Goal: Task Accomplishment & Management: Complete application form

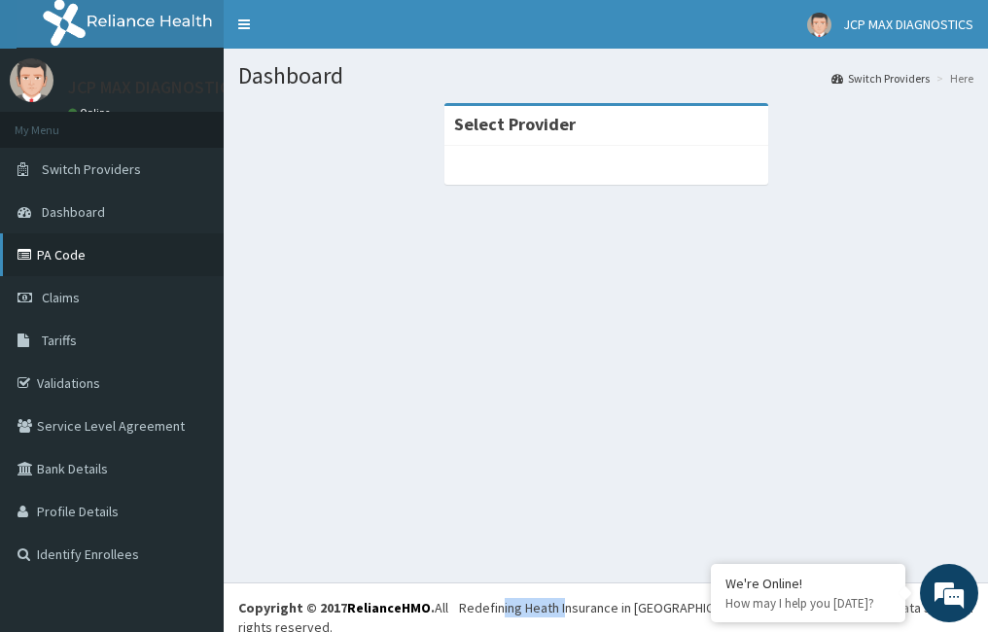
click at [64, 266] on link "PA Code" at bounding box center [112, 254] width 224 height 43
click at [855, 85] on link "Switch Providers" at bounding box center [880, 78] width 98 height 17
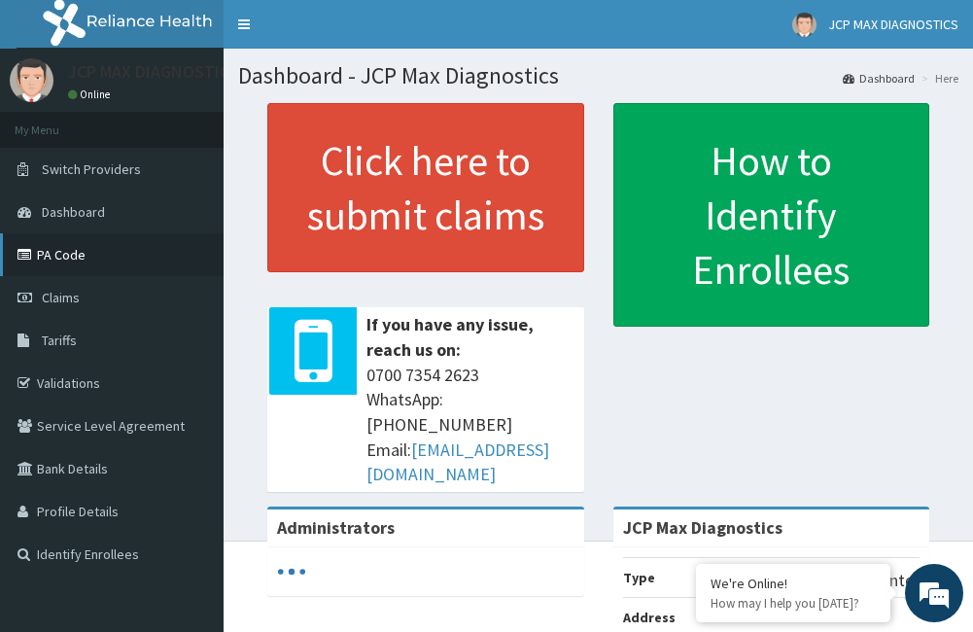
click at [29, 254] on icon at bounding box center [26, 255] width 19 height 14
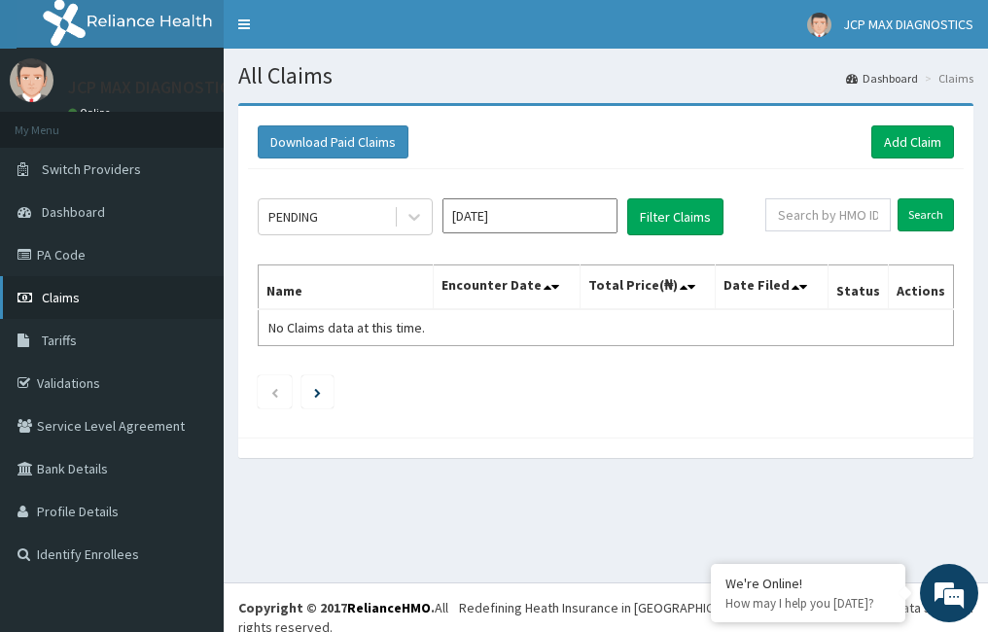
click at [87, 292] on link "Claims" at bounding box center [112, 297] width 224 height 43
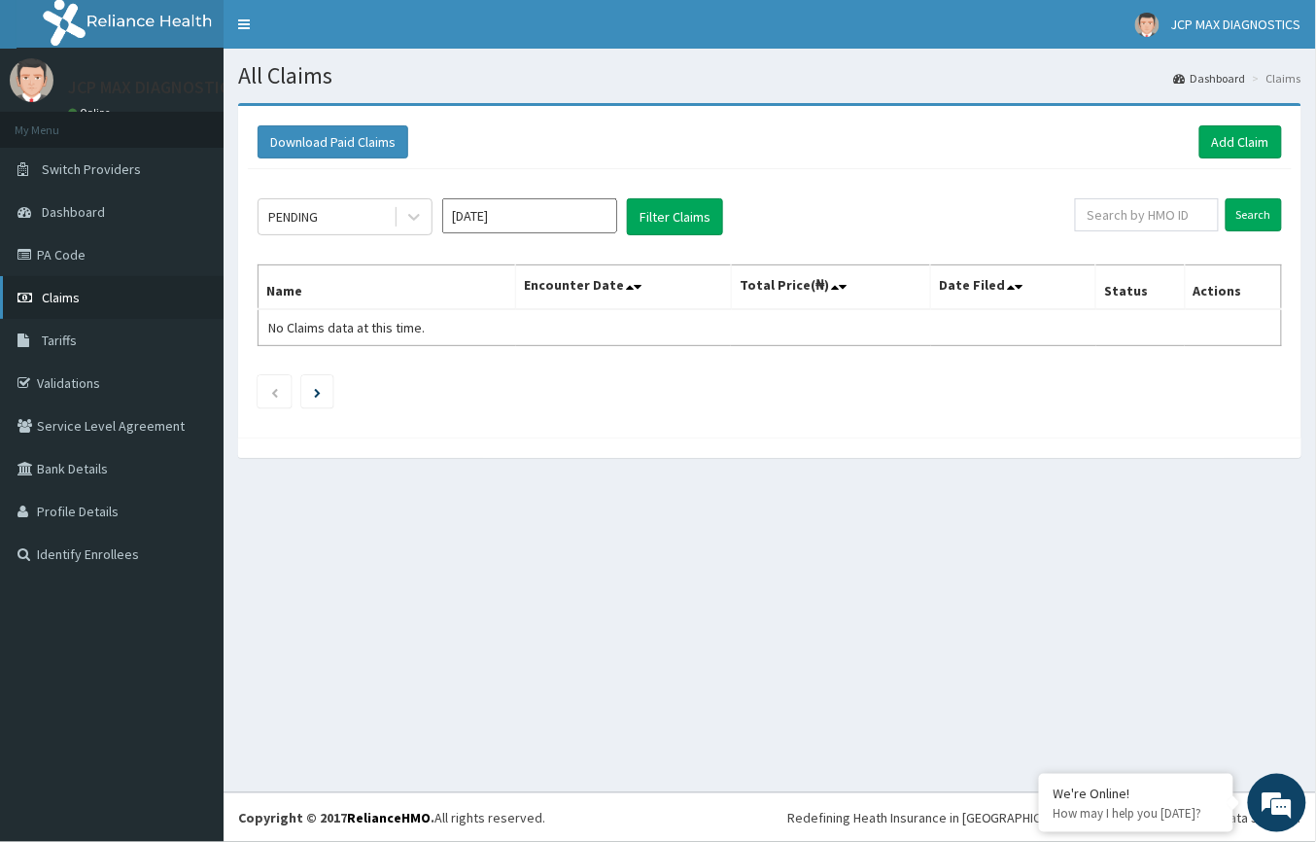
click at [56, 308] on link "Claims" at bounding box center [112, 297] width 224 height 43
click at [1227, 138] on link "Add Claim" at bounding box center [1241, 141] width 83 height 33
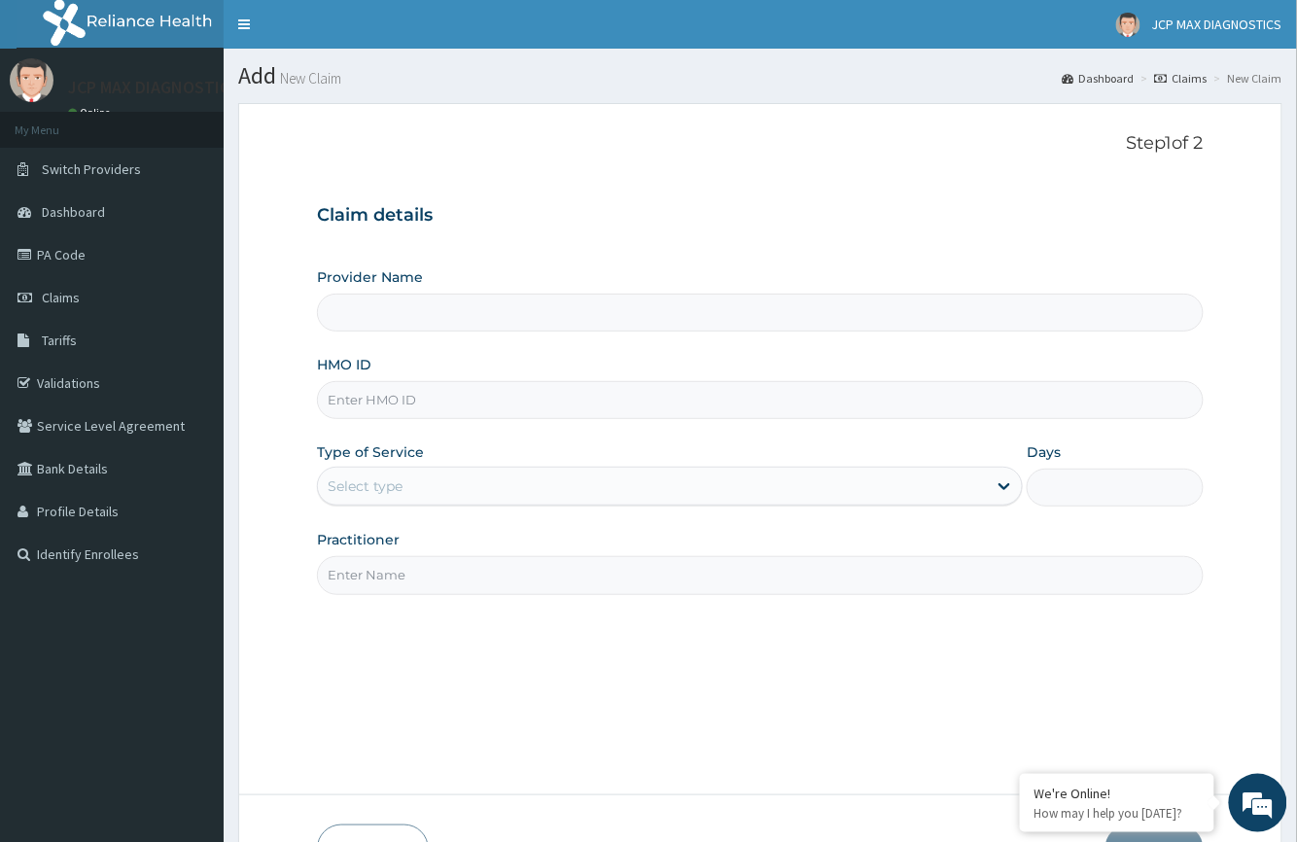
type input "JCP Max Diagnostics"
click at [412, 402] on input "HMO ID" at bounding box center [760, 400] width 886 height 38
paste input "PFI/10039/A"
type input "PFI/10039/A"
click at [382, 496] on div "Select type" at bounding box center [365, 485] width 75 height 19
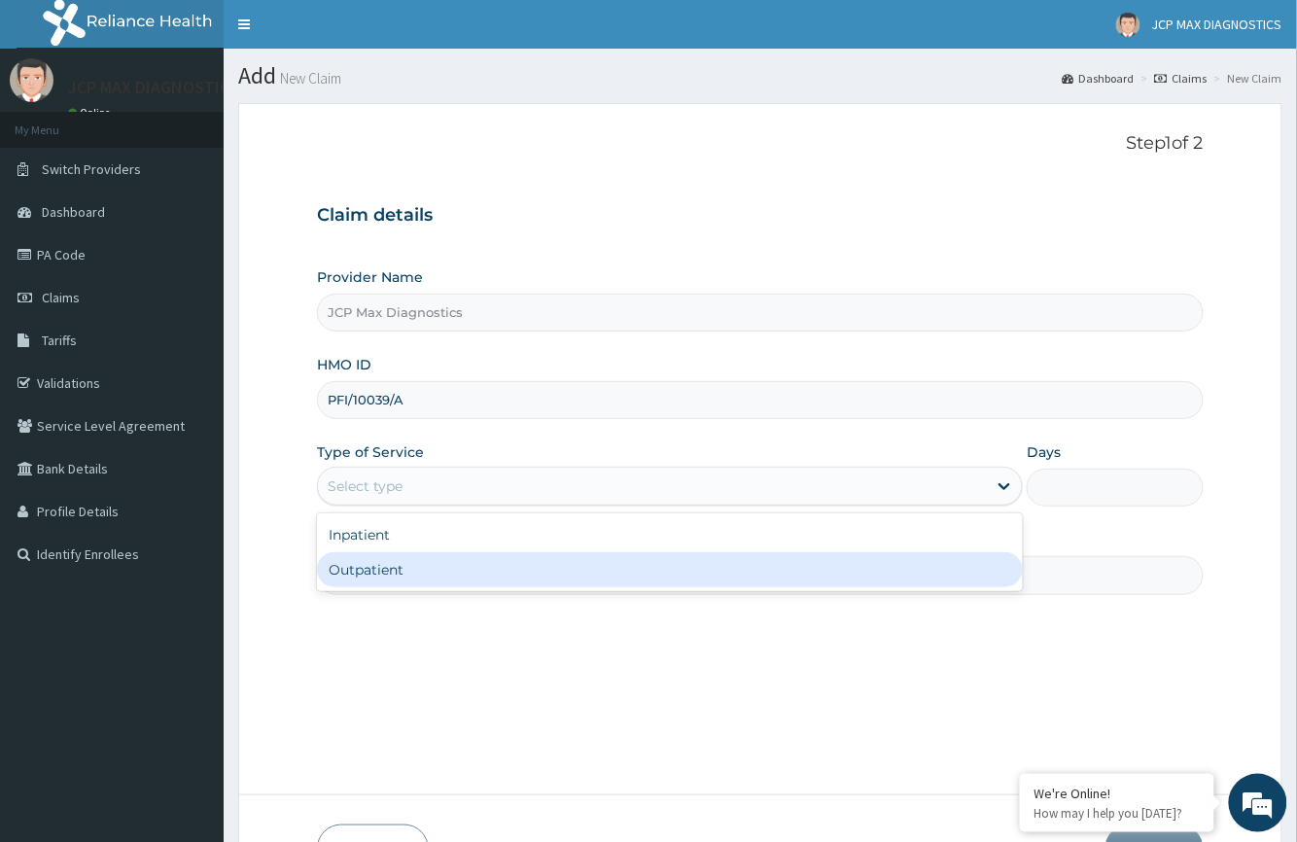
click at [381, 584] on div "Outpatient" at bounding box center [670, 569] width 706 height 35
type input "1"
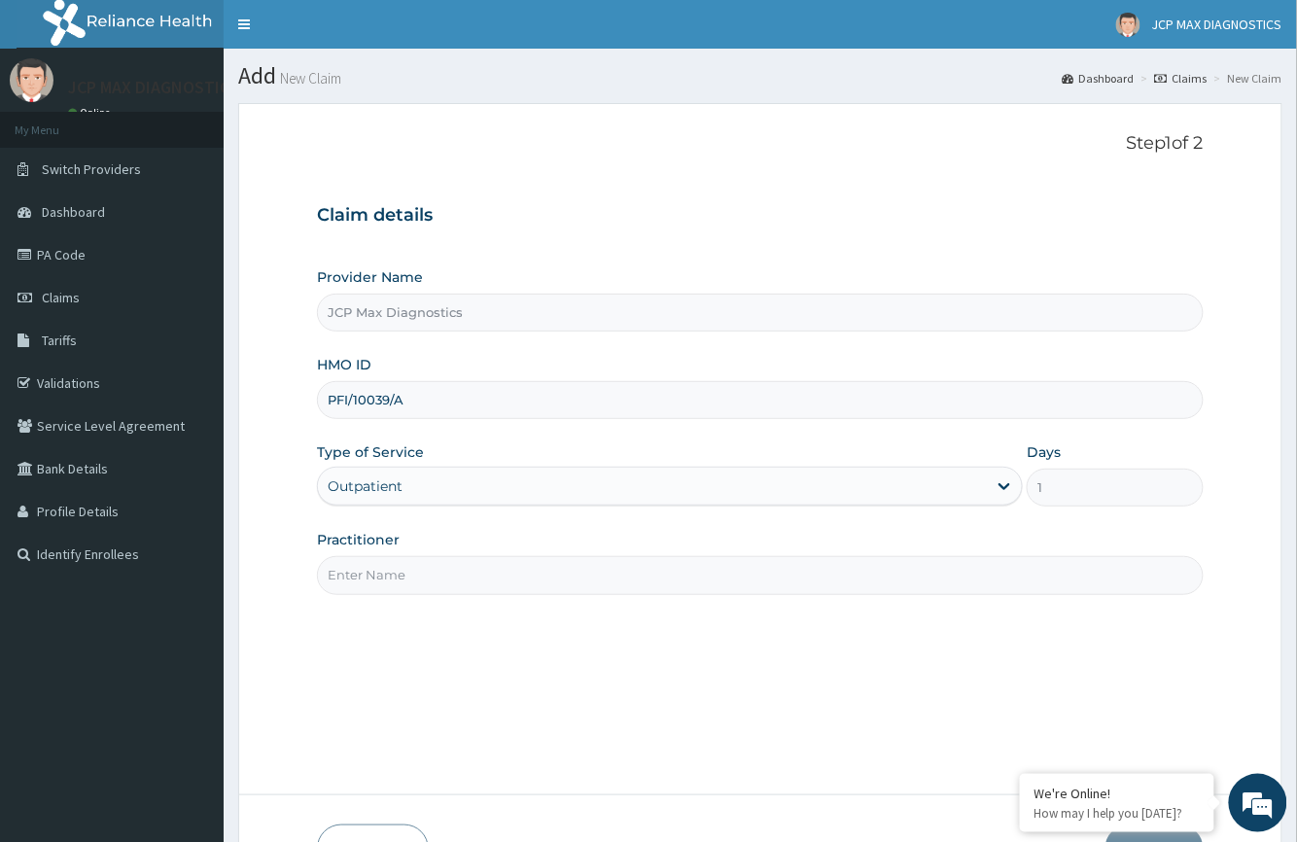
click at [432, 577] on input "Practitioner" at bounding box center [760, 575] width 886 height 38
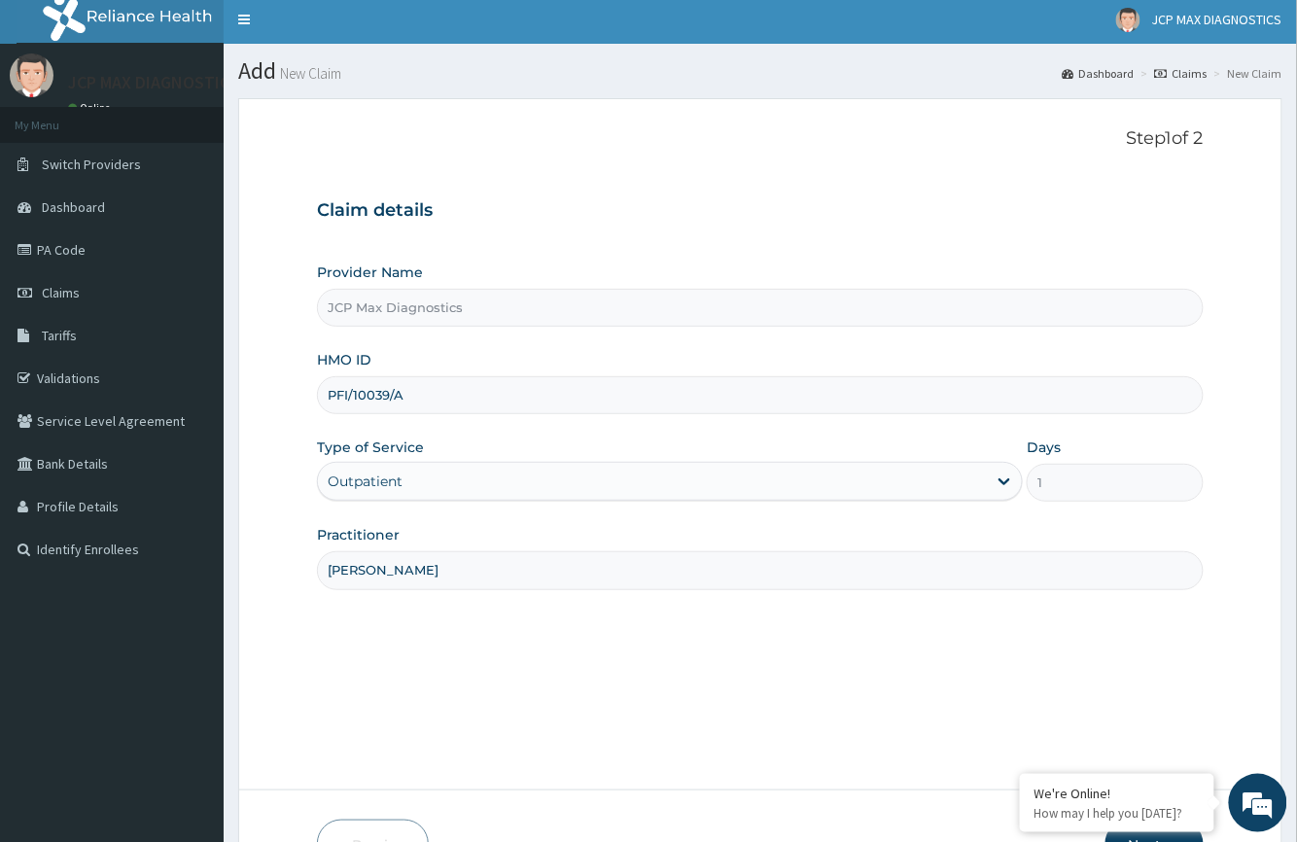
scroll to position [128, 0]
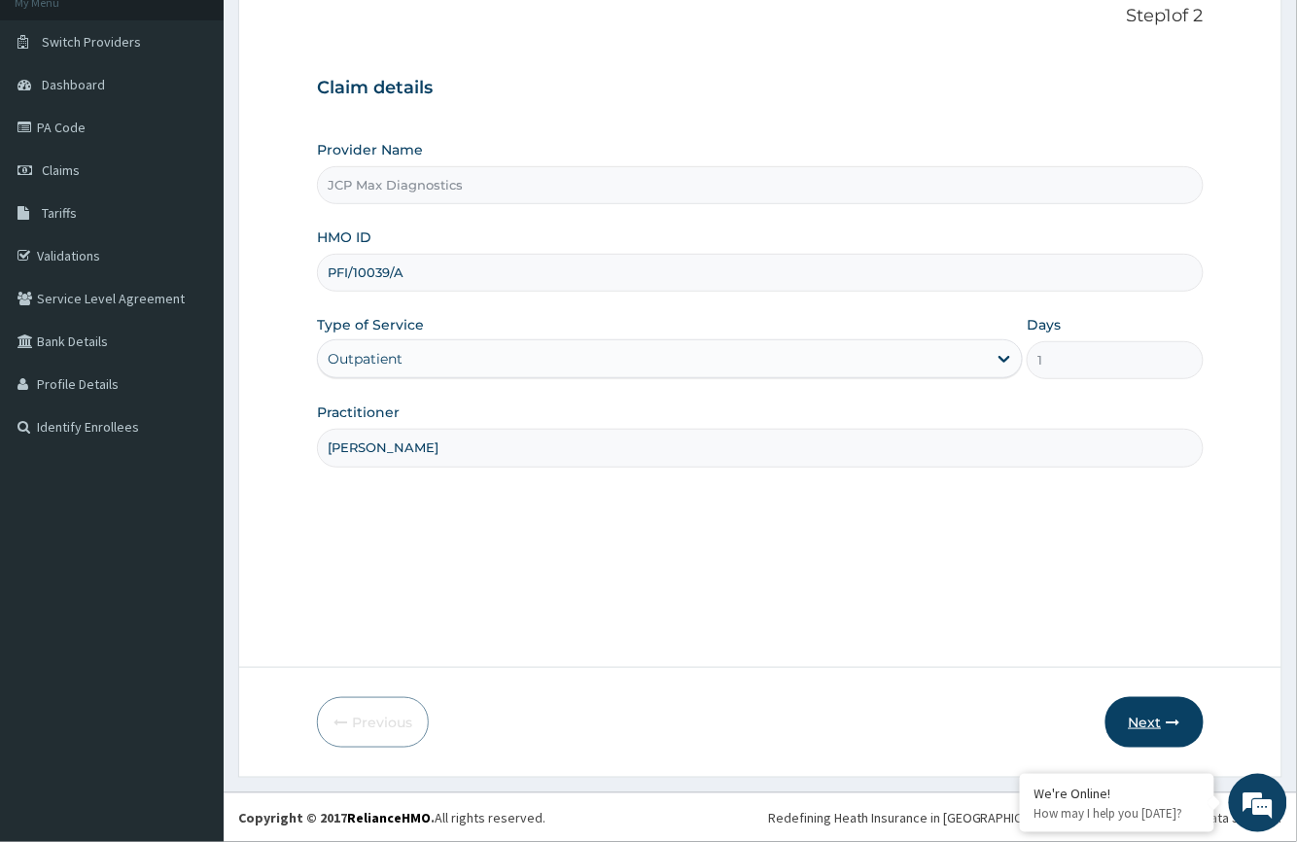
type input "dr okafor"
click at [1136, 712] on button "Next" at bounding box center [1154, 722] width 98 height 51
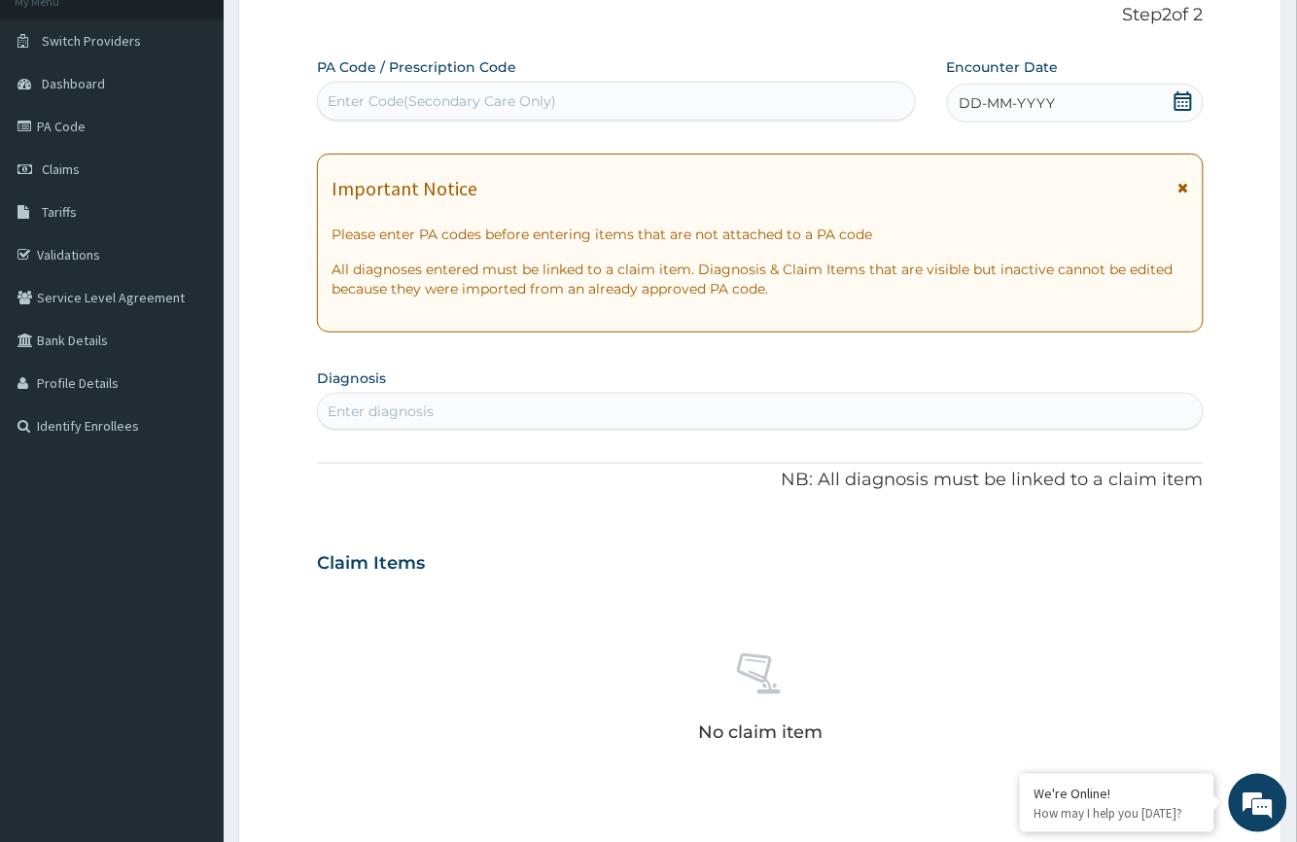
click at [436, 110] on div "Enter Code(Secondary Care Only)" at bounding box center [442, 100] width 228 height 19
type input "PA"
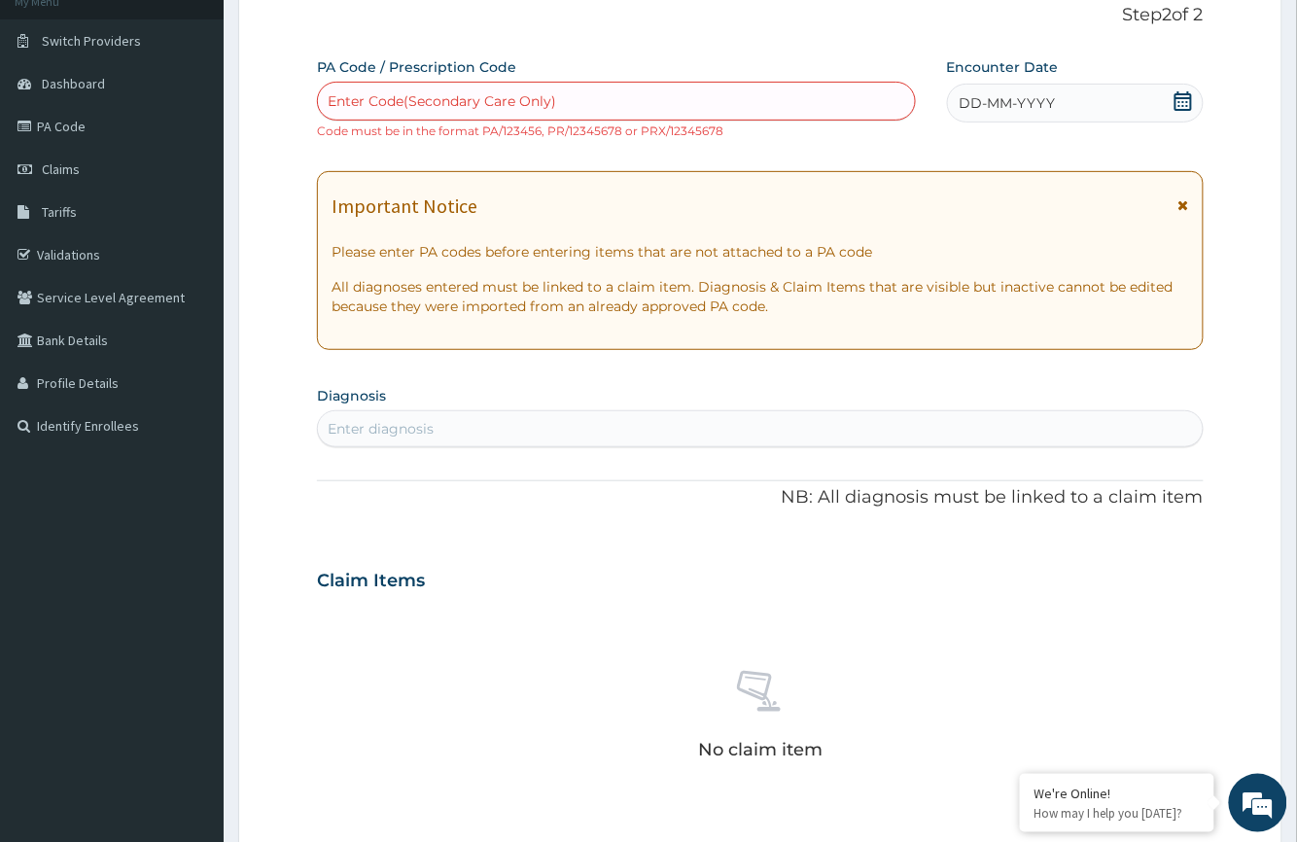
click at [553, 101] on div "Enter Code(Secondary Care Only)" at bounding box center [442, 100] width 228 height 19
type input "PA/95711A"
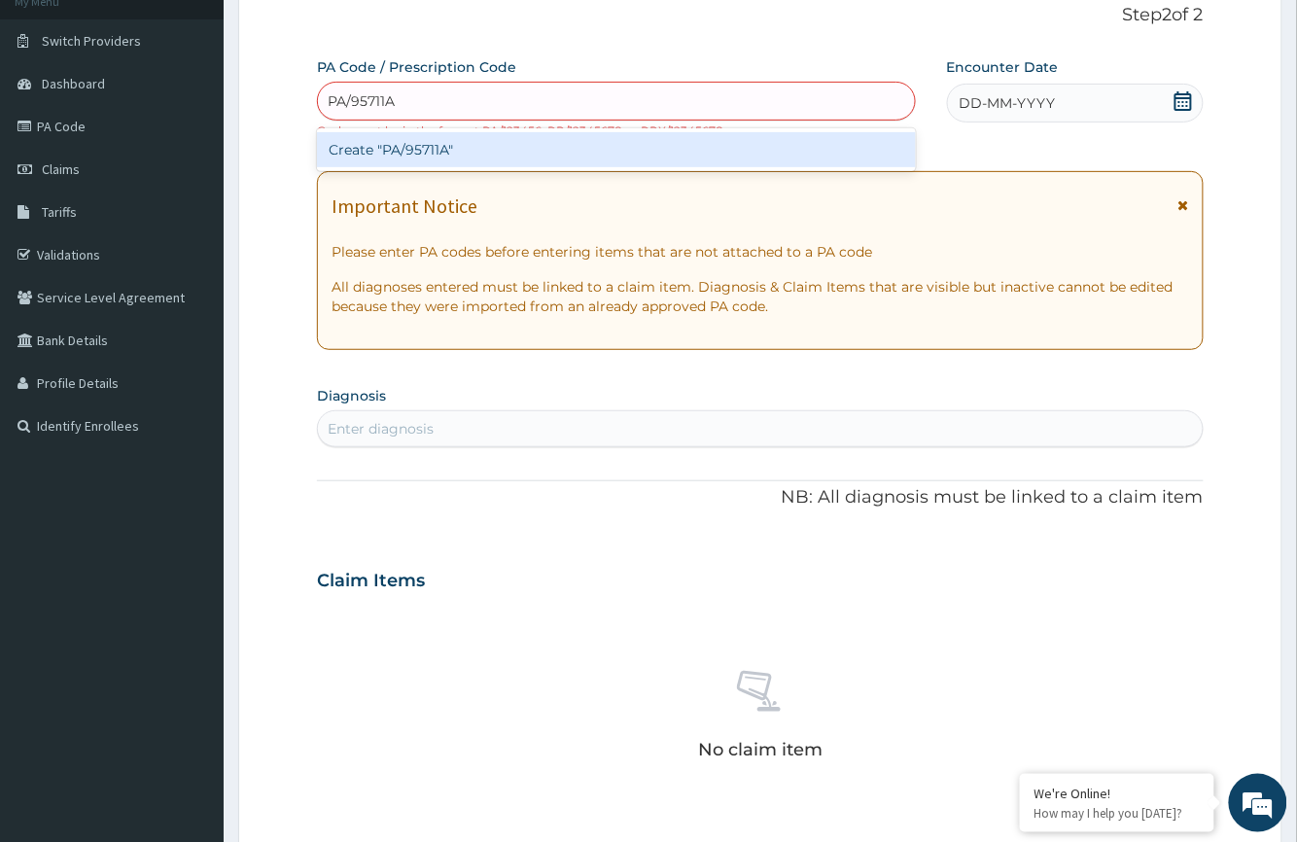
click at [525, 157] on div "Create "PA/95711A"" at bounding box center [616, 149] width 598 height 35
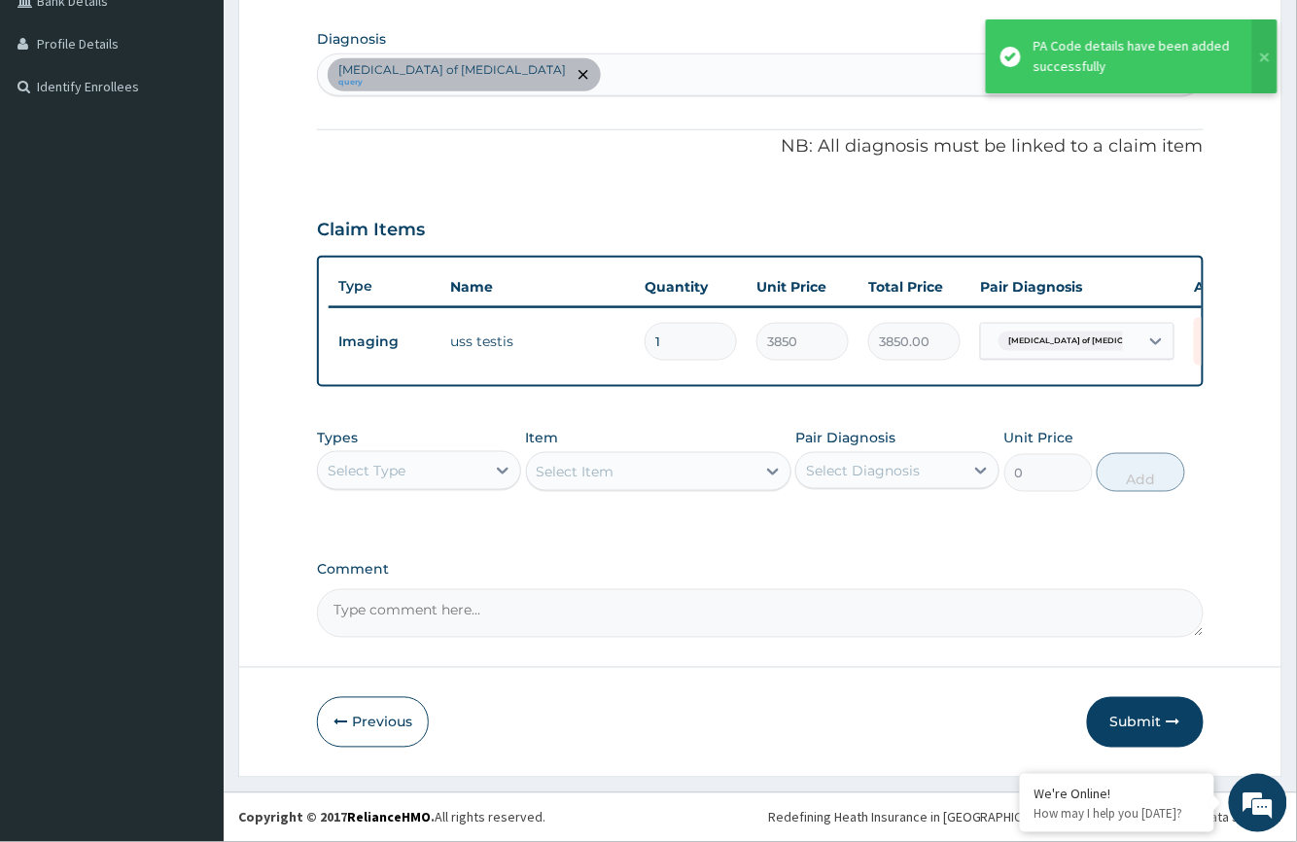
scroll to position [487, 0]
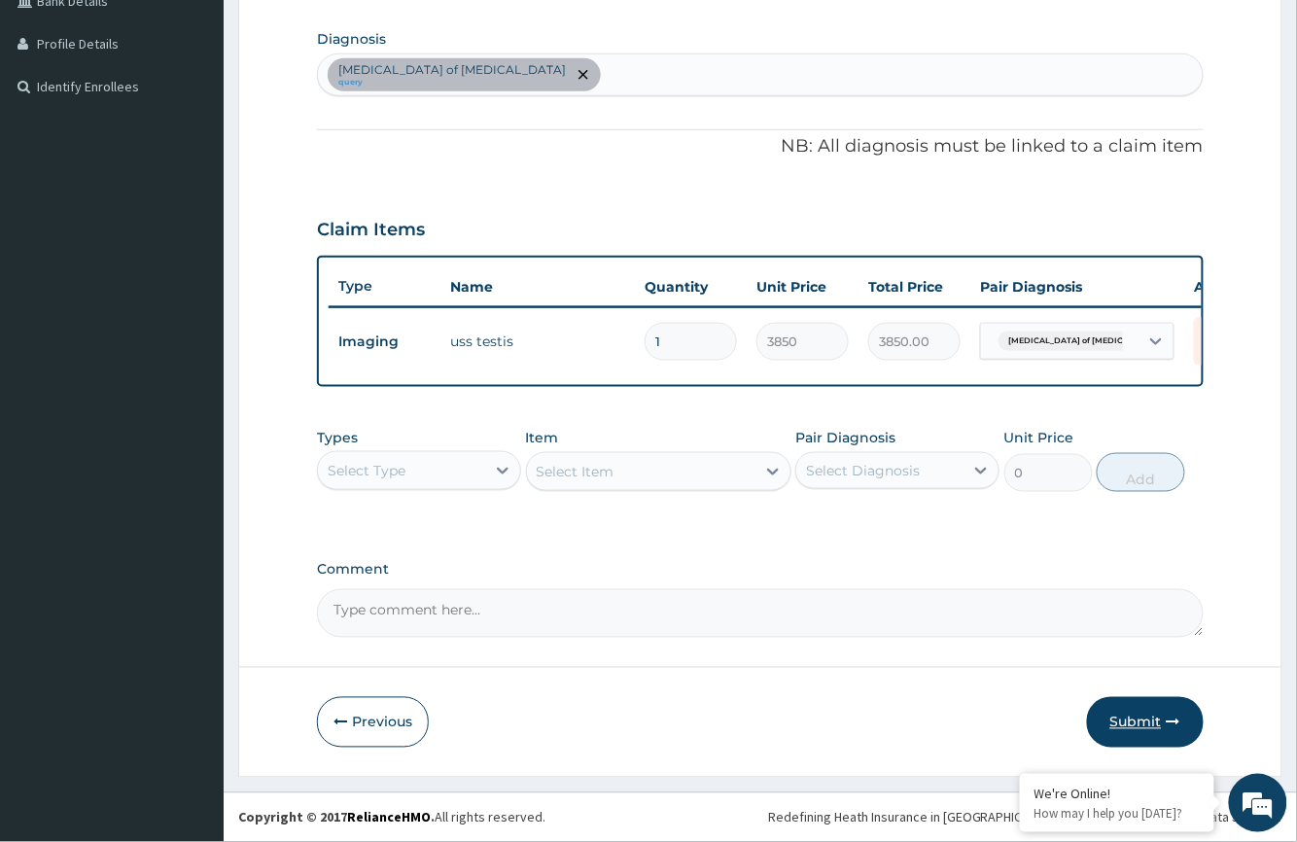
click at [1129, 712] on button "Submit" at bounding box center [1145, 722] width 117 height 51
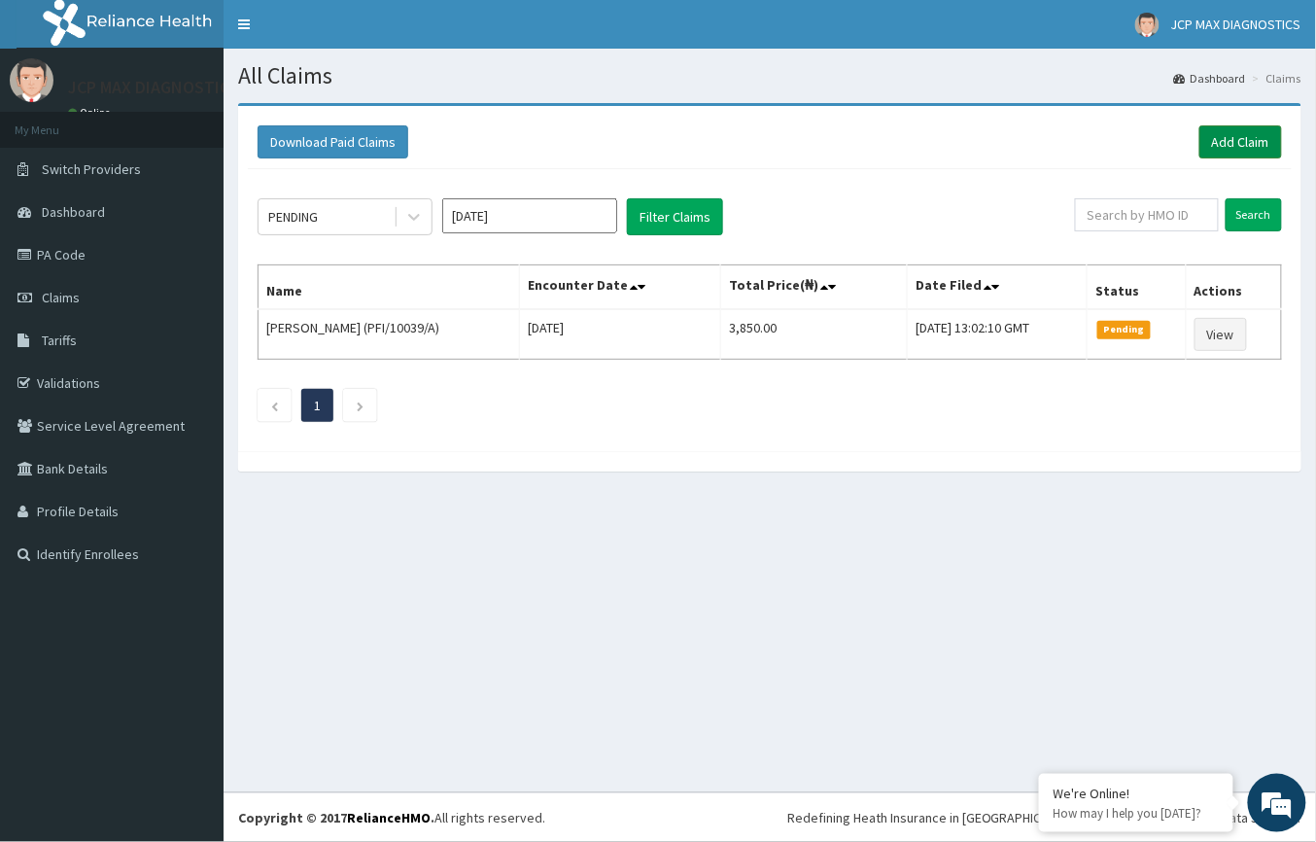
click at [1241, 145] on link "Add Claim" at bounding box center [1241, 141] width 83 height 33
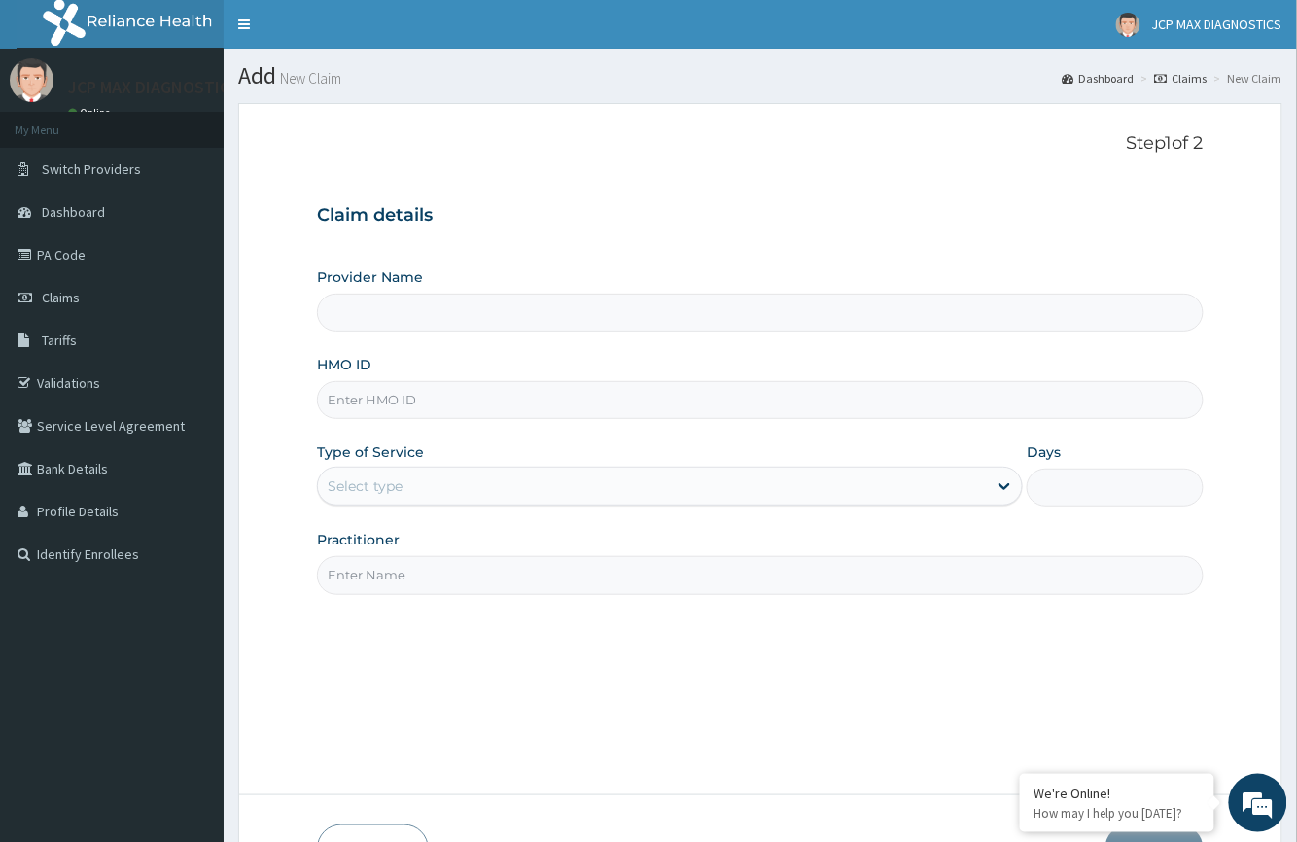
type input "JCP Max Diagnostics"
click at [445, 410] on input "HMO ID" at bounding box center [760, 400] width 886 height 38
paste input "GMT/10129/A"
type input "GMT/10129/A"
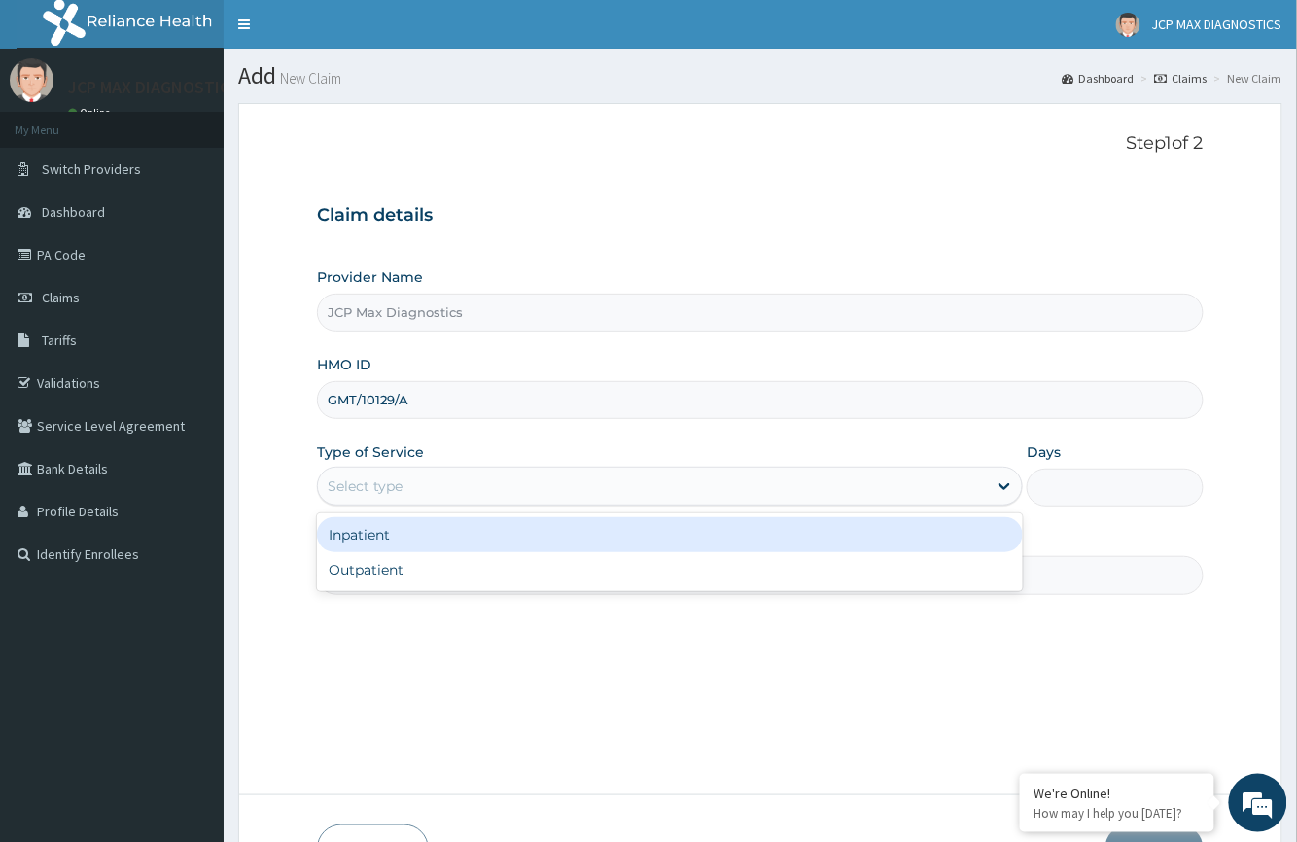
click at [432, 491] on div "Select type" at bounding box center [652, 486] width 669 height 31
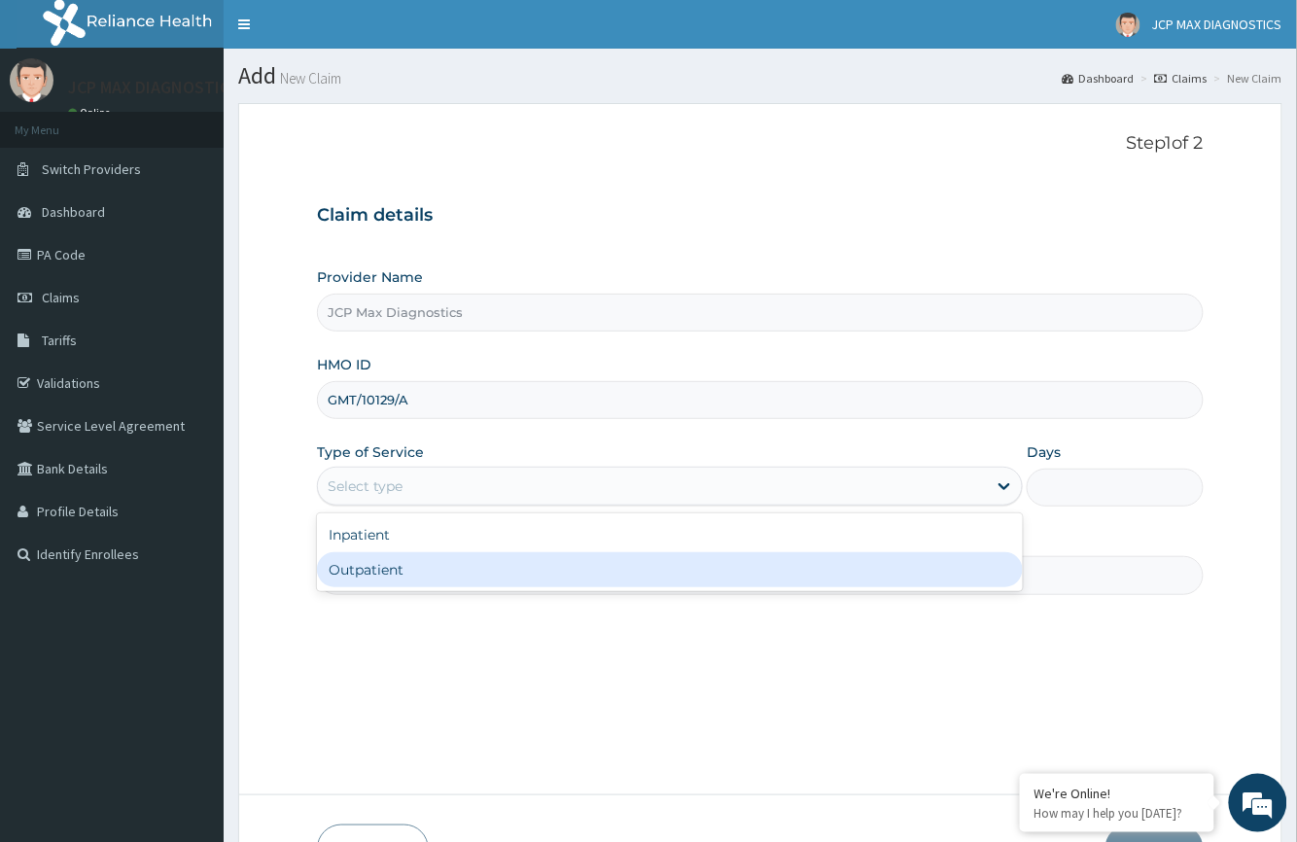
click at [393, 579] on div "Outpatient" at bounding box center [670, 569] width 706 height 35
type input "1"
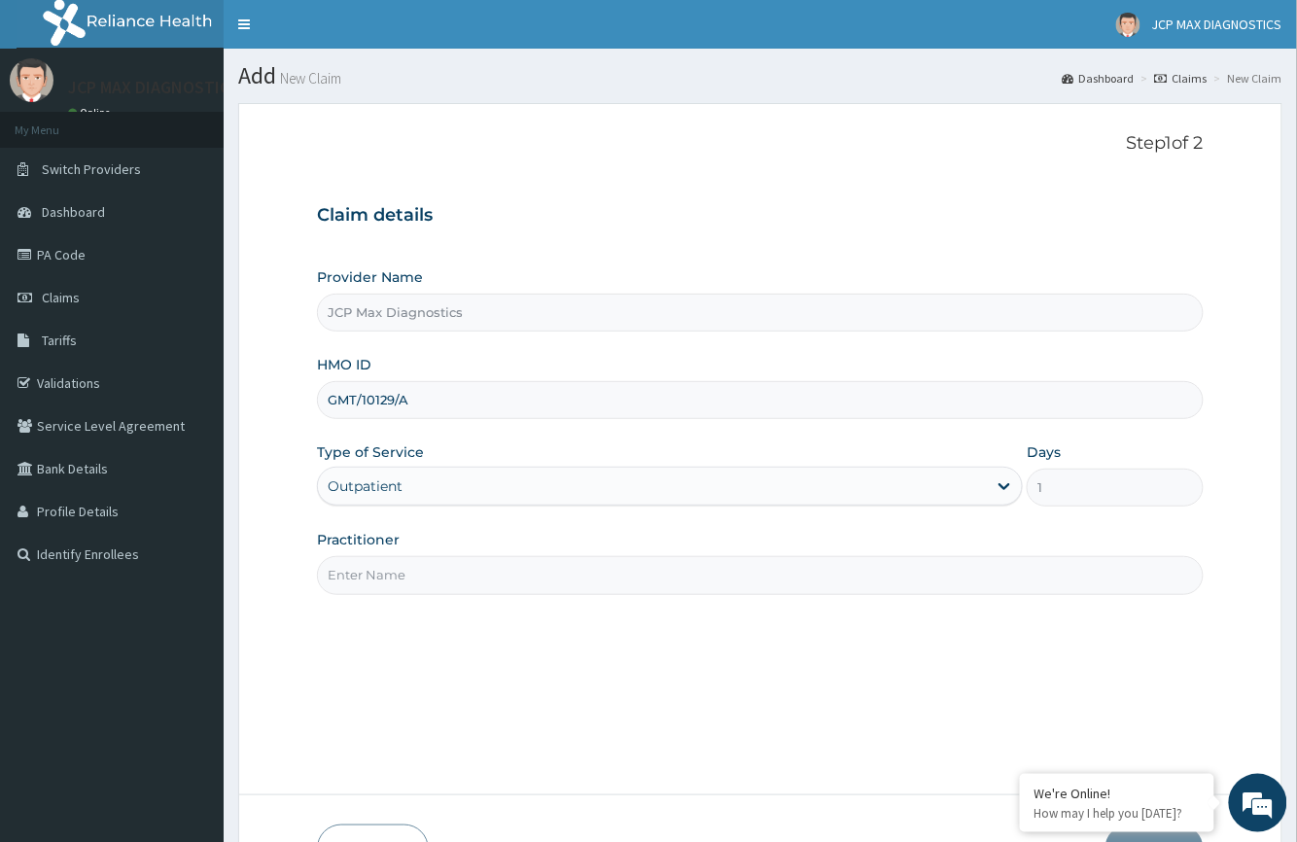
click at [371, 568] on input "Practitioner" at bounding box center [760, 575] width 886 height 38
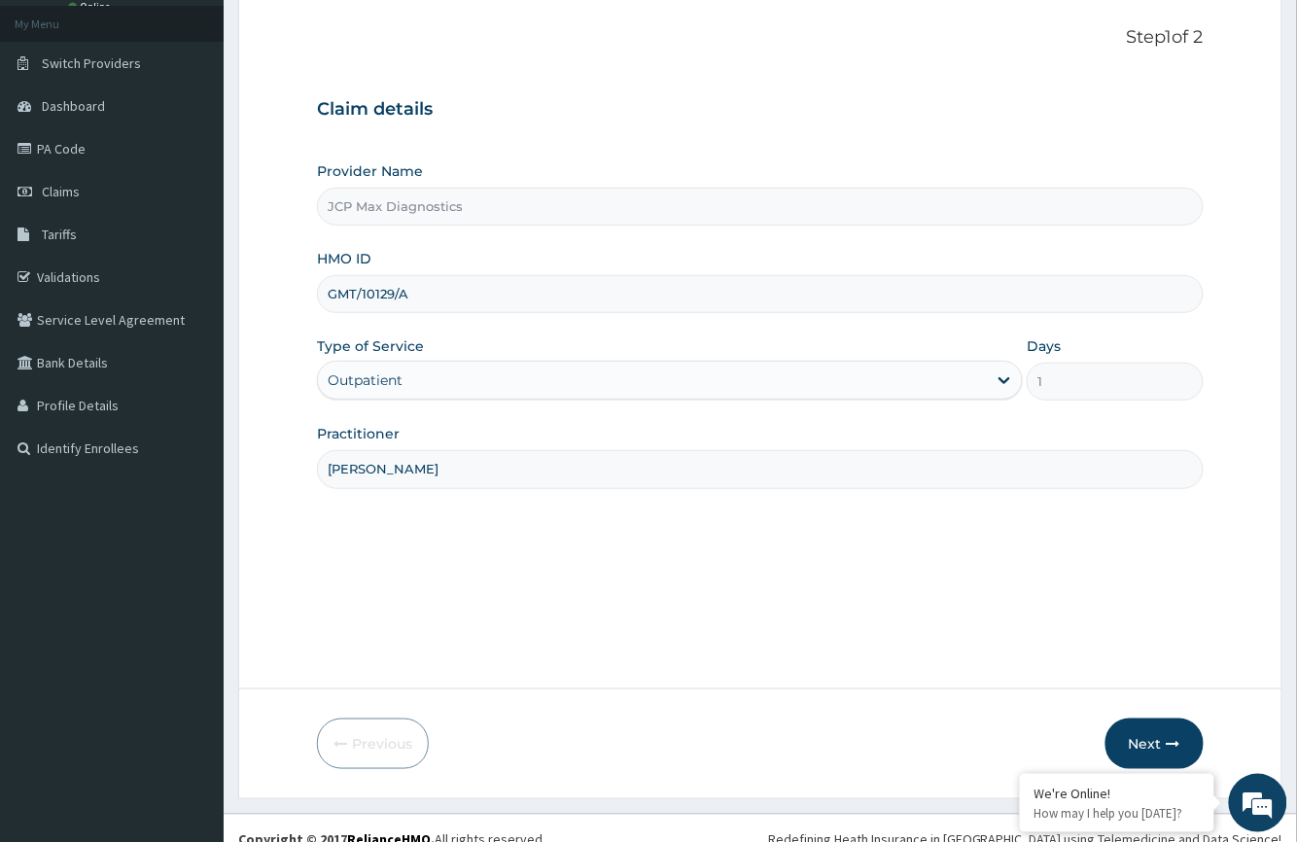
scroll to position [128, 0]
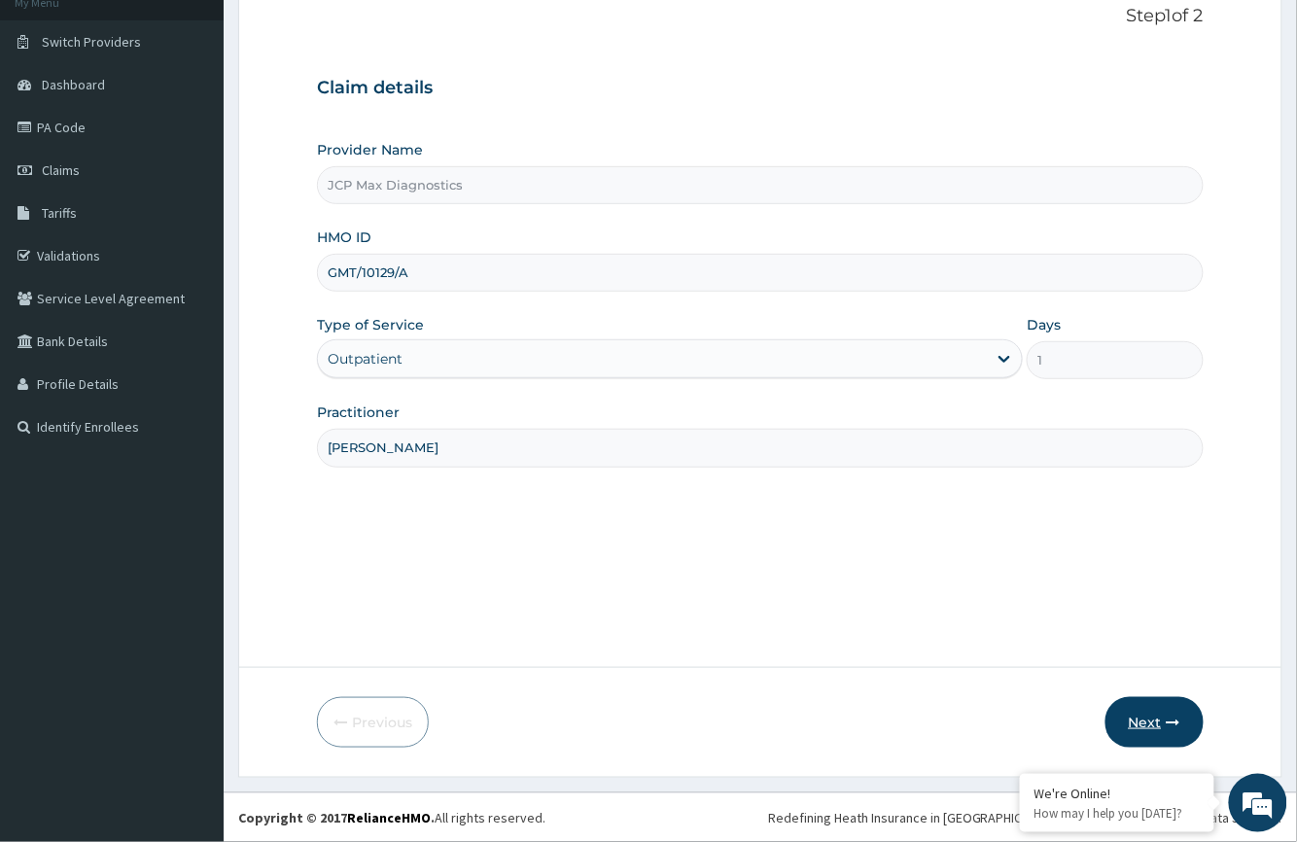
type input "DR OKAFOR"
click at [1165, 713] on button "Next" at bounding box center [1154, 722] width 98 height 51
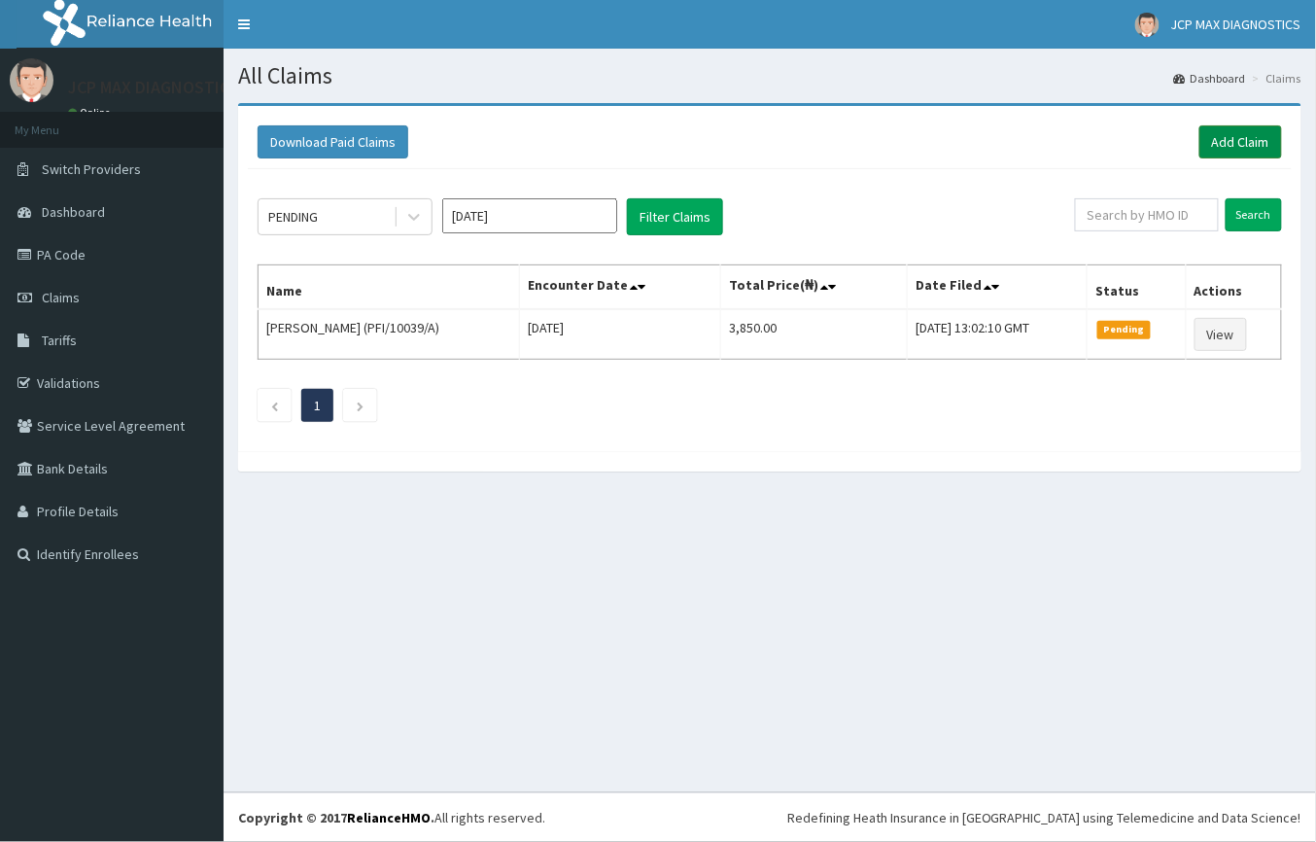
click at [1250, 142] on link "Add Claim" at bounding box center [1241, 141] width 83 height 33
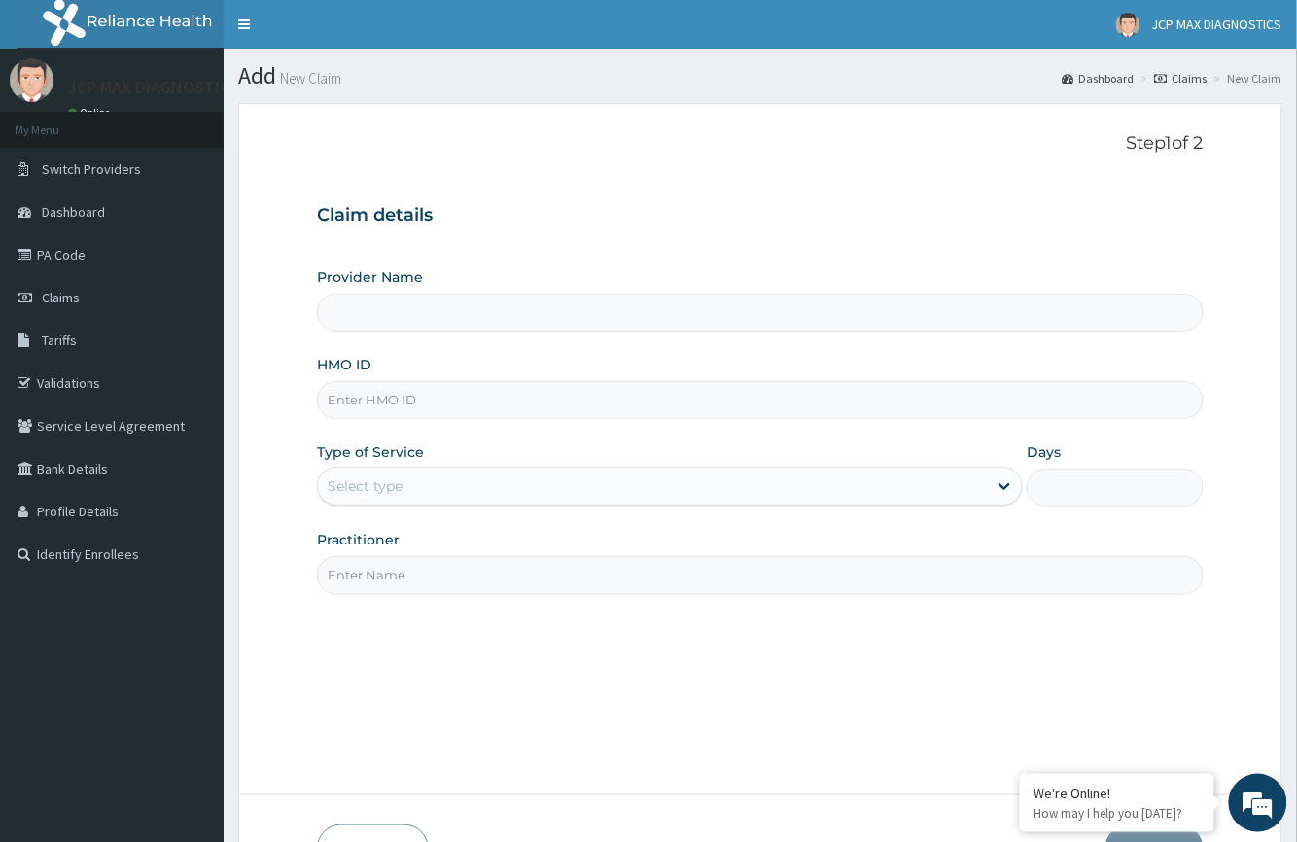
type input "JCP Max Diagnostics"
click at [479, 402] on input "HMO ID" at bounding box center [760, 400] width 886 height 38
paste input "GMT/10129/A"
type input "GMT/10129/A"
click at [402, 490] on div "Select type" at bounding box center [365, 485] width 75 height 19
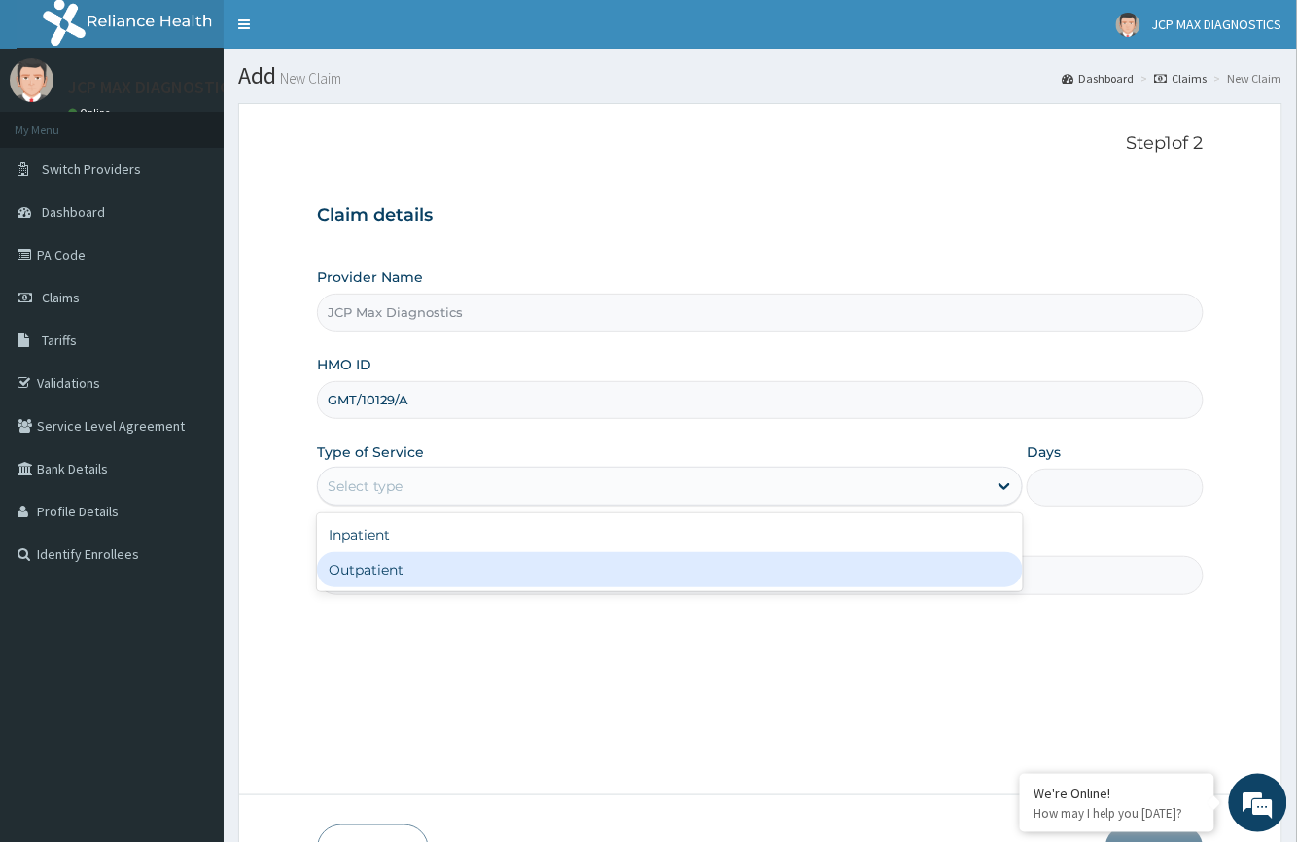
click at [383, 583] on div "Outpatient" at bounding box center [670, 569] width 706 height 35
type input "1"
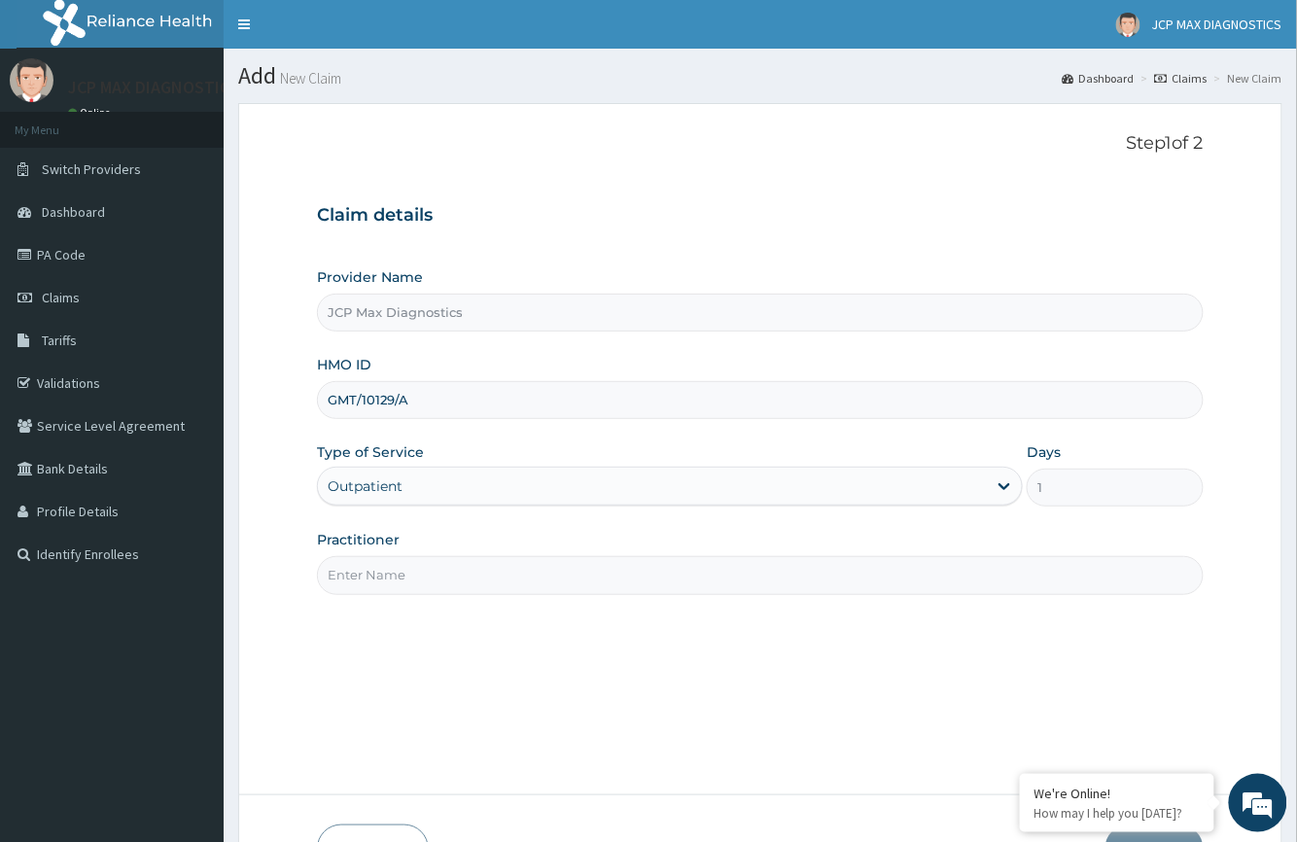
click at [402, 565] on input "Practitioner" at bounding box center [760, 575] width 886 height 38
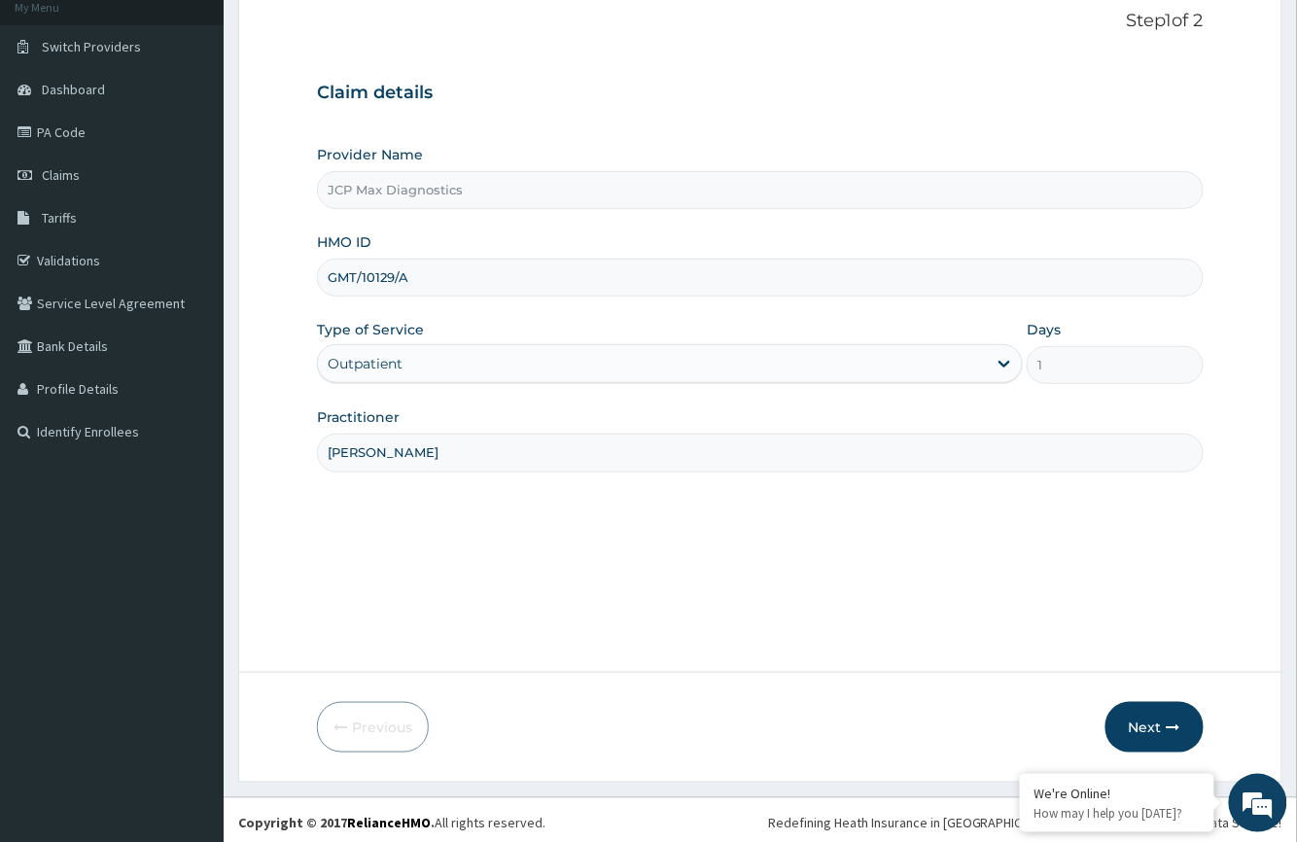
scroll to position [128, 0]
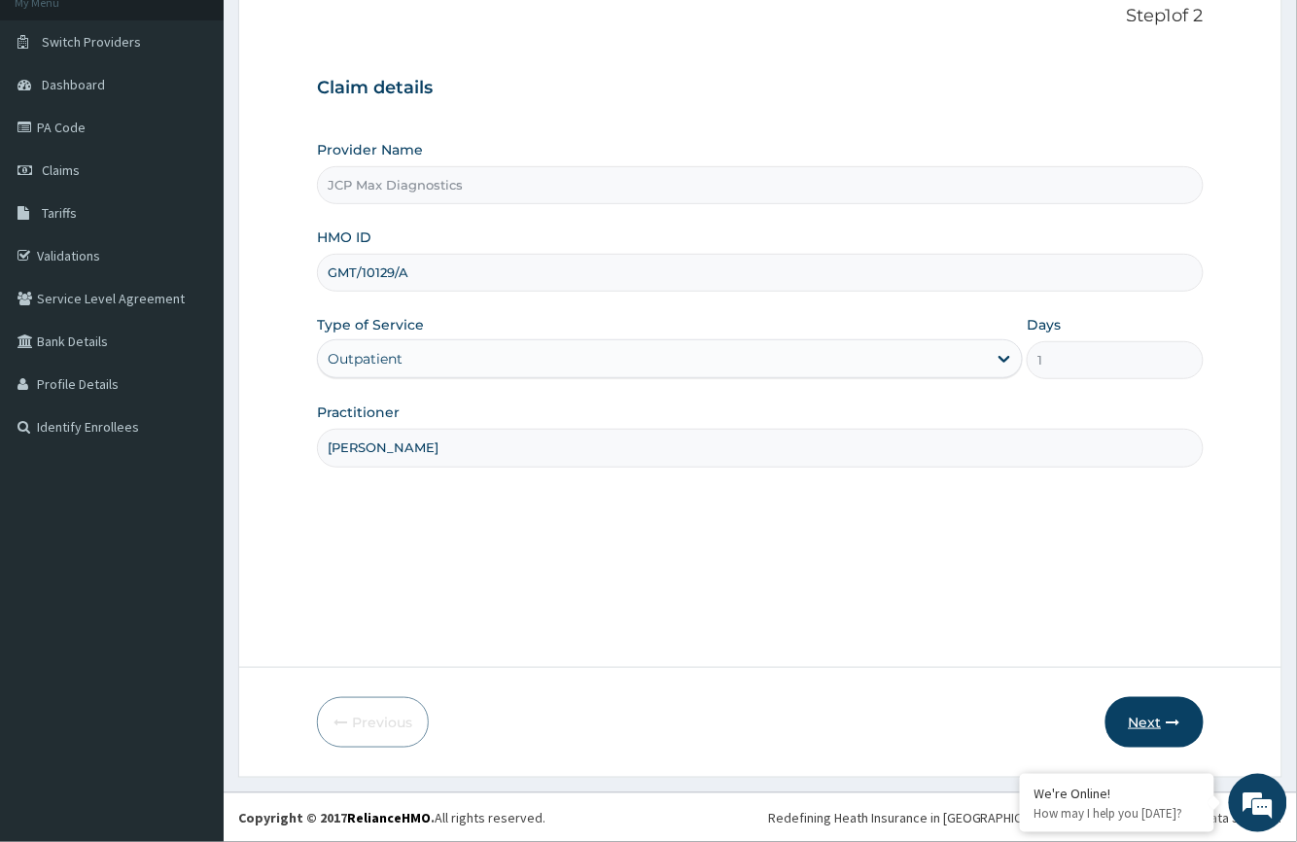
type input "dr okafor"
click at [1148, 717] on button "Next" at bounding box center [1154, 722] width 98 height 51
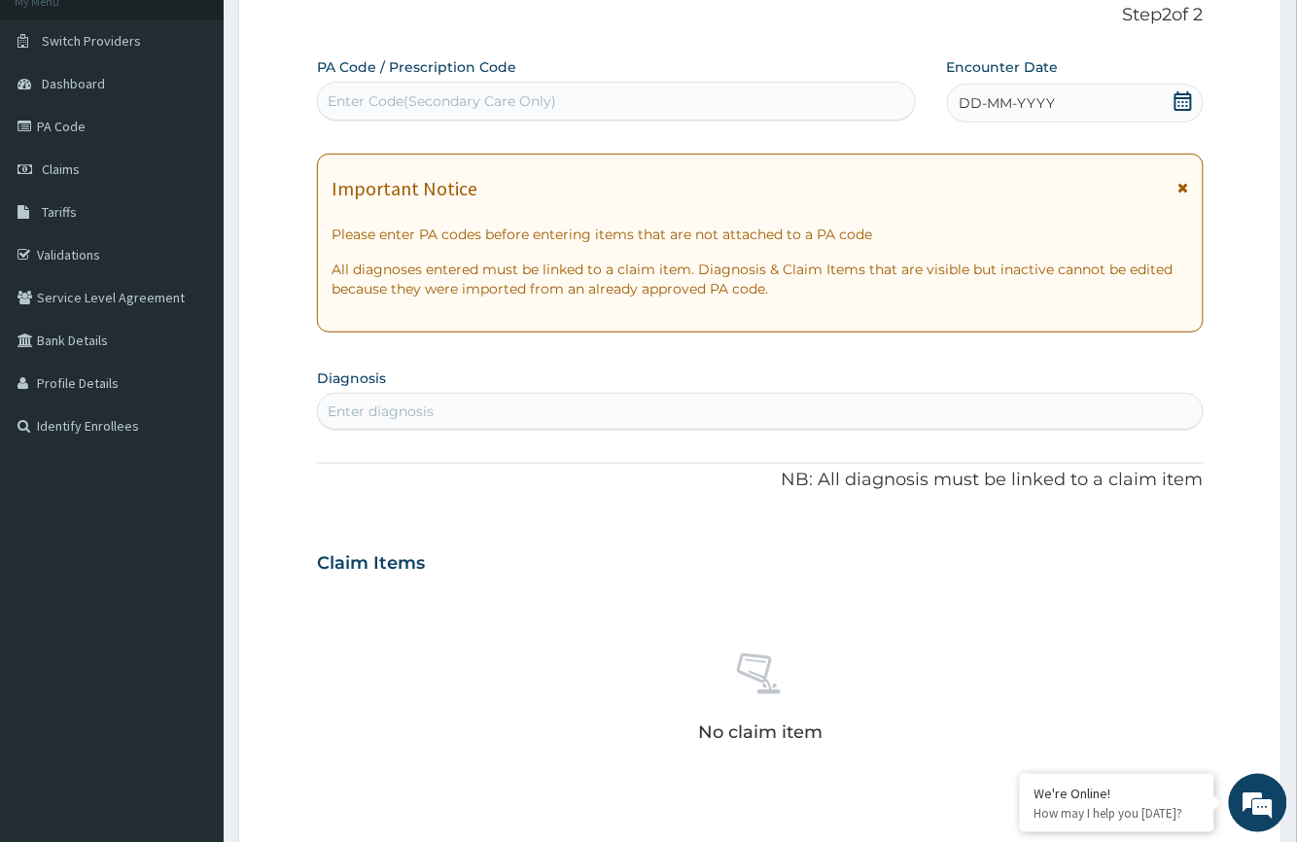
click at [506, 106] on div "Enter Code(Secondary Care Only)" at bounding box center [442, 100] width 228 height 19
type input "PA/A249CB"
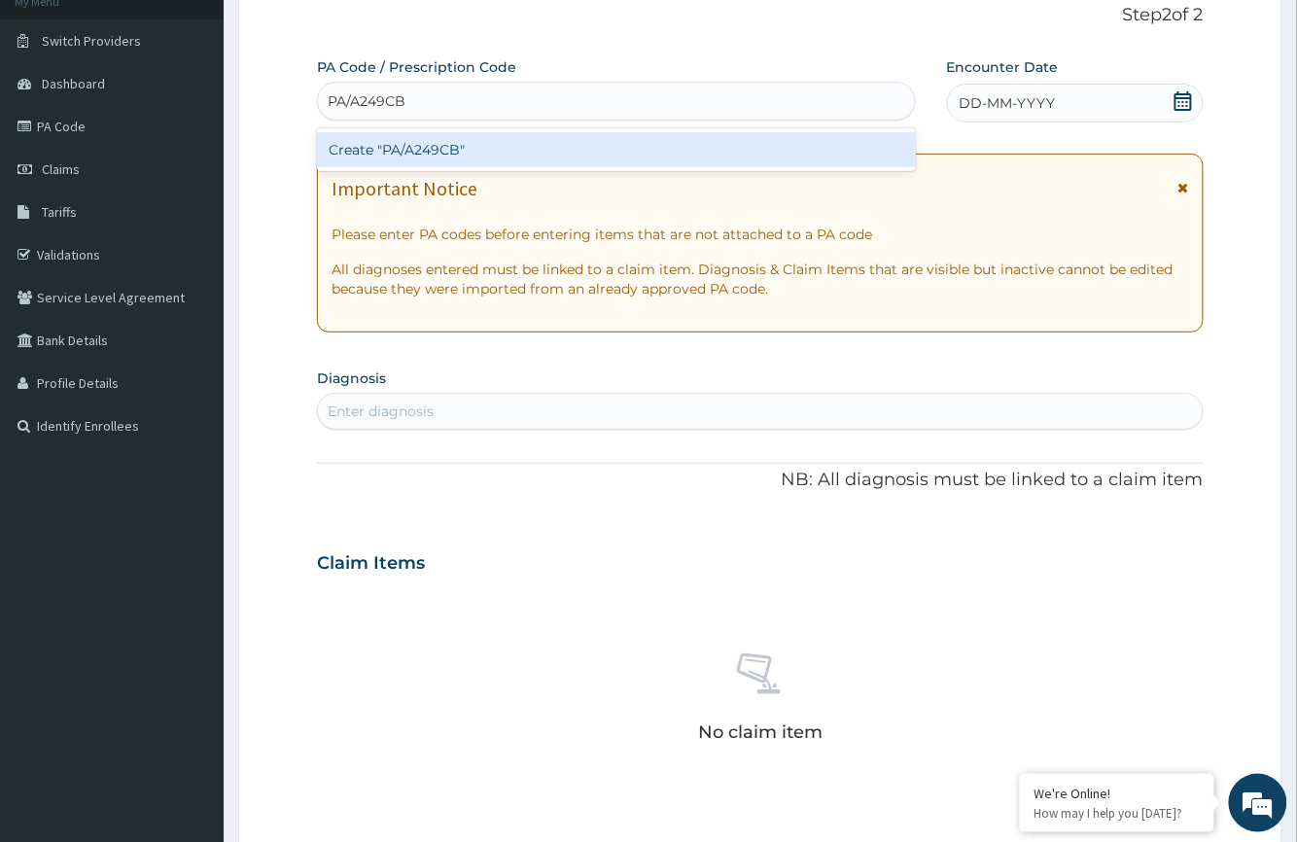
click at [697, 150] on div "Create "PA/A249CB"" at bounding box center [616, 149] width 598 height 35
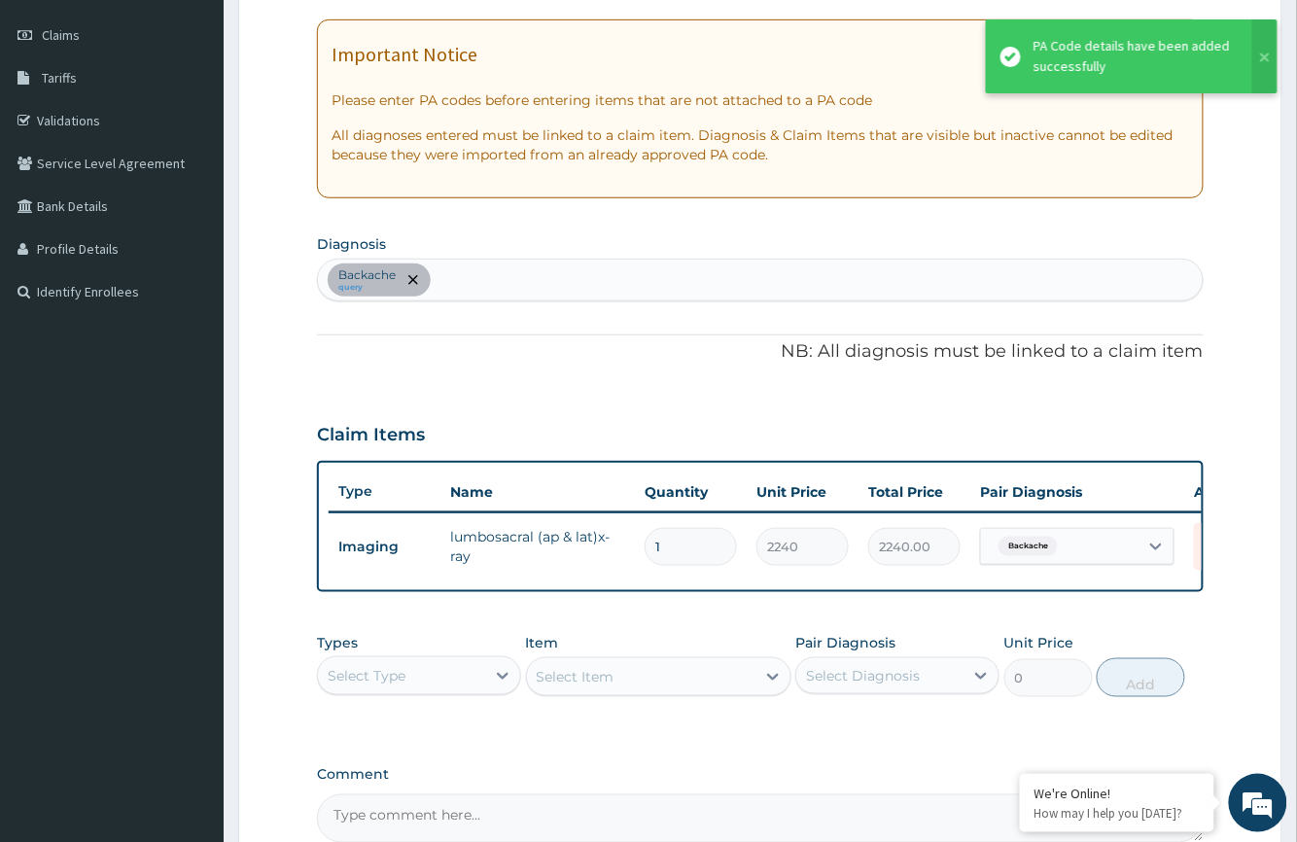
scroll to position [487, 0]
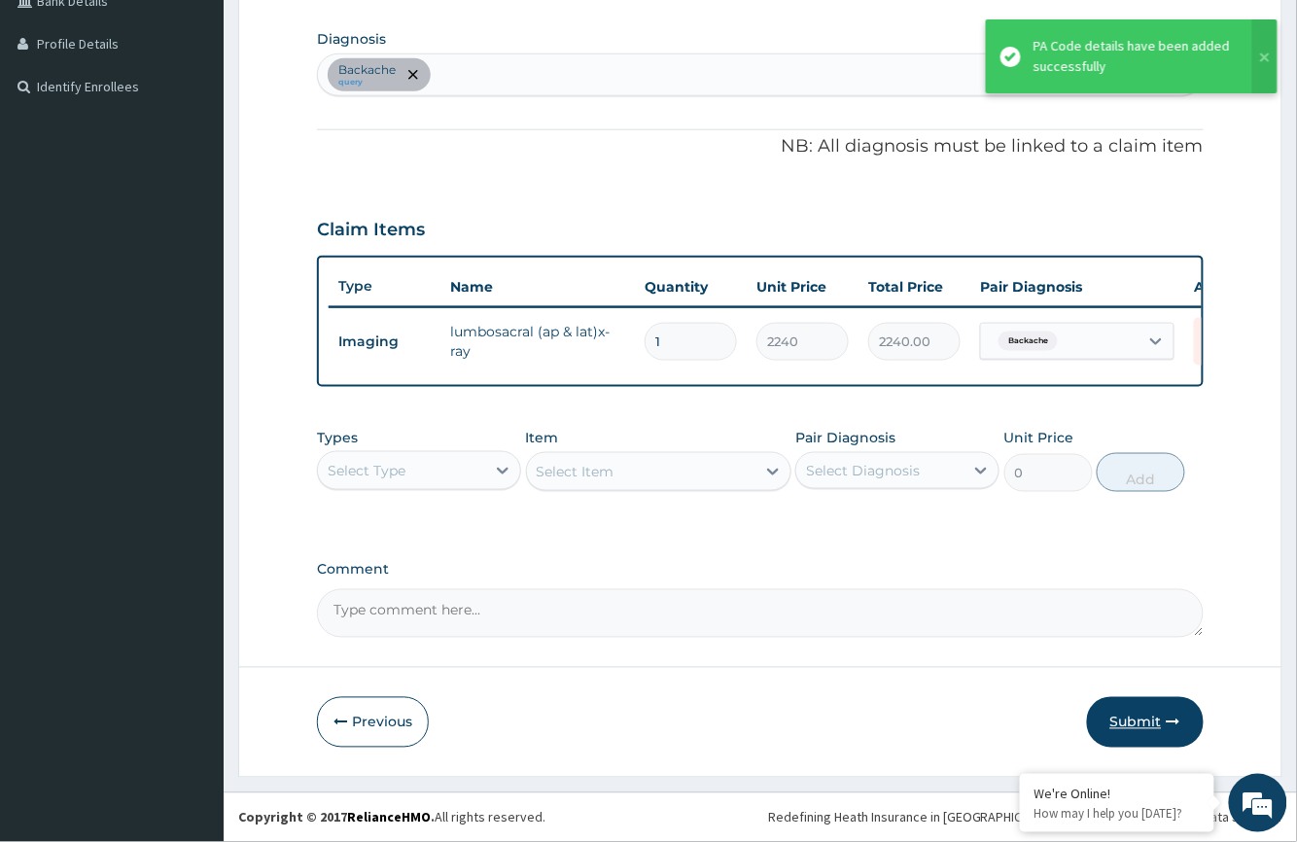
click at [1140, 708] on button "Submit" at bounding box center [1145, 722] width 117 height 51
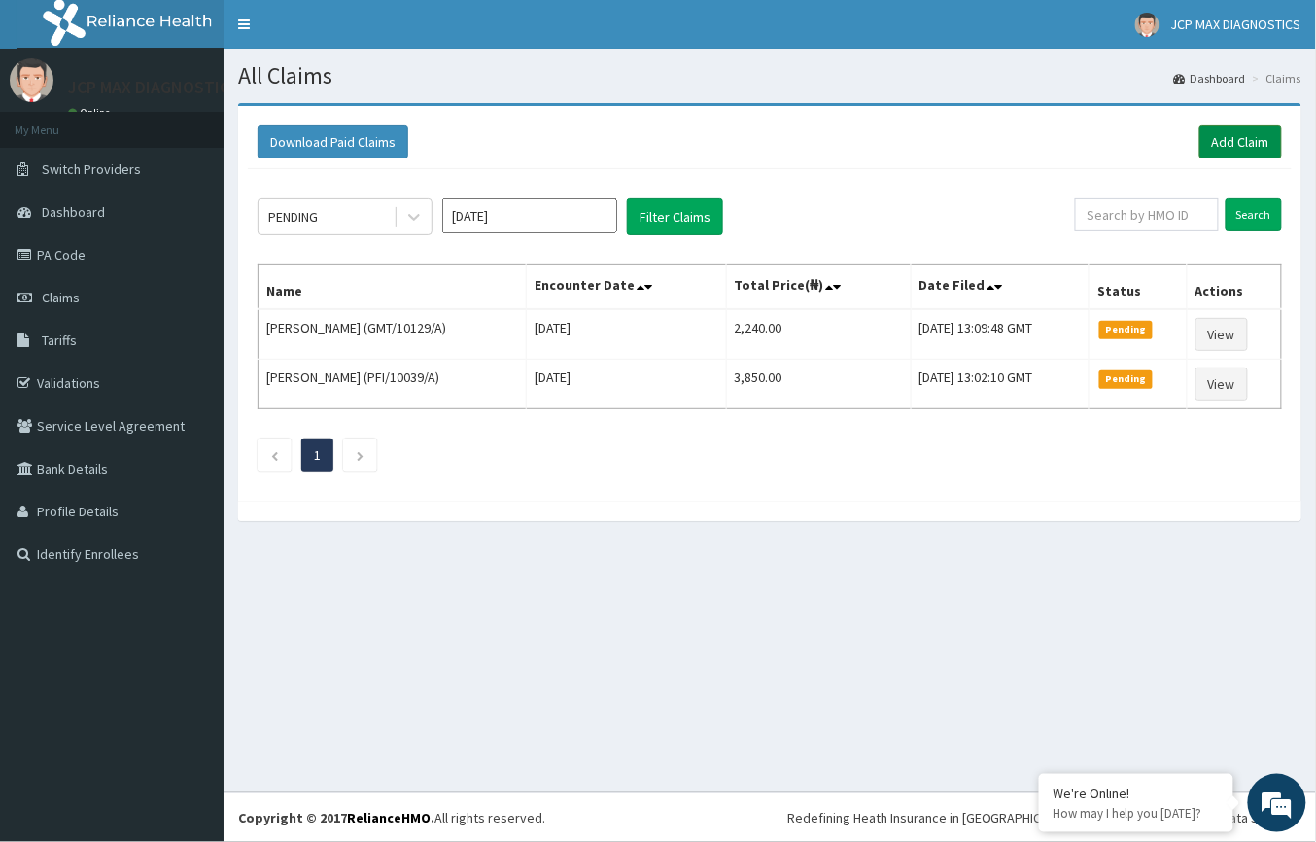
click at [1252, 142] on link "Add Claim" at bounding box center [1241, 141] width 83 height 33
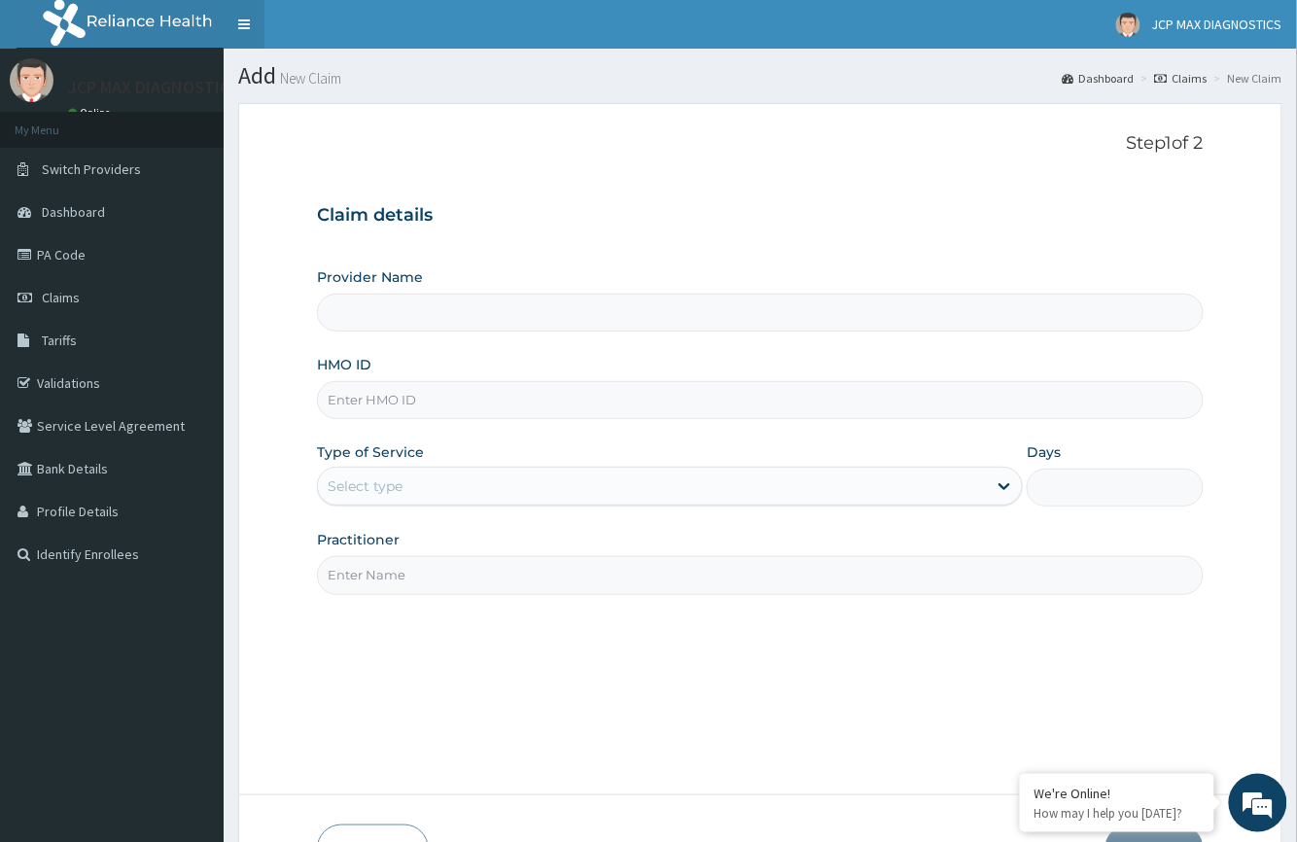
type input "JCP Max Diagnostics"
click at [468, 410] on input "HMO ID" at bounding box center [760, 400] width 886 height 38
paste input "LGR/10063/A"
type input "LGR/10063/A"
click at [417, 486] on div "Select type" at bounding box center [652, 486] width 669 height 31
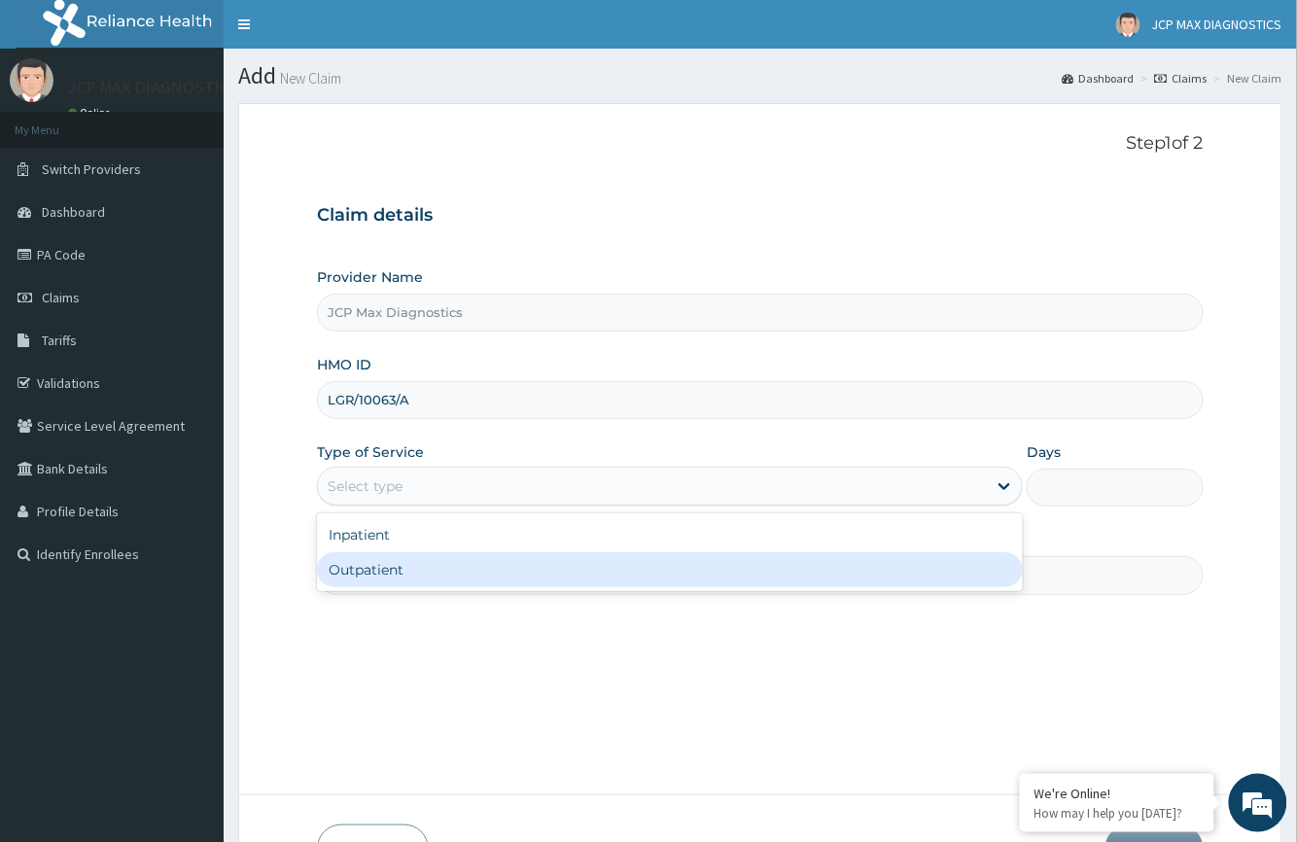
click at [404, 581] on div "Outpatient" at bounding box center [670, 569] width 706 height 35
type input "1"
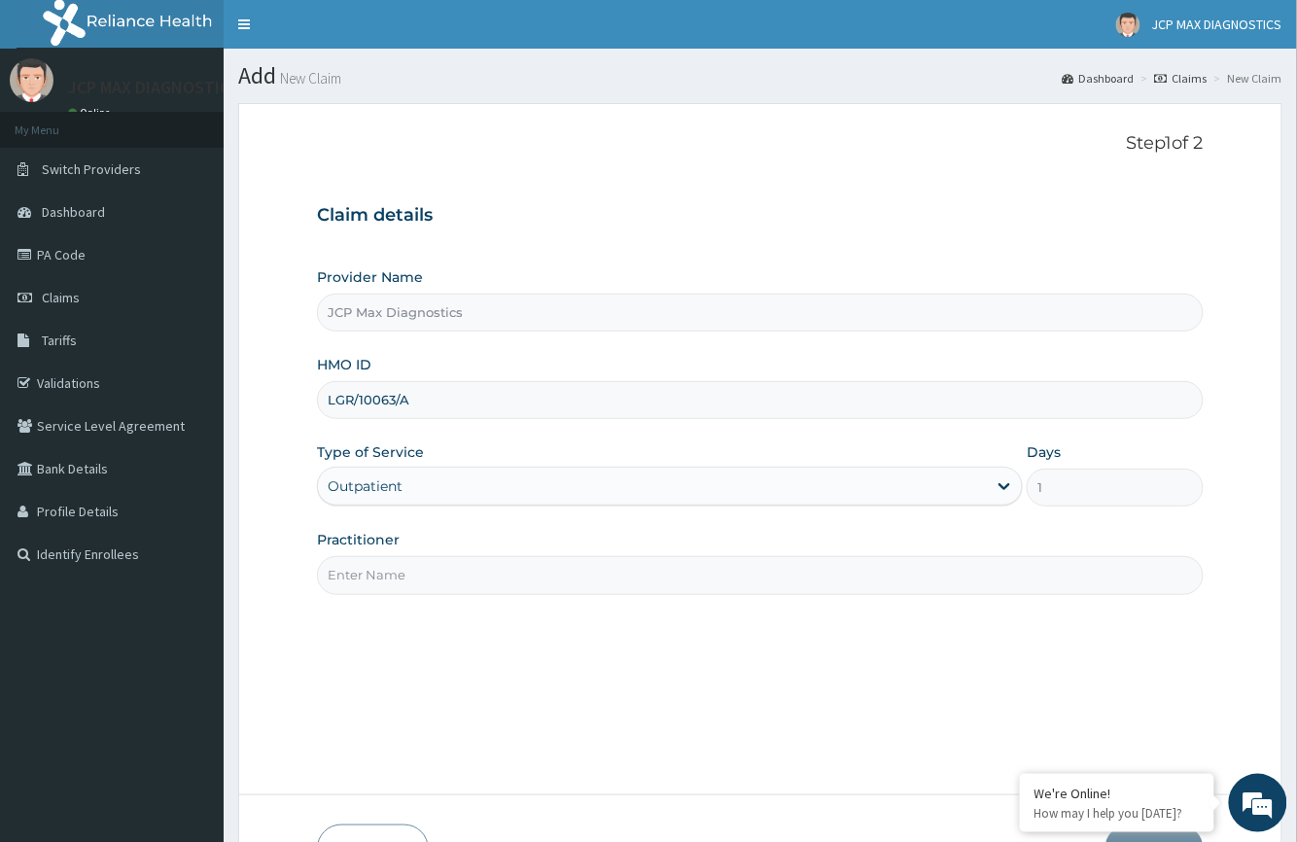
click at [433, 566] on input "Practitioner" at bounding box center [760, 575] width 886 height 38
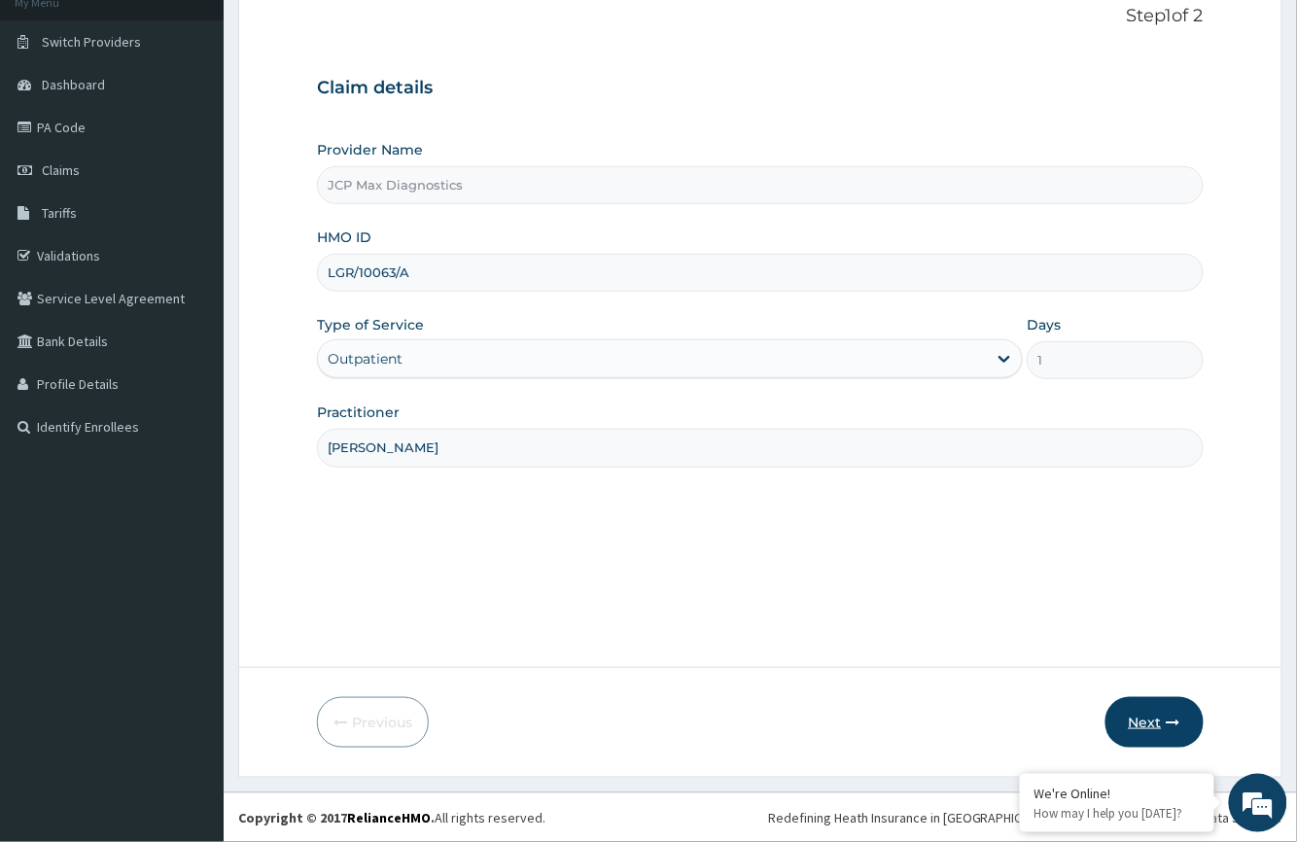
type input "DR OKAFOR"
click at [1151, 723] on button "Next" at bounding box center [1154, 722] width 98 height 51
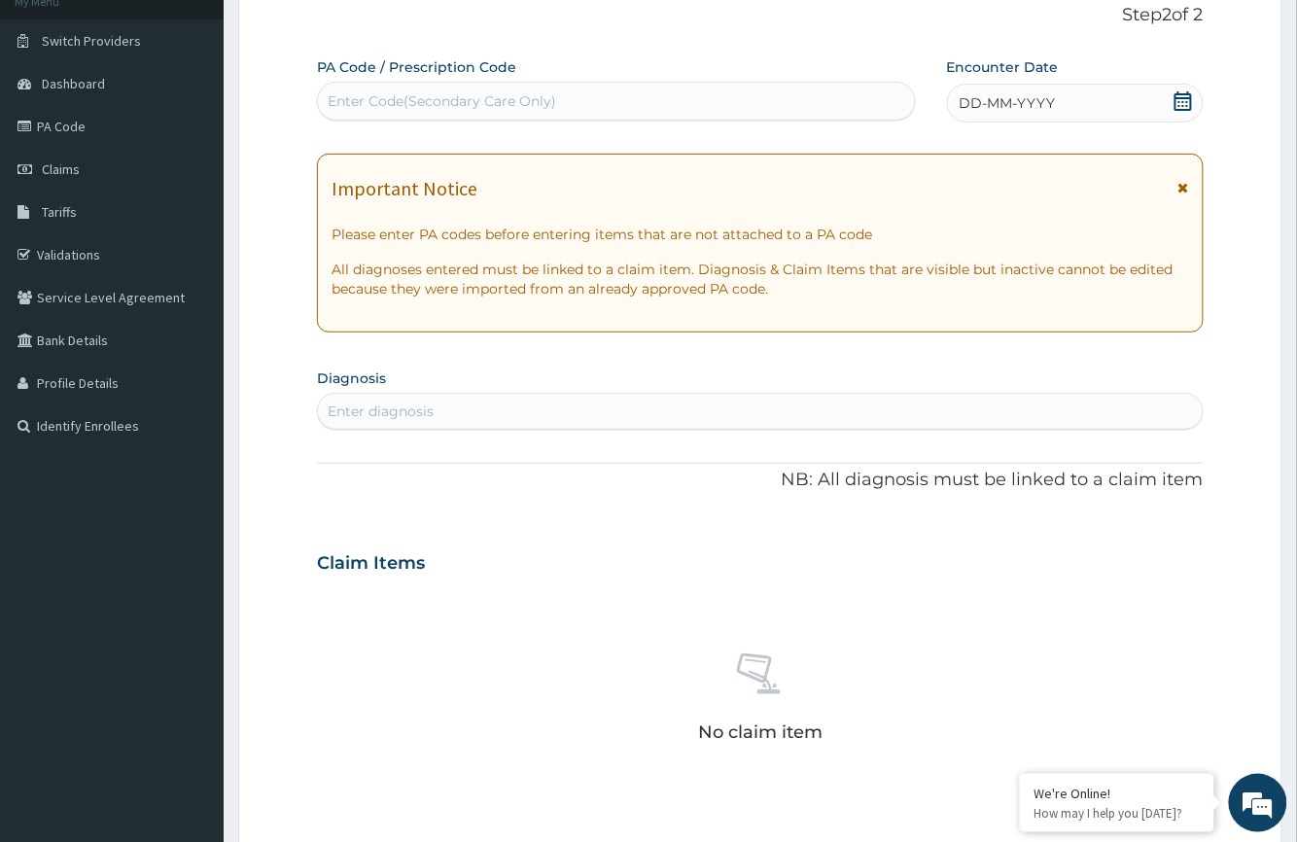
click at [546, 87] on div "Enter Code(Secondary Care Only)" at bounding box center [616, 101] width 596 height 31
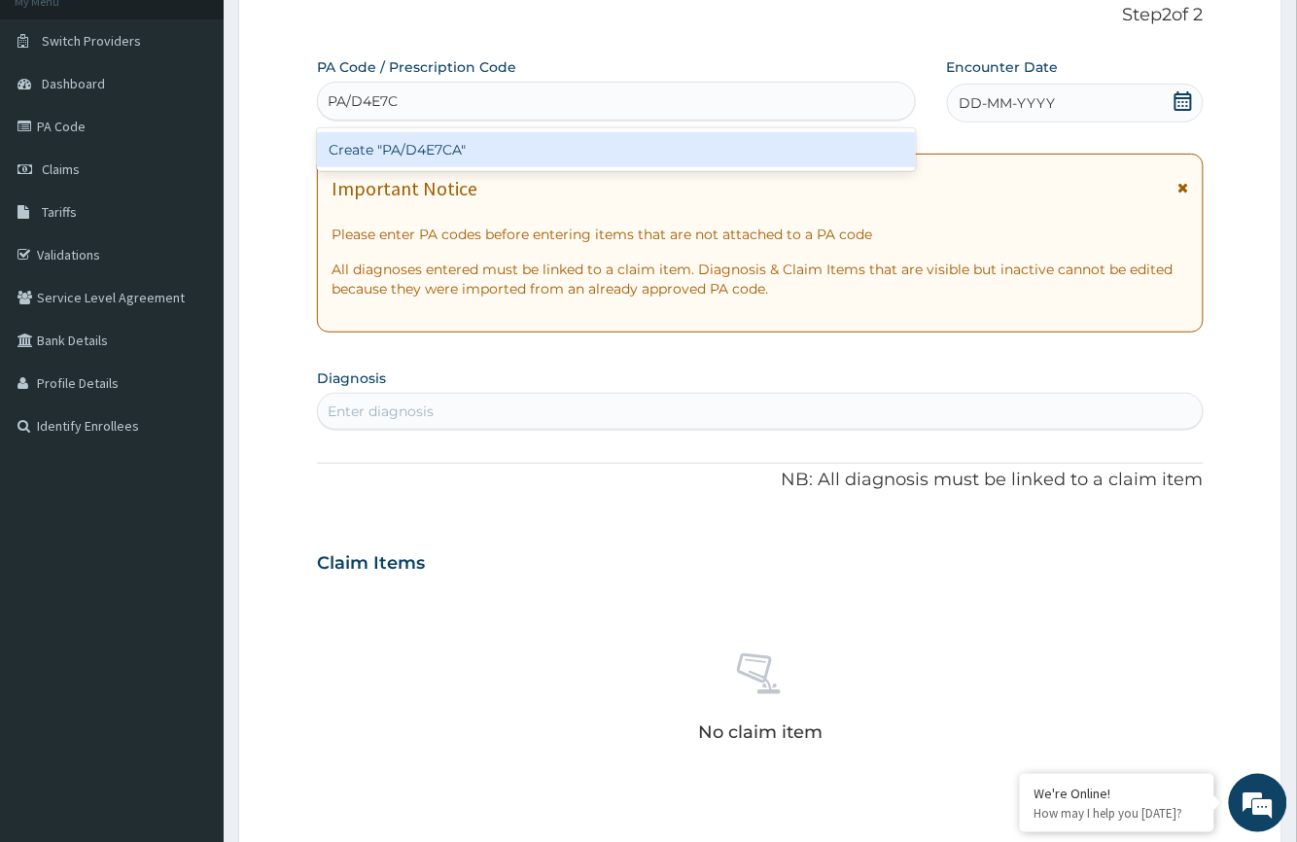
type input "PA/D4E7CA"
click at [733, 154] on div "Create "PA/D4E7CA"" at bounding box center [616, 149] width 598 height 35
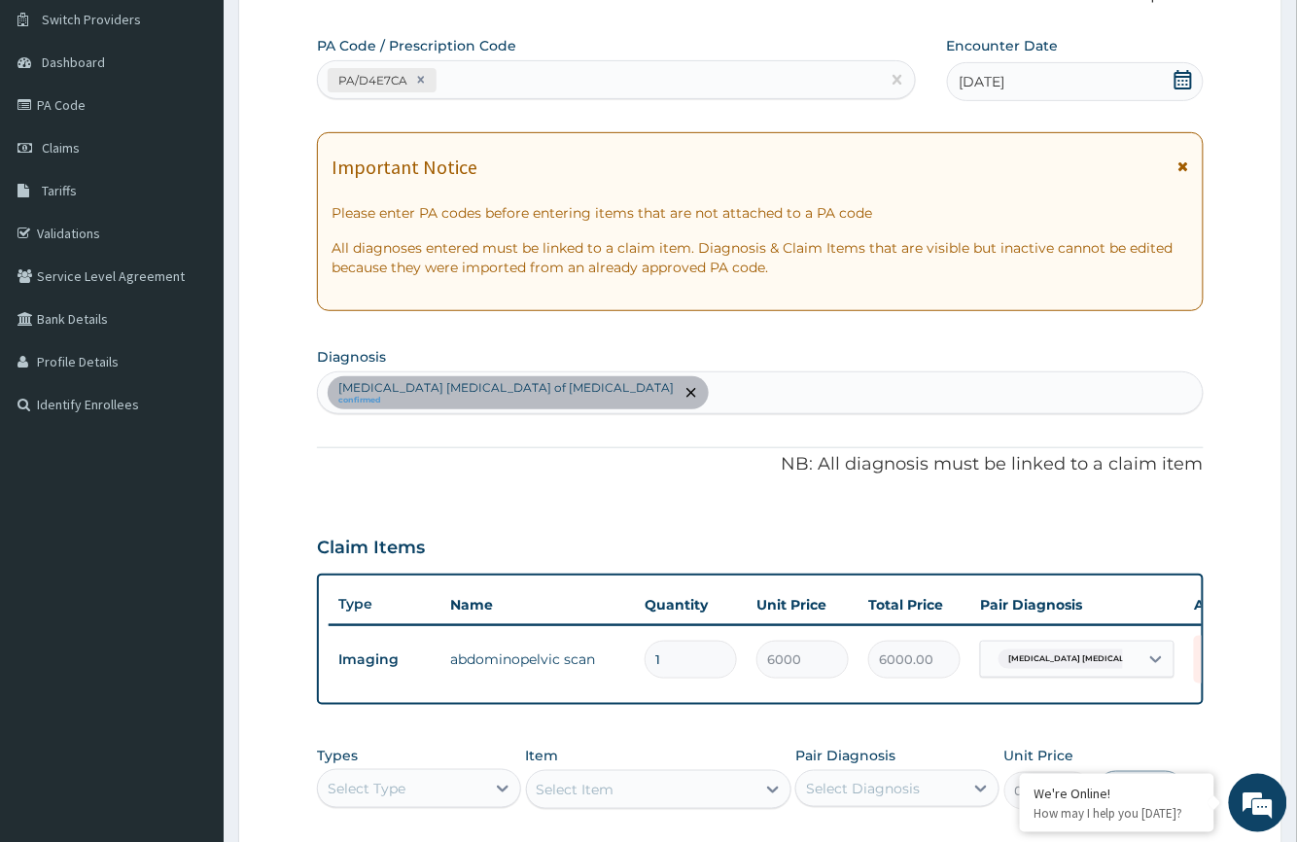
scroll to position [31, 0]
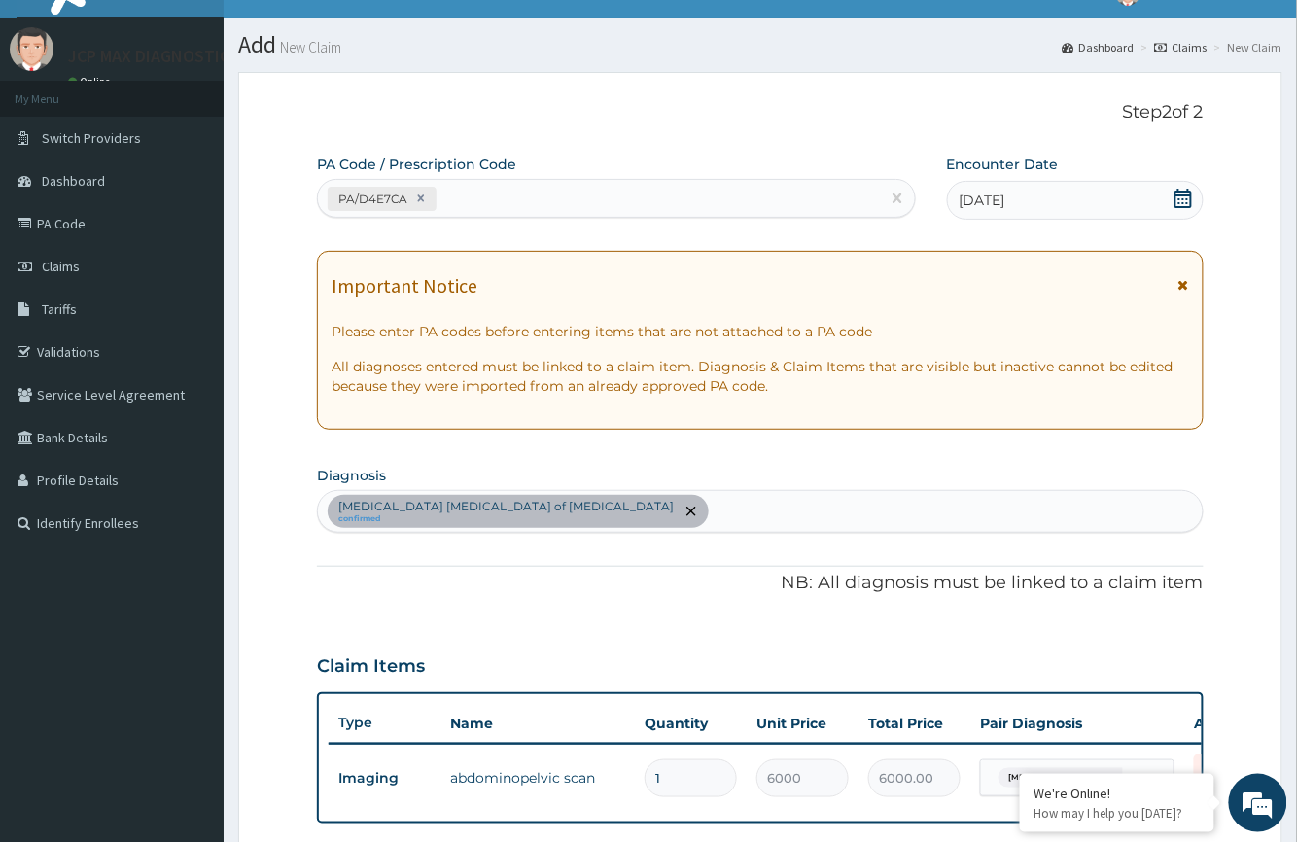
click at [515, 188] on div "PA/D4E7CA" at bounding box center [598, 199] width 561 height 32
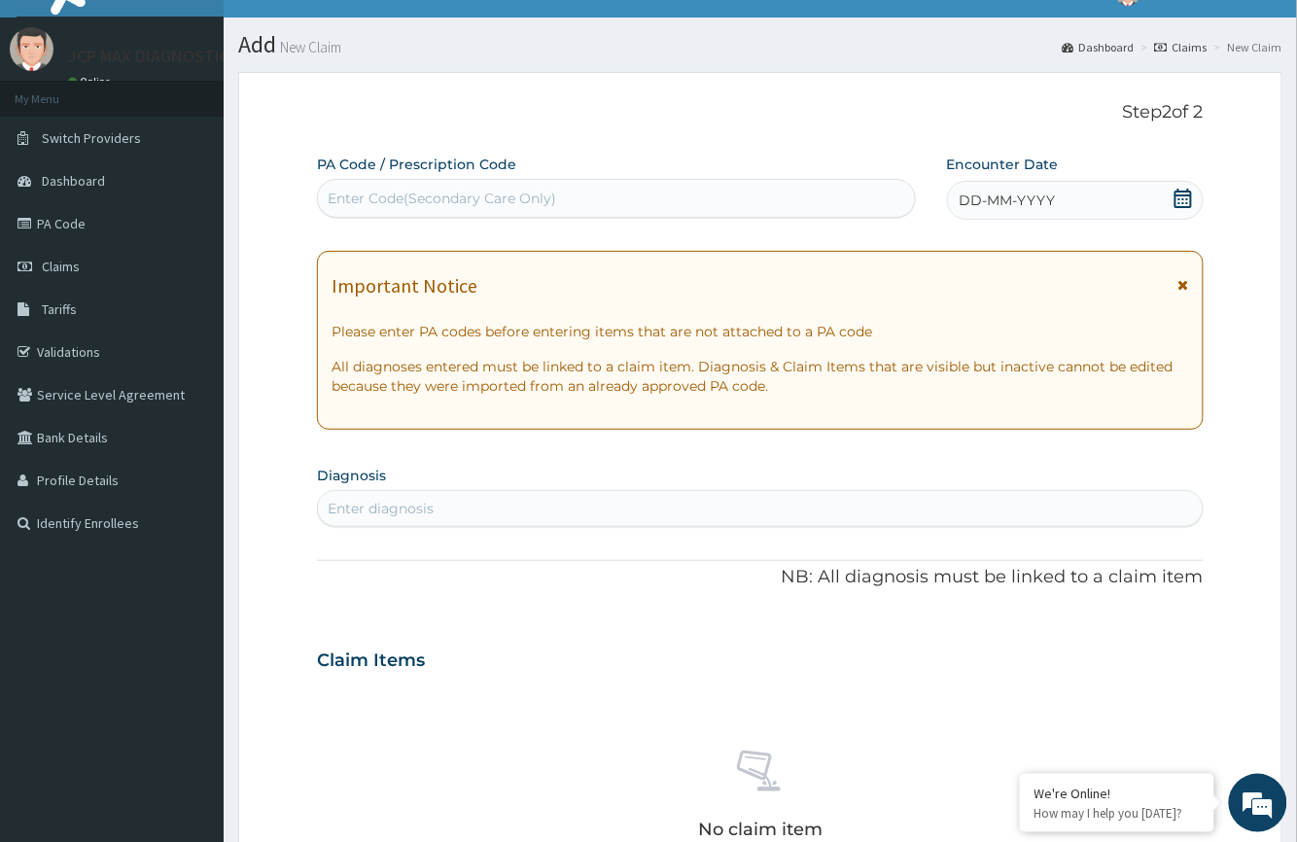
click at [515, 188] on div "Enter Code(Secondary Care Only)" at bounding box center [616, 198] width 596 height 31
type input "PA"
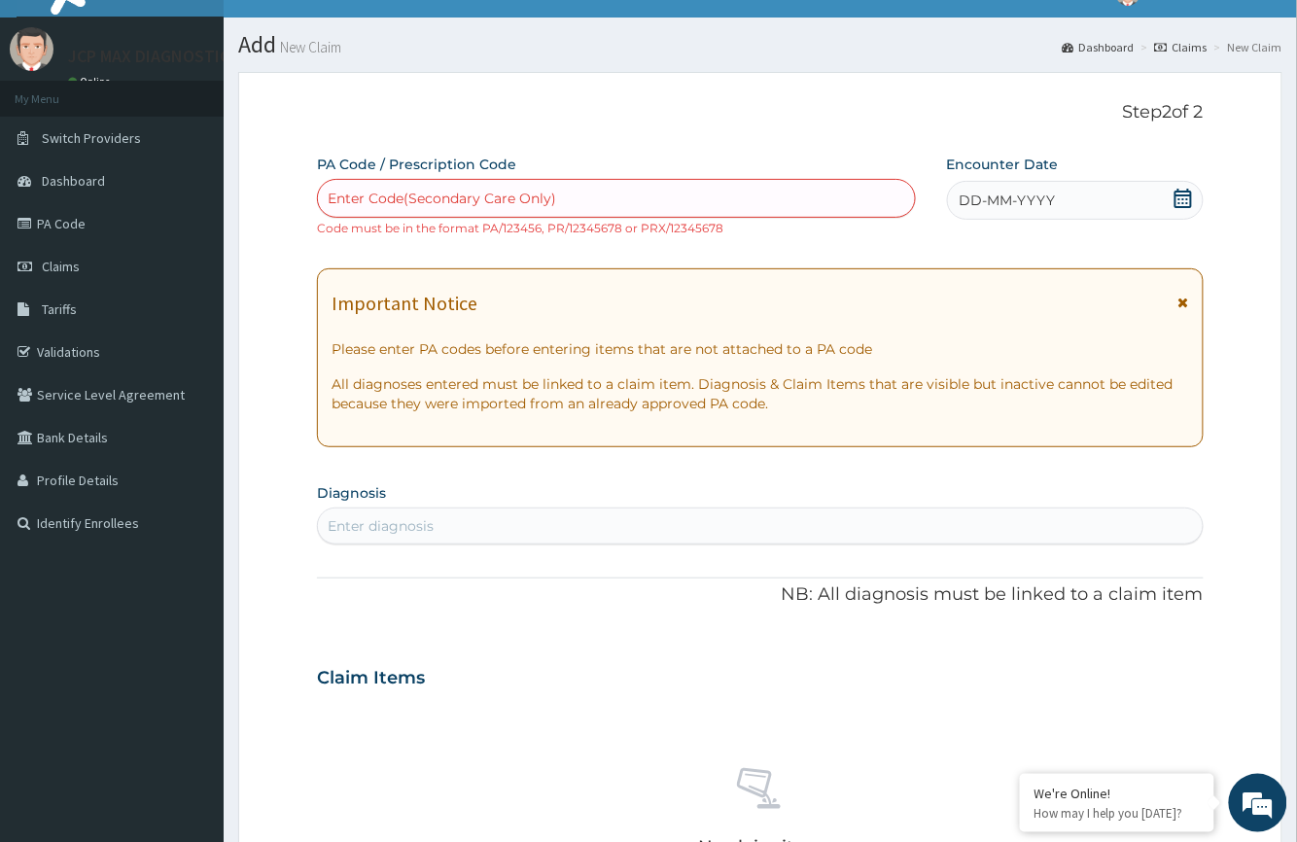
type input "/"
type input "PA/D4E7CA"
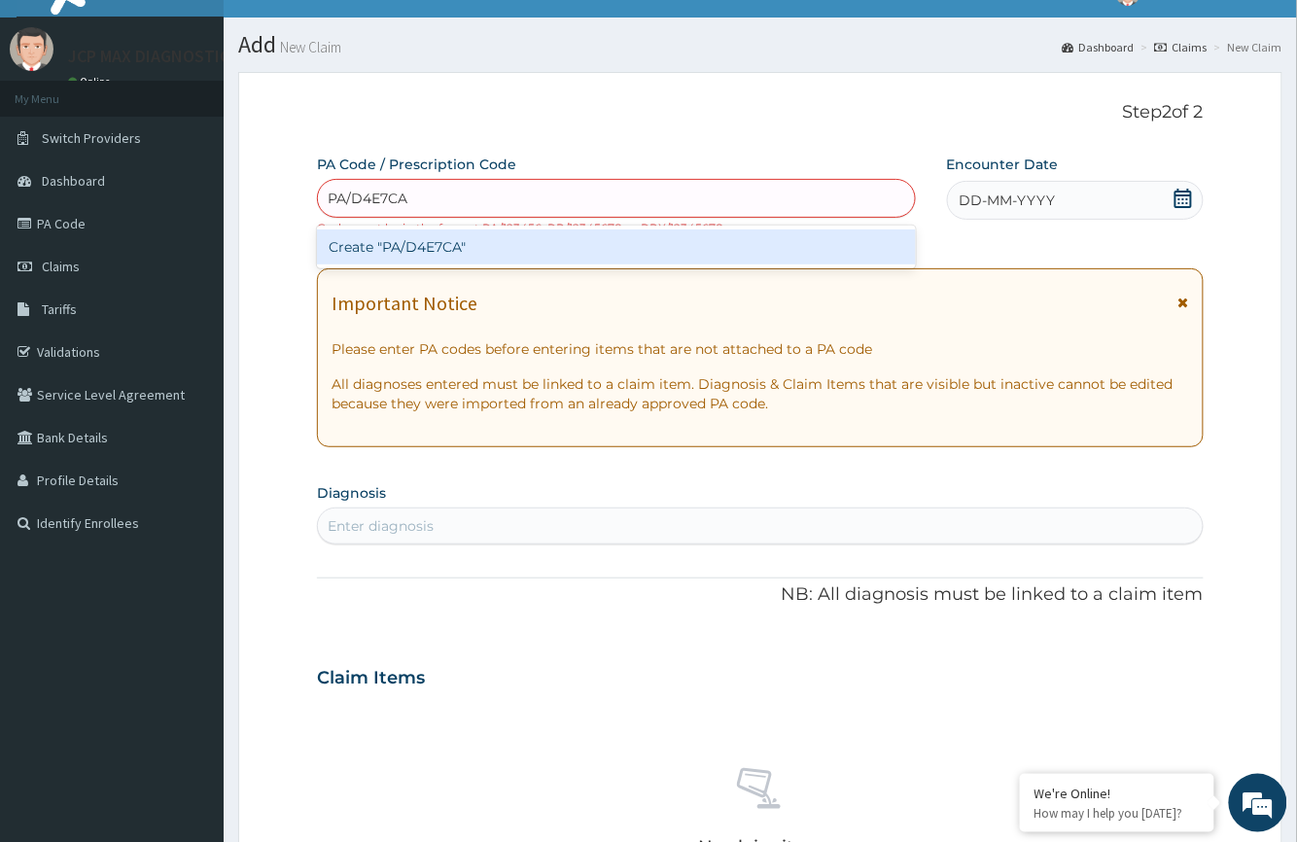
click at [779, 243] on div "Create "PA/D4E7CA"" at bounding box center [616, 246] width 598 height 35
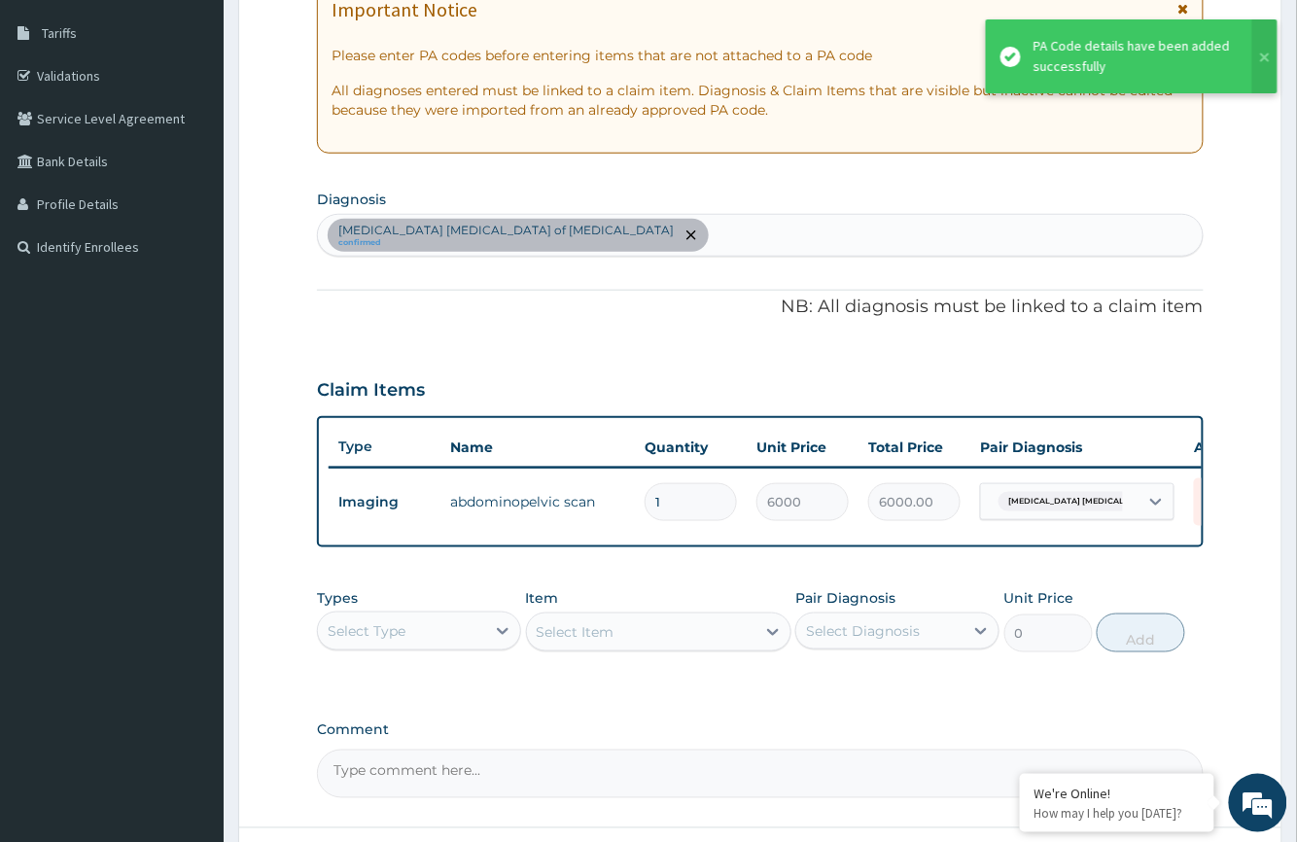
scroll to position [487, 0]
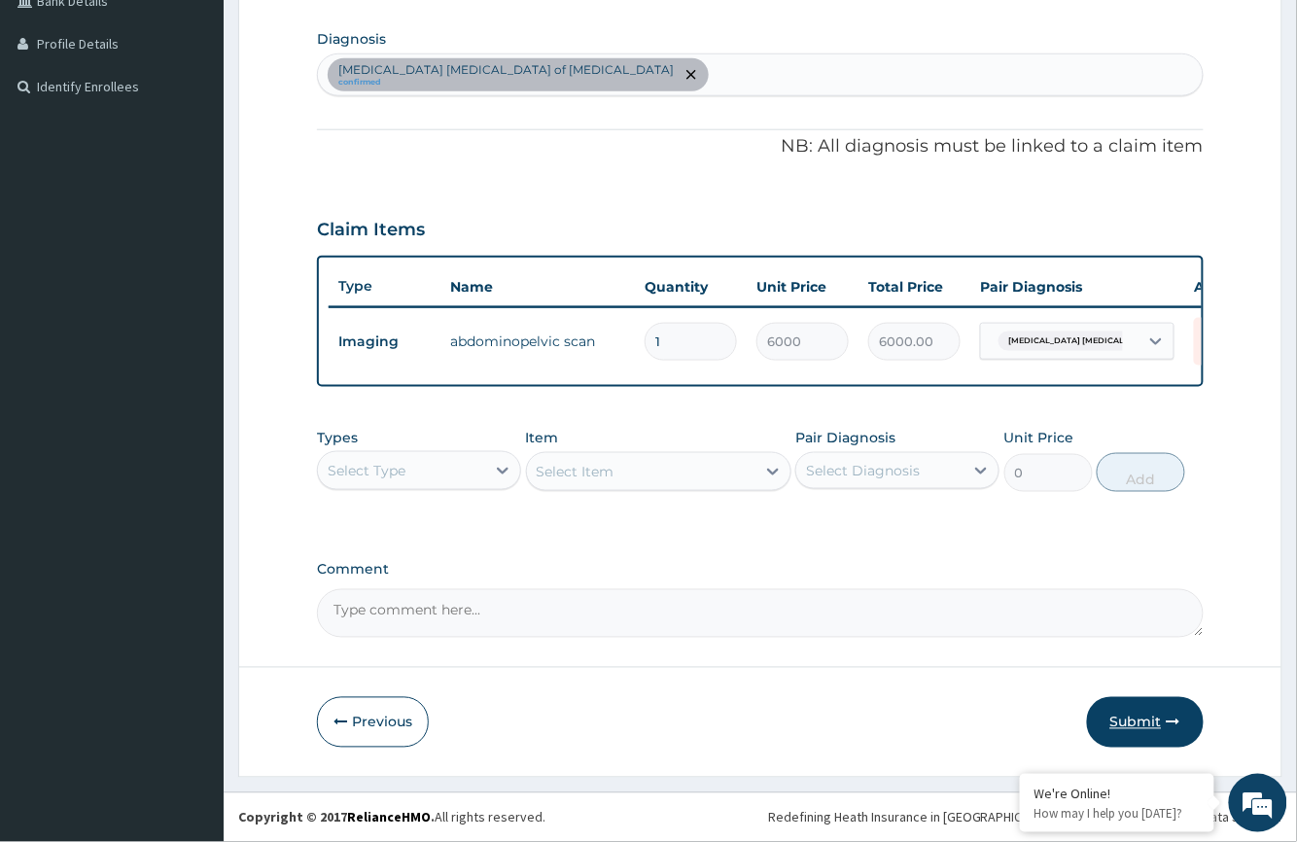
click at [1137, 719] on button "Submit" at bounding box center [1145, 722] width 117 height 51
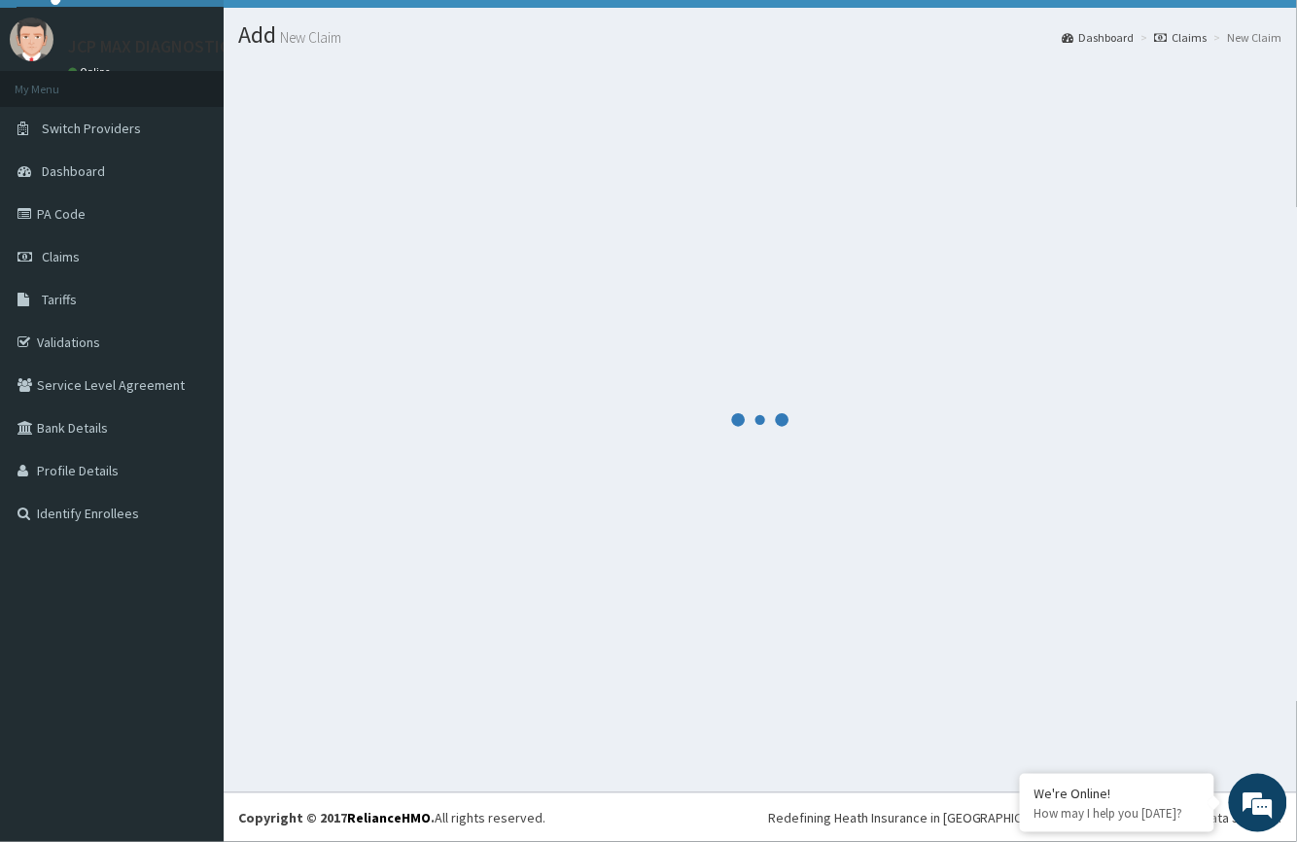
scroll to position [41, 0]
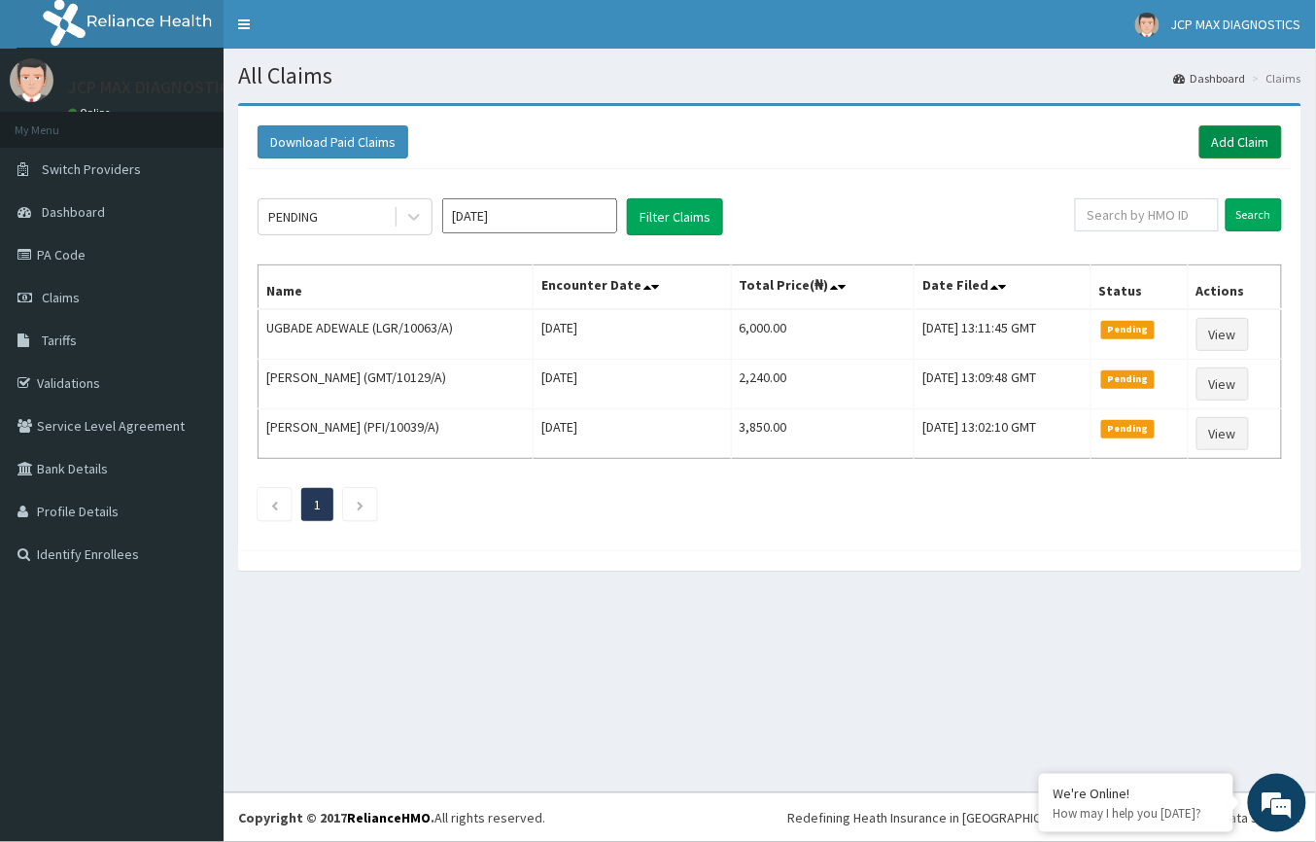
click at [1237, 140] on link "Add Claim" at bounding box center [1241, 141] width 83 height 33
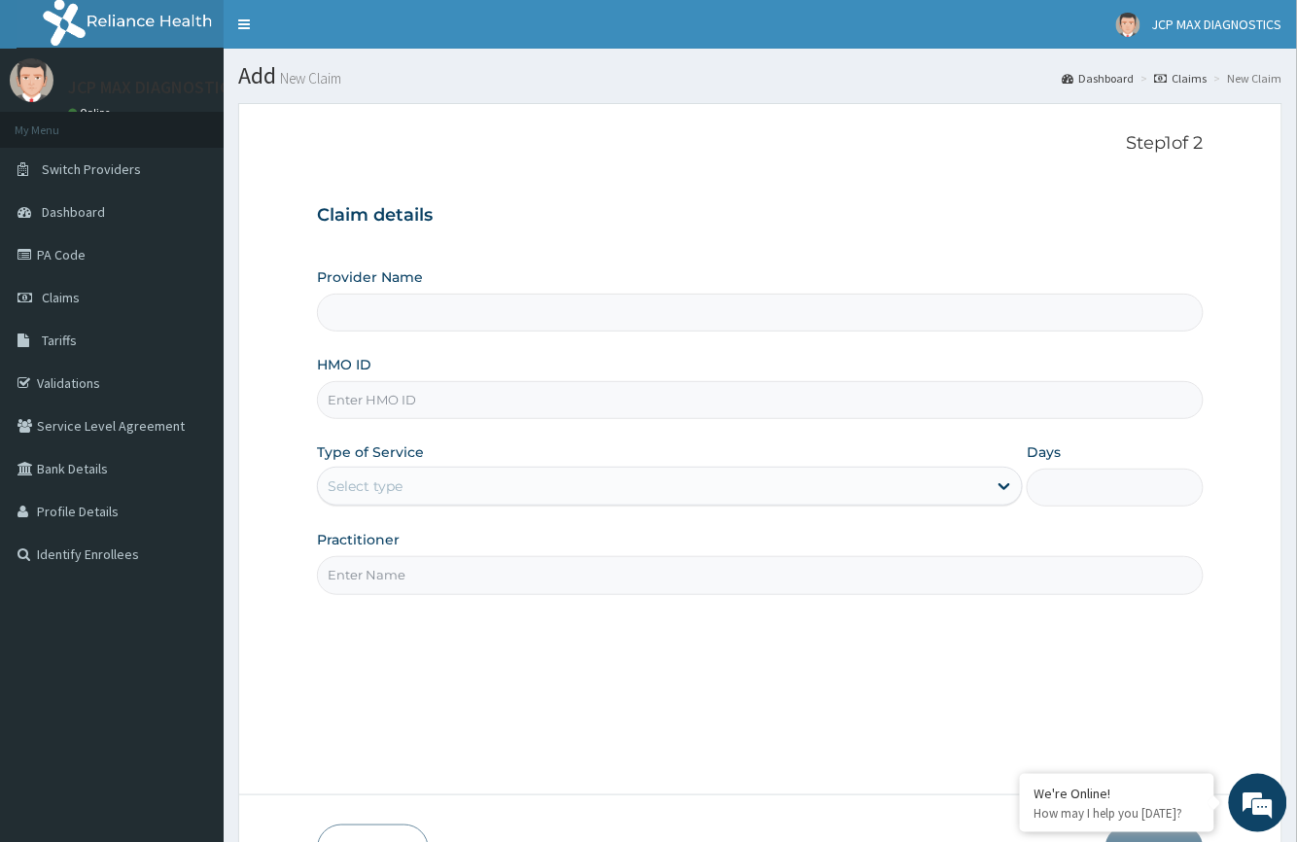
type input "JCP Max Diagnostics"
click at [371, 391] on input "HMO ID" at bounding box center [760, 400] width 886 height 38
click at [367, 390] on input "HMO ID" at bounding box center [760, 400] width 886 height 38
click at [367, 385] on input "HMO ID" at bounding box center [760, 400] width 886 height 38
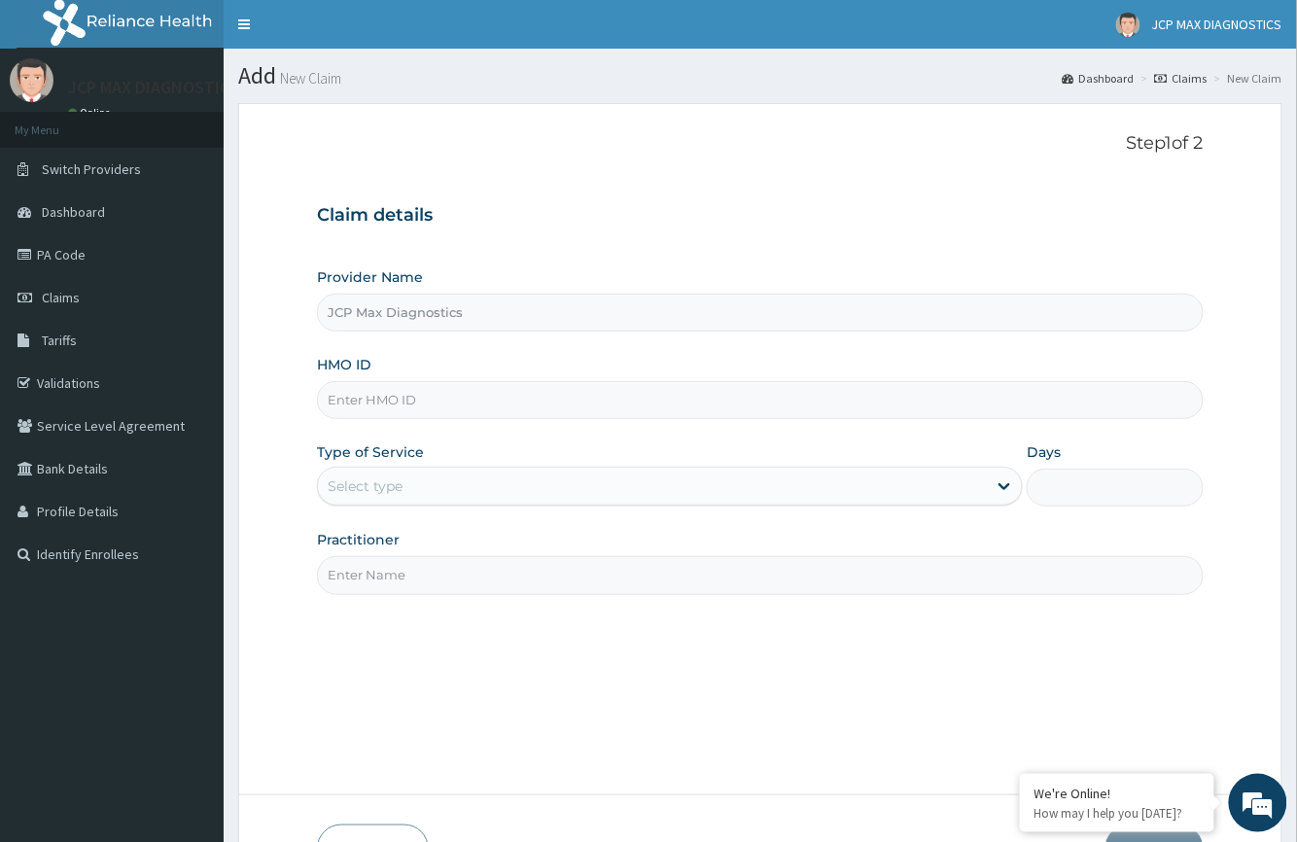
paste input "KSB/11375/A"
type input "KSB/11375/A"
click at [381, 476] on div "Select type" at bounding box center [652, 486] width 669 height 31
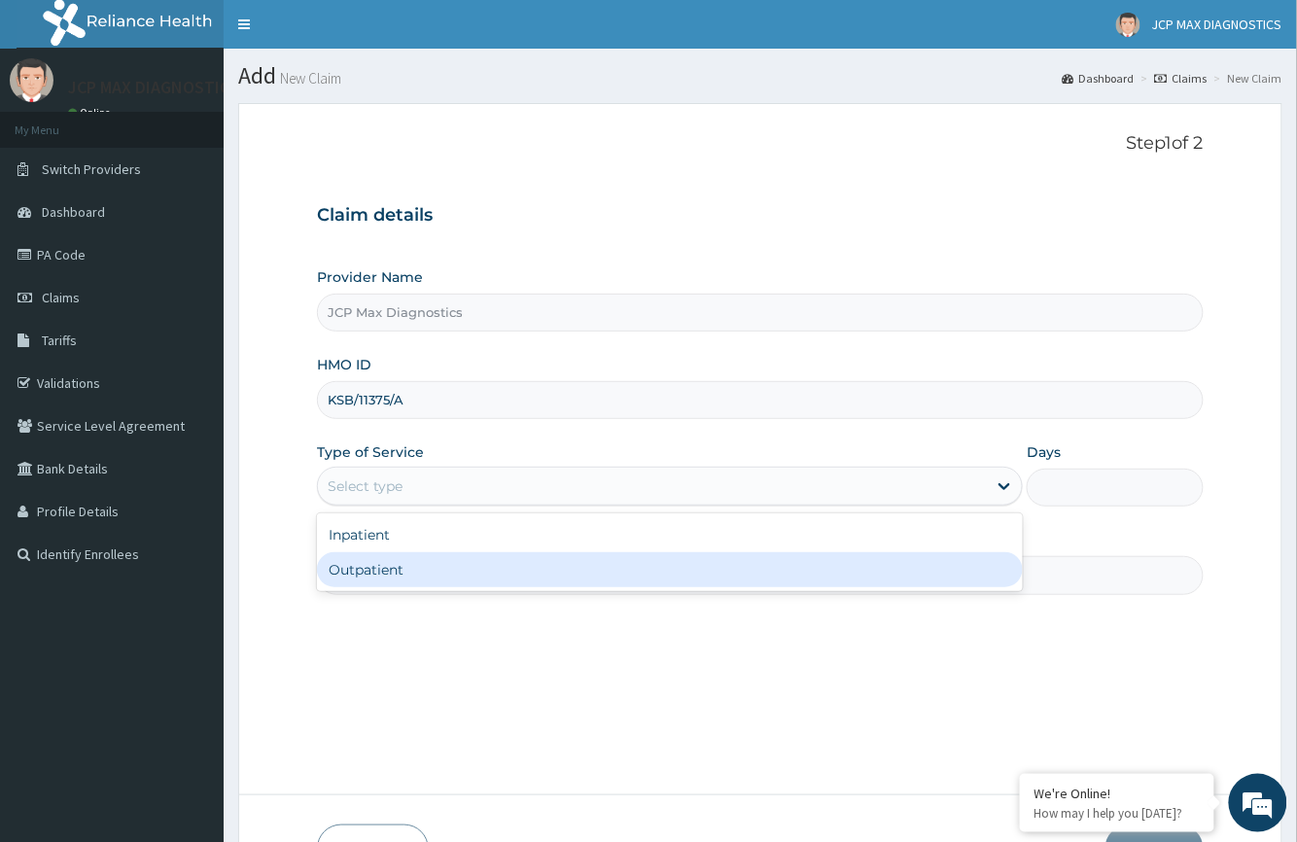
click at [375, 577] on div "Outpatient" at bounding box center [670, 569] width 706 height 35
type input "1"
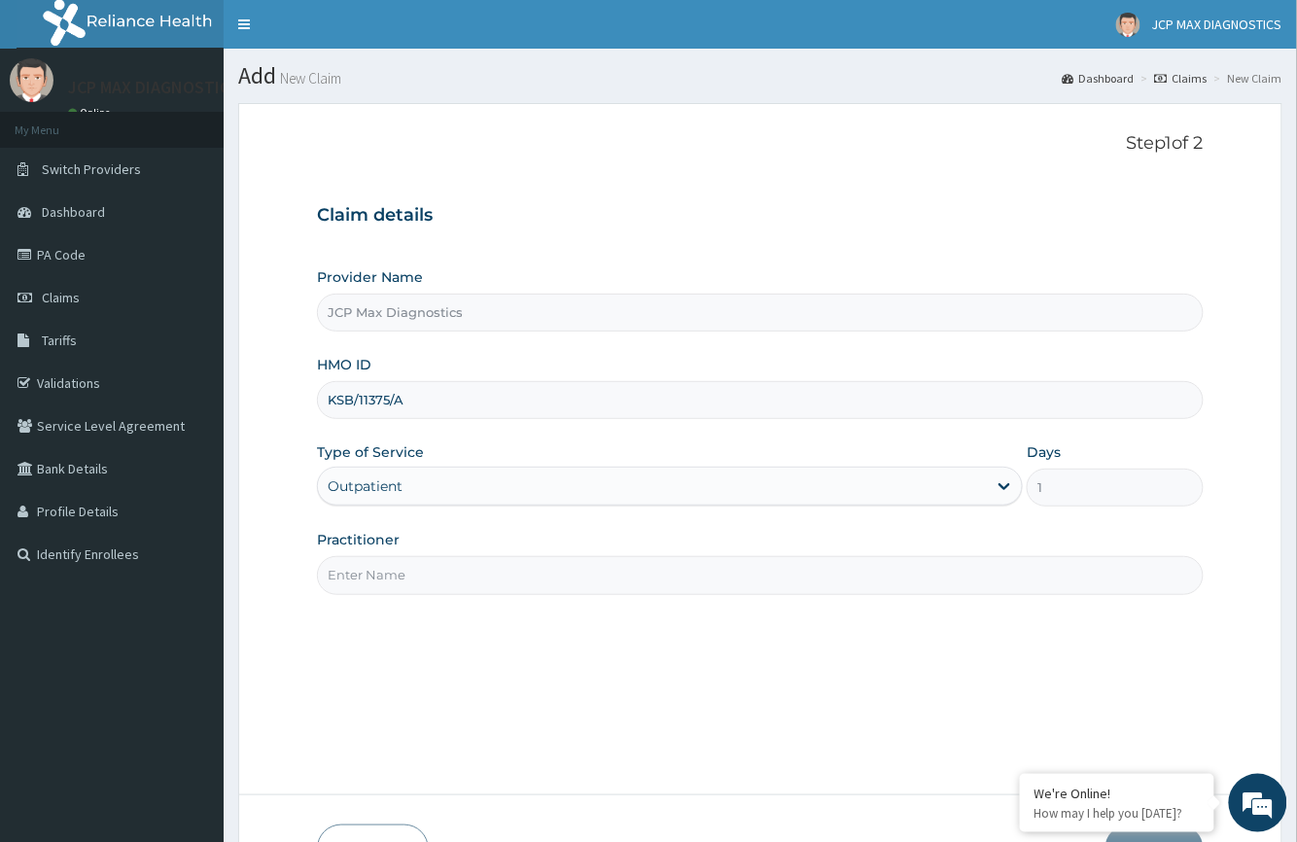
click at [393, 569] on input "Practitioner" at bounding box center [760, 575] width 886 height 38
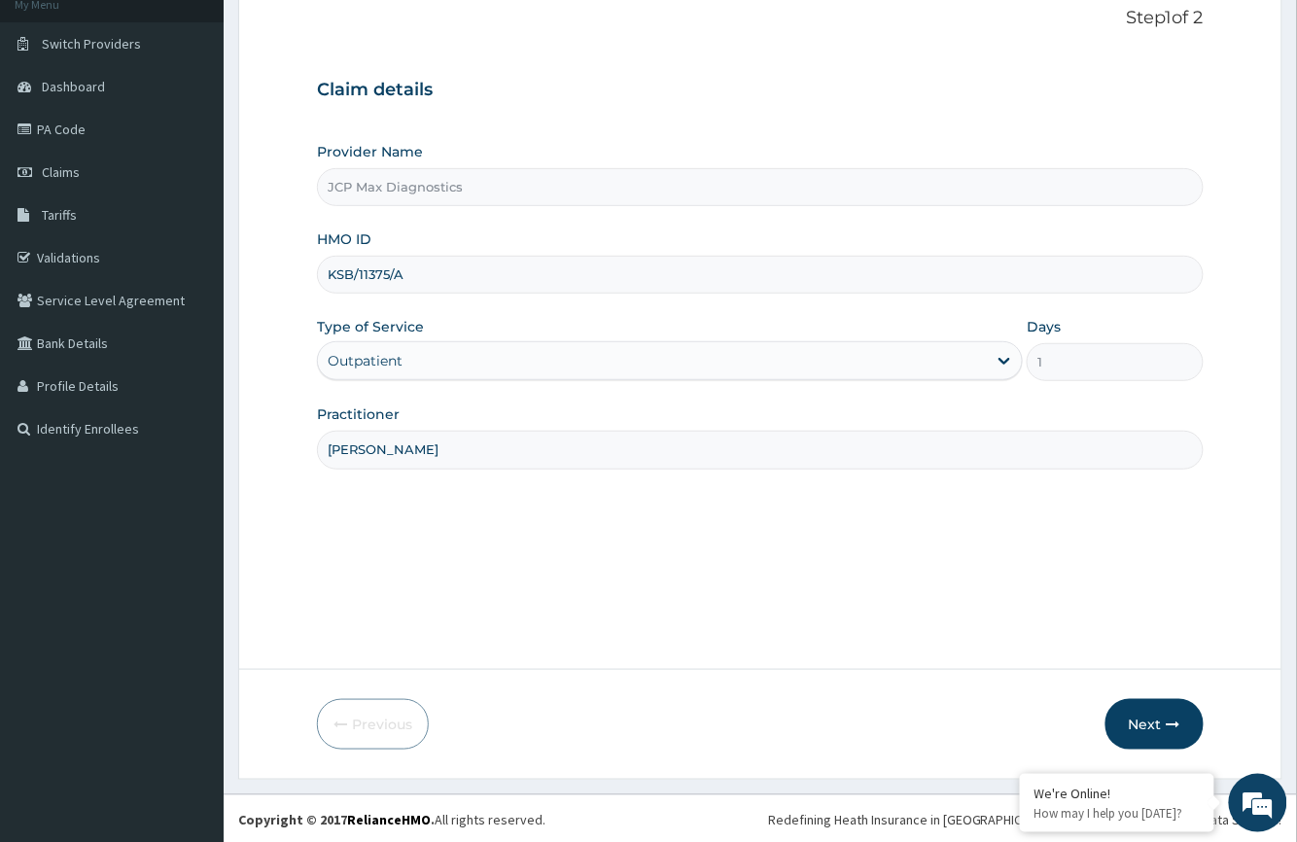
scroll to position [128, 0]
type input "DR OKAFOR"
click at [1157, 733] on button "Next" at bounding box center [1154, 722] width 98 height 51
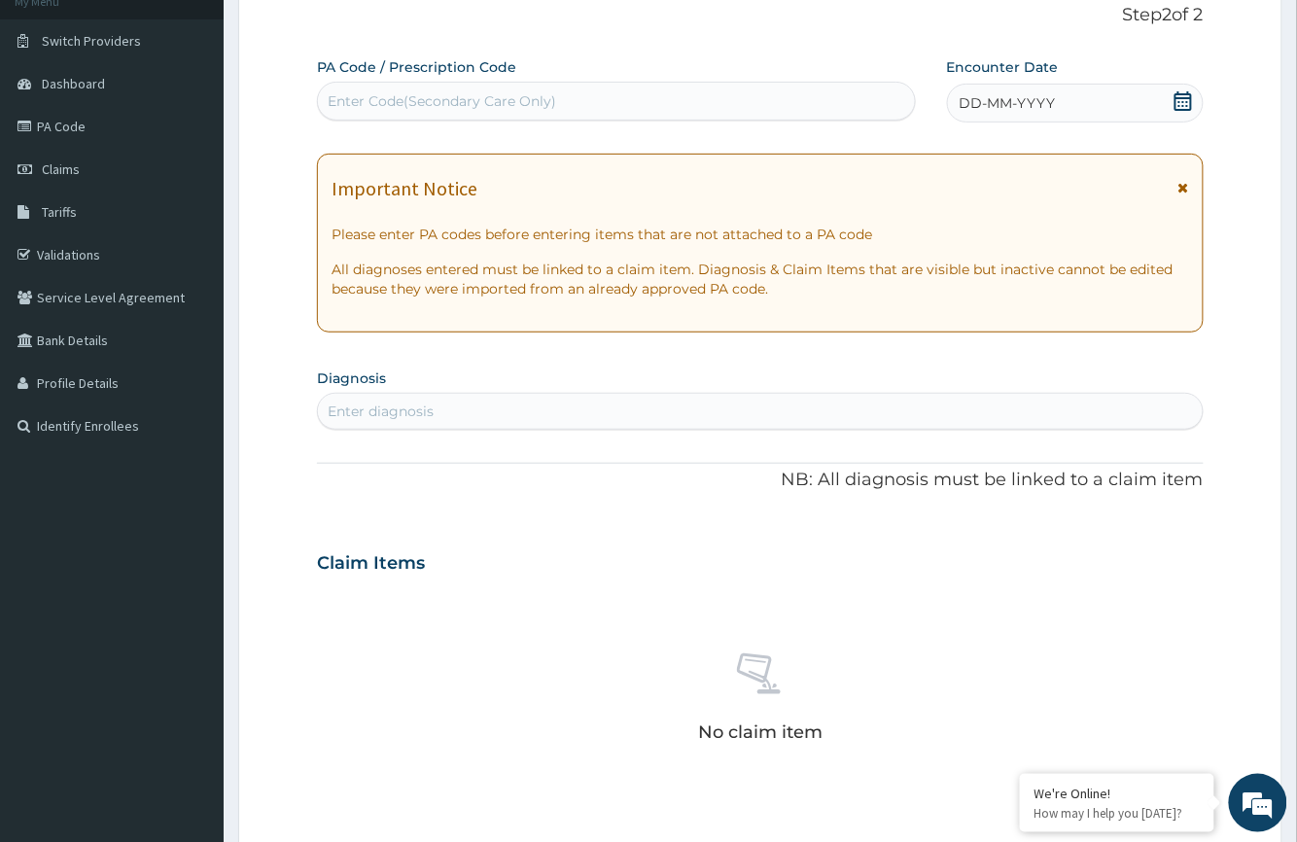
click at [370, 101] on div "Enter Code(Secondary Care Only)" at bounding box center [442, 100] width 228 height 19
type input "PA"
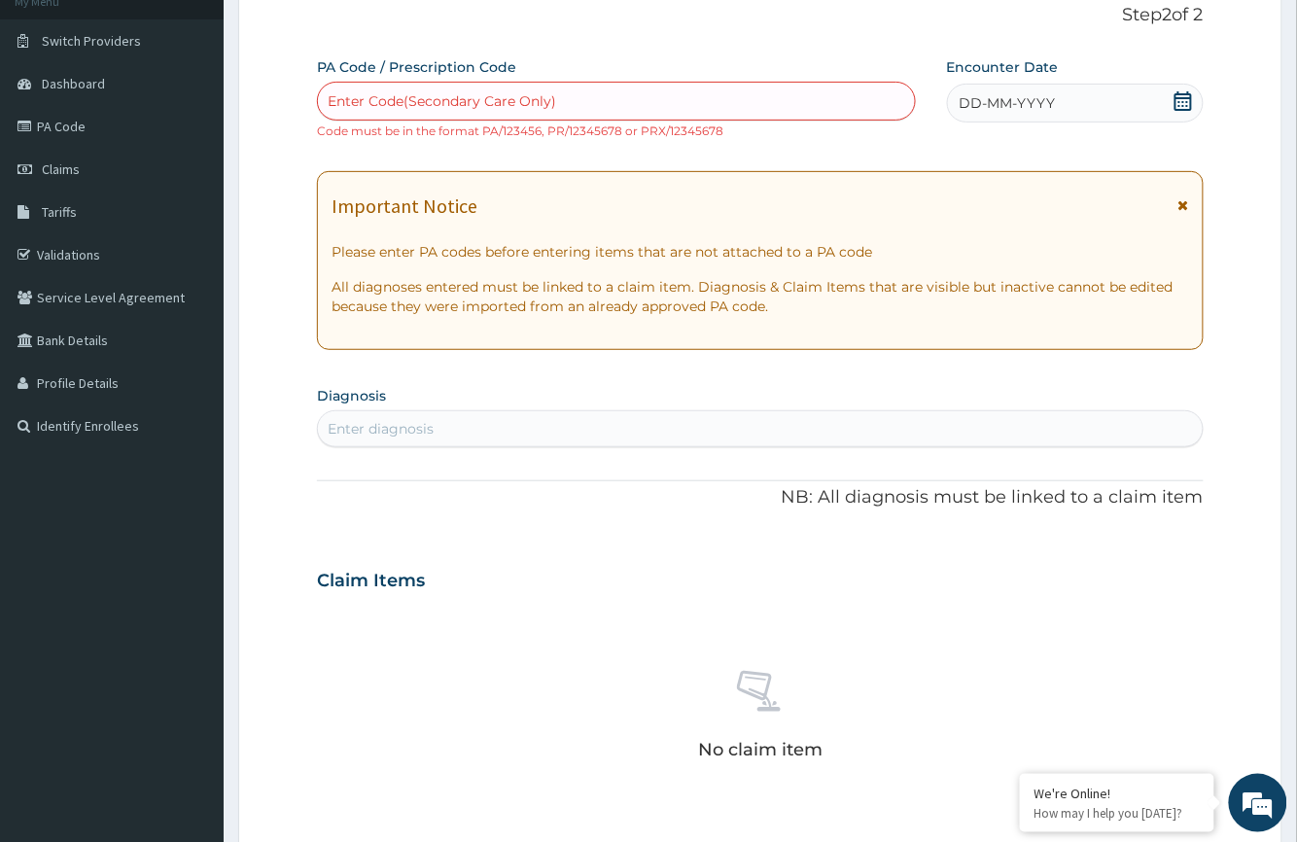
type input "/"
click at [325, 99] on div "Enter Code(Secondary Care Only)" at bounding box center [616, 101] width 596 height 31
type input "PA/902DC7"
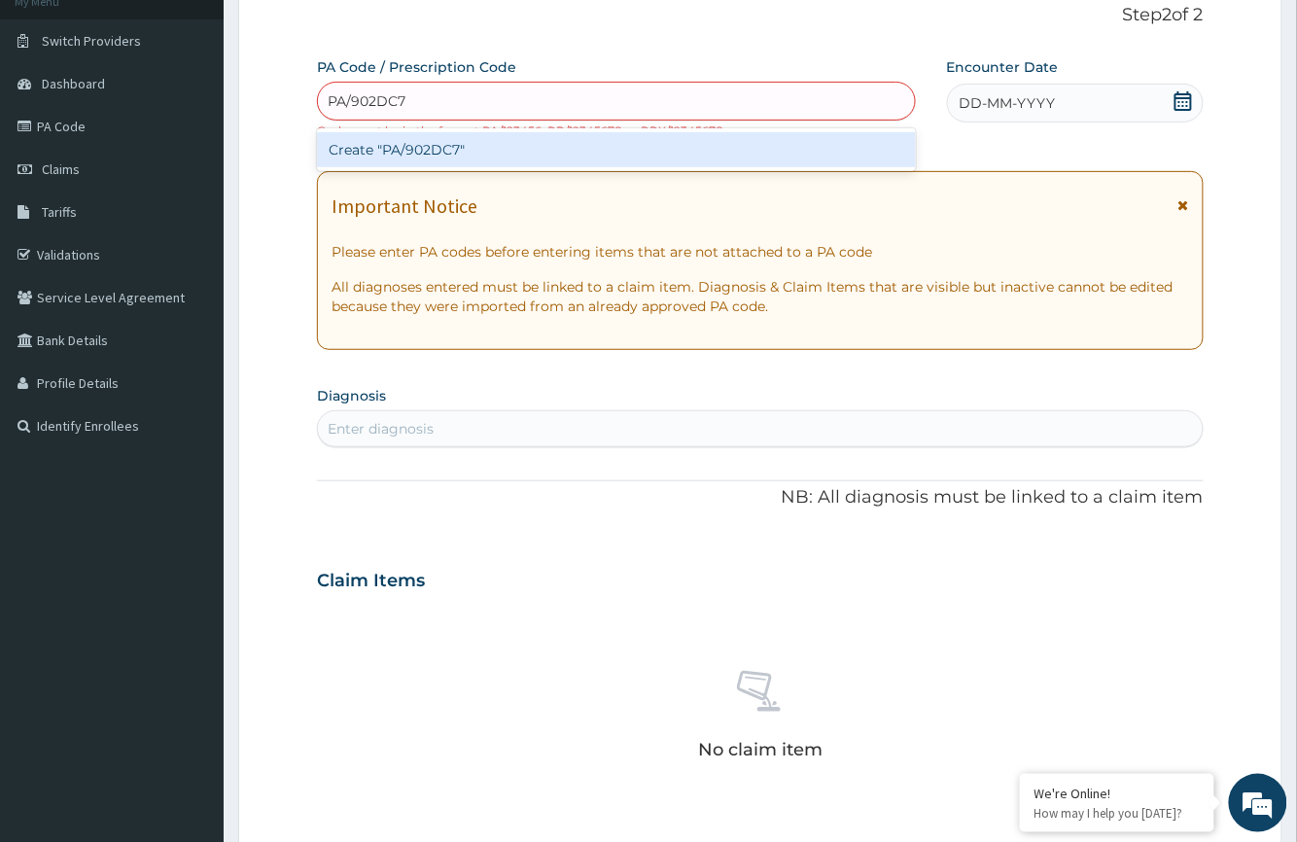
click at [486, 141] on div "Create "PA/902DC7"" at bounding box center [616, 149] width 598 height 35
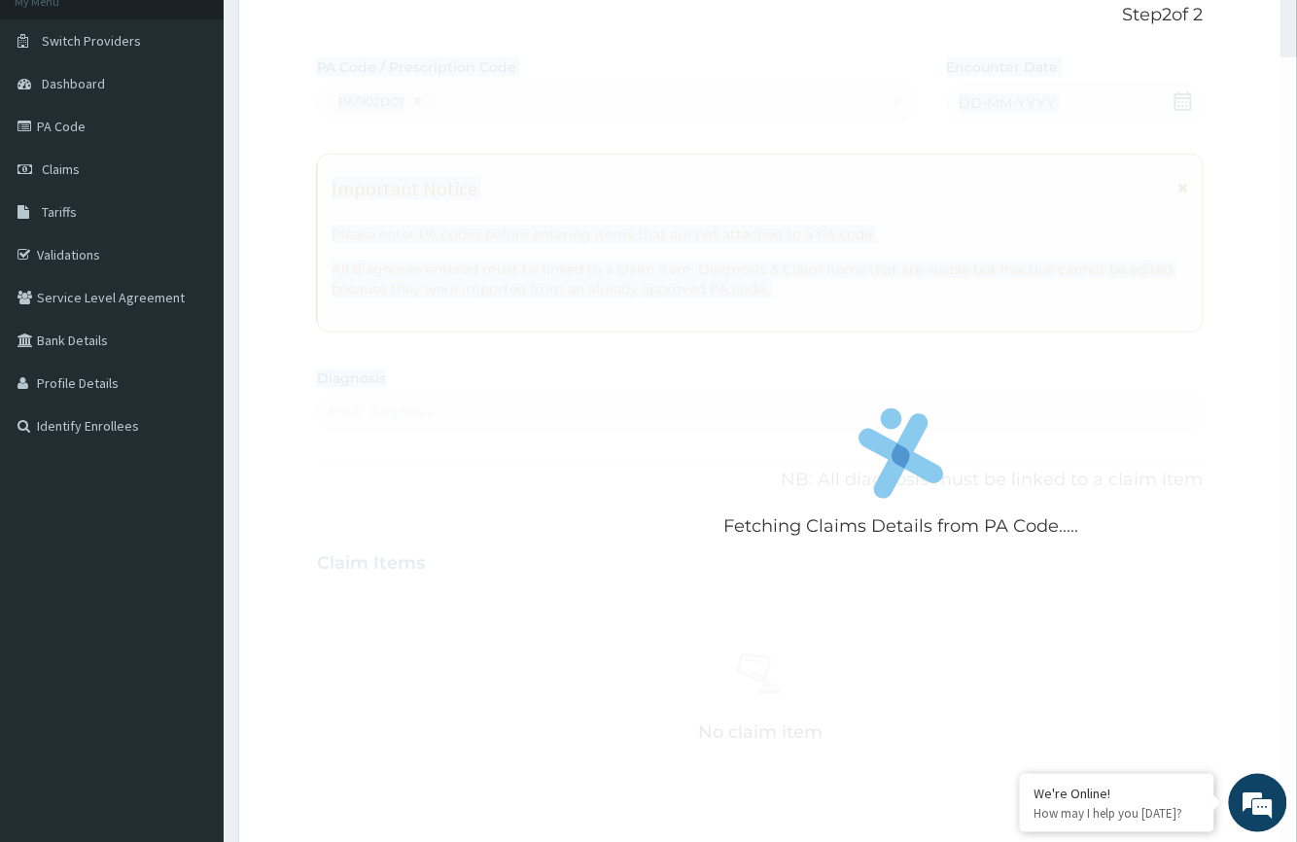
drag, startPoint x: 1296, startPoint y: 360, endPoint x: 1301, endPoint y: 383, distance: 23.8
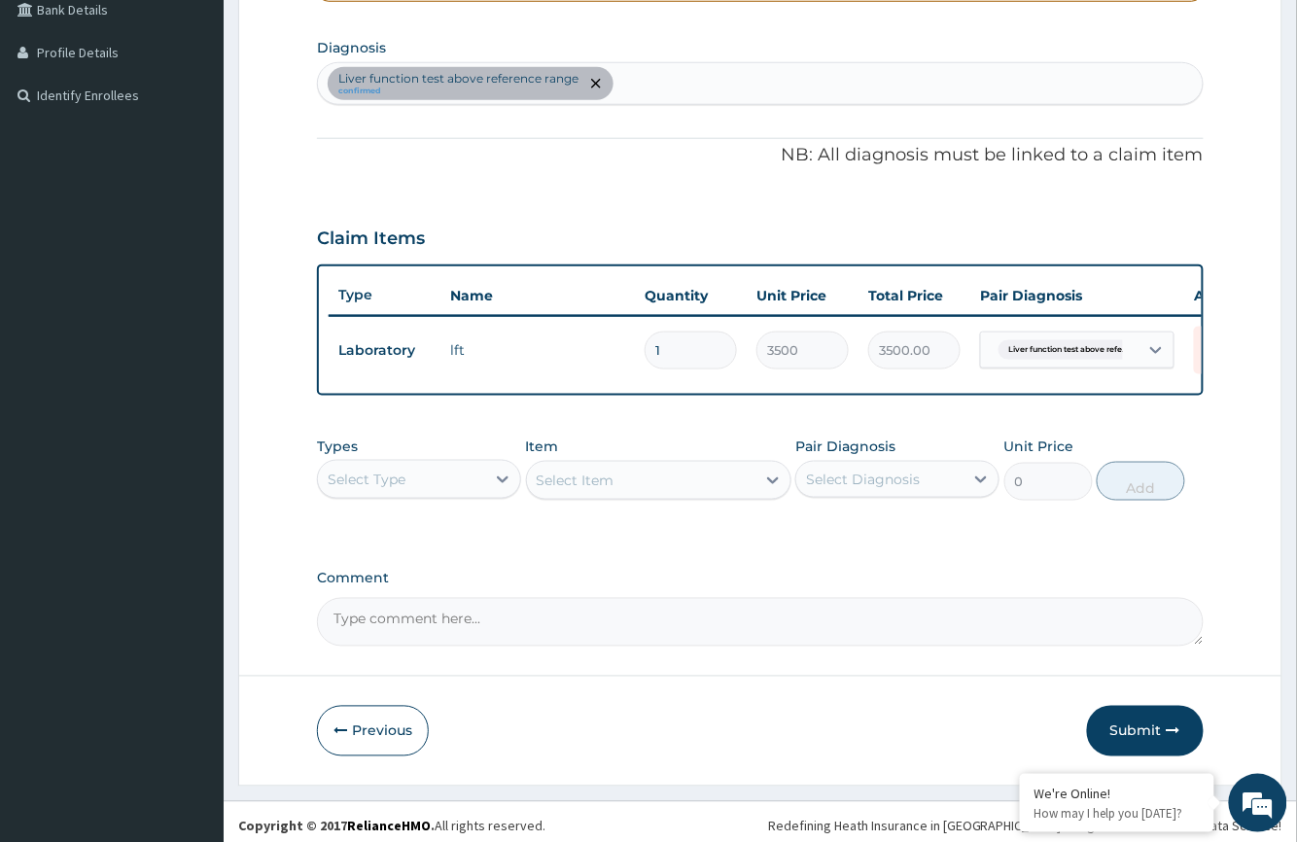
scroll to position [487, 0]
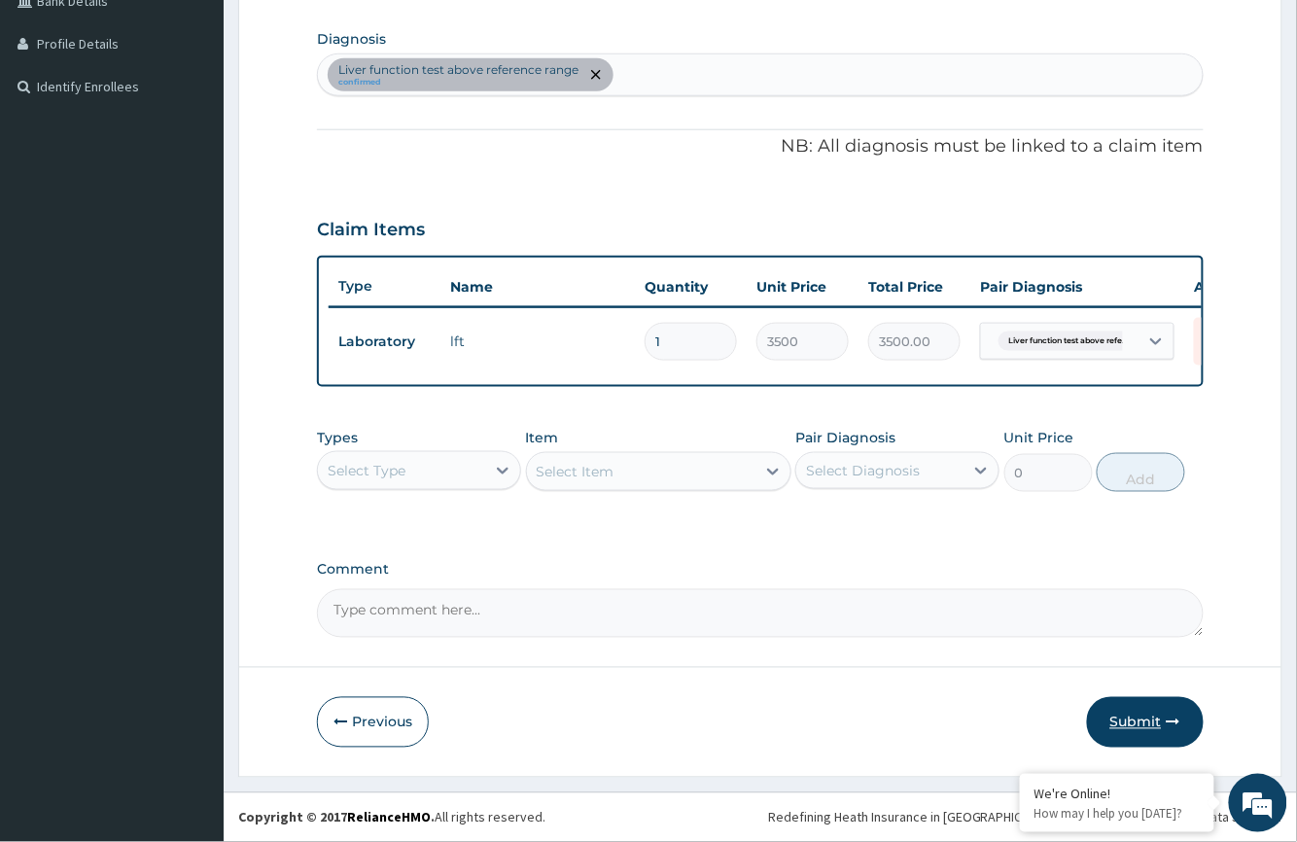
click at [1132, 731] on button "Submit" at bounding box center [1145, 722] width 117 height 51
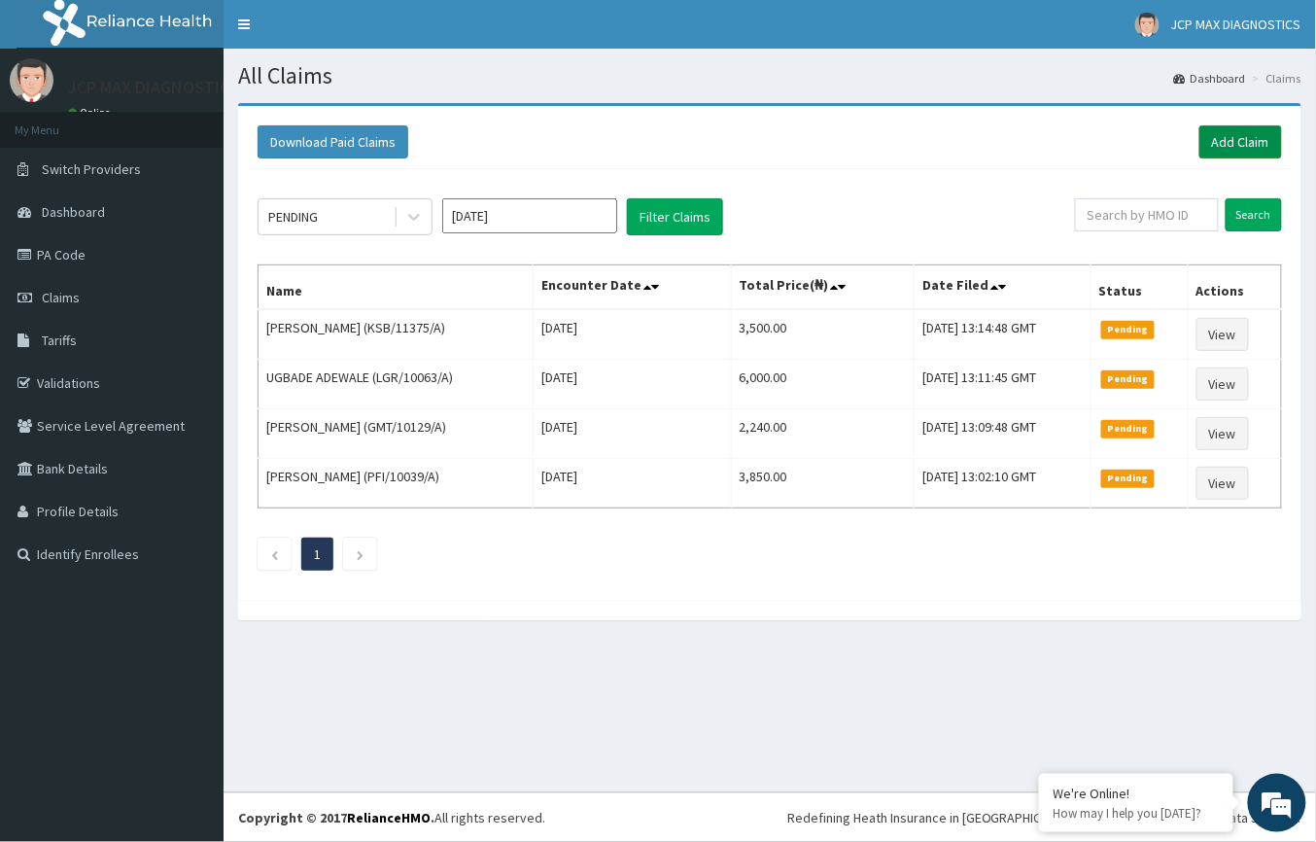
click at [1233, 133] on link "Add Claim" at bounding box center [1241, 141] width 83 height 33
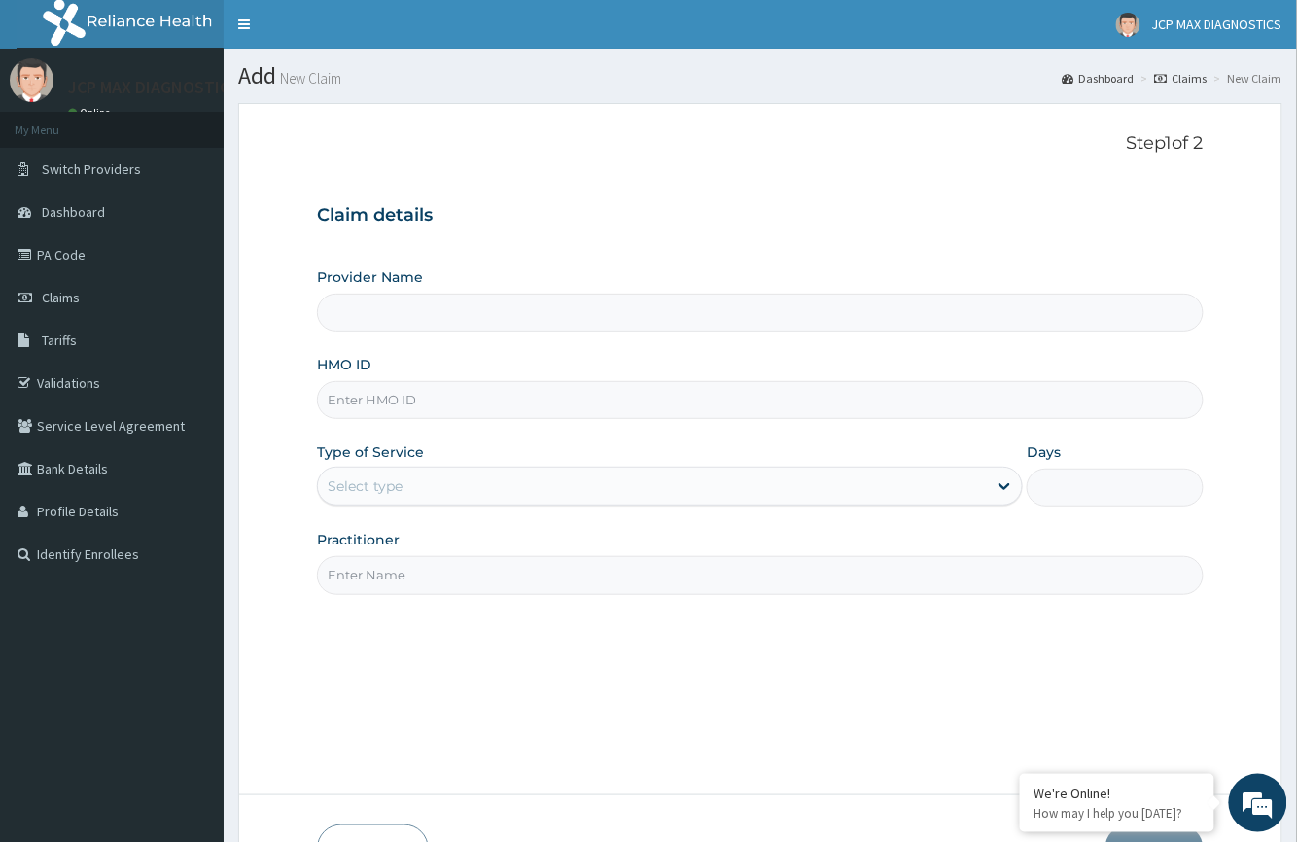
type input "JCP Max Diagnostics"
click at [371, 406] on input "HMO ID" at bounding box center [760, 400] width 886 height 38
drag, startPoint x: 371, startPoint y: 406, endPoint x: 369, endPoint y: 395, distance: 11.8
click at [369, 395] on input "HMO ID" at bounding box center [760, 400] width 886 height 38
paste input "KSB/11371/A"
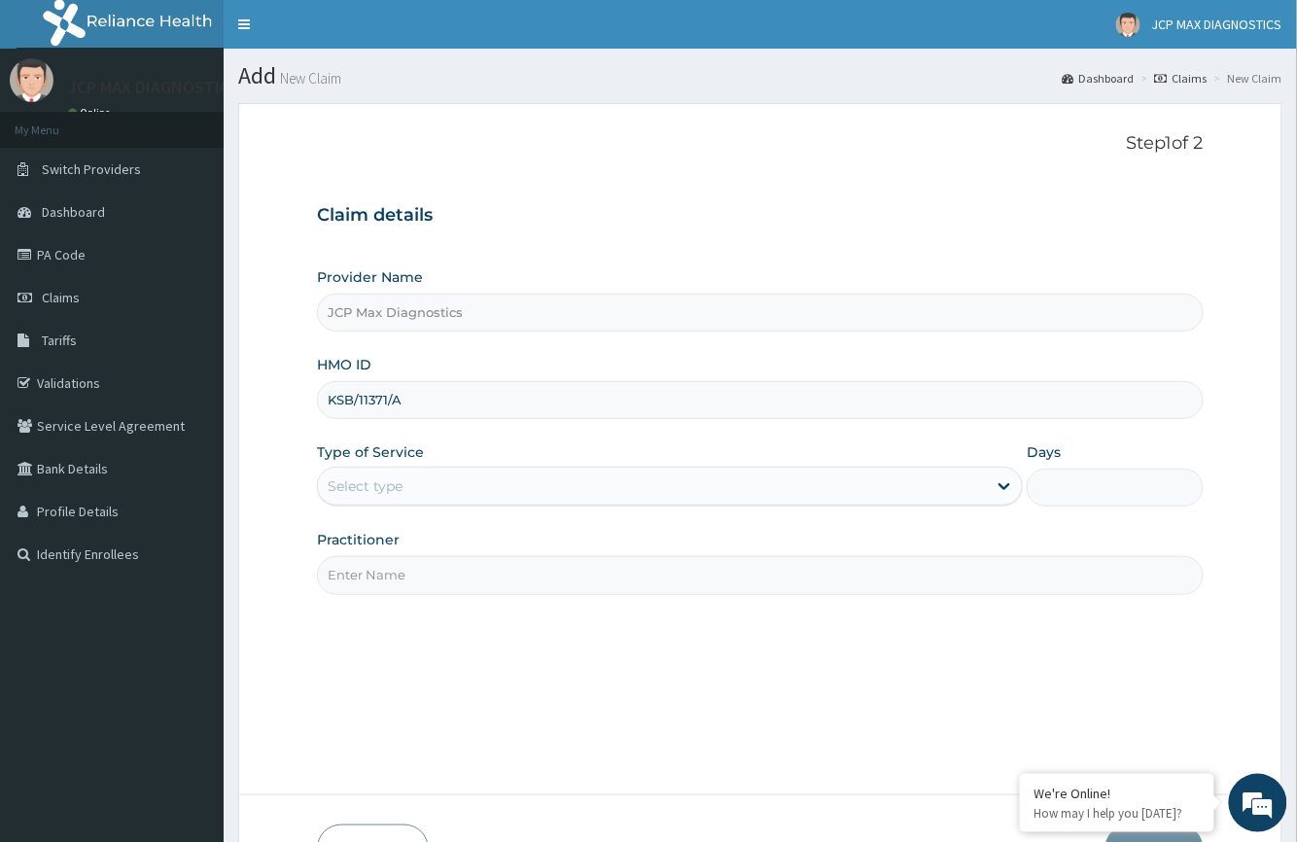
type input "KSB/11371/A"
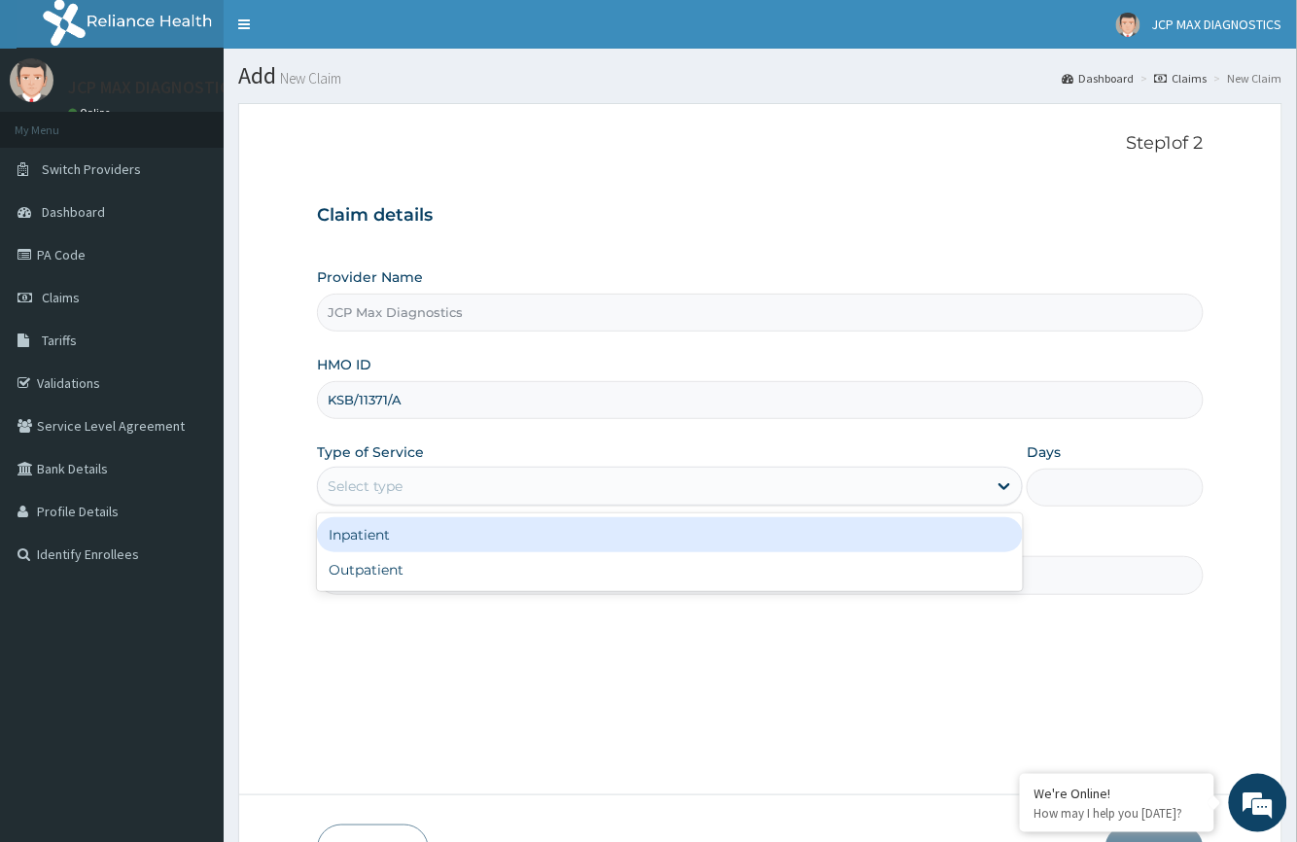
click at [338, 488] on div "Select type" at bounding box center [365, 485] width 75 height 19
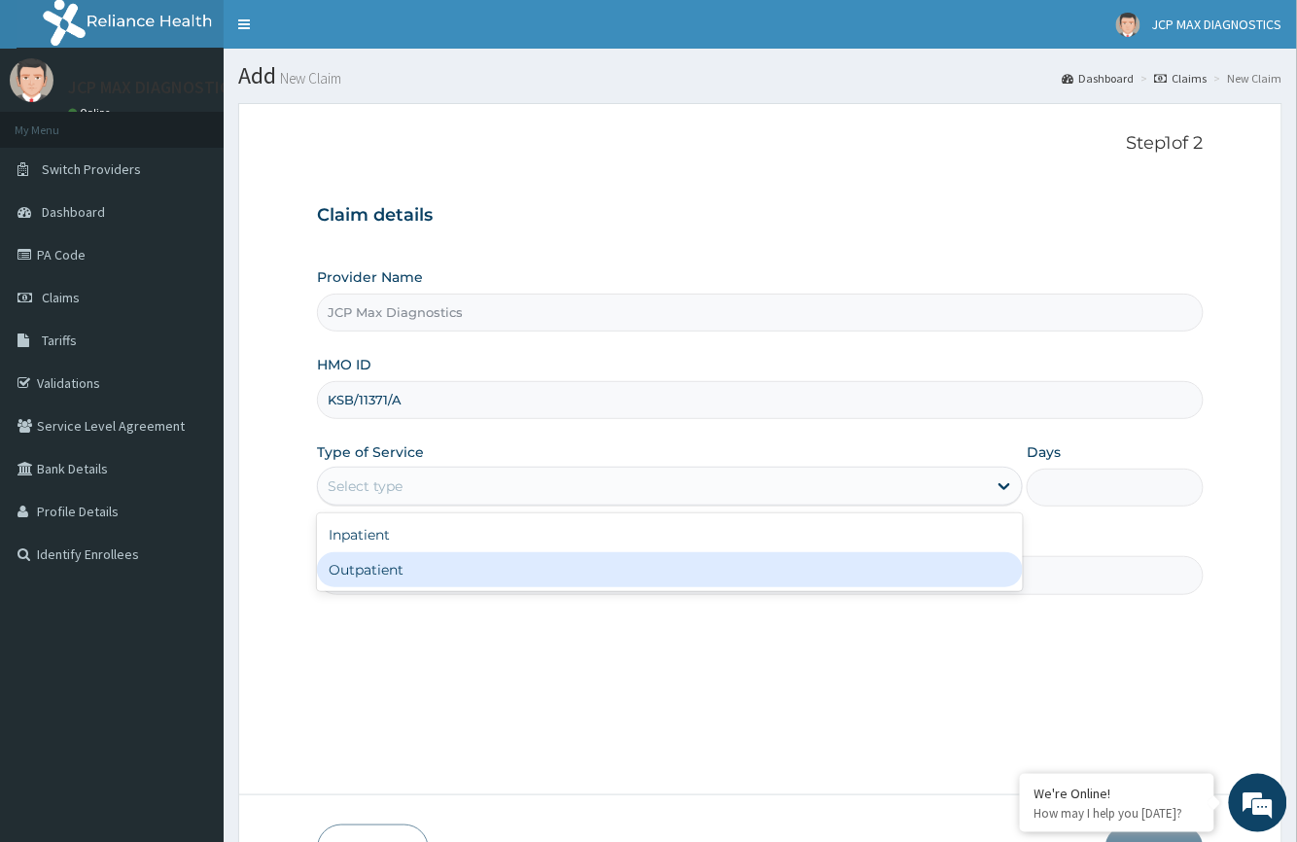
click at [342, 564] on div "Outpatient" at bounding box center [670, 569] width 706 height 35
type input "1"
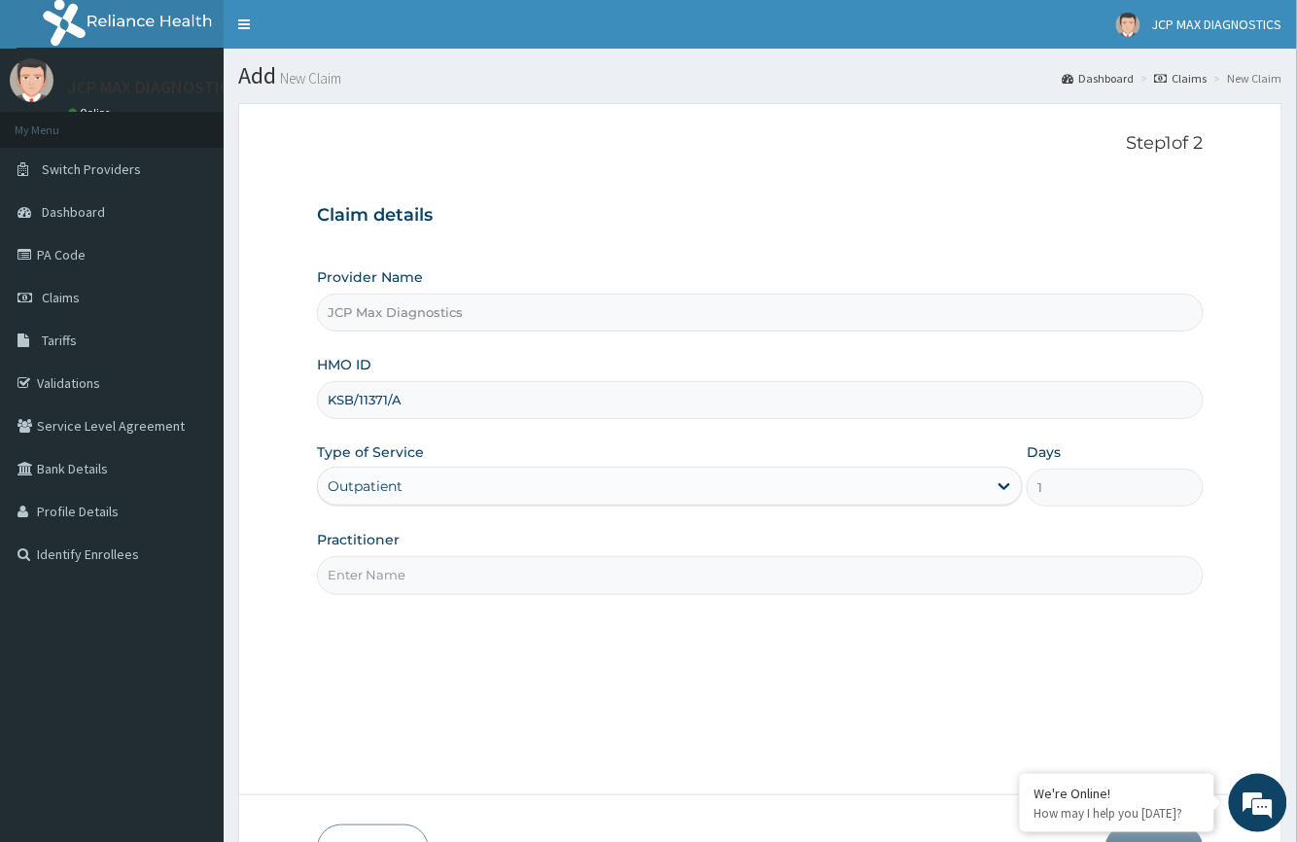
click at [350, 573] on input "Practitioner" at bounding box center [760, 575] width 886 height 38
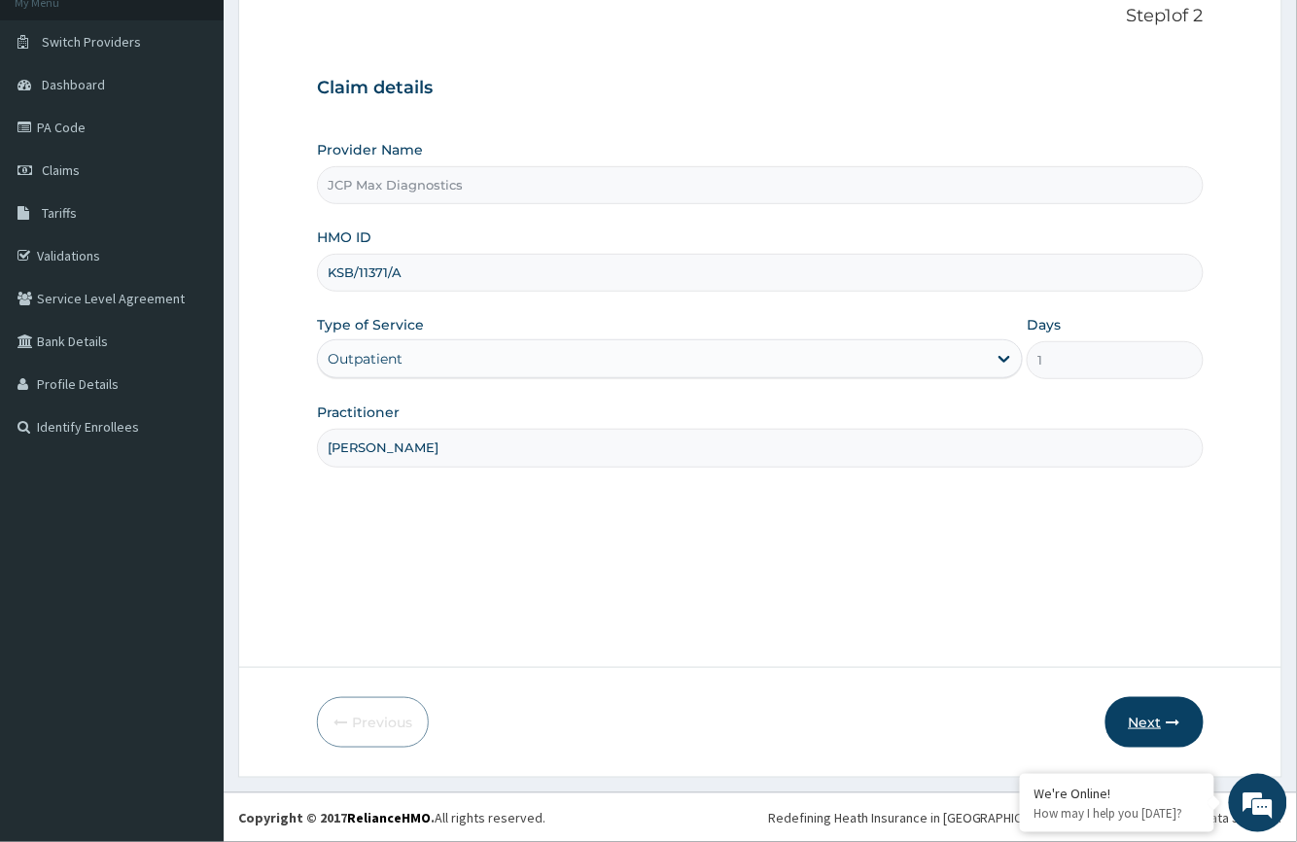
type input "DR OKAFOR"
click at [1145, 729] on button "Next" at bounding box center [1154, 722] width 98 height 51
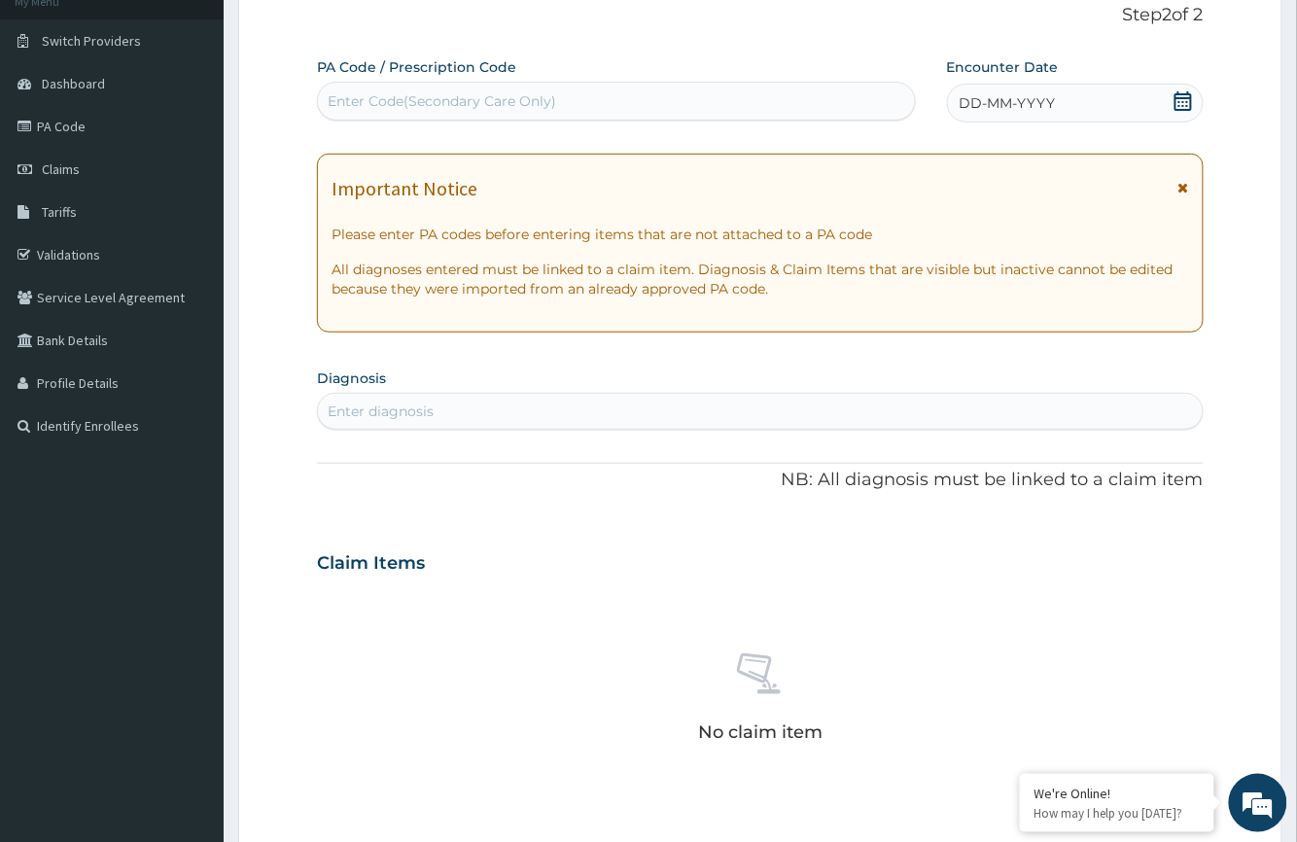
click at [483, 91] on div "Enter Code(Secondary Care Only)" at bounding box center [442, 100] width 228 height 19
type input "PA/902DCF"
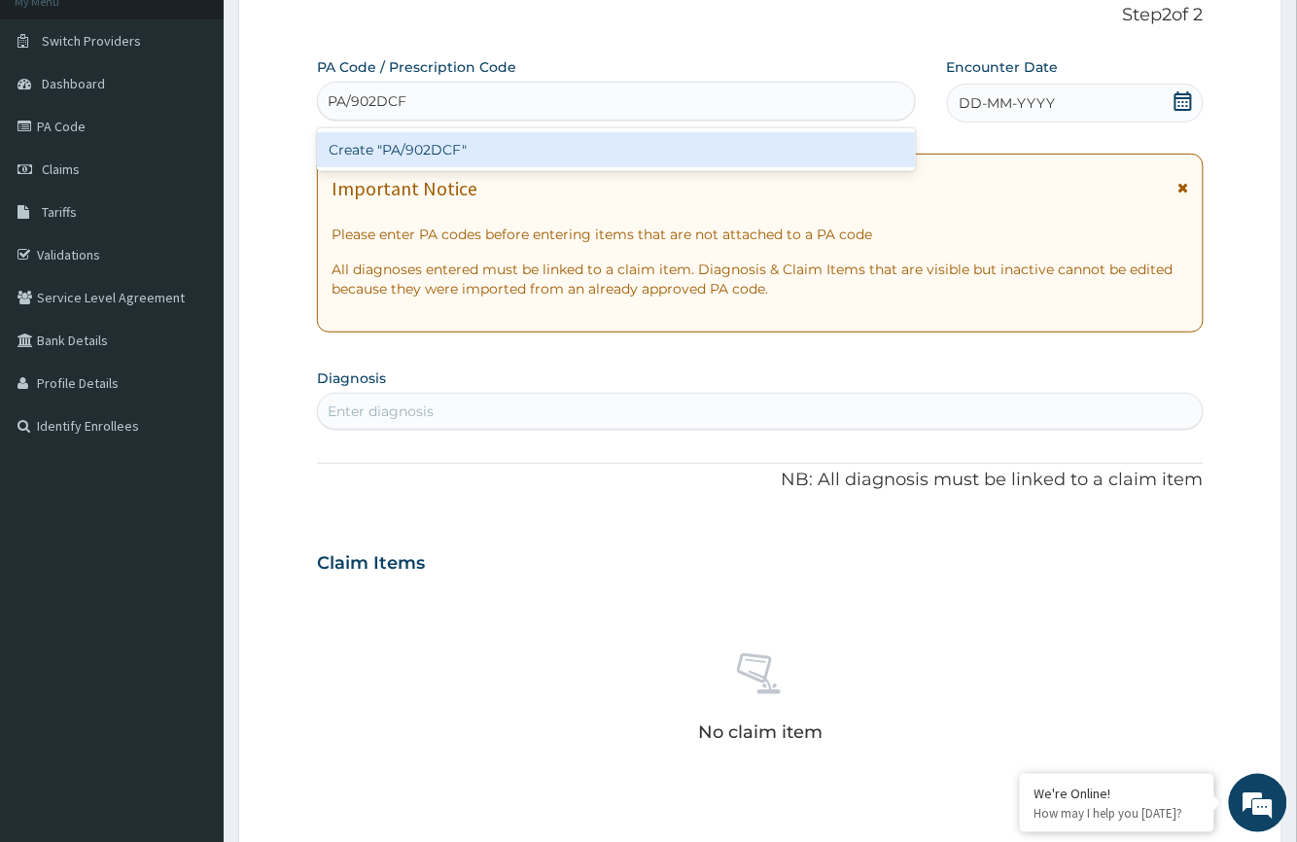
click at [685, 156] on div "Create "PA/902DCF"" at bounding box center [616, 149] width 598 height 35
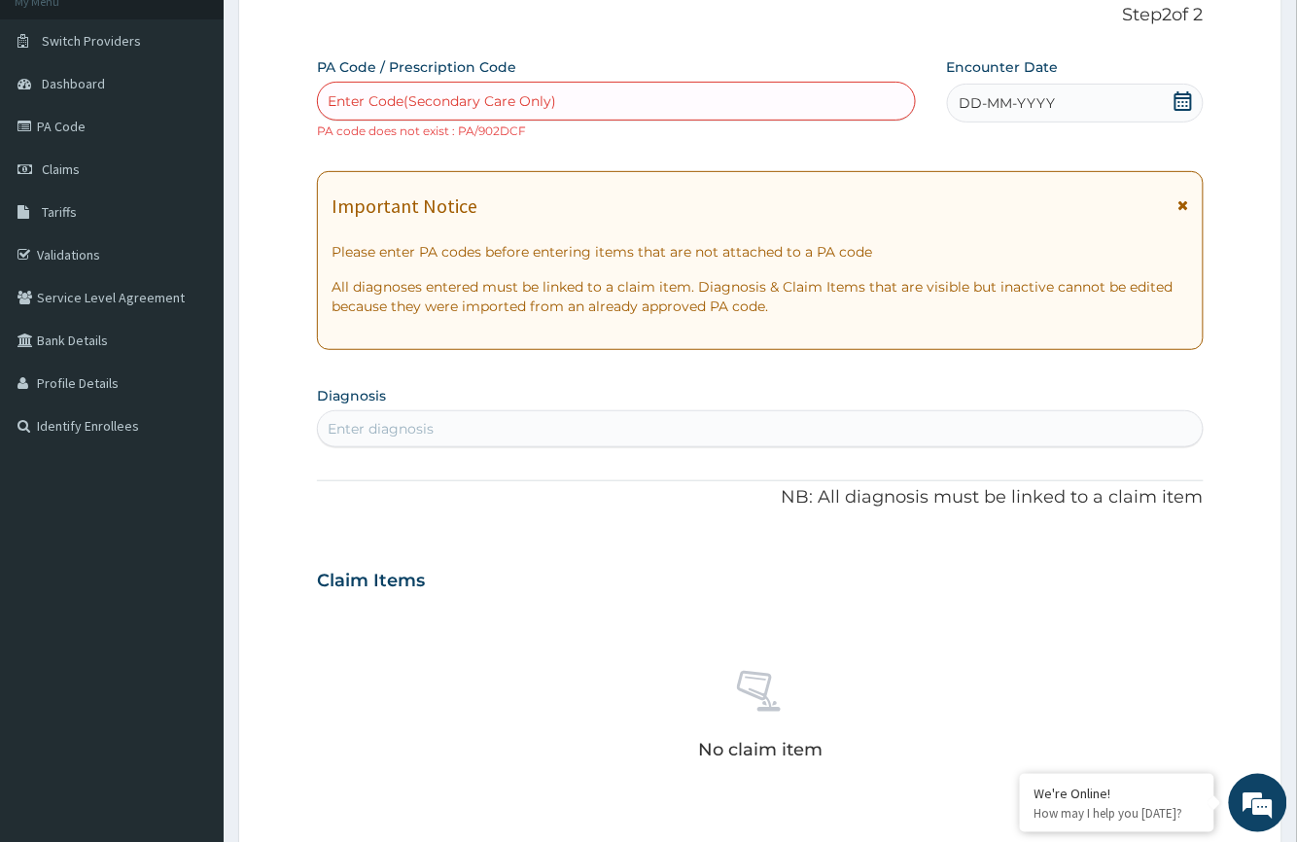
click at [378, 94] on div "Enter Code(Secondary Care Only)" at bounding box center [442, 100] width 228 height 19
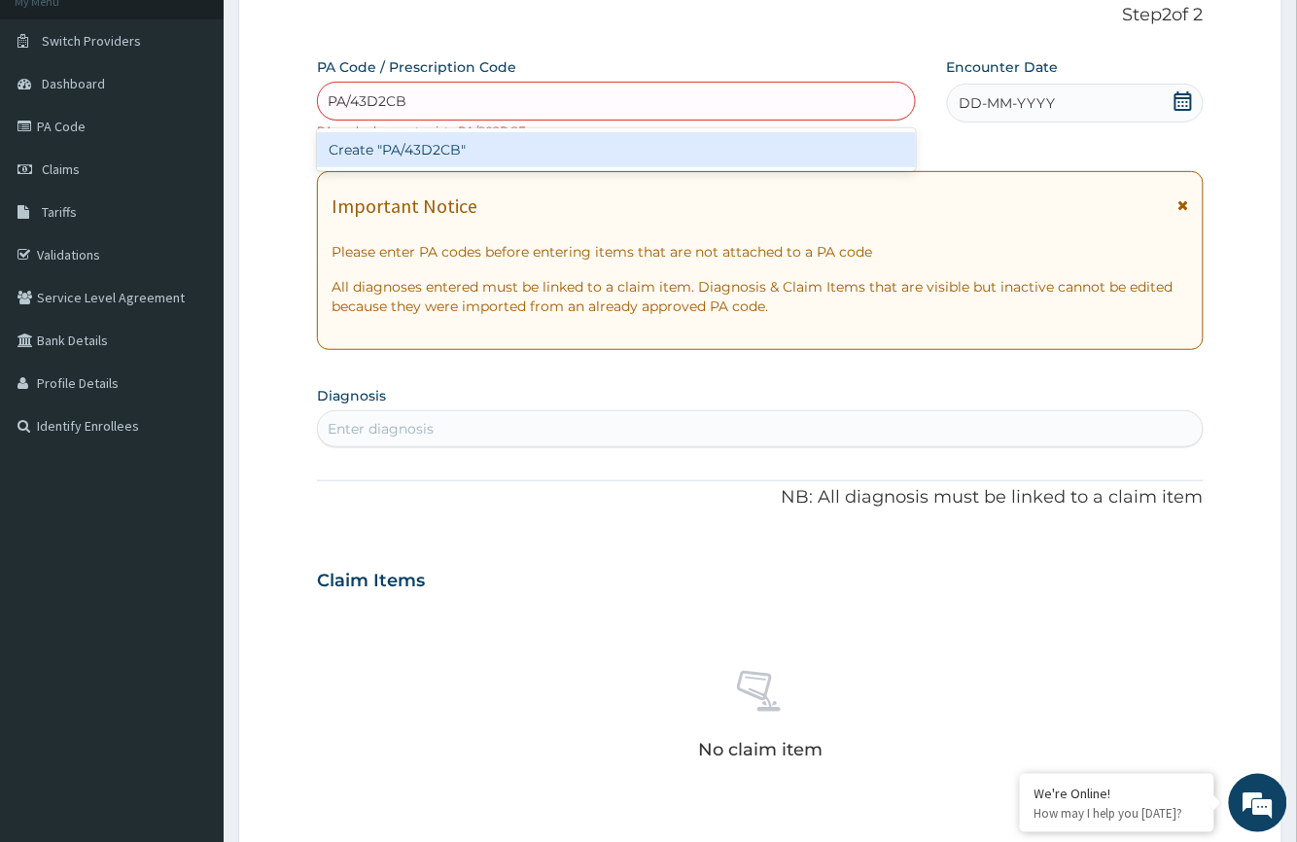
type input "PA/43D2CB"
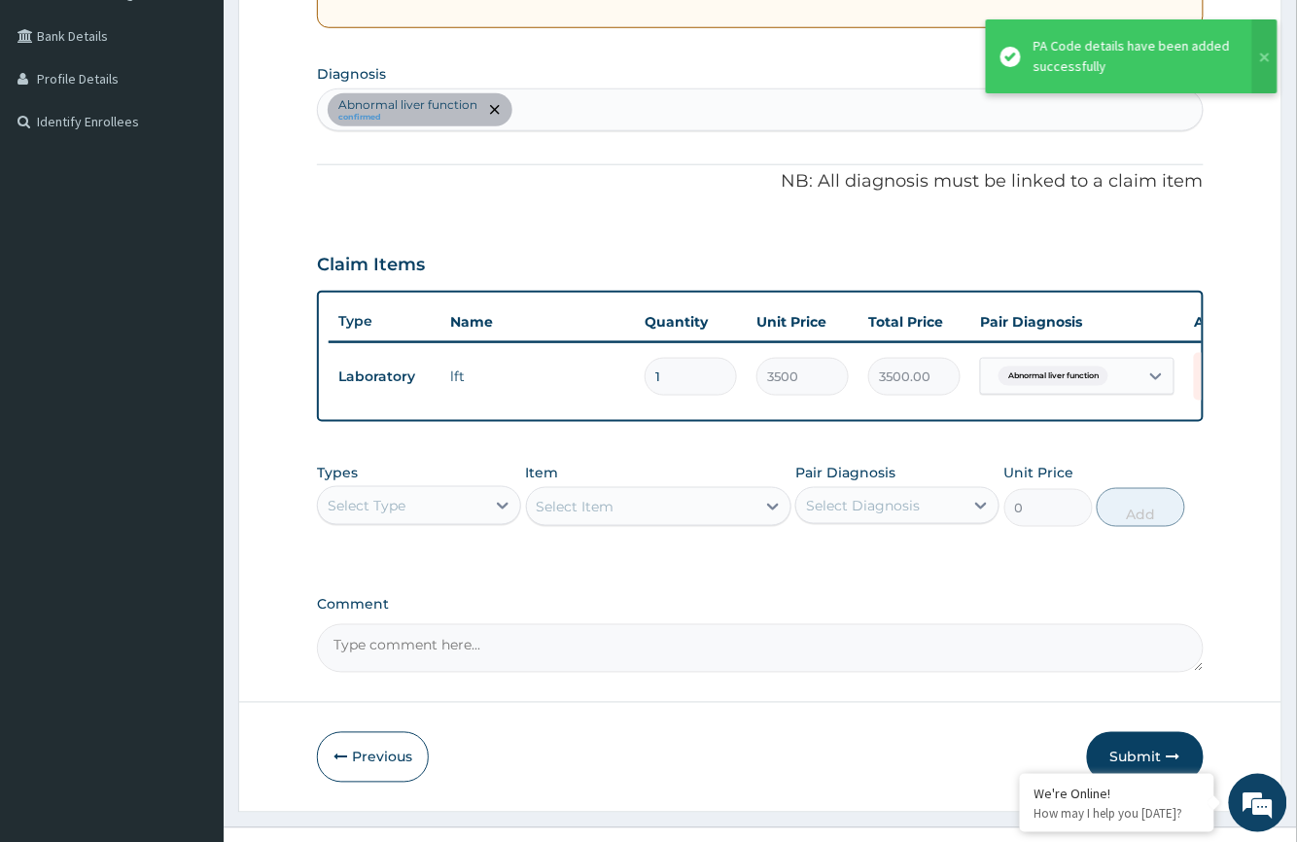
scroll to position [487, 0]
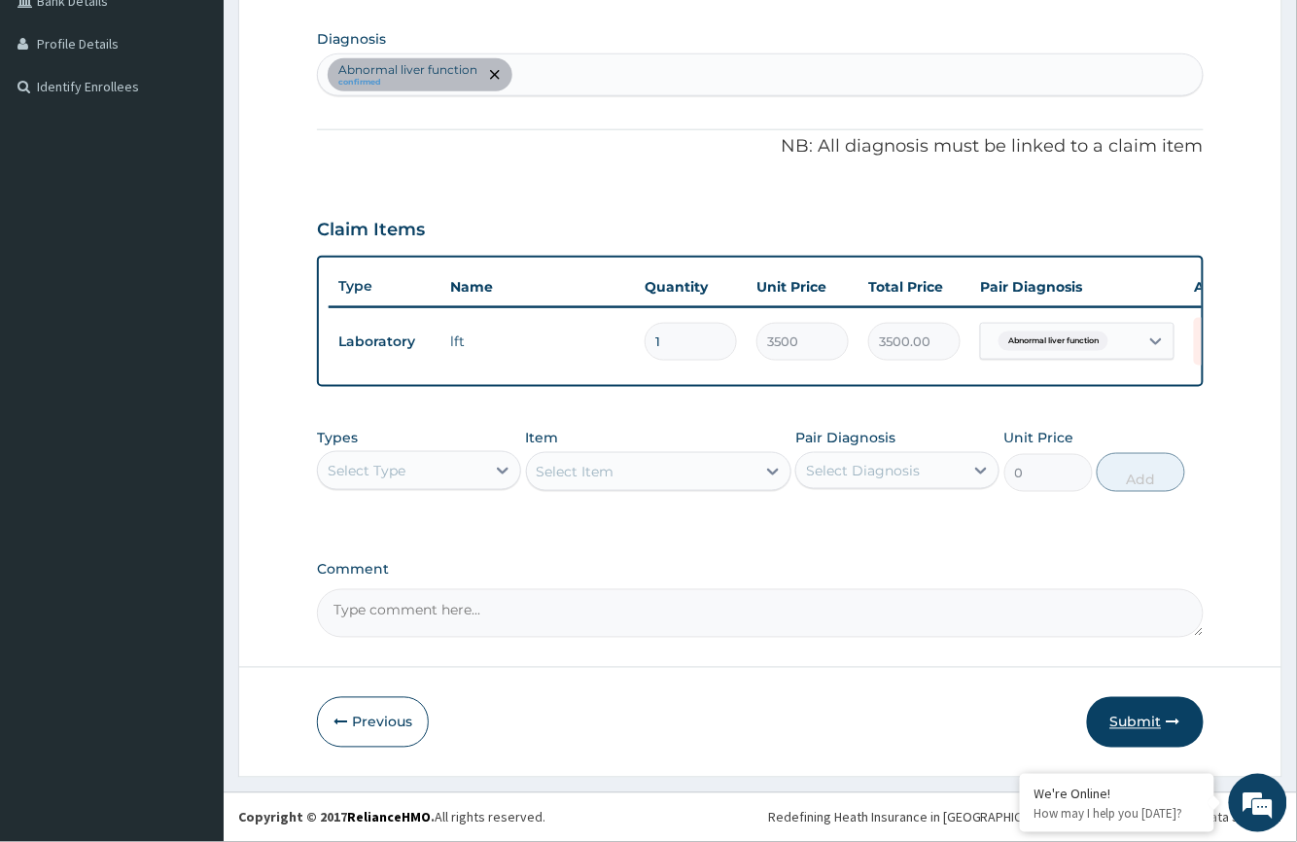
click at [1140, 713] on button "Submit" at bounding box center [1145, 722] width 117 height 51
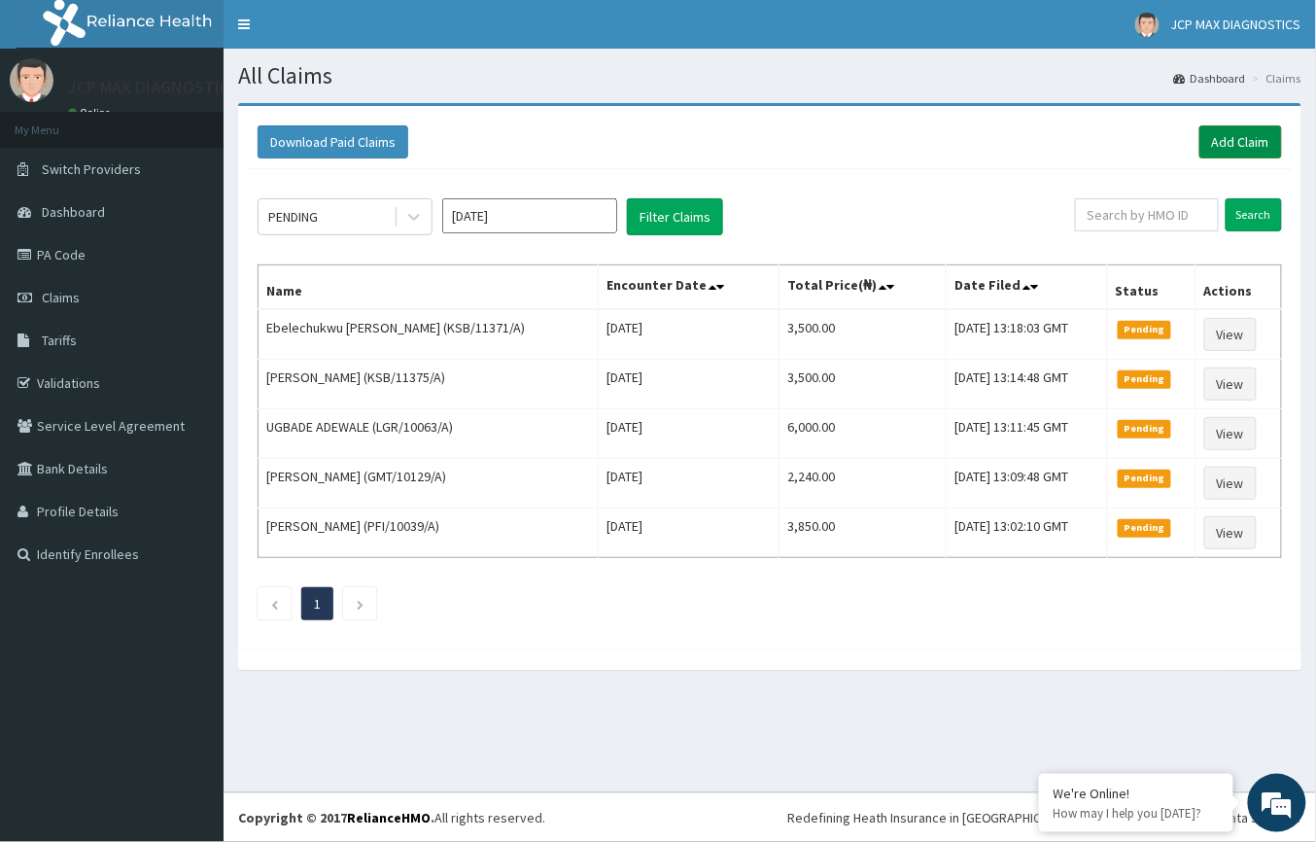
click at [1250, 145] on link "Add Claim" at bounding box center [1241, 141] width 83 height 33
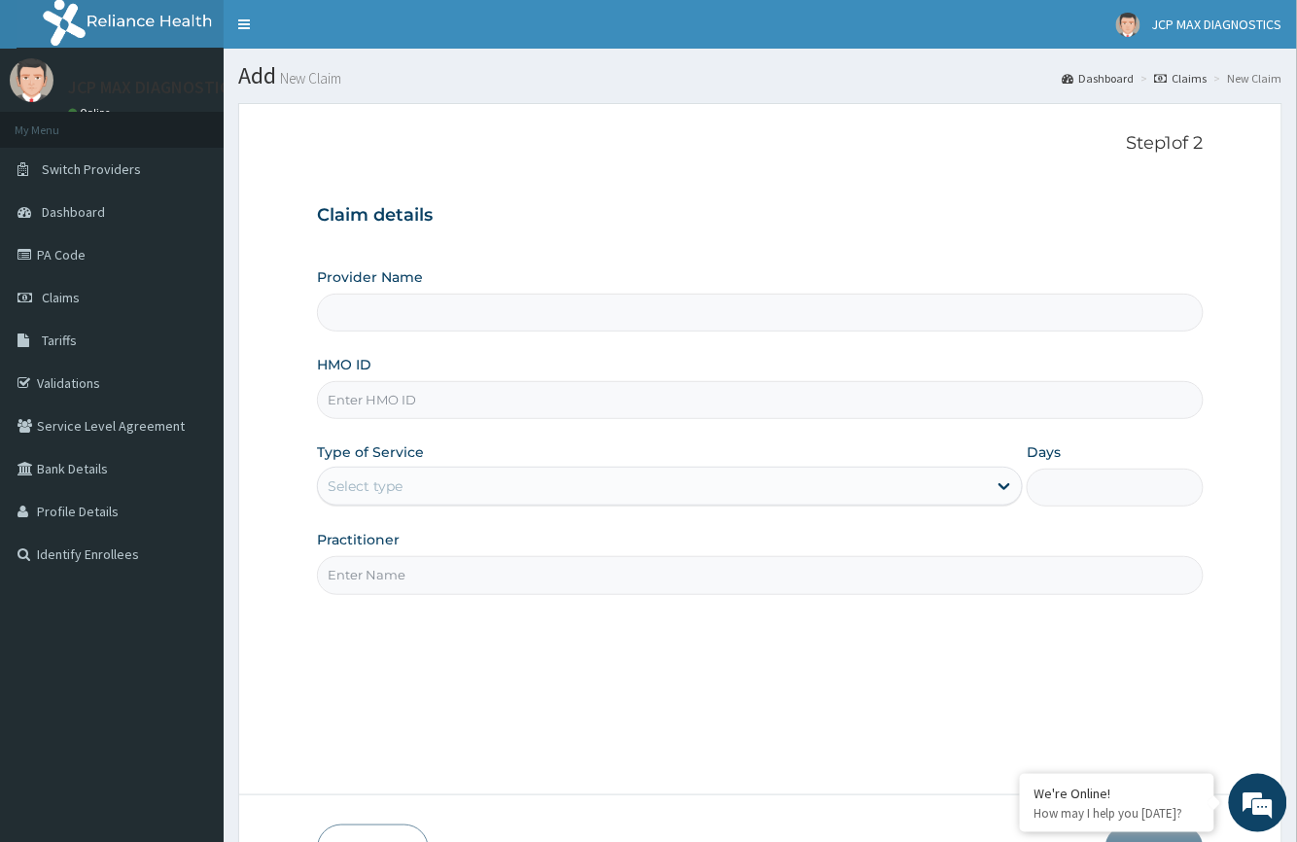
type input "JCP Max Diagnostics"
click at [387, 402] on input "HMO ID" at bounding box center [760, 400] width 886 height 38
paste input "FBL/10151/A"
type input "FBL/10151/A"
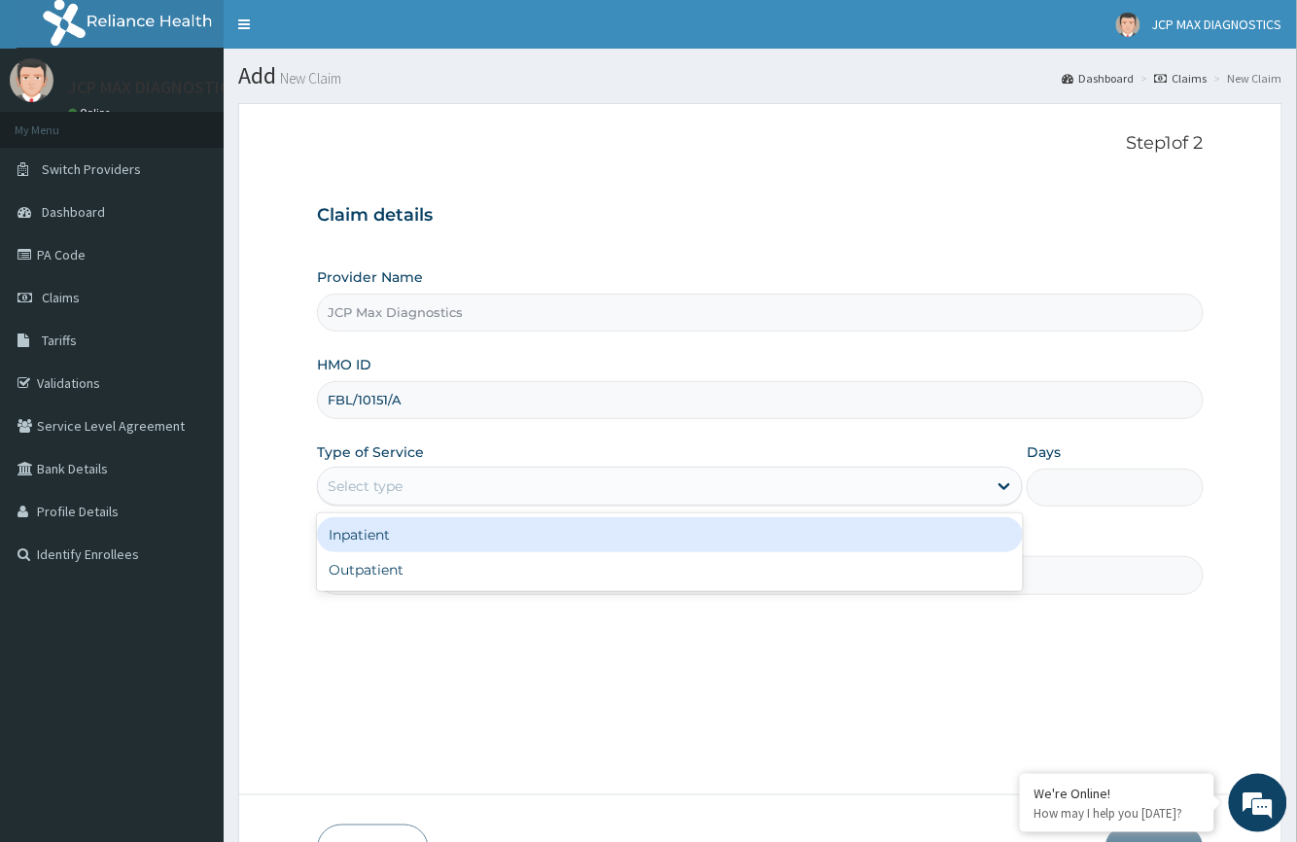
click at [363, 488] on div "Select type" at bounding box center [365, 485] width 75 height 19
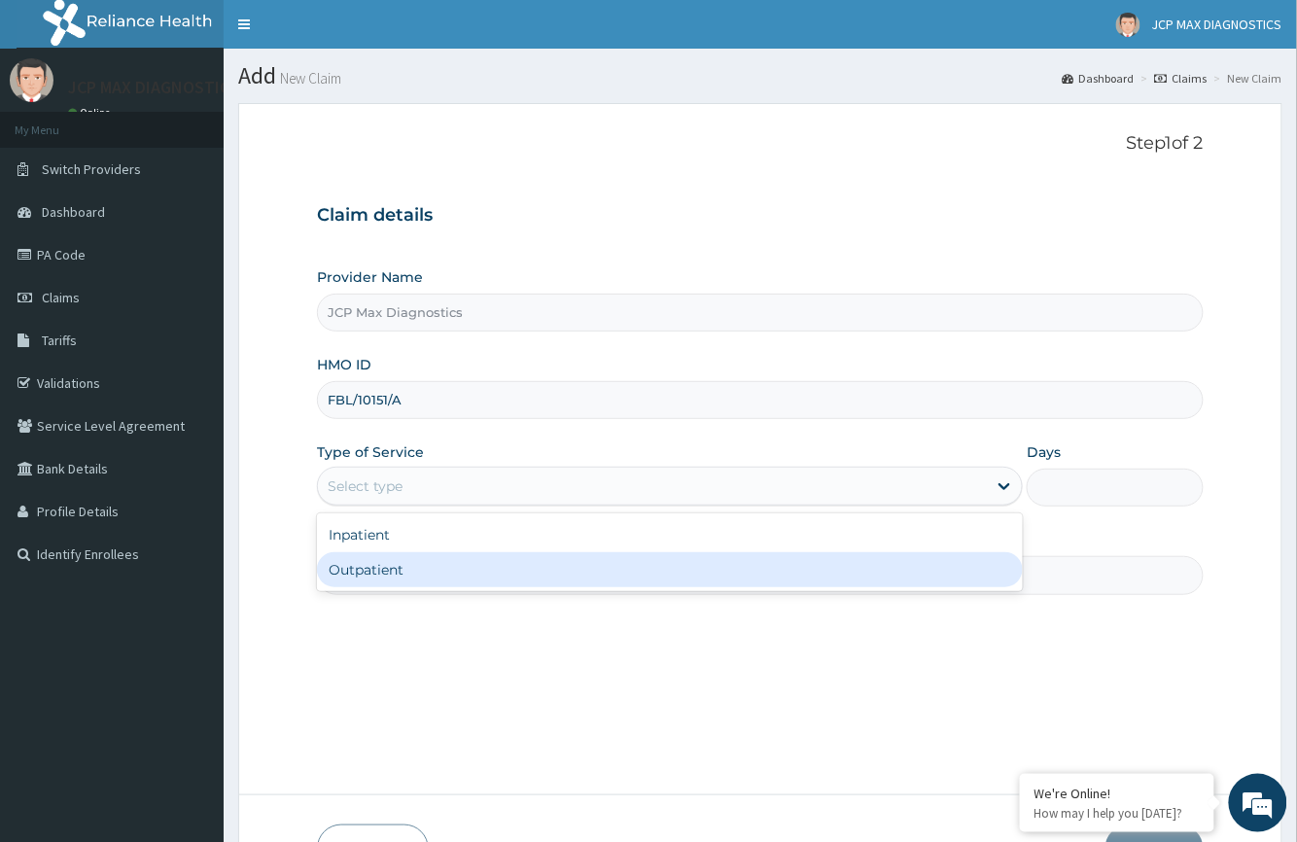
click at [374, 558] on div "Outpatient" at bounding box center [670, 569] width 706 height 35
type input "1"
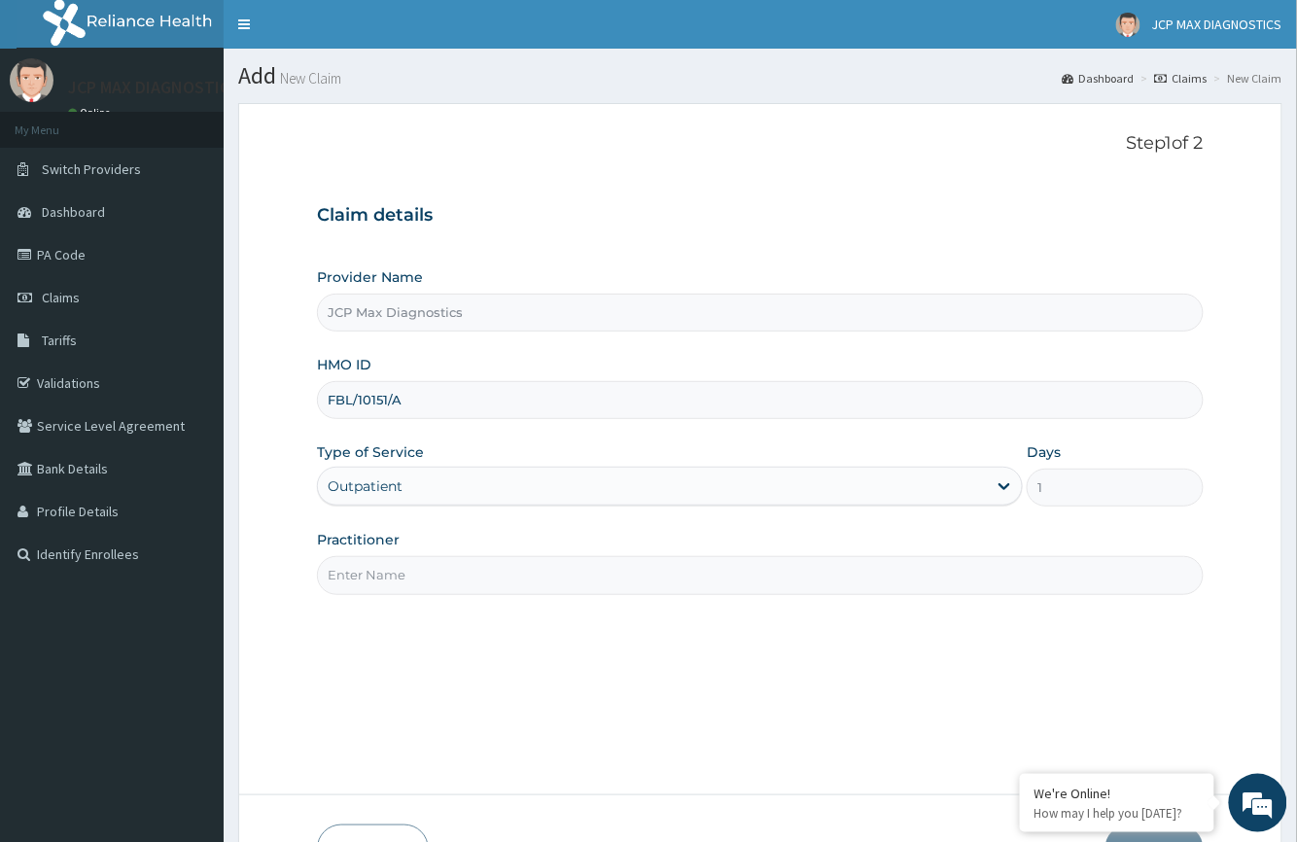
click at [386, 581] on input "Practitioner" at bounding box center [760, 575] width 886 height 38
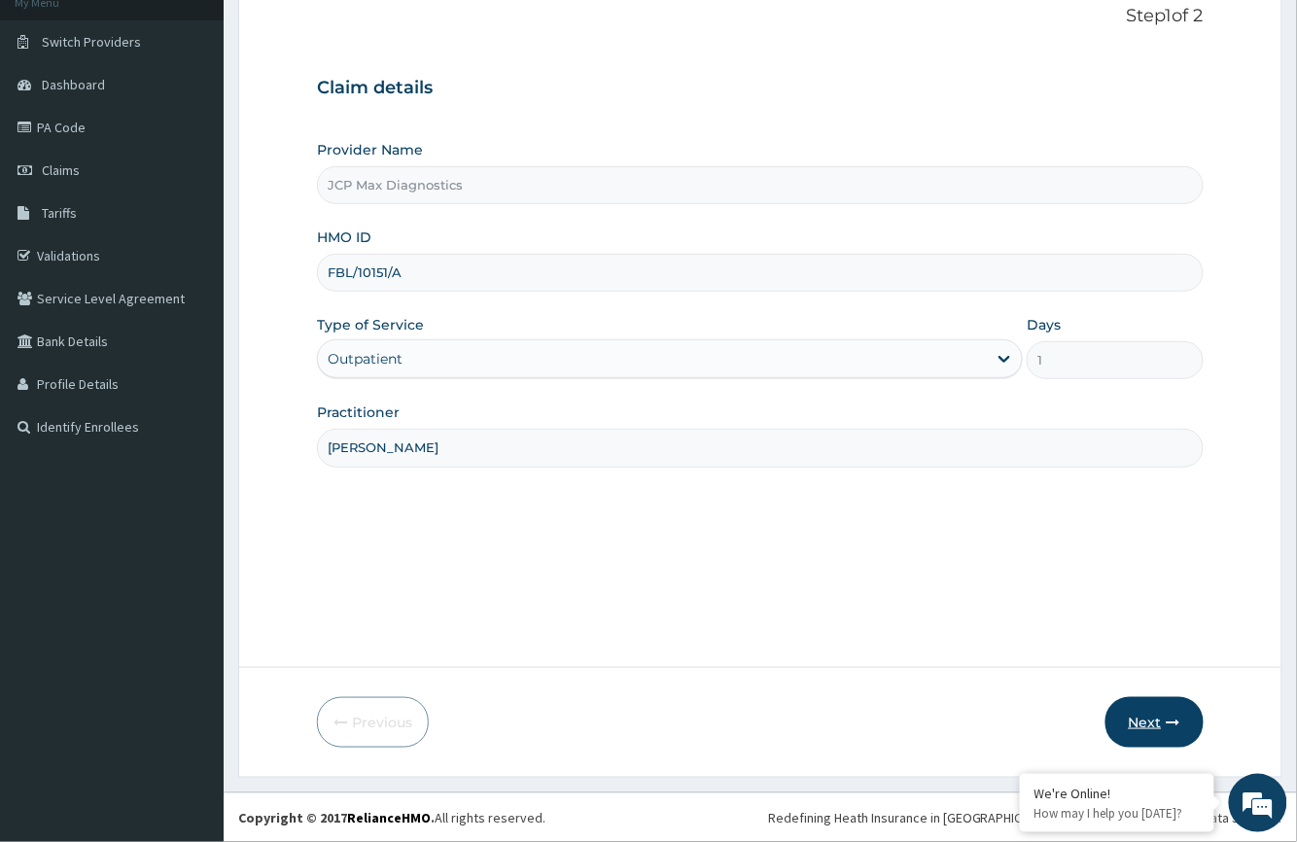
type input "DR OKAFOR"
click at [1157, 740] on button "Next" at bounding box center [1154, 722] width 98 height 51
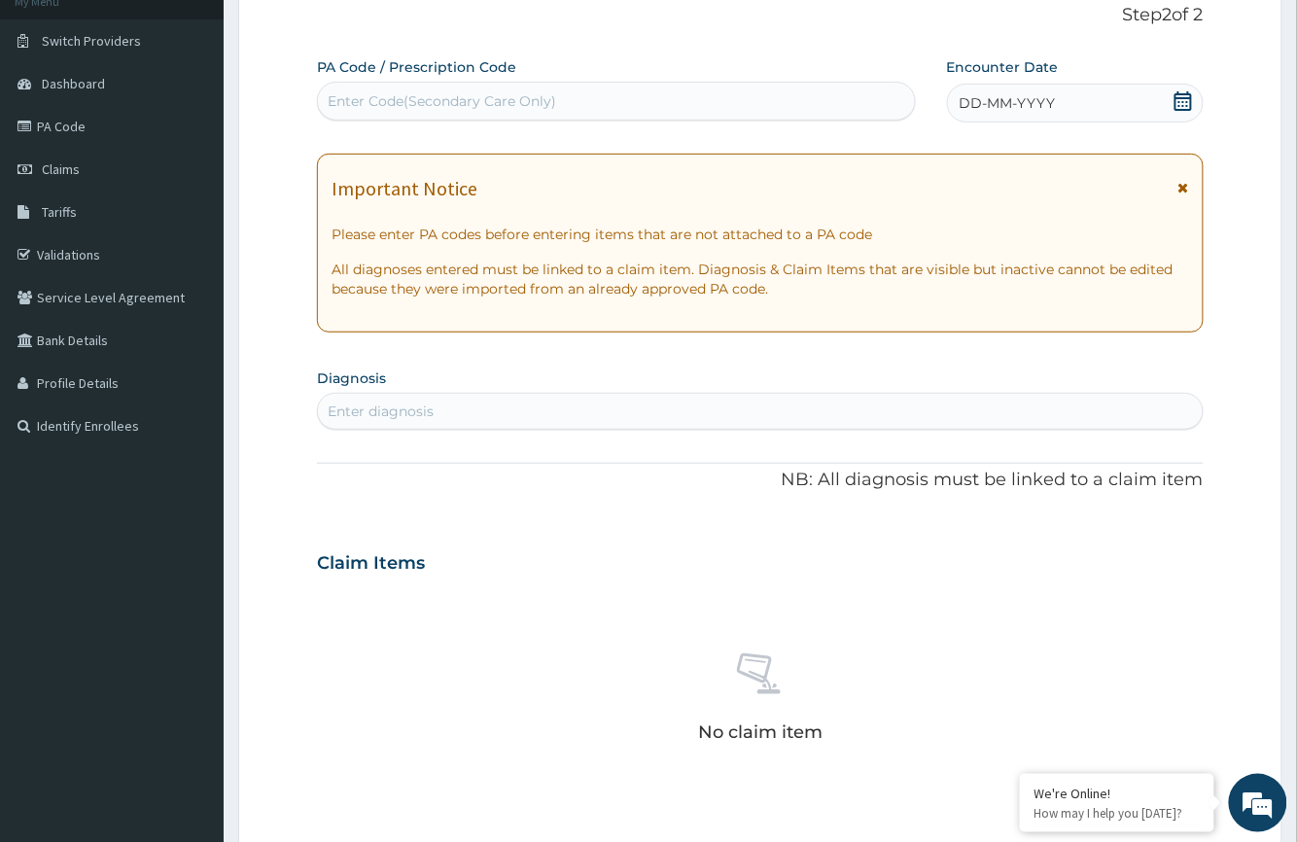
click at [393, 93] on div "Enter Code(Secondary Care Only)" at bounding box center [442, 100] width 228 height 19
type input "PA"
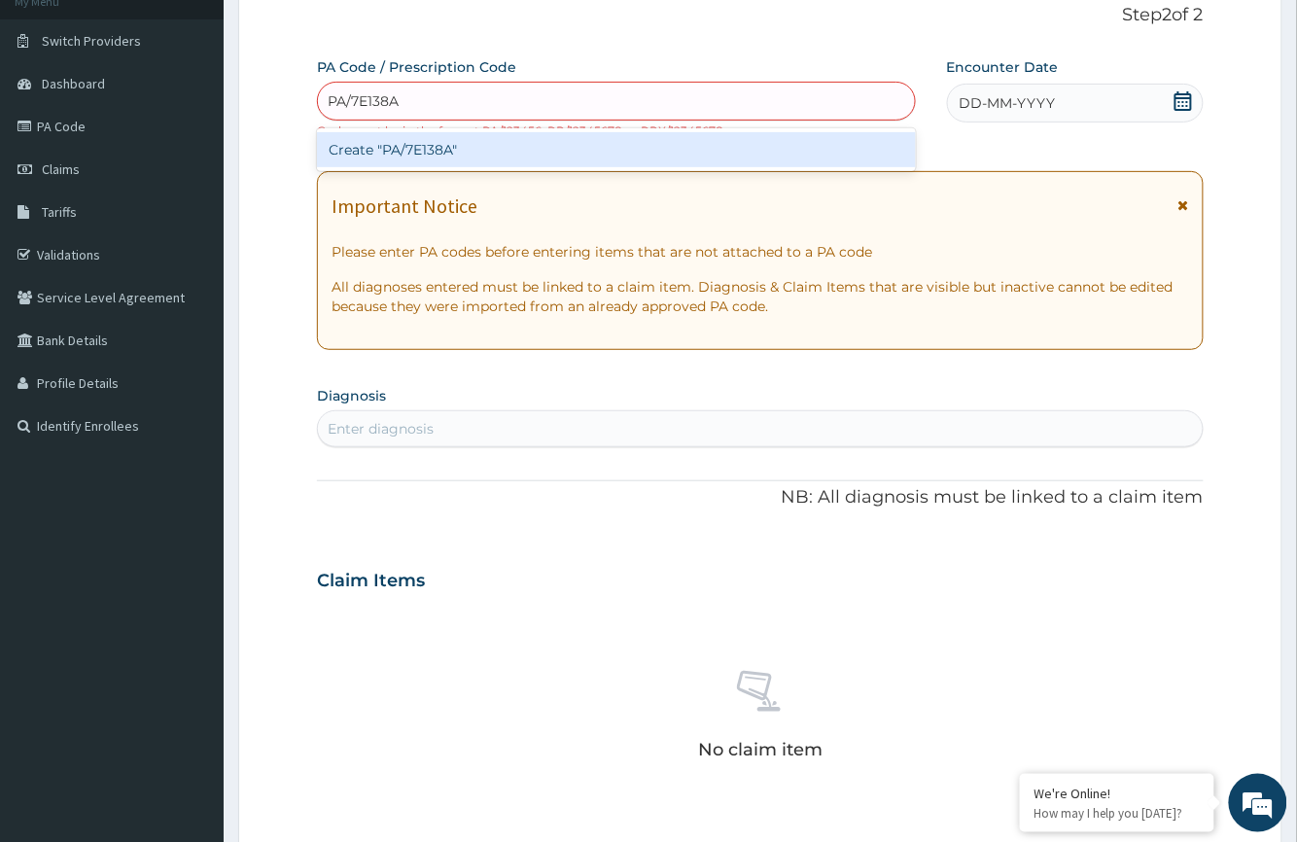
type input "PA/7E138A"
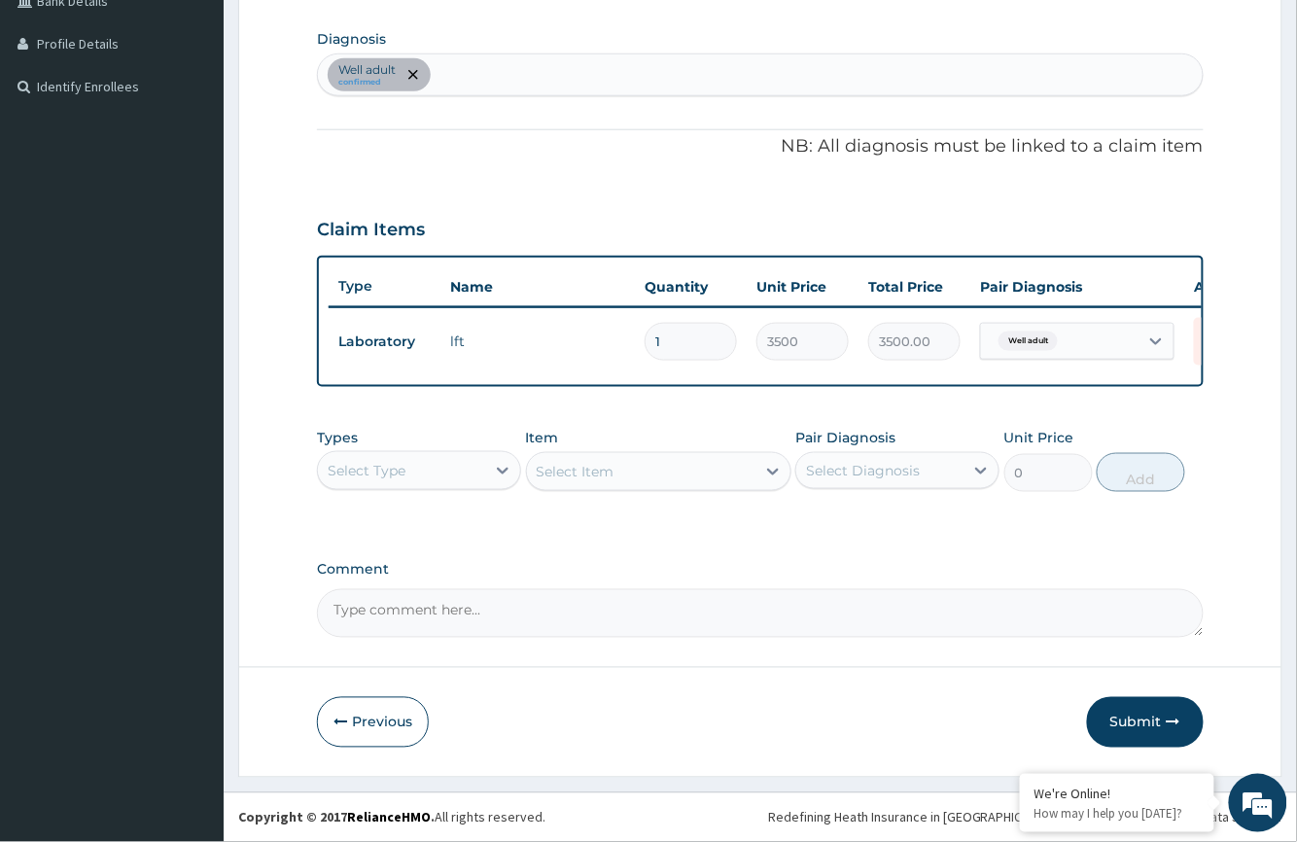
scroll to position [487, 0]
click at [1152, 721] on button "Submit" at bounding box center [1145, 722] width 117 height 51
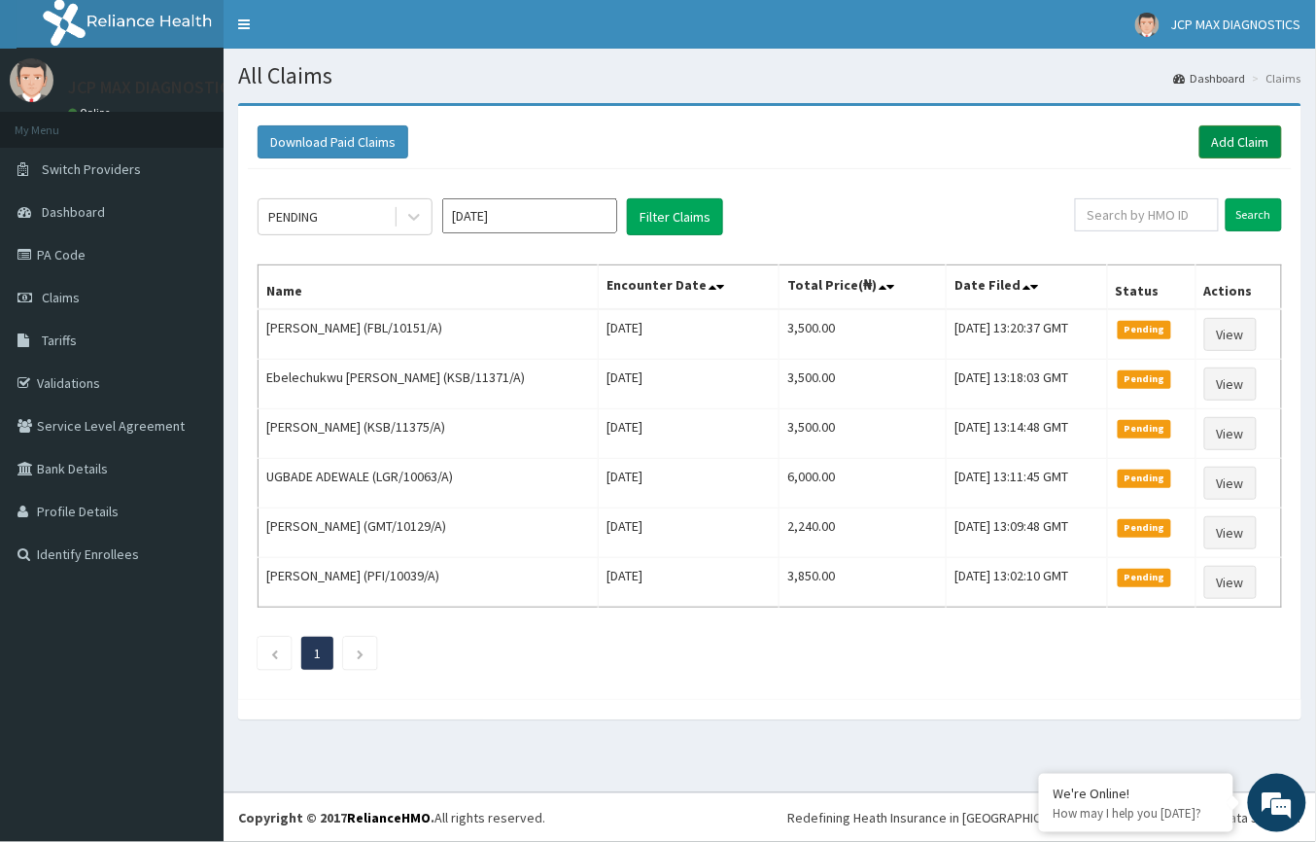
click at [1238, 142] on link "Add Claim" at bounding box center [1241, 141] width 83 height 33
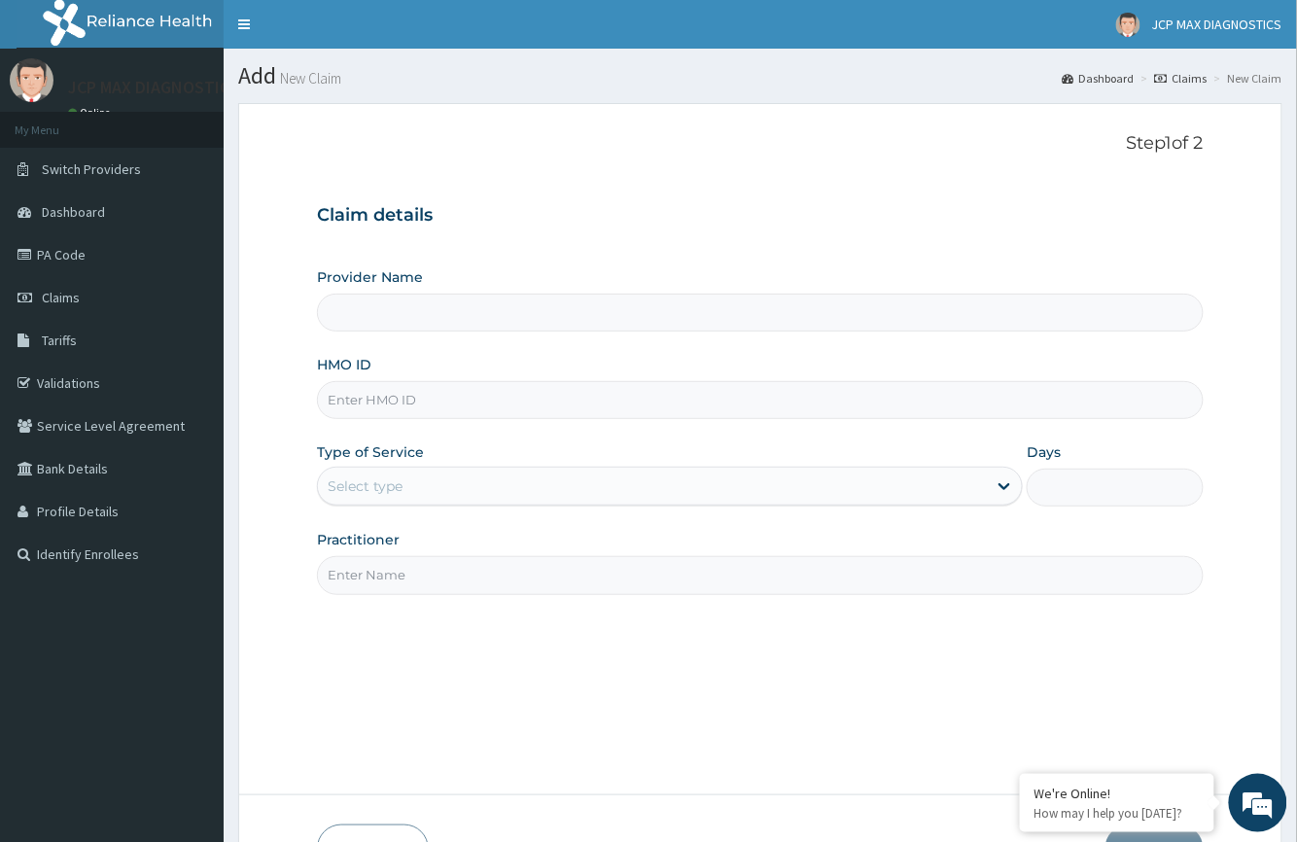
type input "JCP Max Diagnostics"
click at [379, 401] on input "HMO ID" at bounding box center [760, 400] width 886 height 38
paste input "DNP/10020/A"
type input "DNP/10020/A"
click at [402, 482] on div "Select type" at bounding box center [365, 485] width 75 height 19
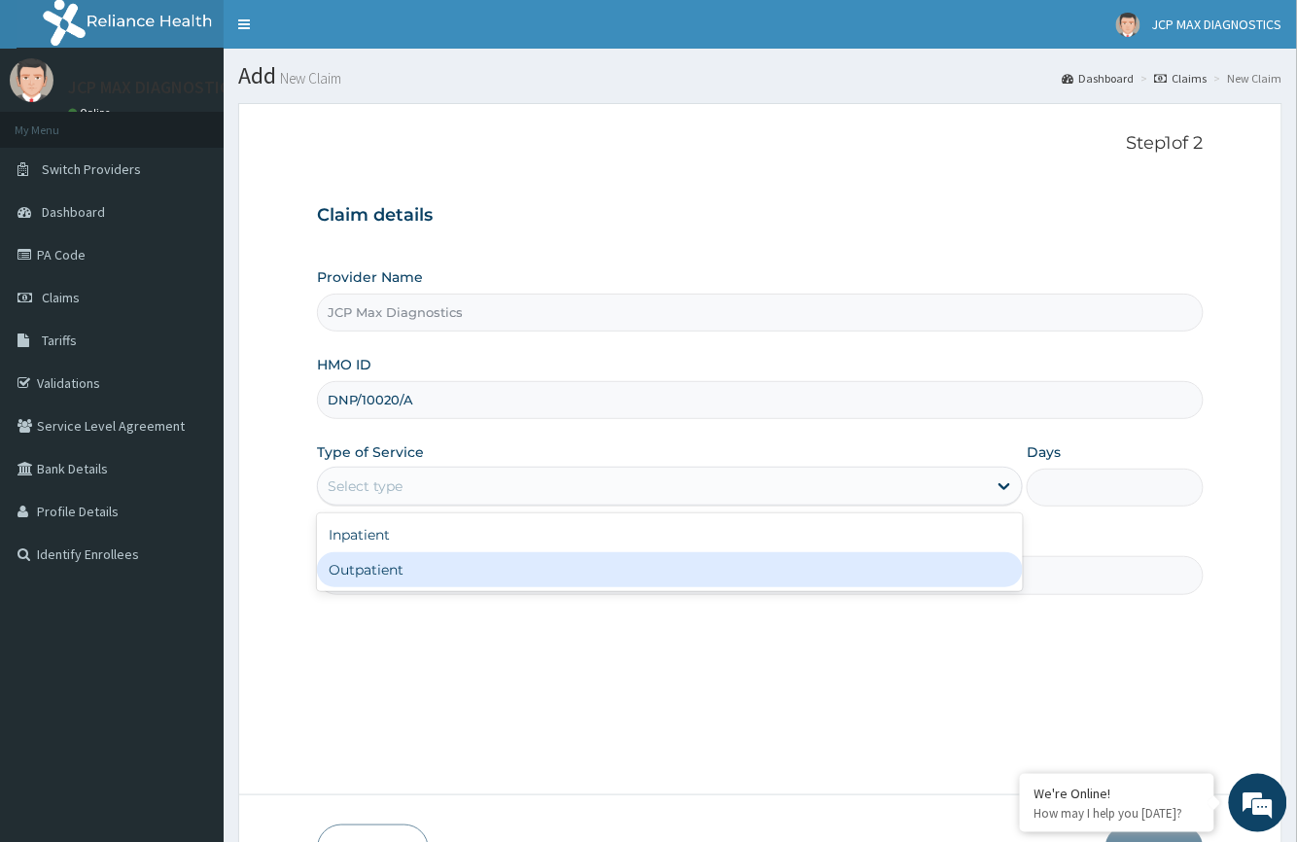
click at [397, 557] on div "Outpatient" at bounding box center [670, 569] width 706 height 35
type input "1"
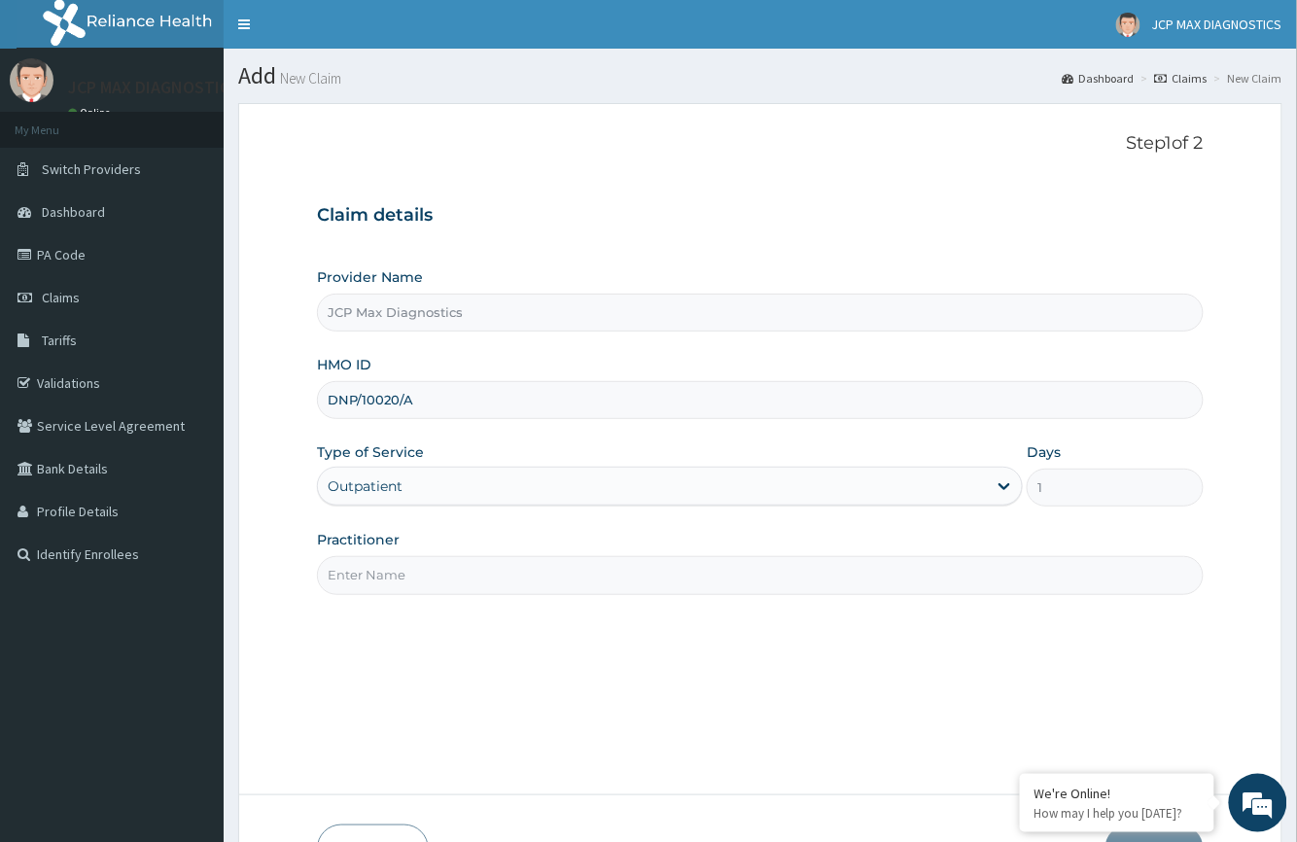
click at [378, 572] on input "Practitioner" at bounding box center [760, 575] width 886 height 38
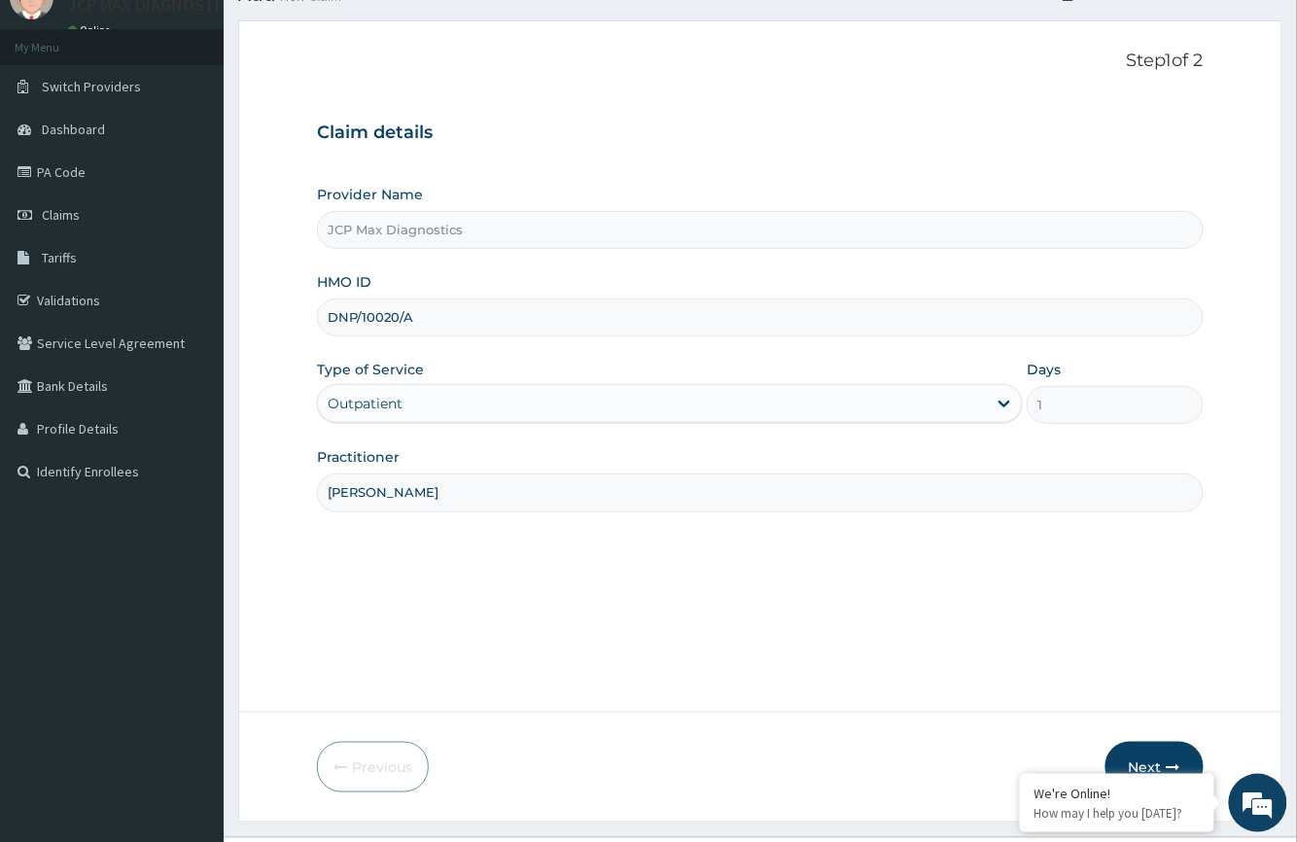
scroll to position [128, 0]
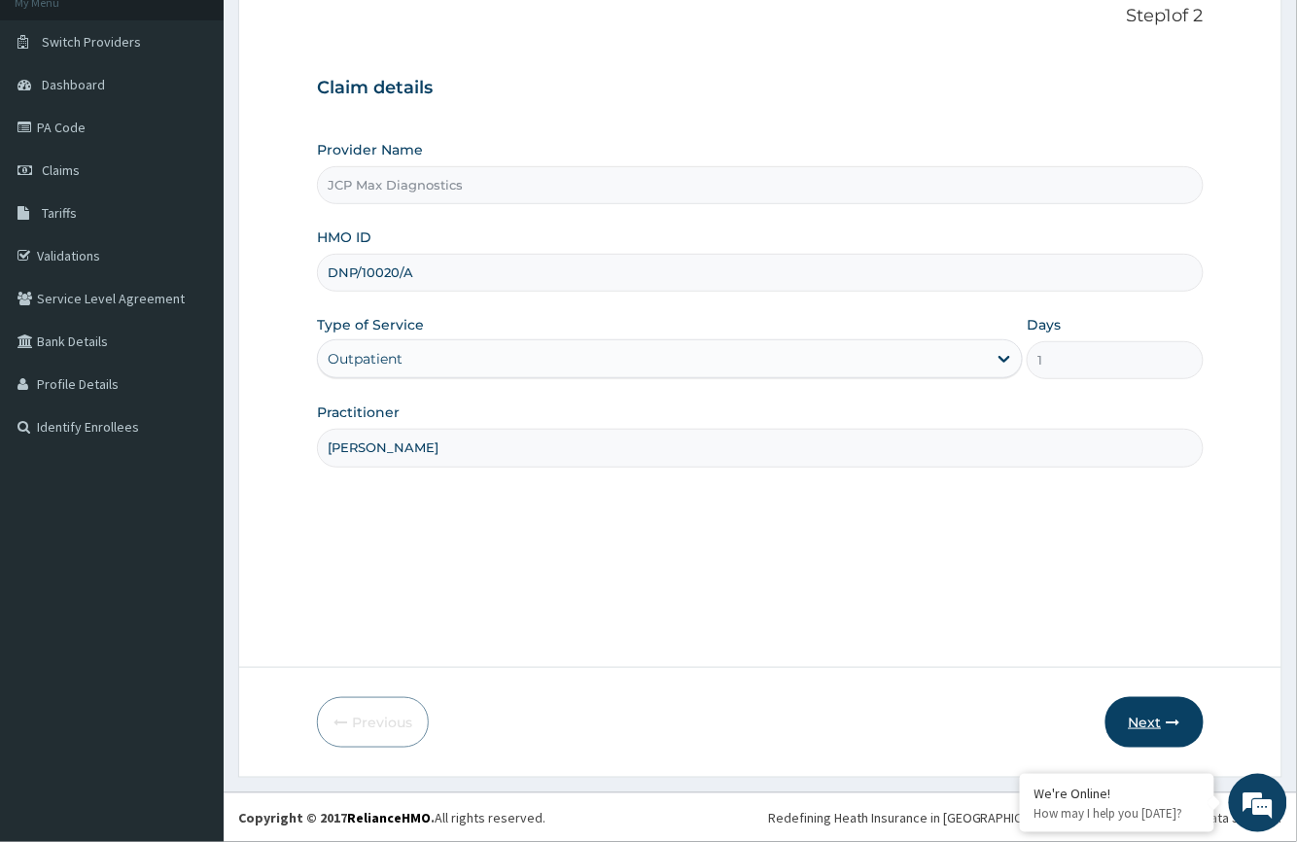
type input "DR OKAFOR"
click at [1168, 729] on icon "button" at bounding box center [1174, 723] width 14 height 14
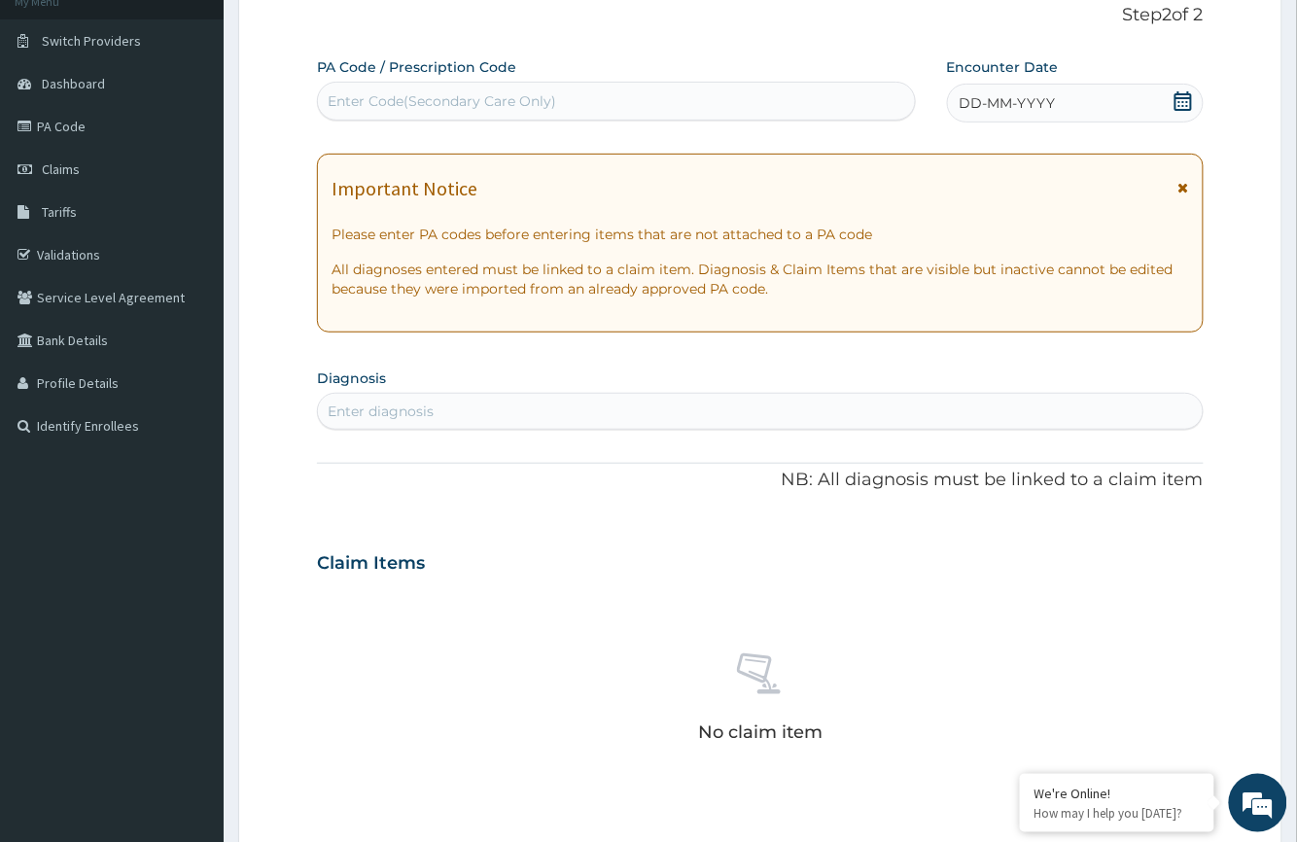
click at [352, 103] on div "Enter Code(Secondary Care Only)" at bounding box center [442, 100] width 228 height 19
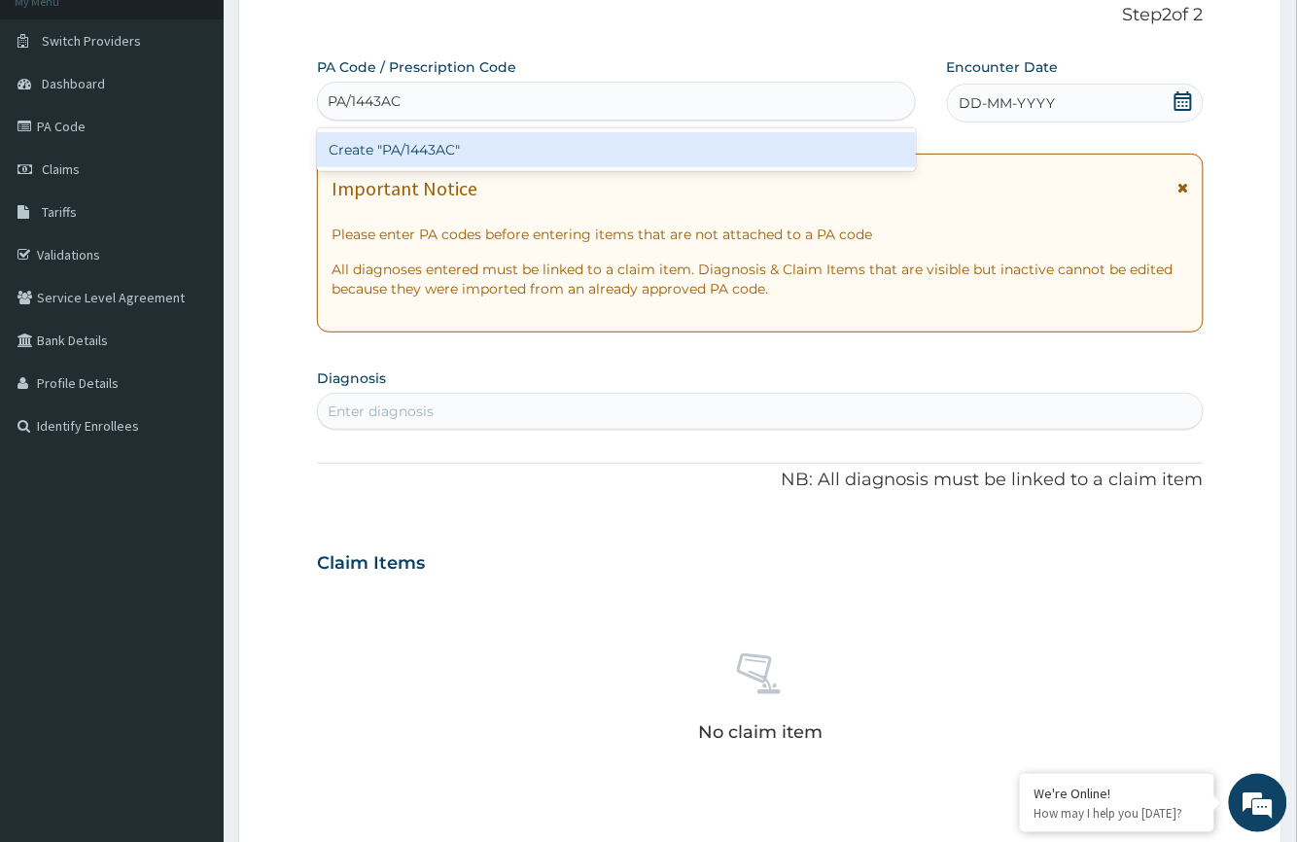
type input "PA/1443AC"
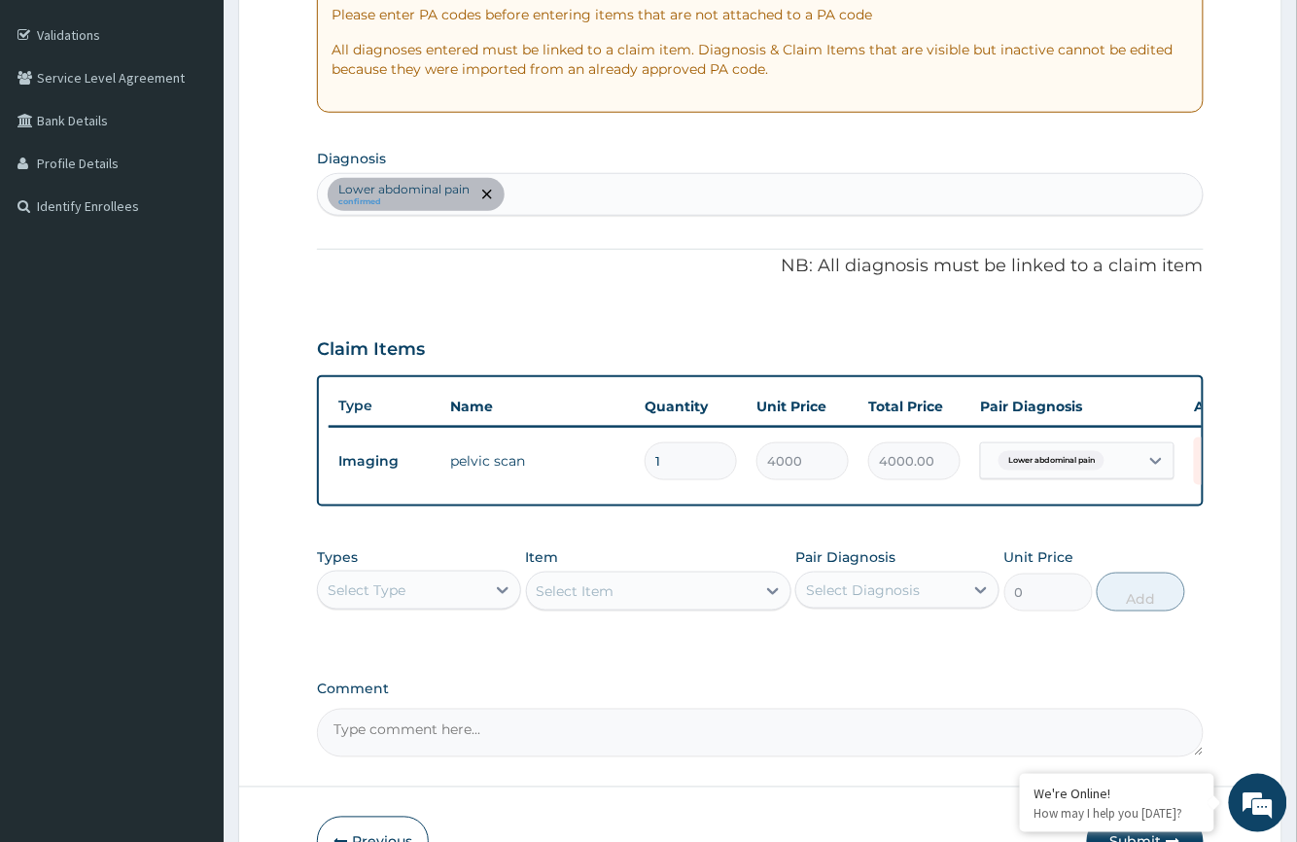
scroll to position [487, 0]
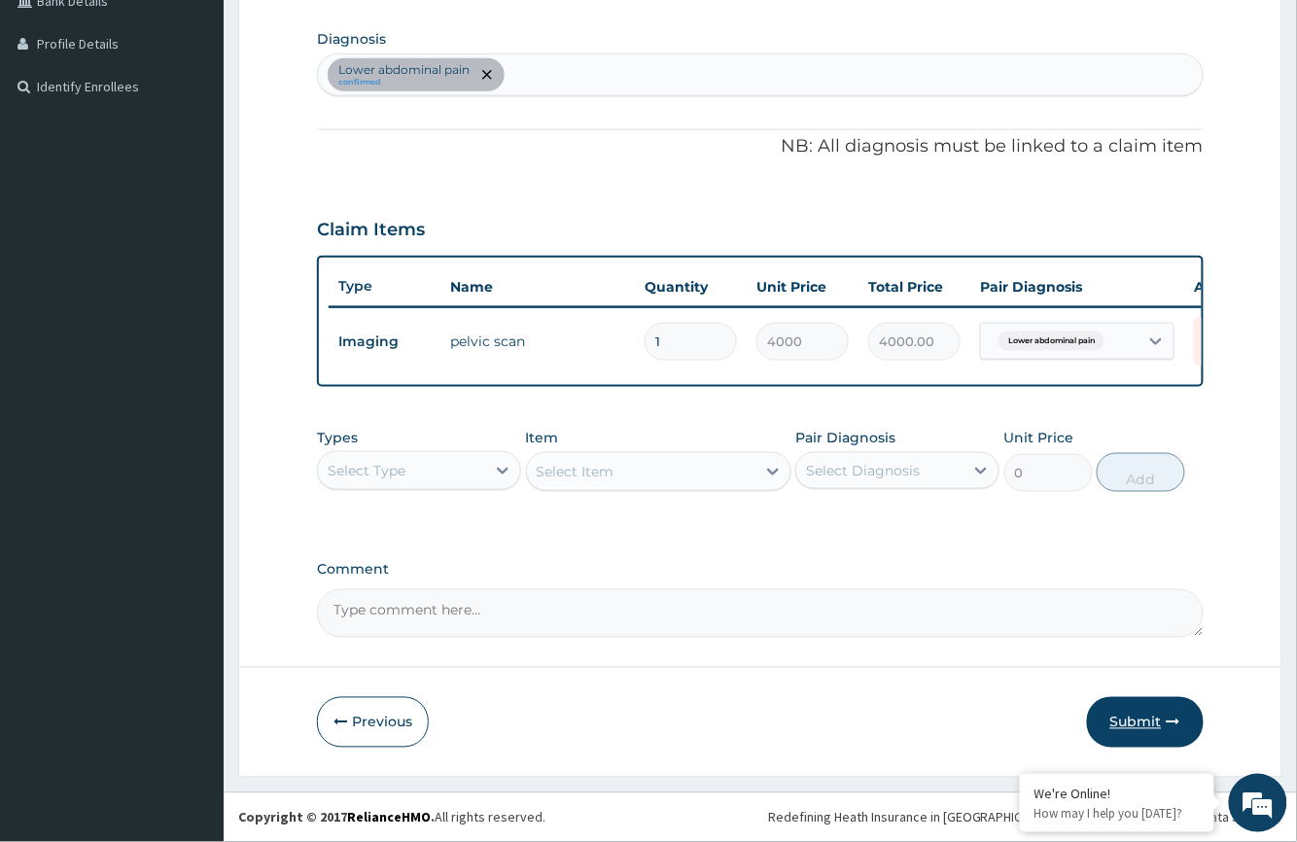
click at [1130, 717] on button "Submit" at bounding box center [1145, 722] width 117 height 51
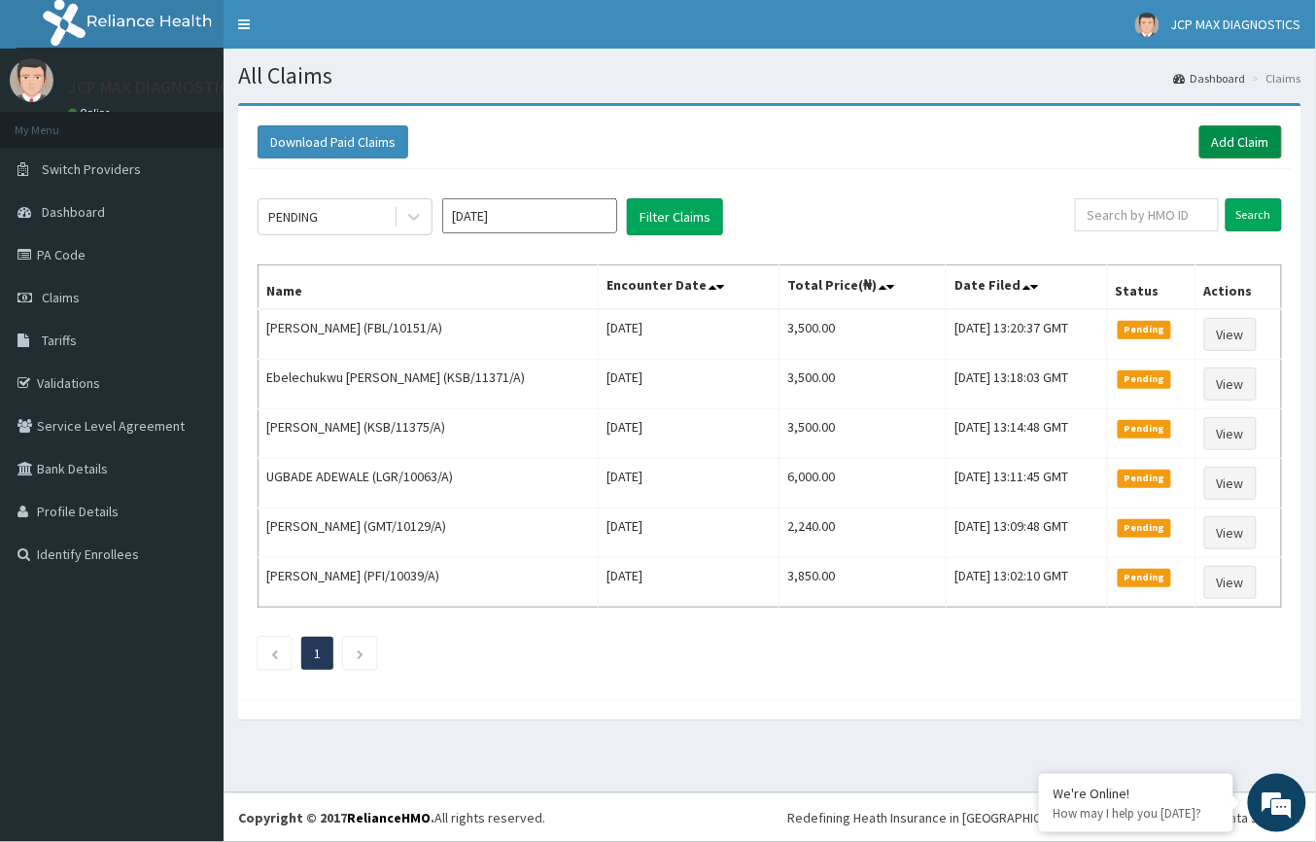
click at [1245, 145] on link "Add Claim" at bounding box center [1241, 141] width 83 height 33
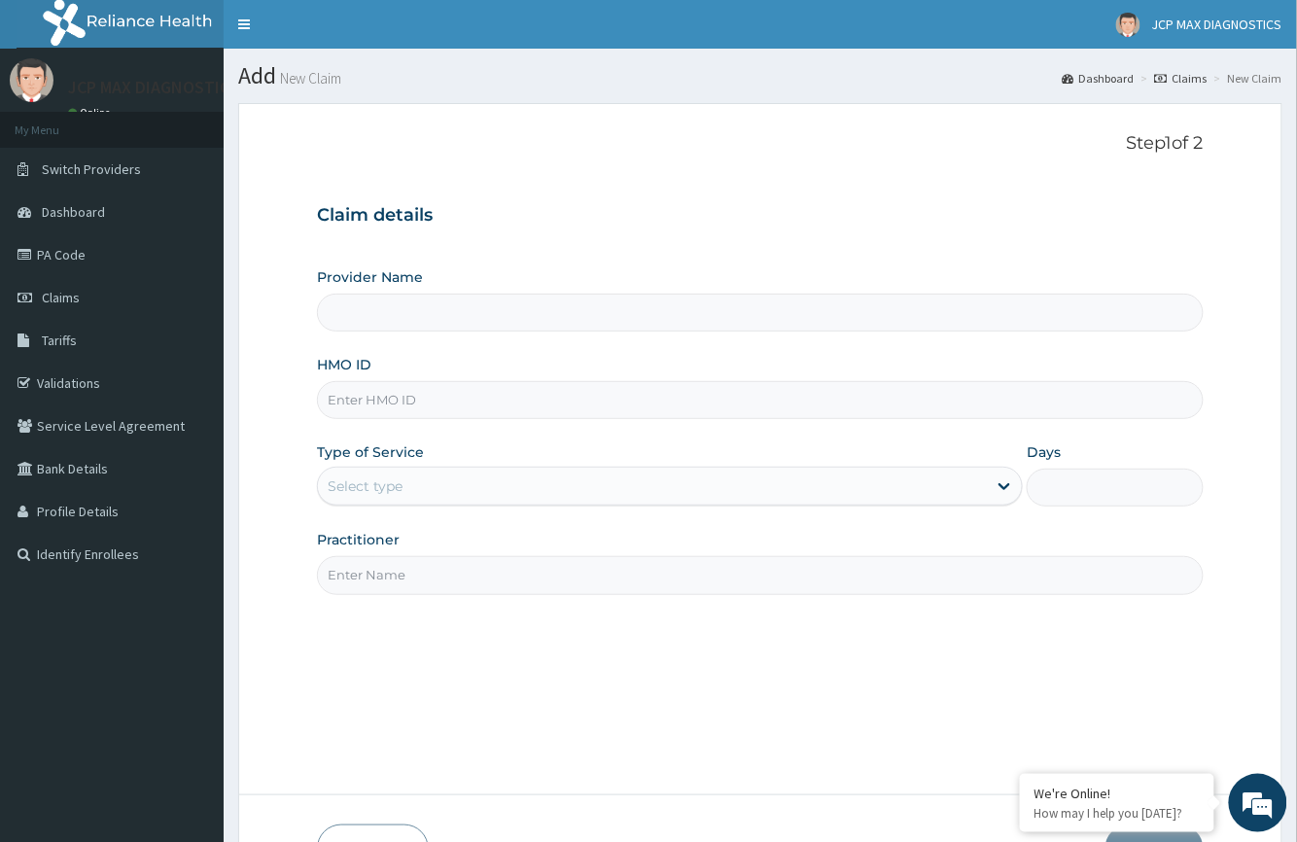
type input "JCP Max Diagnostics"
paste input "DNP/10020/A"
type input "DNP/10020/A"
click at [382, 484] on div "Select type" at bounding box center [365, 485] width 75 height 19
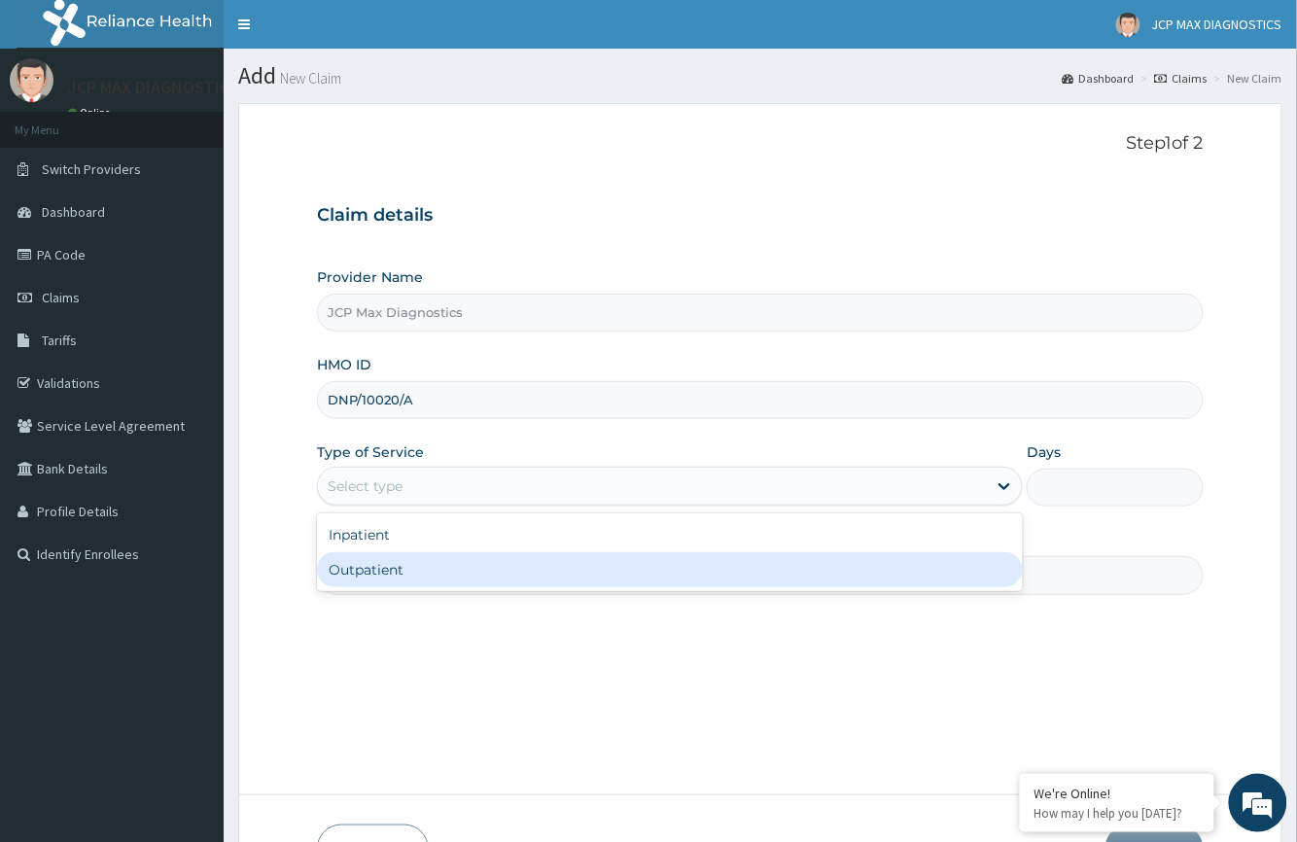
click at [393, 565] on div "Outpatient" at bounding box center [670, 569] width 706 height 35
type input "1"
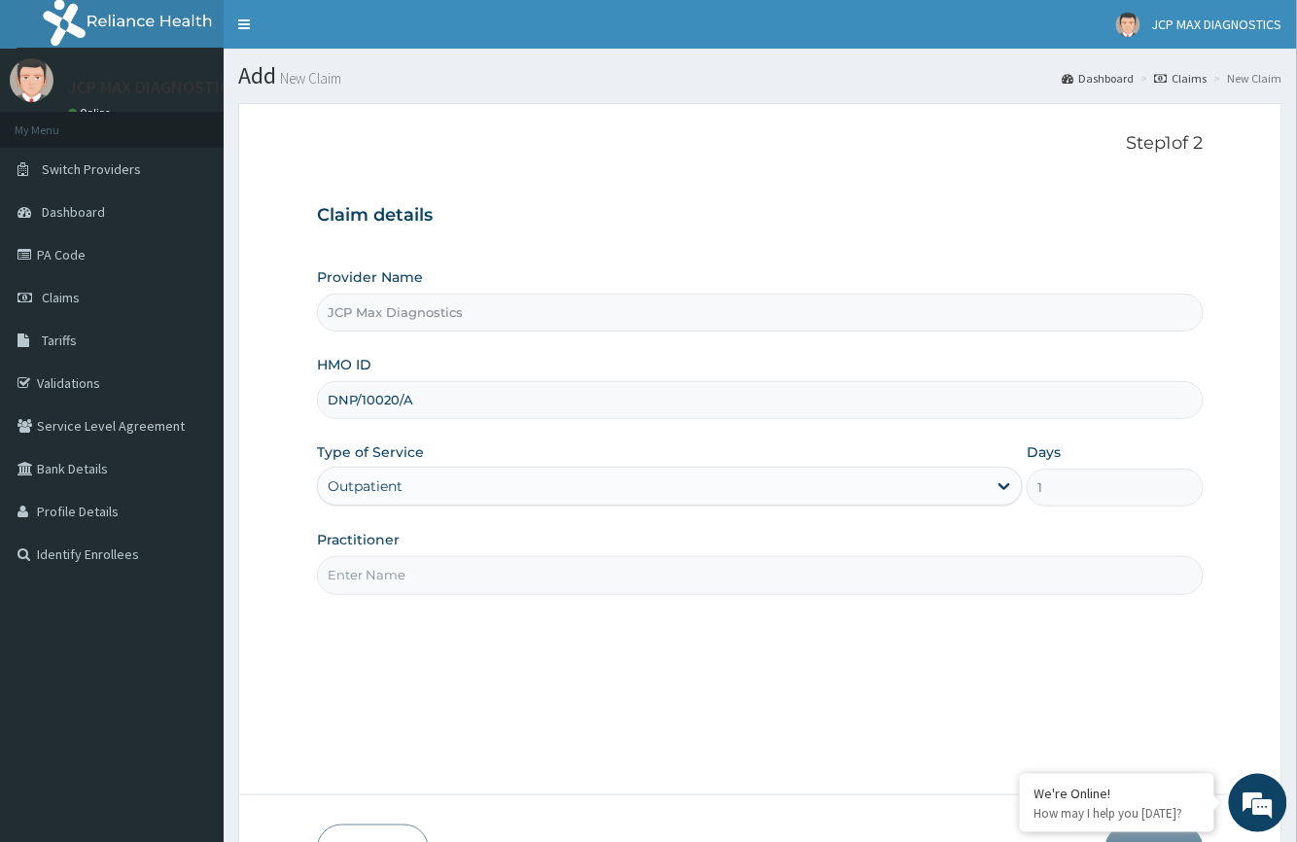
click at [382, 573] on input "Practitioner" at bounding box center [760, 575] width 886 height 38
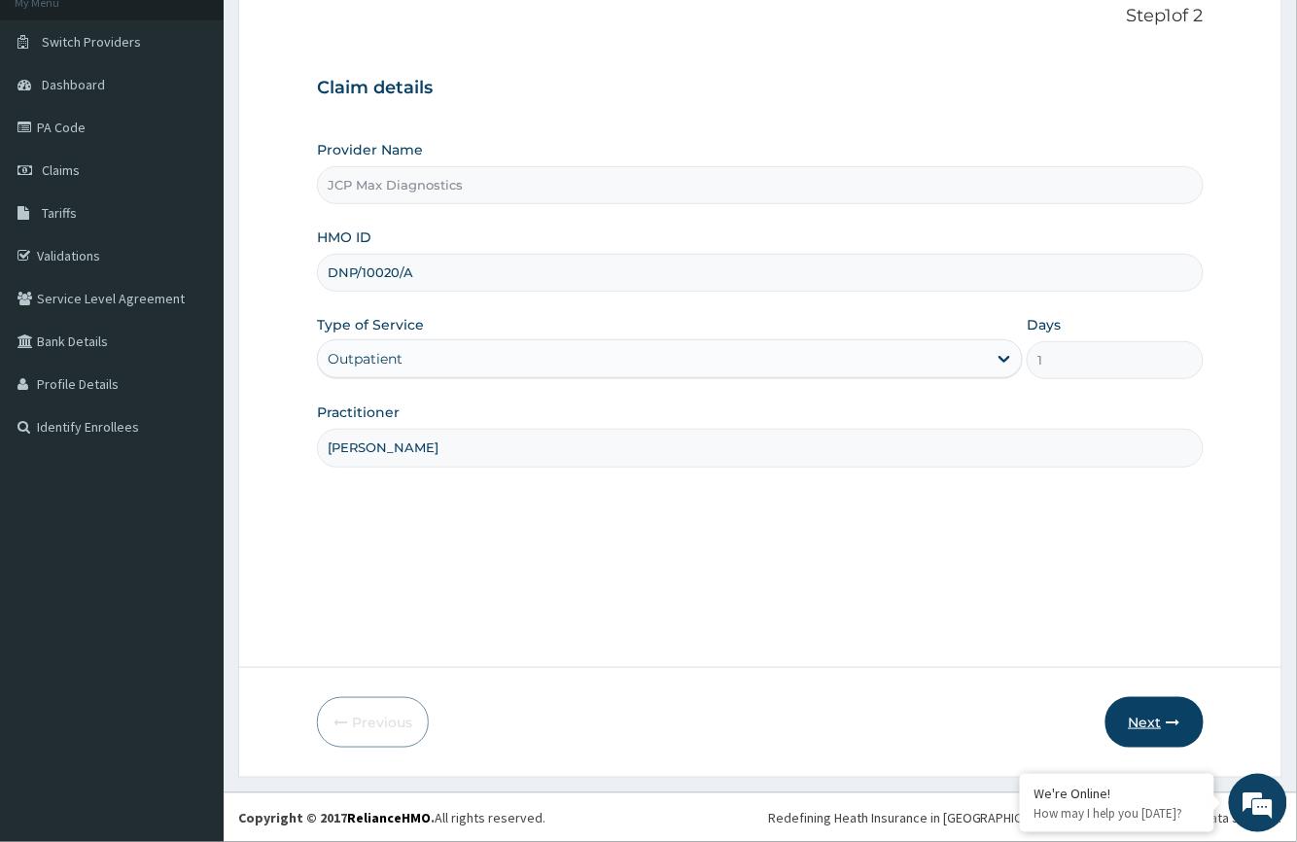
type input "[PERSON_NAME]"
click at [1171, 729] on icon "button" at bounding box center [1174, 723] width 14 height 14
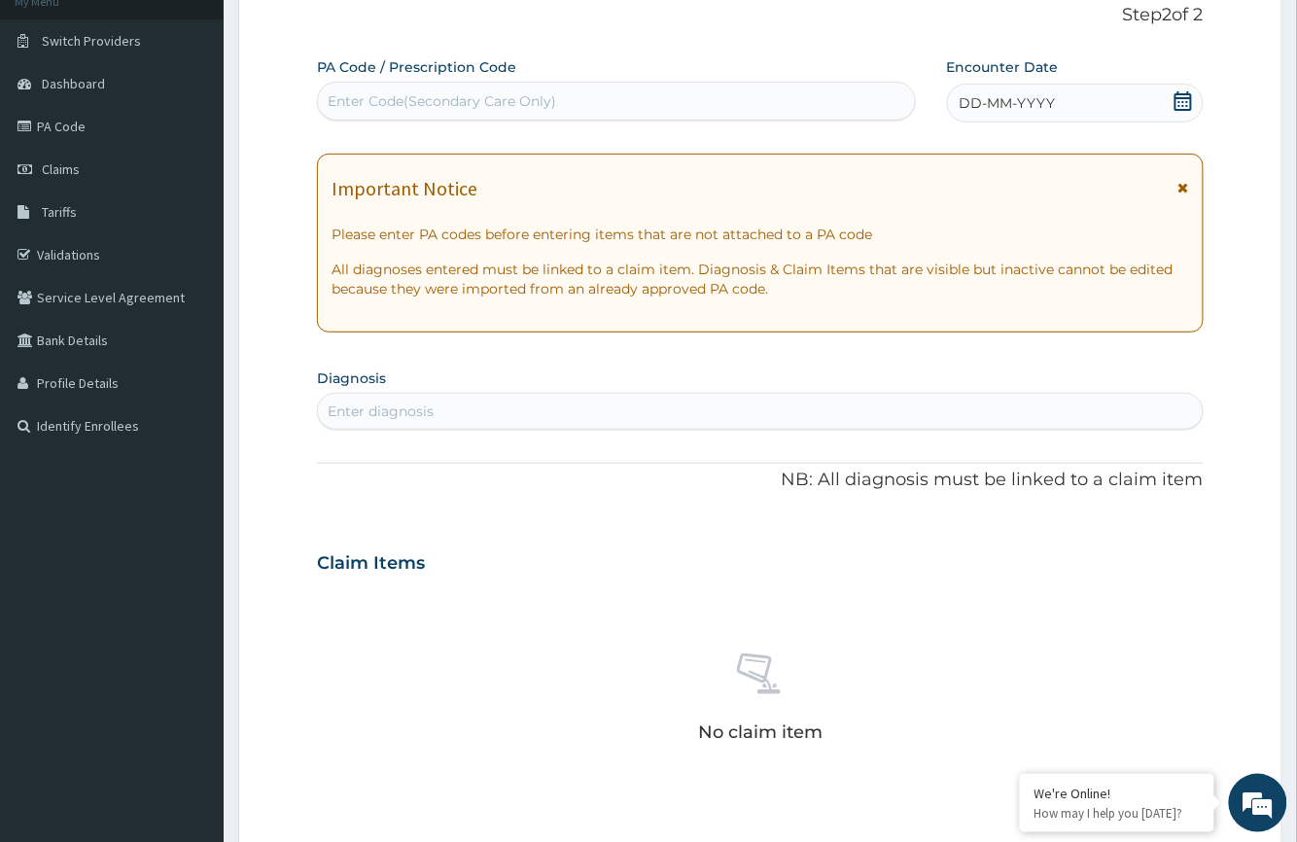
click at [362, 97] on div "Enter Code(Secondary Care Only)" at bounding box center [442, 100] width 228 height 19
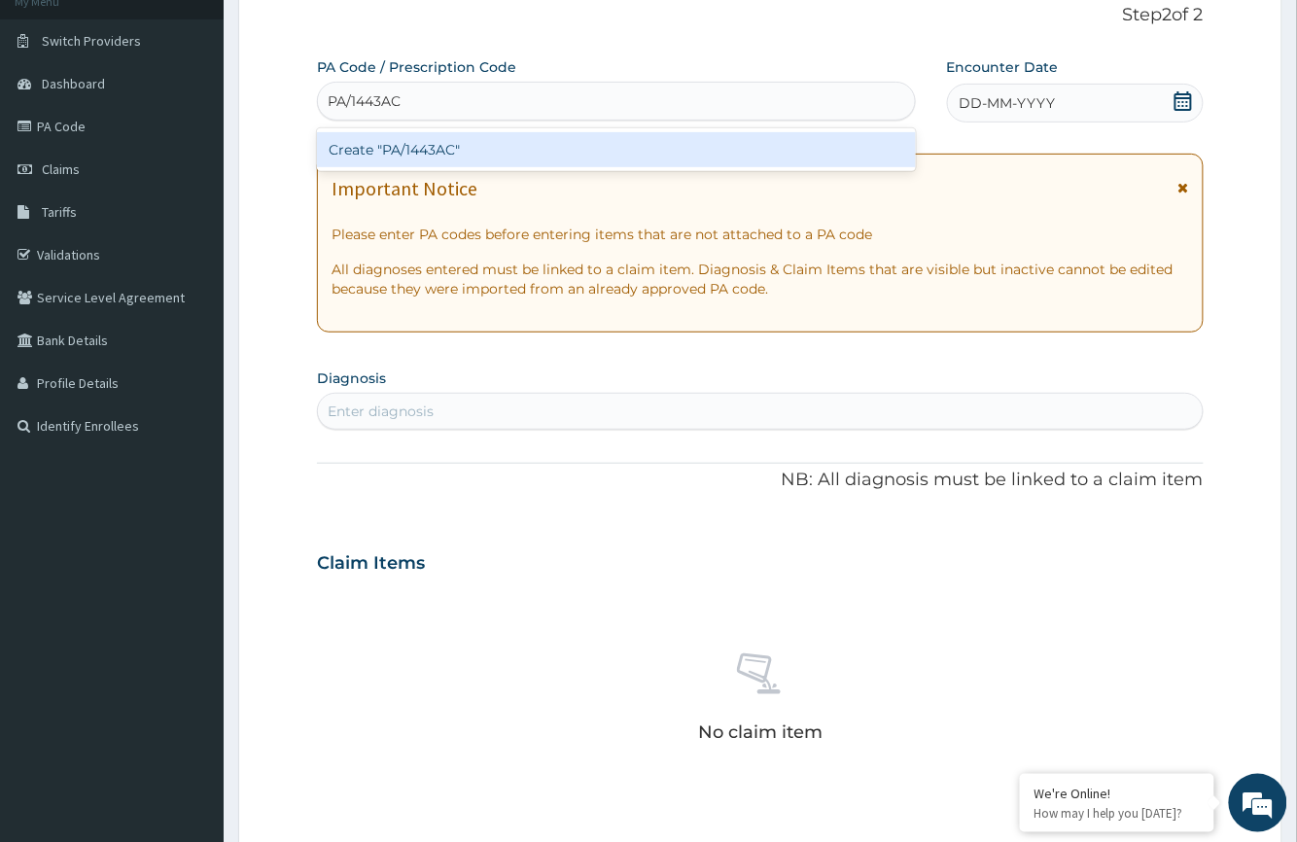
type input "PA/1443AC"
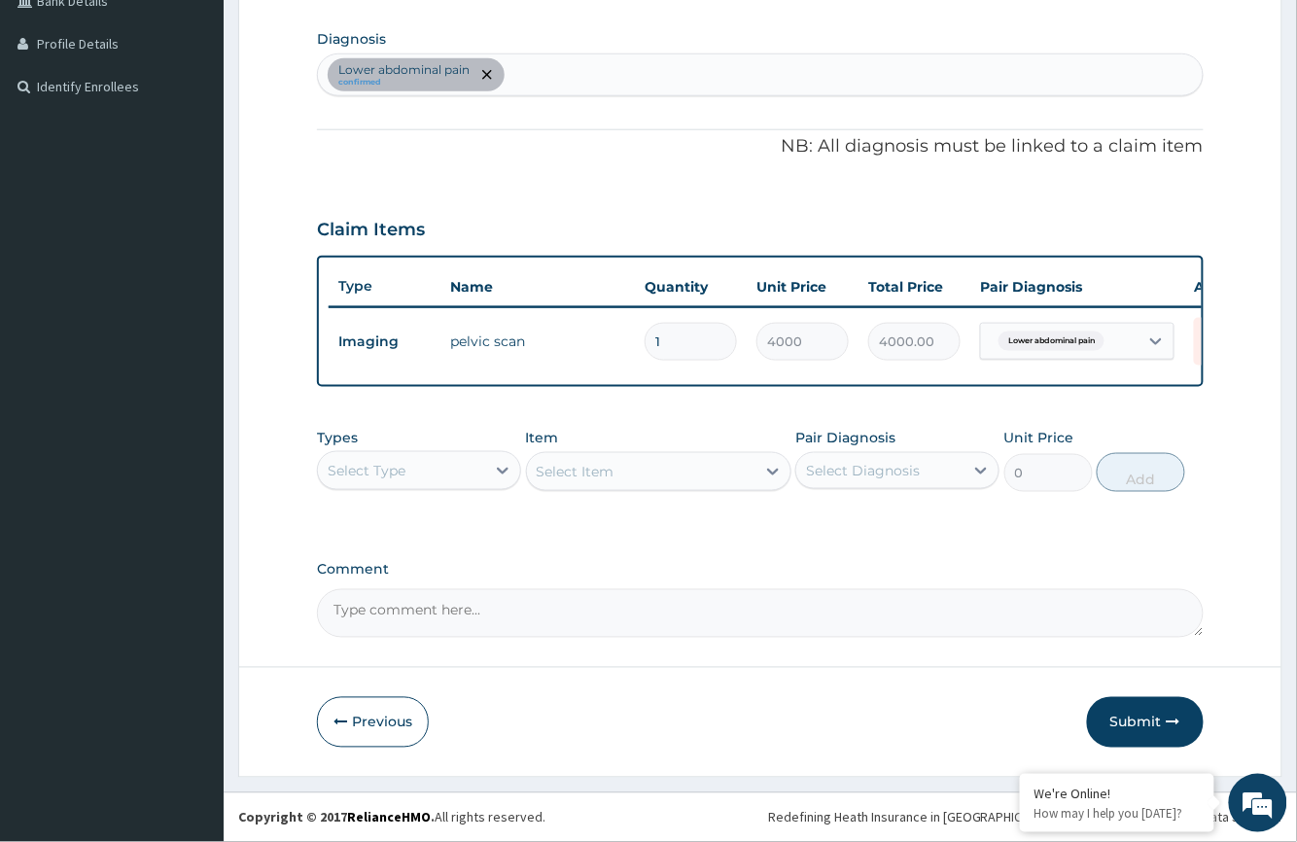
scroll to position [487, 0]
click at [1144, 731] on button "Submit" at bounding box center [1145, 722] width 117 height 51
click at [359, 716] on button "Previous" at bounding box center [373, 722] width 112 height 51
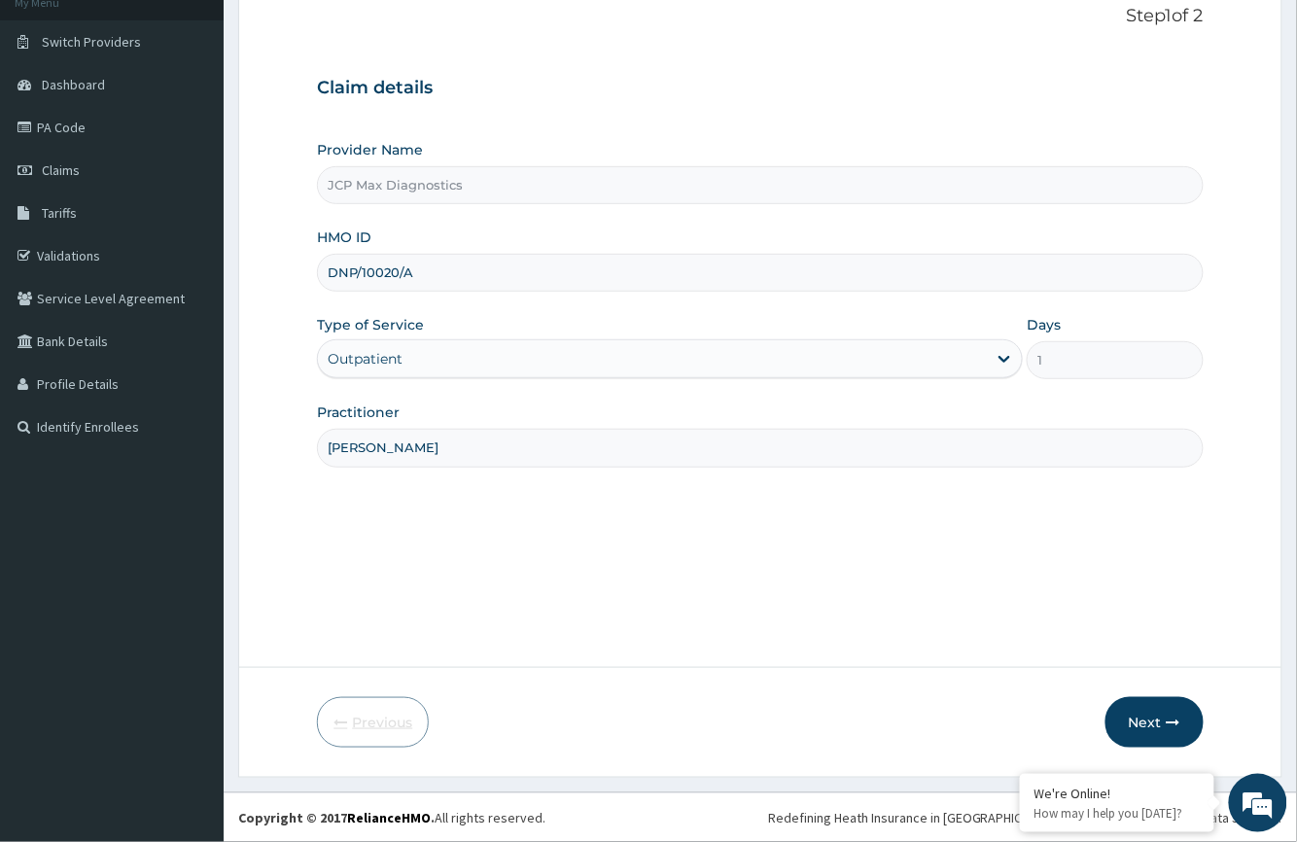
scroll to position [128, 0]
click at [1163, 708] on button "Next" at bounding box center [1154, 722] width 98 height 51
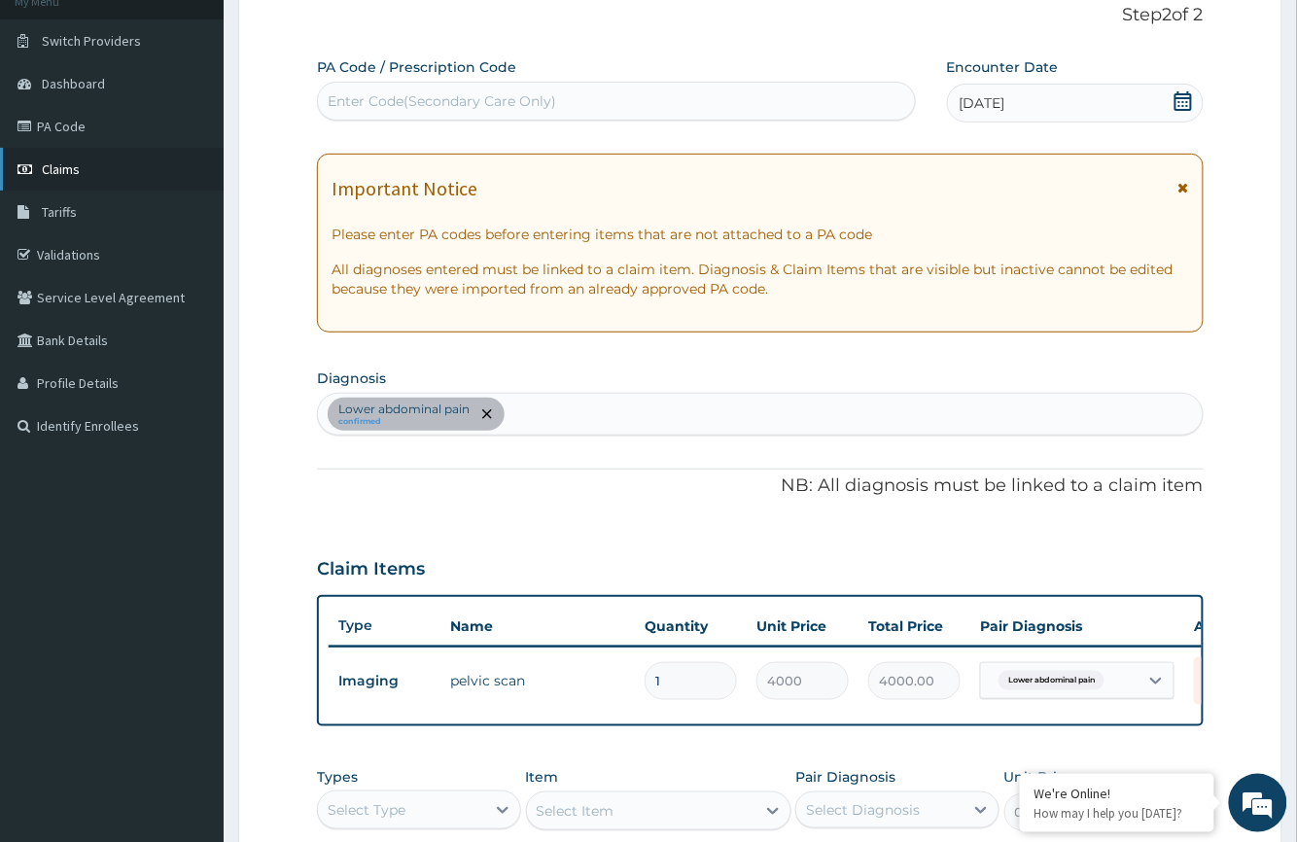
click at [71, 165] on span "Claims" at bounding box center [61, 168] width 38 height 17
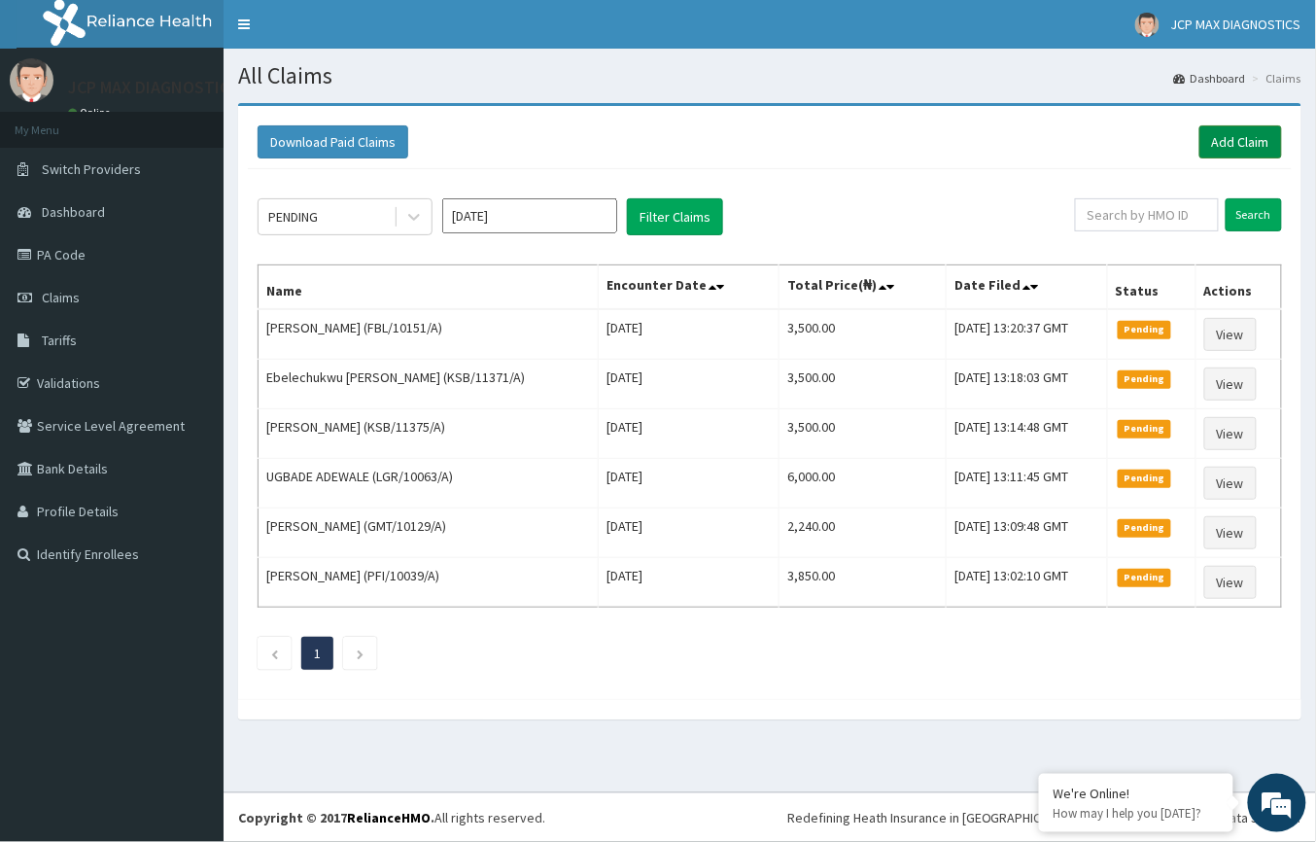
click at [1256, 132] on link "Add Claim" at bounding box center [1241, 141] width 83 height 33
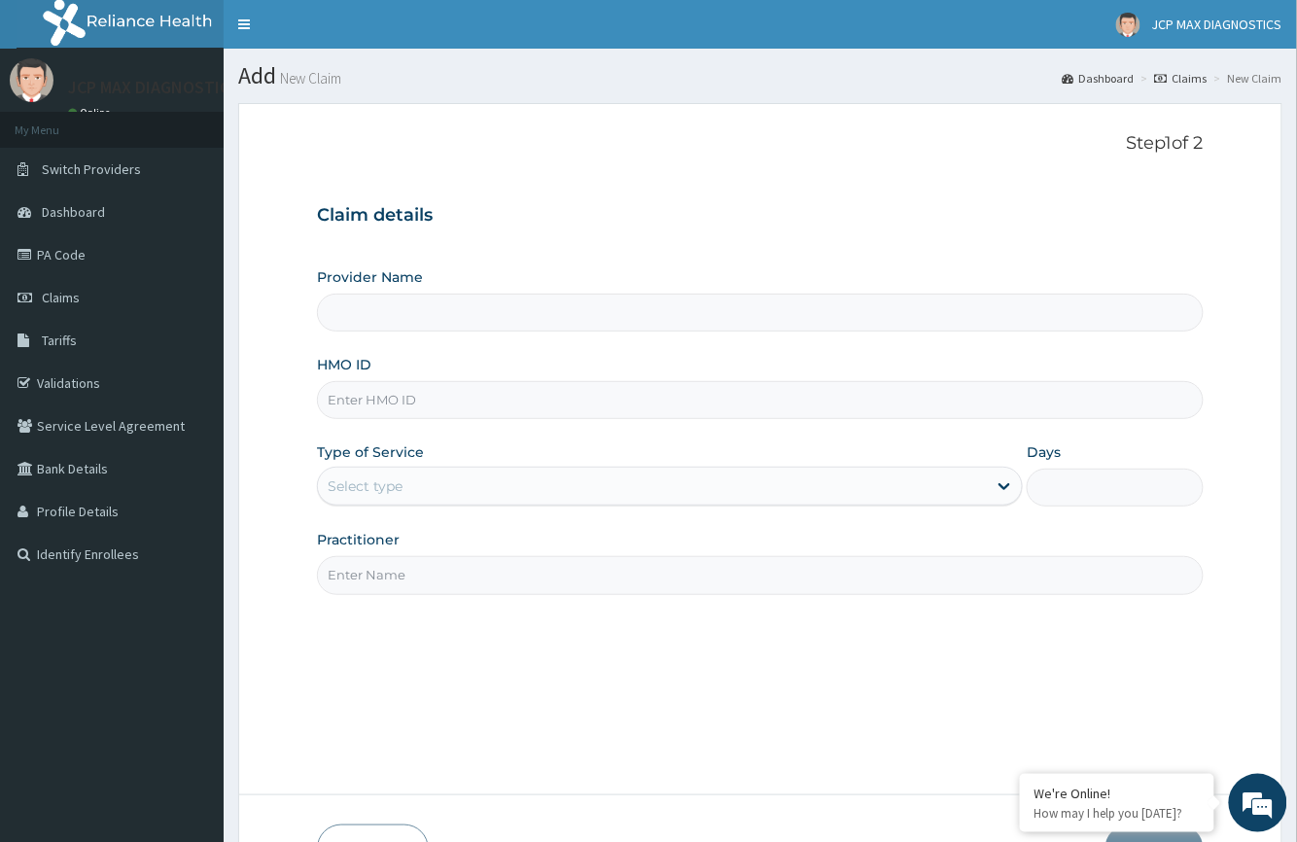
type input "JCP Max Diagnostics"
click at [378, 395] on input "HMO ID" at bounding box center [760, 400] width 886 height 38
paste input "KSB/10402/E"
type input "KSB/10402/E"
click at [393, 482] on div "Select type" at bounding box center [365, 485] width 75 height 19
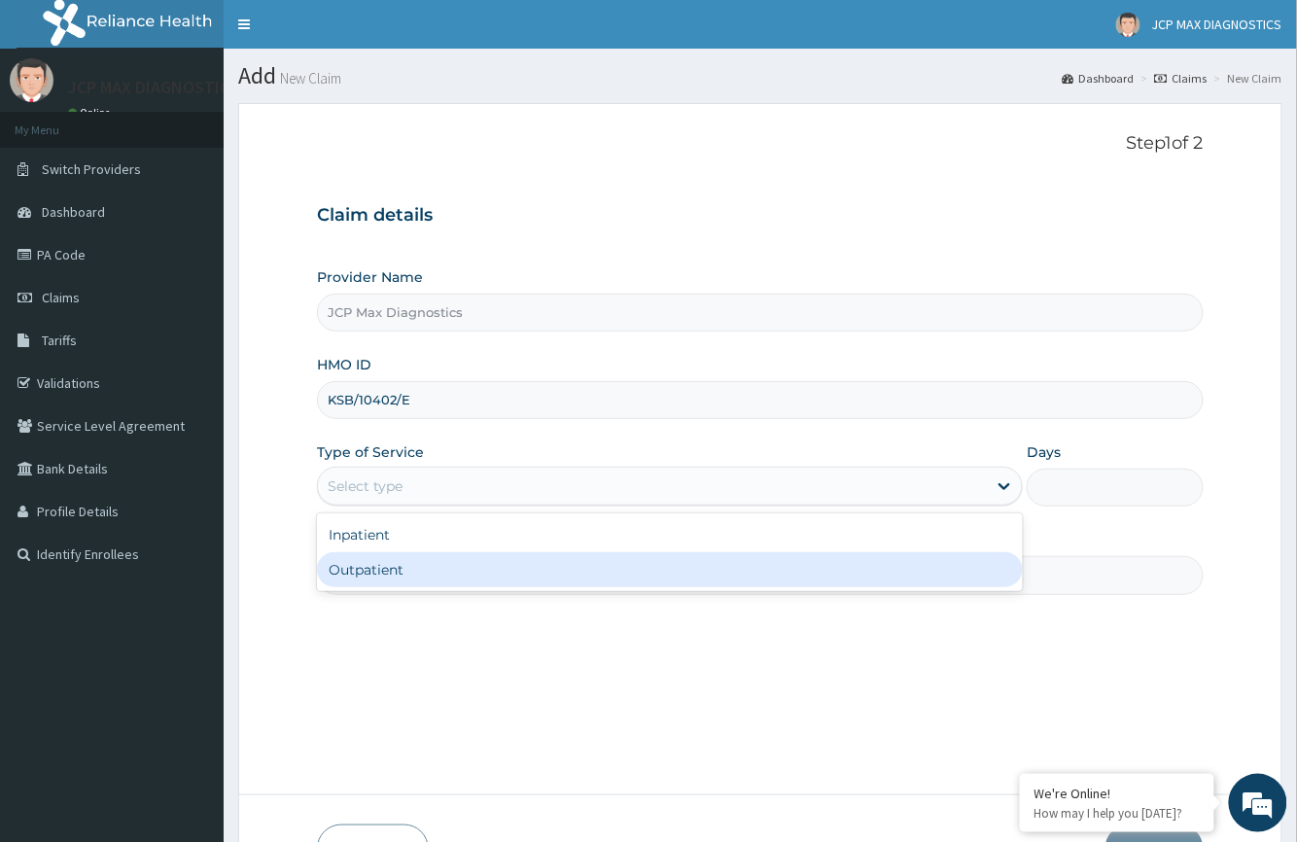
click at [401, 576] on div "Outpatient" at bounding box center [670, 569] width 706 height 35
type input "1"
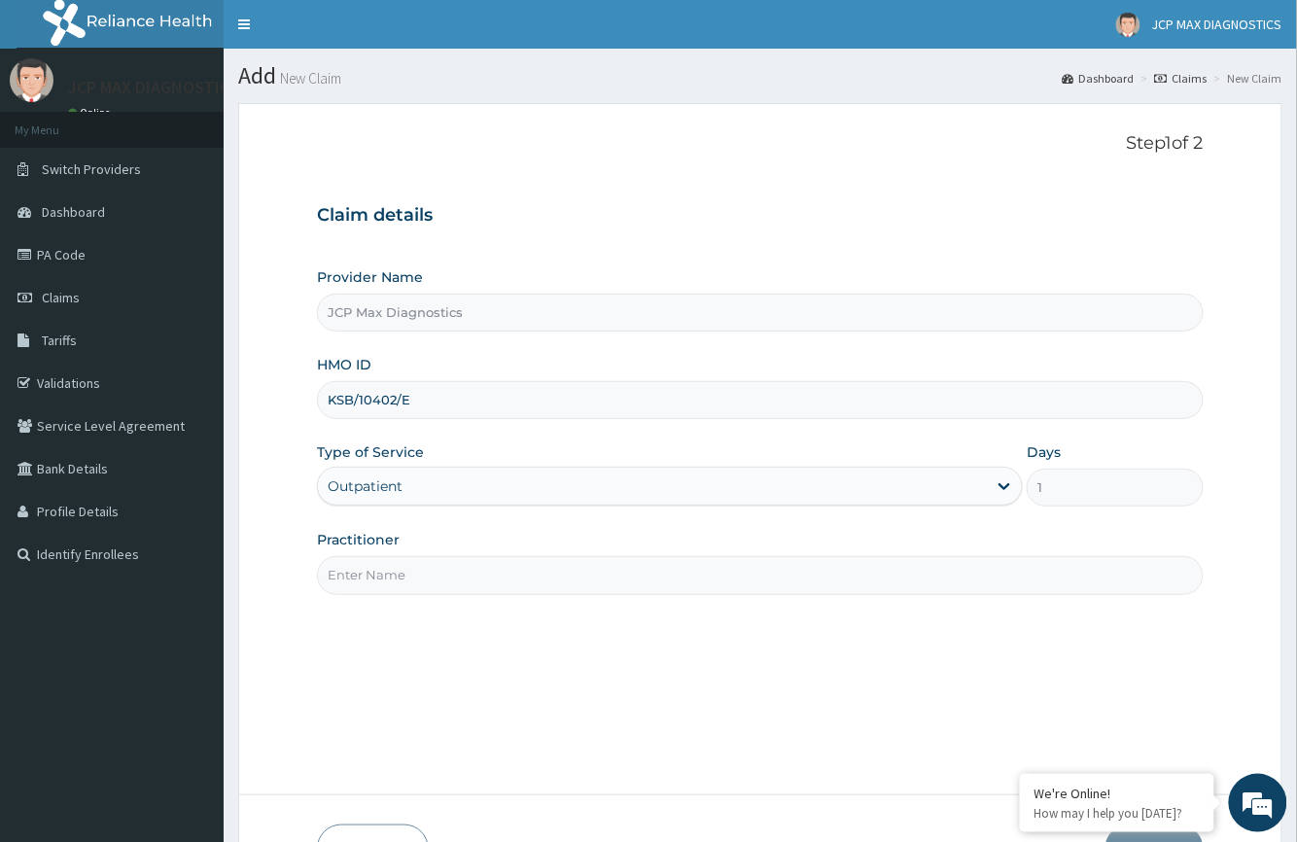
click at [373, 576] on input "Practitioner" at bounding box center [760, 575] width 886 height 38
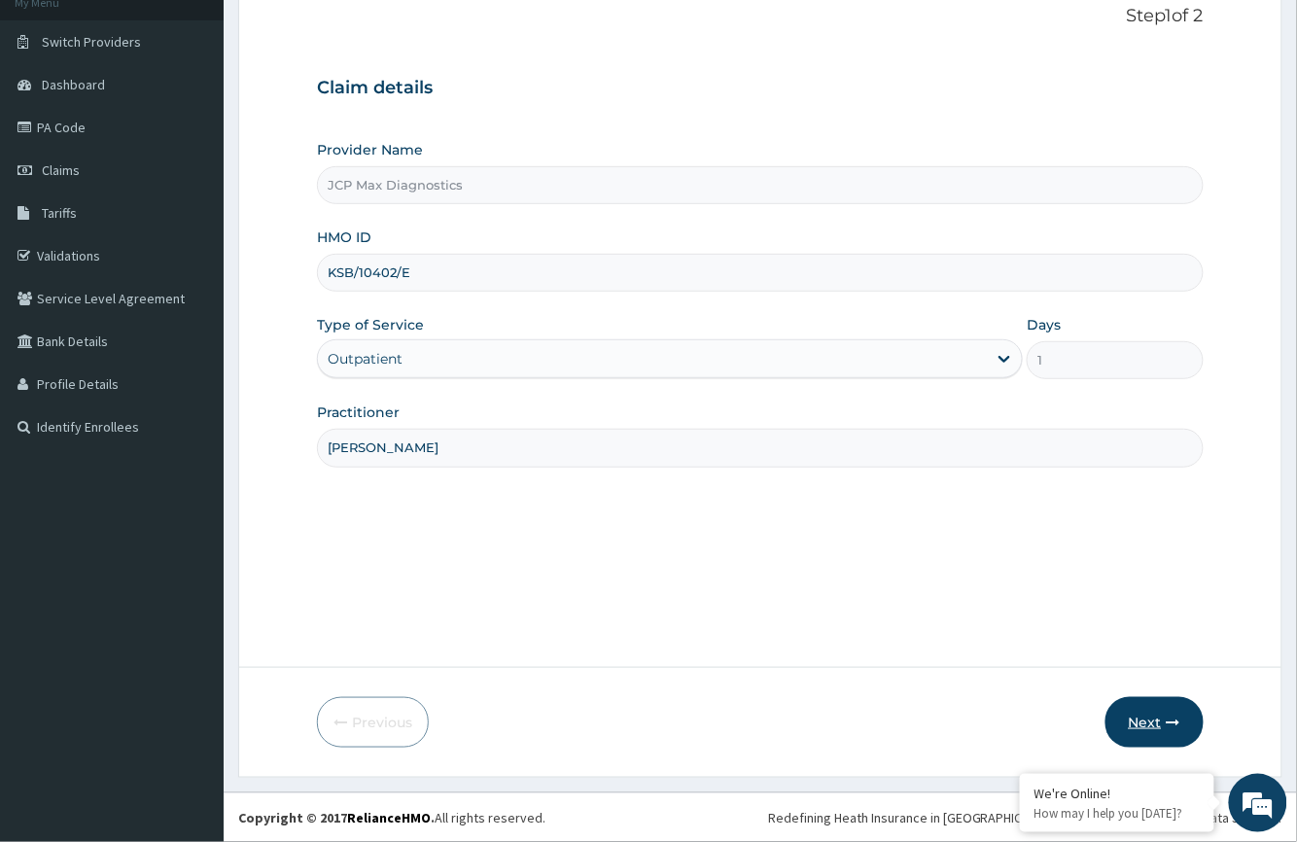
type input "DR OKAFOR"
click at [1145, 735] on button "Next" at bounding box center [1154, 722] width 98 height 51
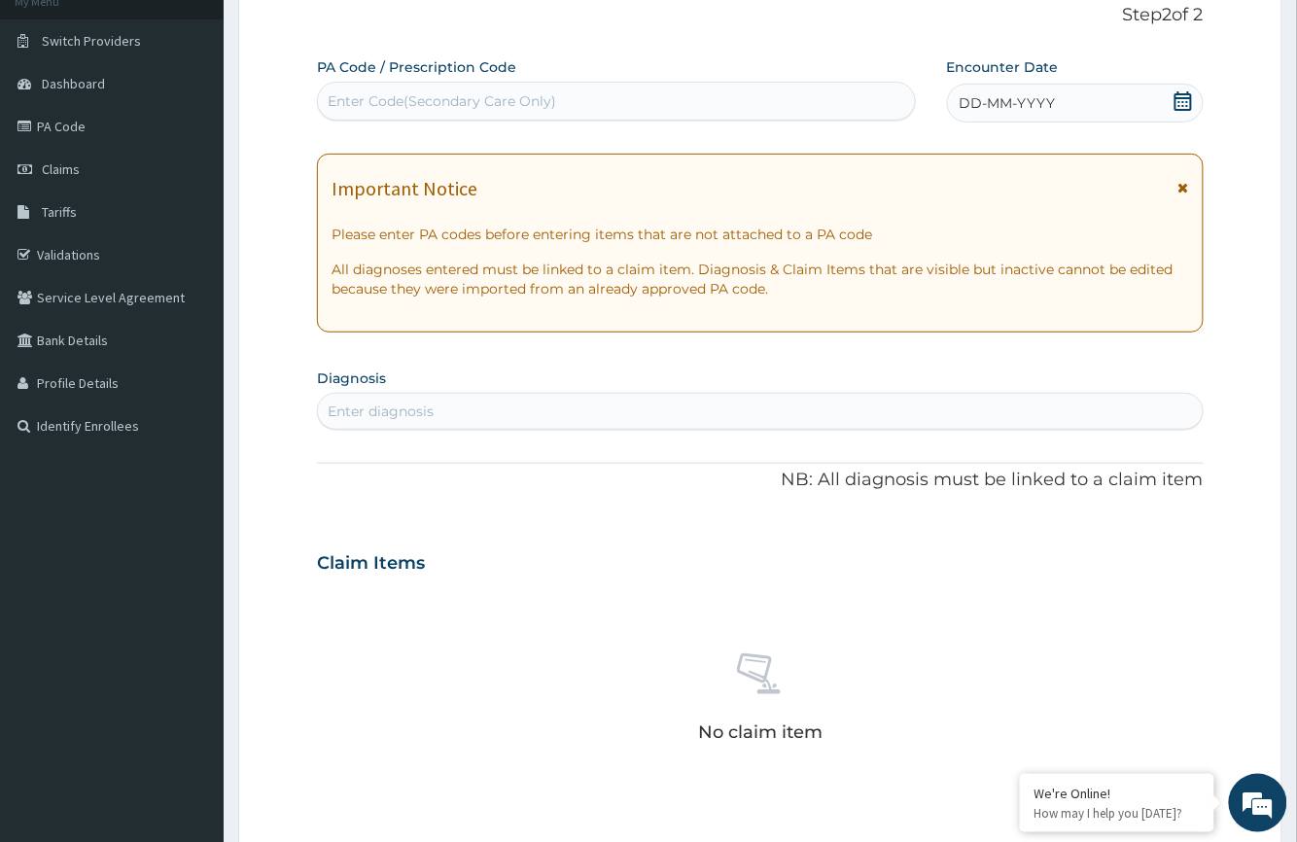
click at [444, 95] on div "Enter Code(Secondary Care Only)" at bounding box center [442, 100] width 228 height 19
click at [64, 157] on link "Claims" at bounding box center [112, 169] width 224 height 43
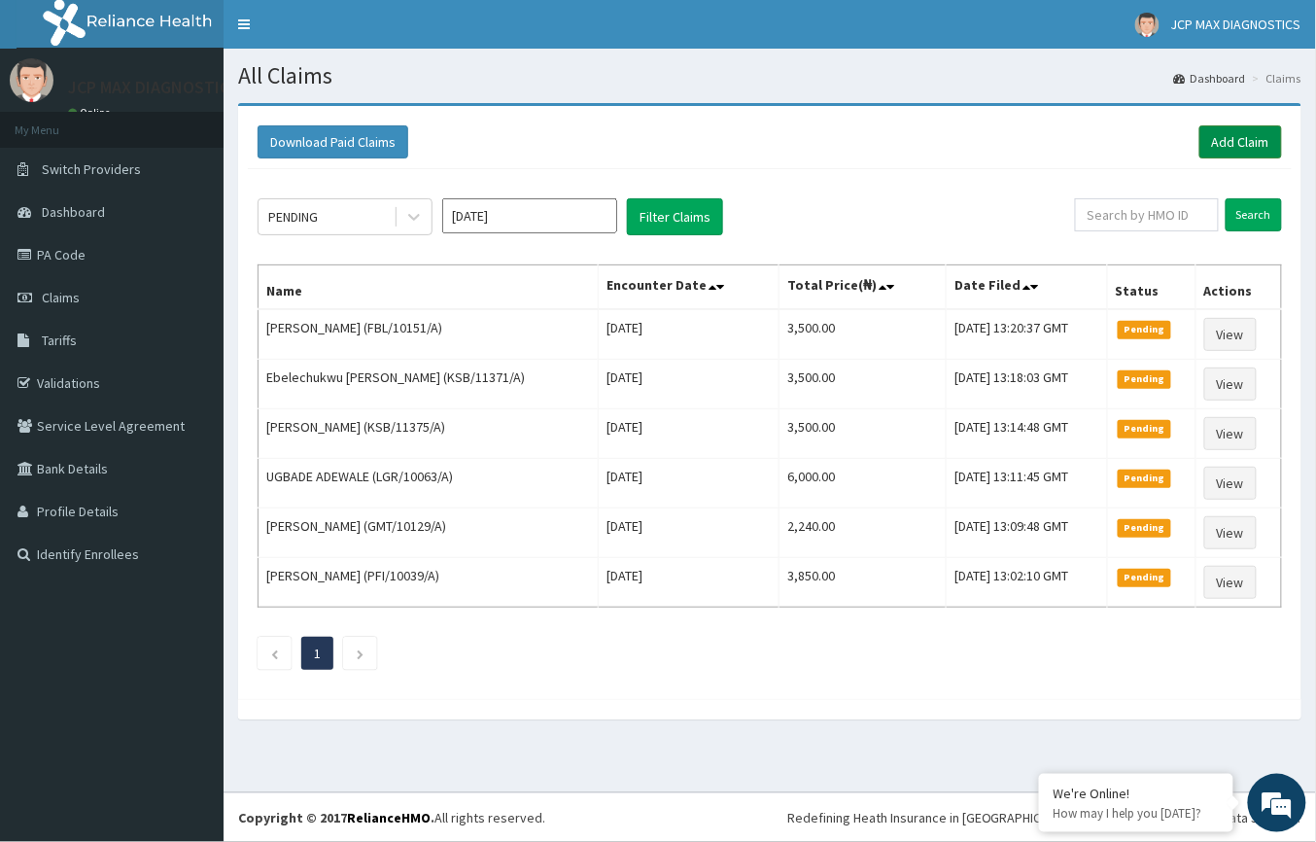
click at [1256, 130] on link "Add Claim" at bounding box center [1241, 141] width 83 height 33
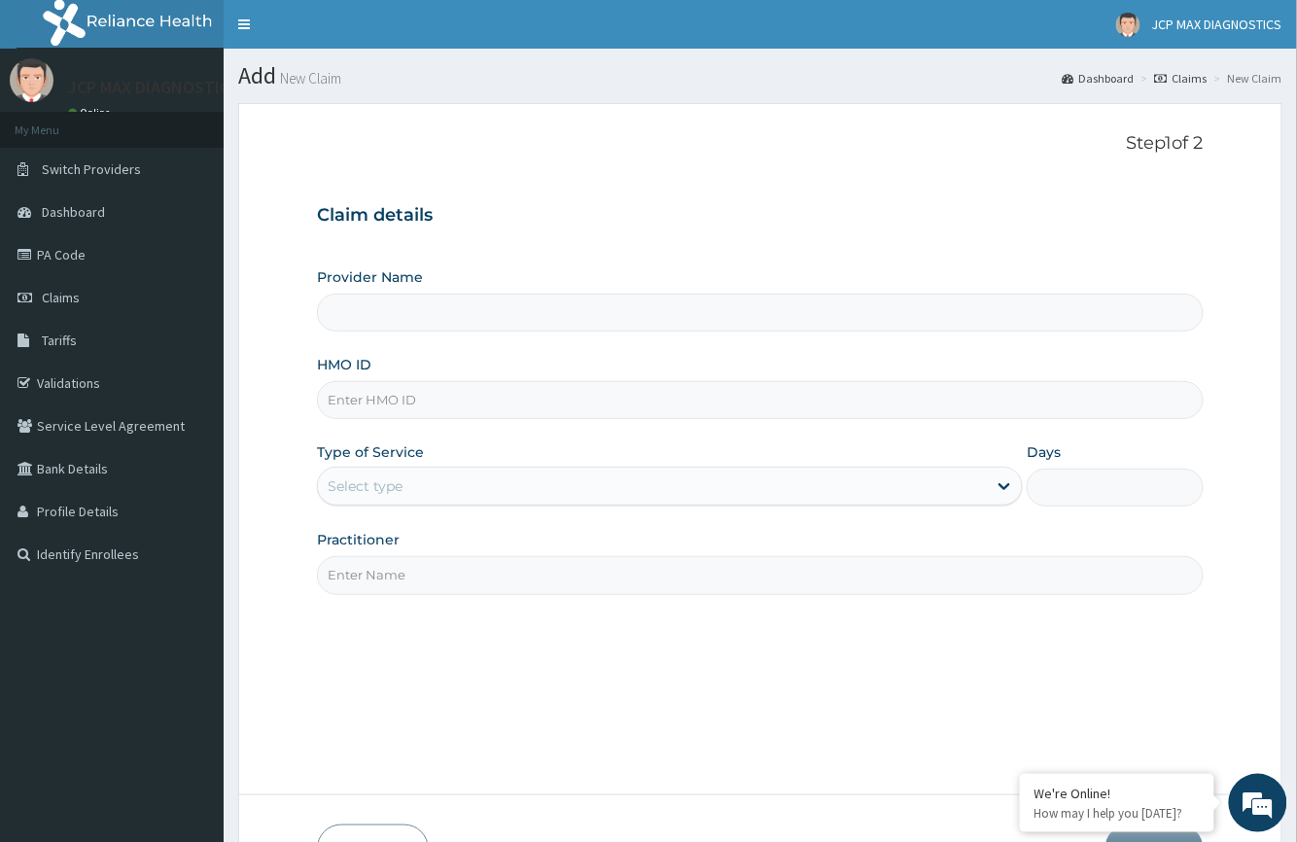
click at [539, 316] on input "Provider Name" at bounding box center [760, 313] width 886 height 38
type input "JCP Max Diagnostics"
drag, startPoint x: 539, startPoint y: 316, endPoint x: 350, endPoint y: 382, distance: 199.8
click at [350, 382] on input "HMO ID" at bounding box center [760, 400] width 886 height 38
paste input "CWP/10124/A"
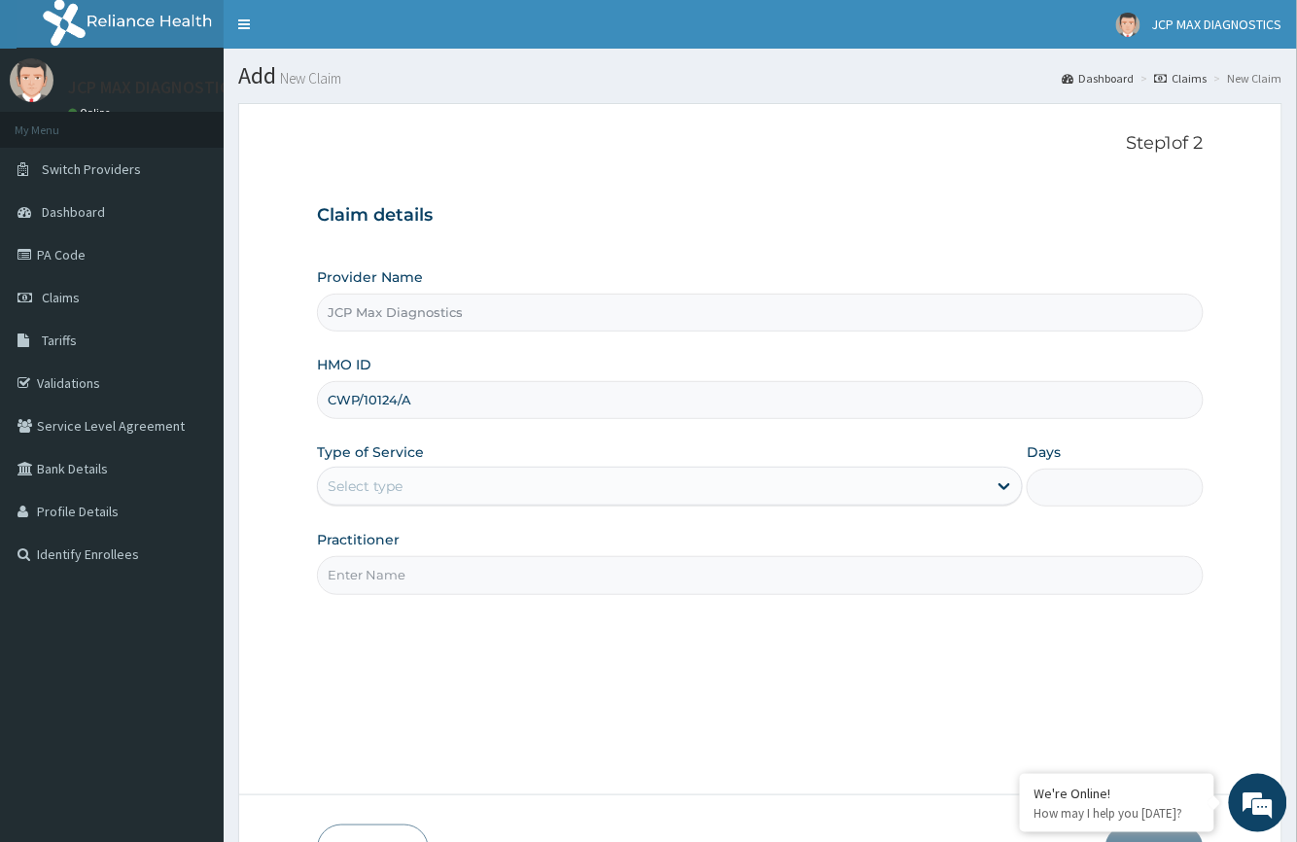
type input "CWP/10124/A"
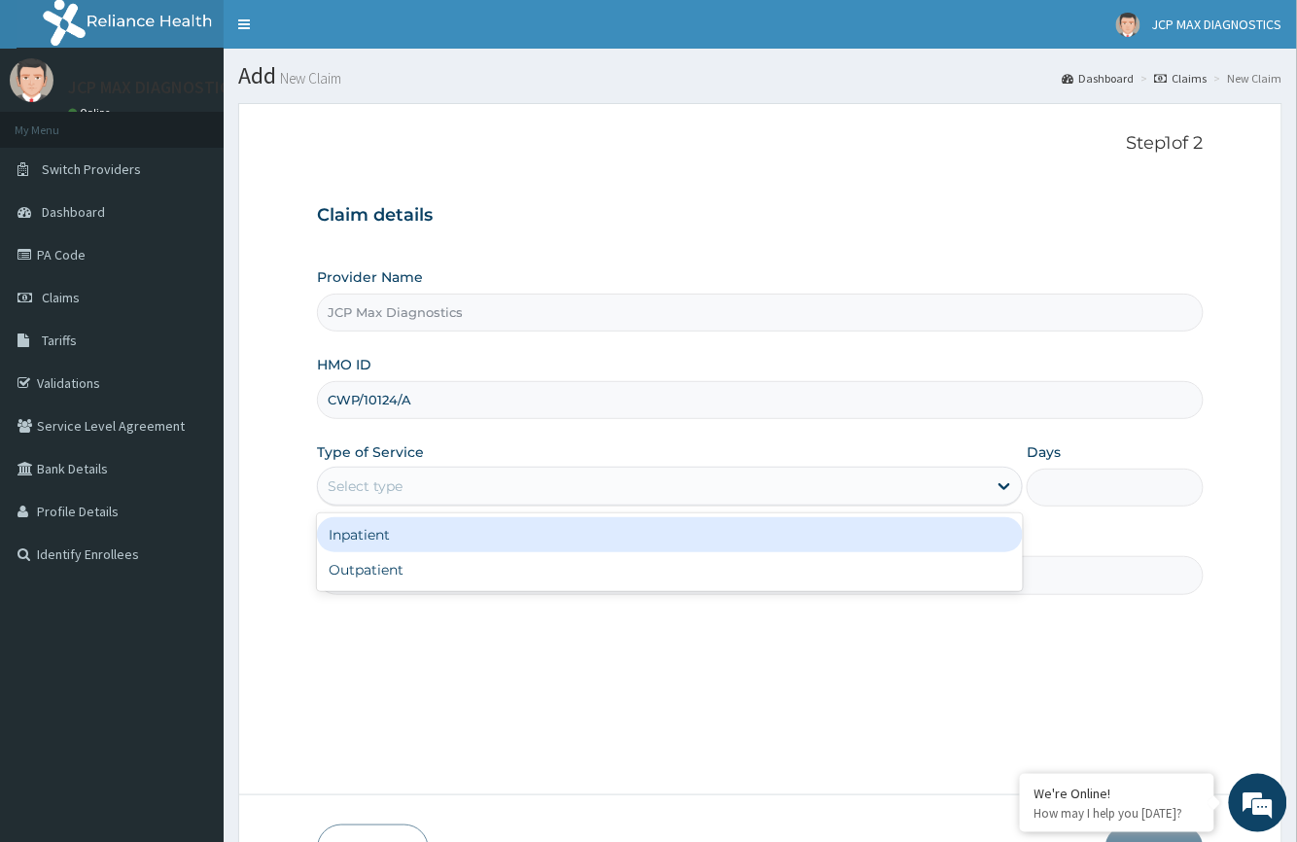
click at [406, 468] on div "Select type" at bounding box center [670, 486] width 706 height 39
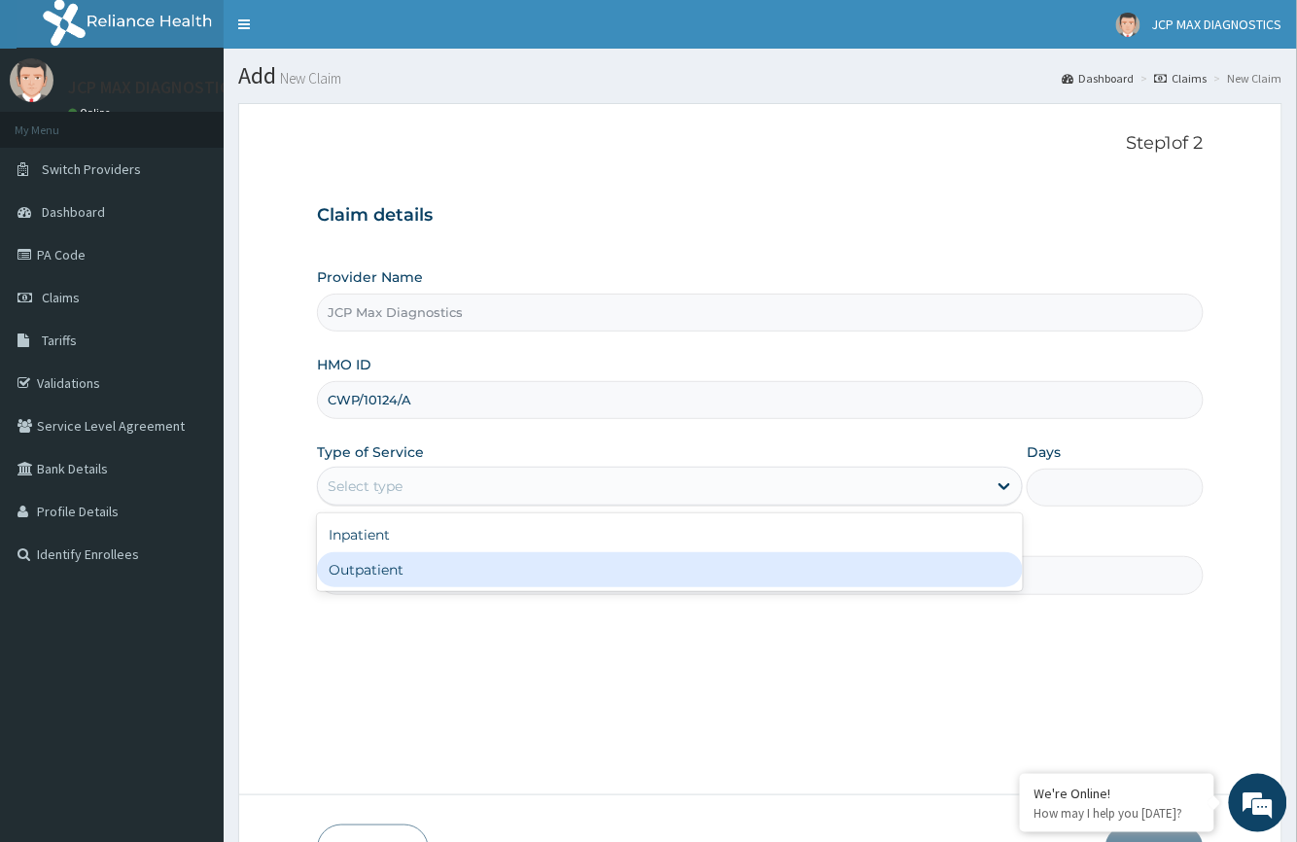
click at [394, 585] on div "Outpatient" at bounding box center [670, 569] width 706 height 35
type input "1"
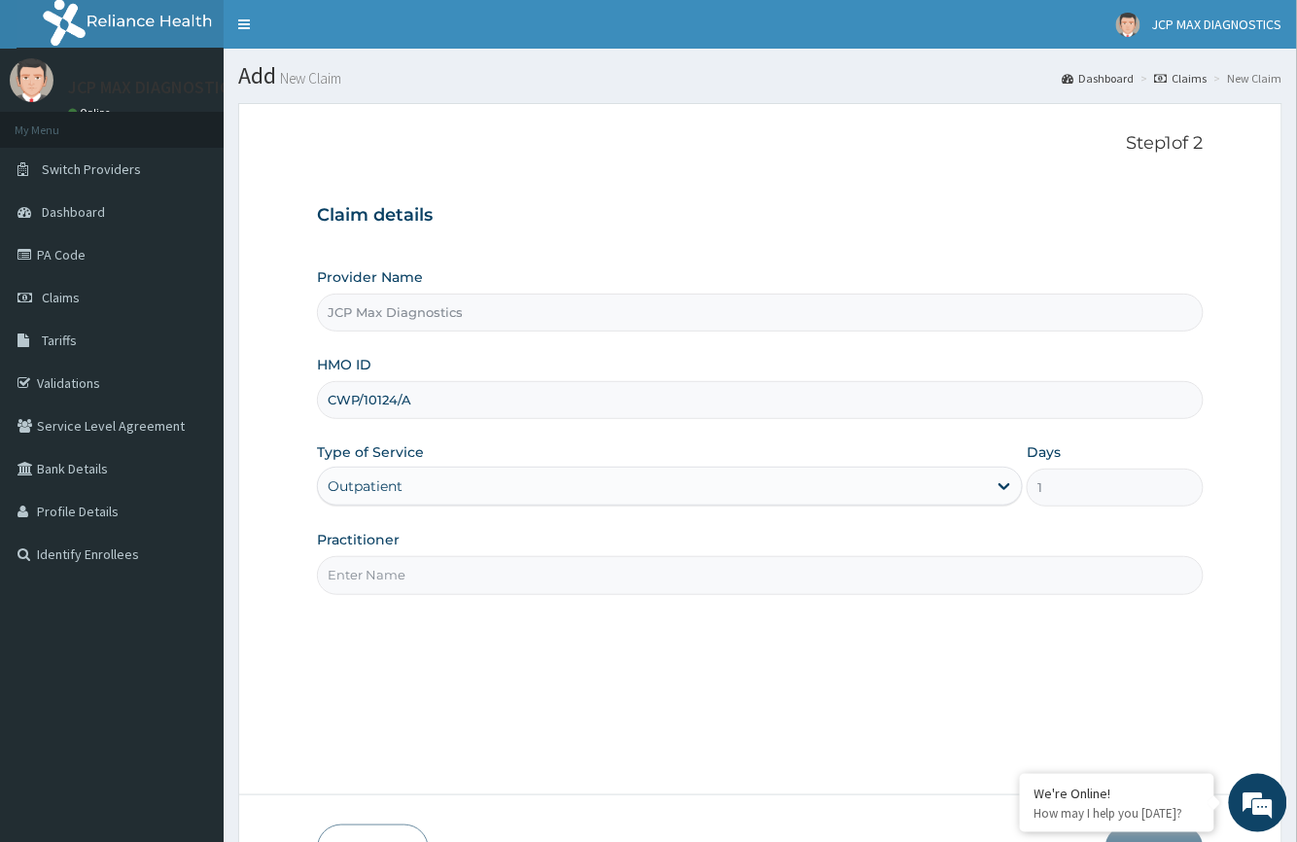
click at [378, 574] on input "Practitioner" at bounding box center [760, 575] width 886 height 38
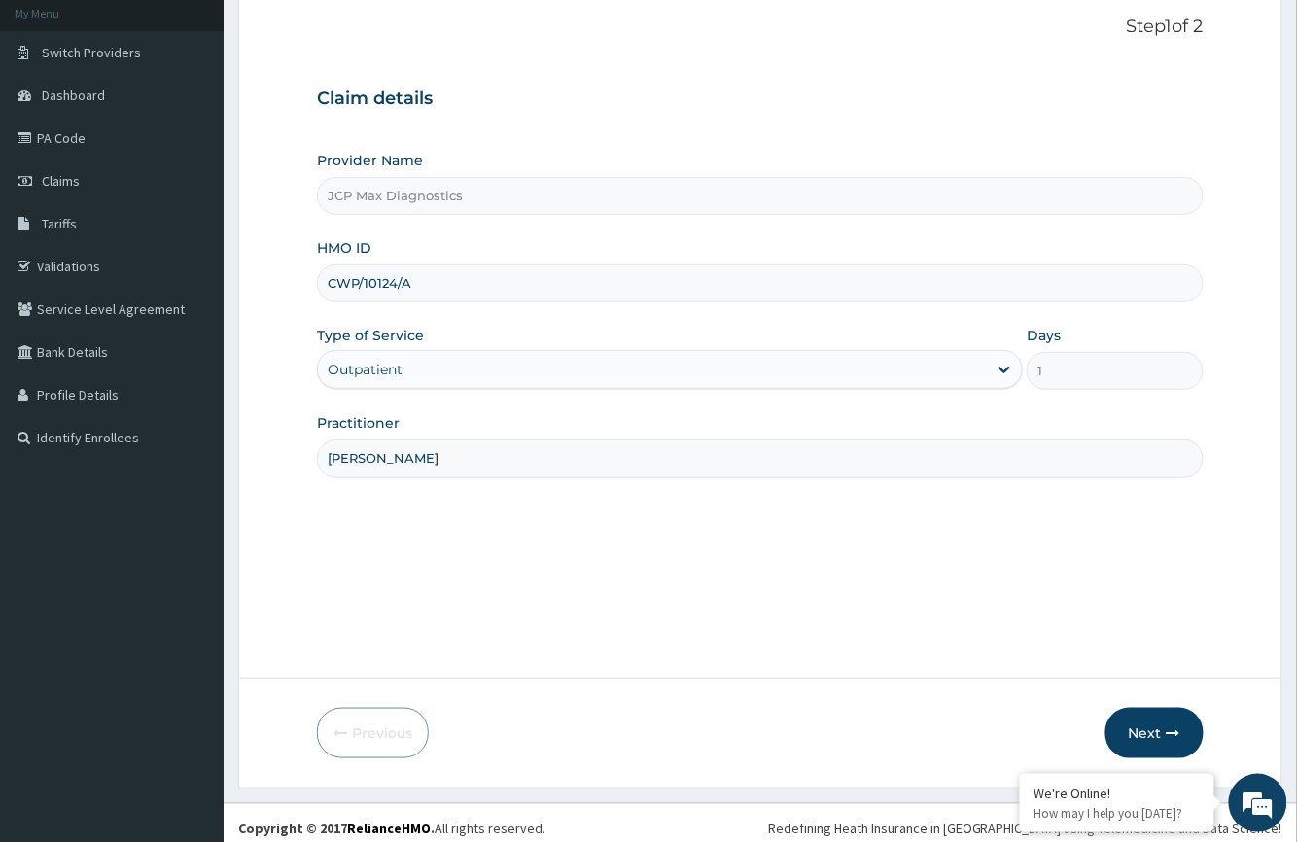
scroll to position [128, 0]
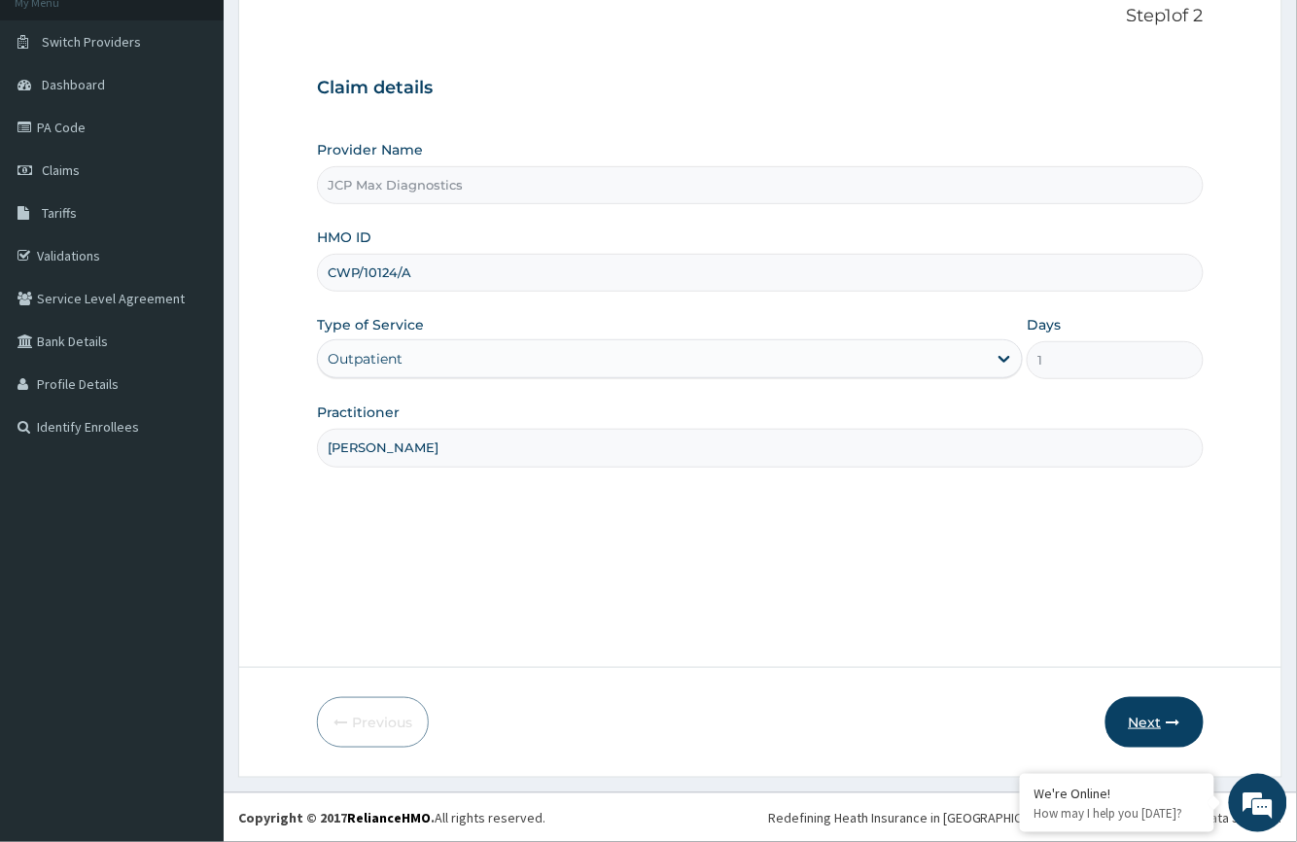
type input "DR OKAFOR"
click at [1147, 716] on button "Next" at bounding box center [1154, 722] width 98 height 51
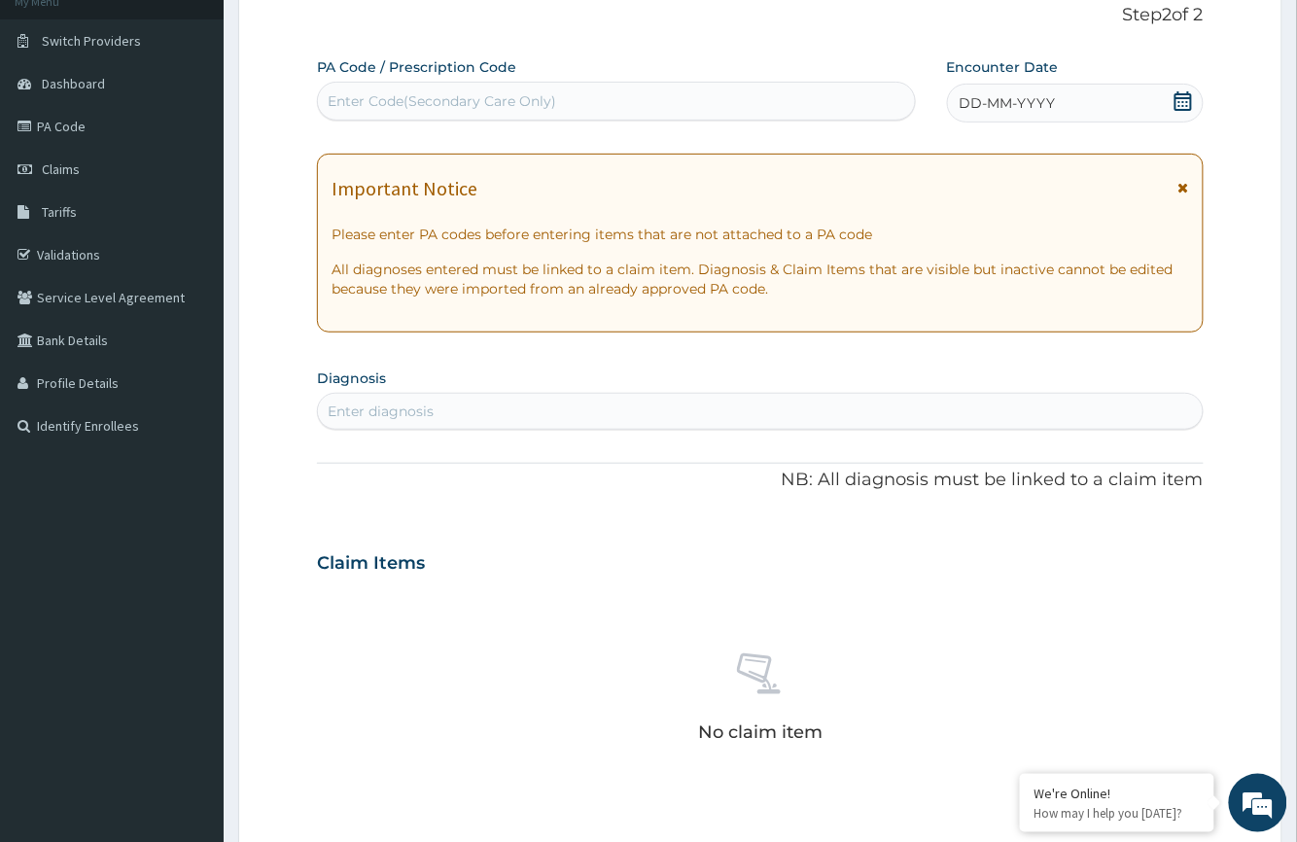
click at [525, 103] on div "Enter Code(Secondary Care Only)" at bounding box center [442, 100] width 228 height 19
type input "PA"
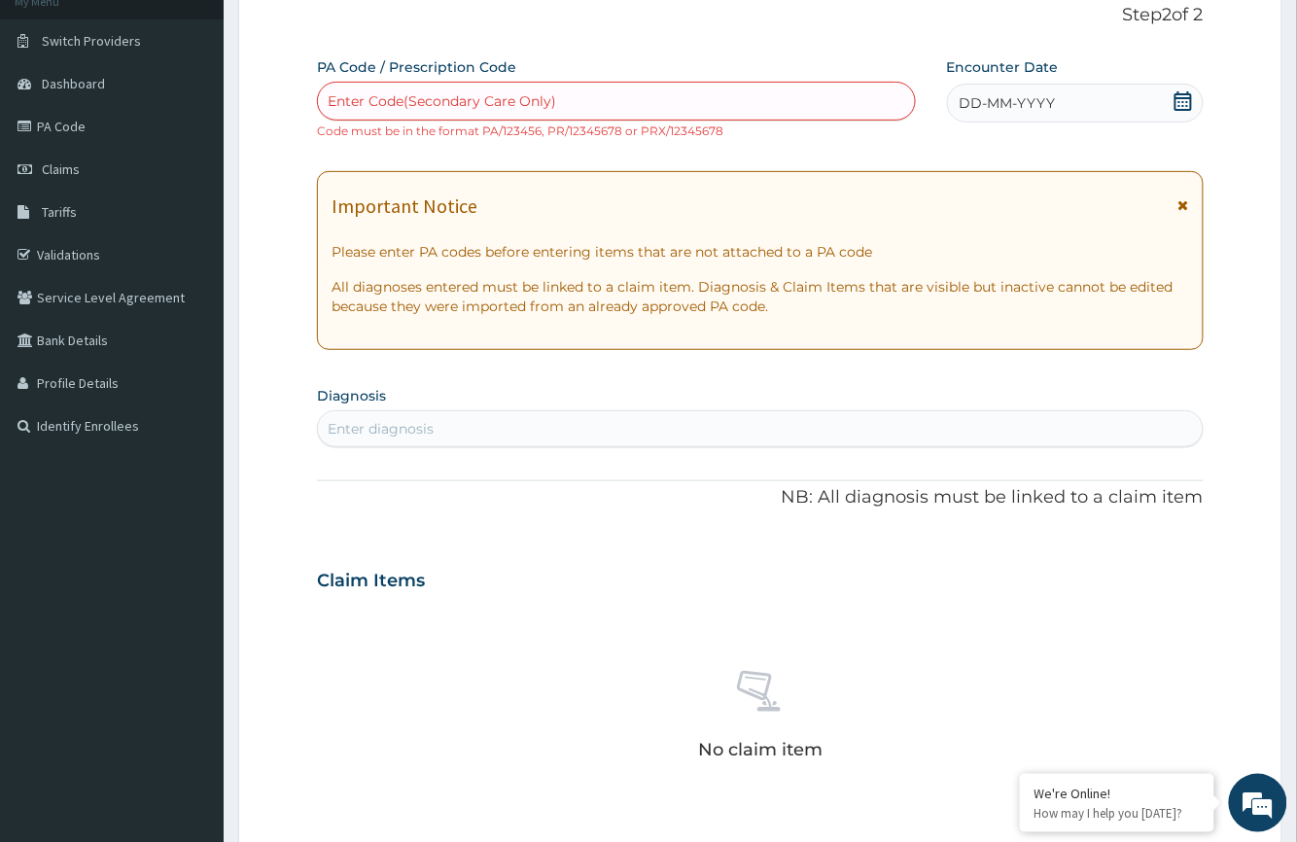
click at [487, 90] on div "Enter Code(Secondary Care Only)" at bounding box center [616, 101] width 596 height 31
type input "PA/18C527"
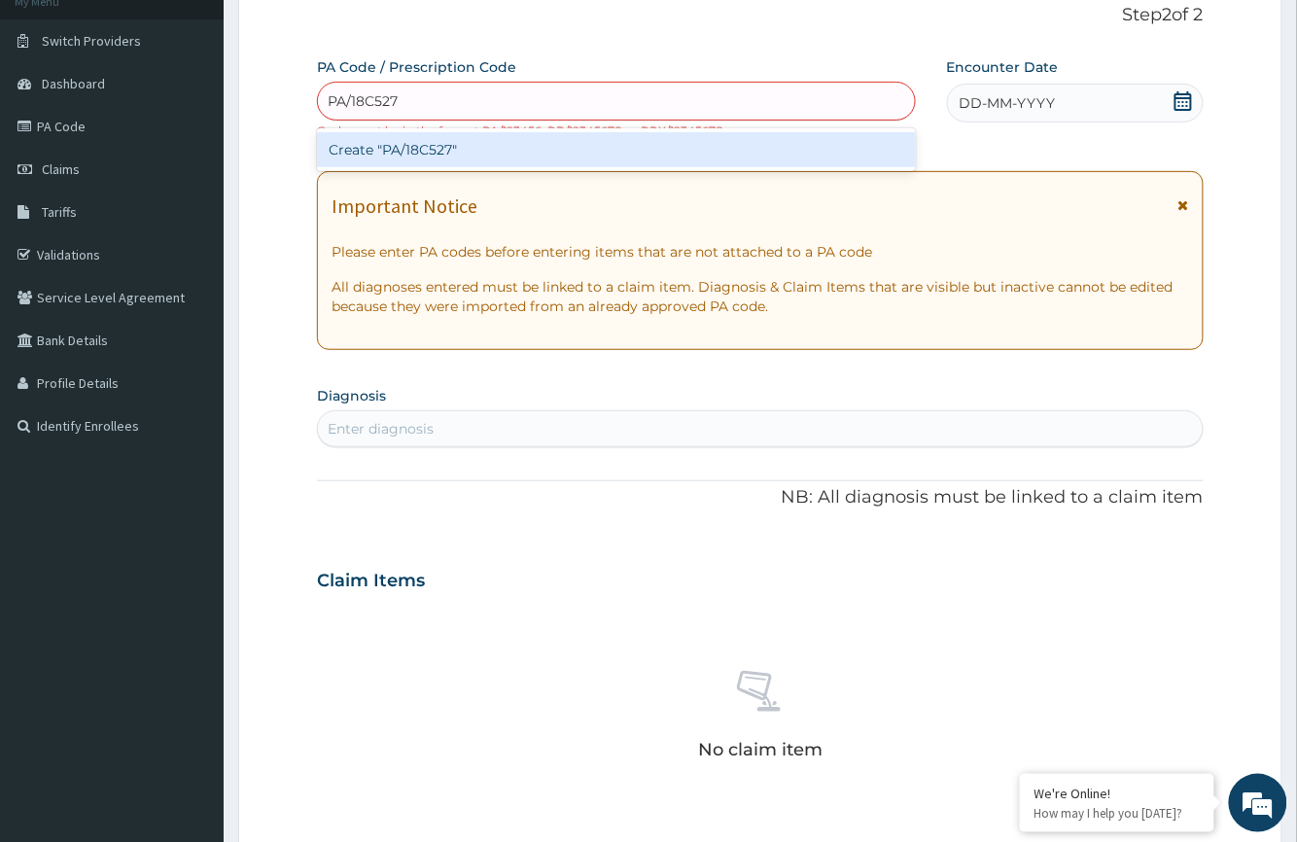
click at [560, 154] on div "Create "PA/18C527"" at bounding box center [616, 149] width 598 height 35
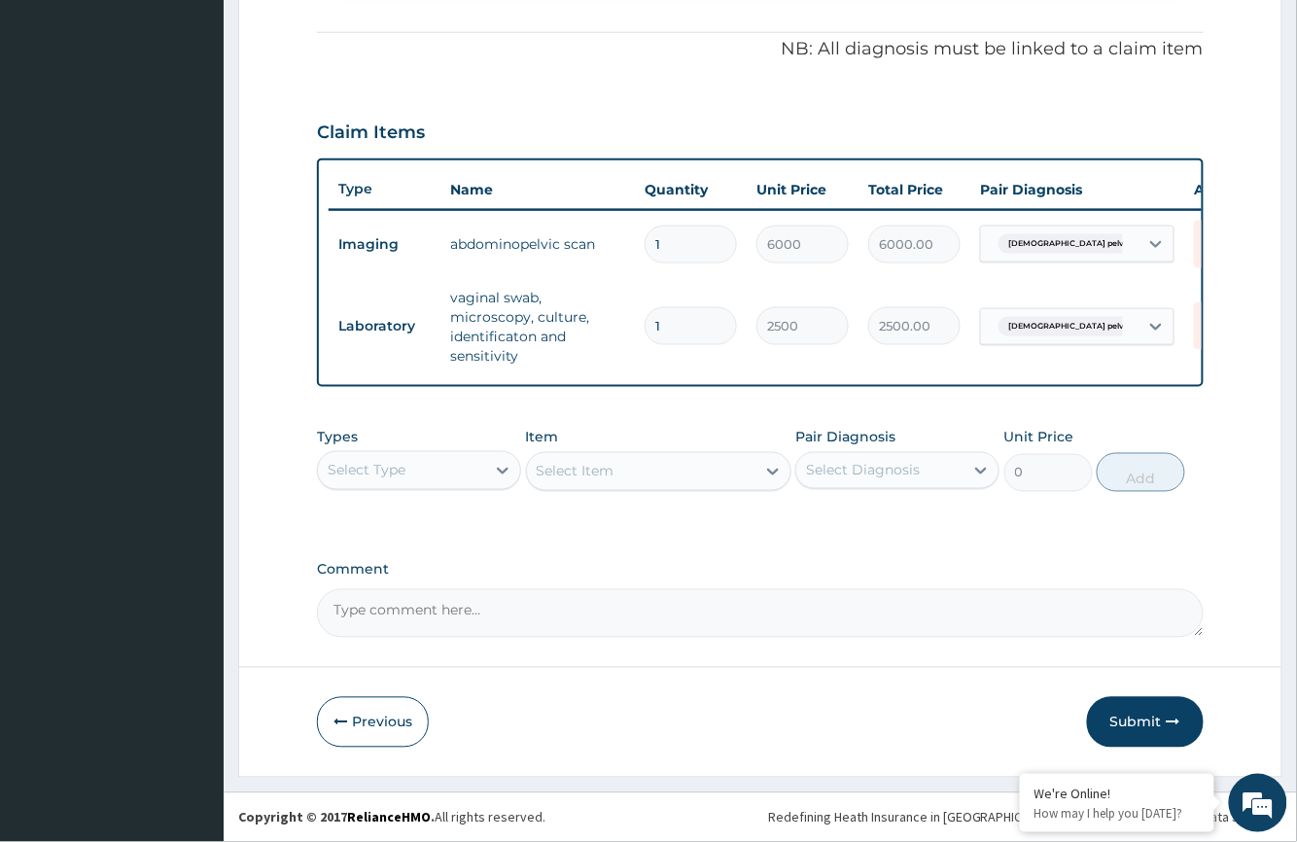
scroll to position [584, 0]
click at [1134, 731] on button "Submit" at bounding box center [1145, 722] width 117 height 51
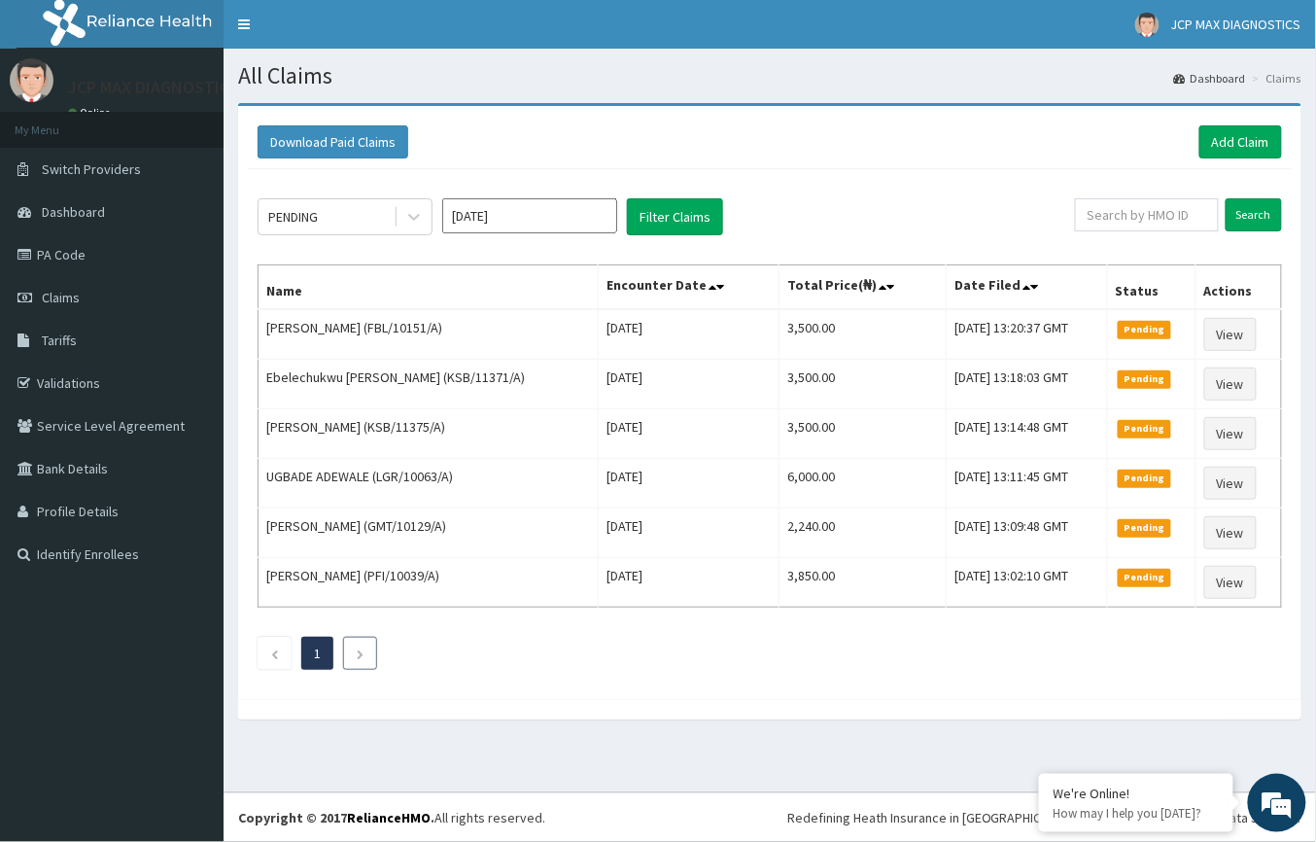
click at [362, 660] on icon "Next page" at bounding box center [360, 654] width 9 height 12
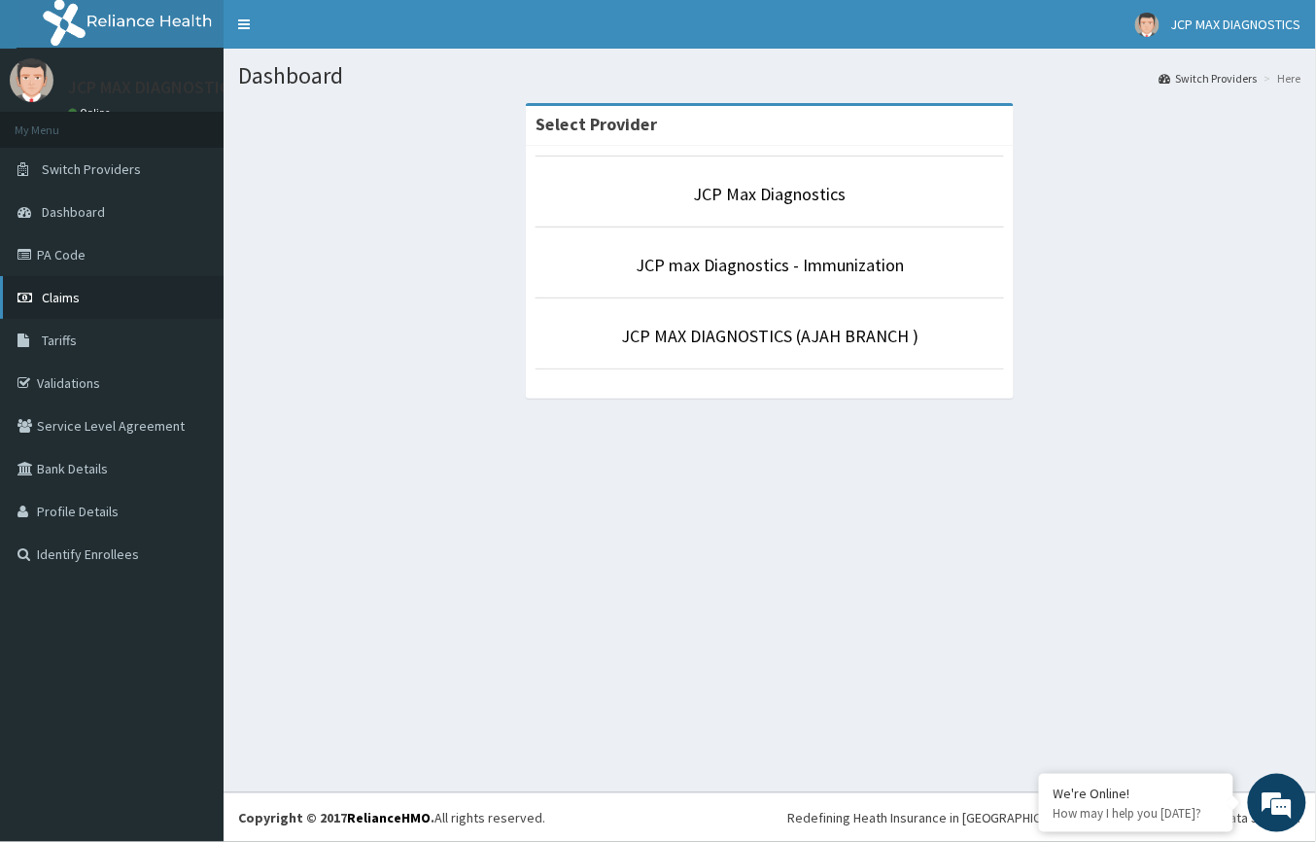
click at [52, 303] on span "Claims" at bounding box center [61, 297] width 38 height 17
click at [56, 249] on link "PA Code" at bounding box center [112, 254] width 224 height 43
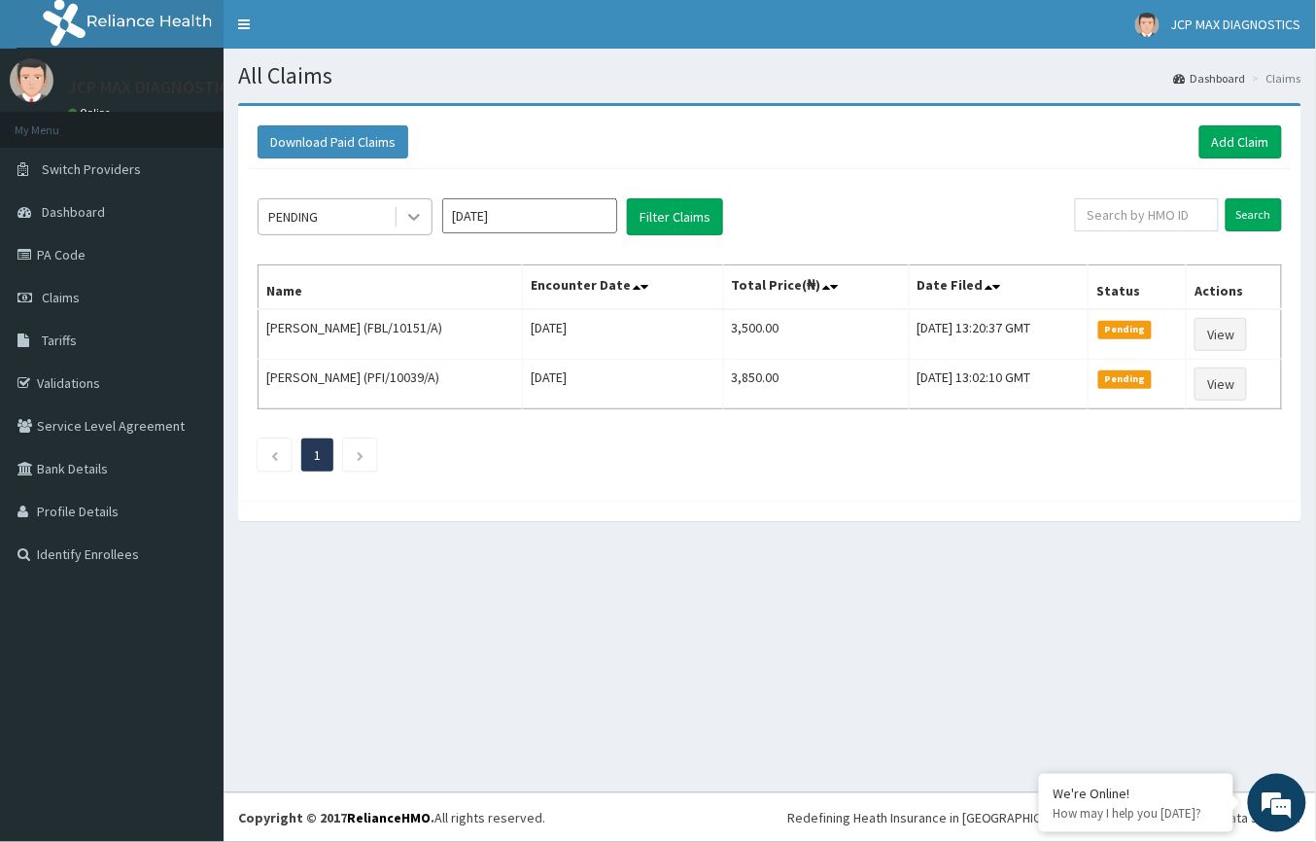
click at [418, 207] on icon at bounding box center [413, 216] width 19 height 19
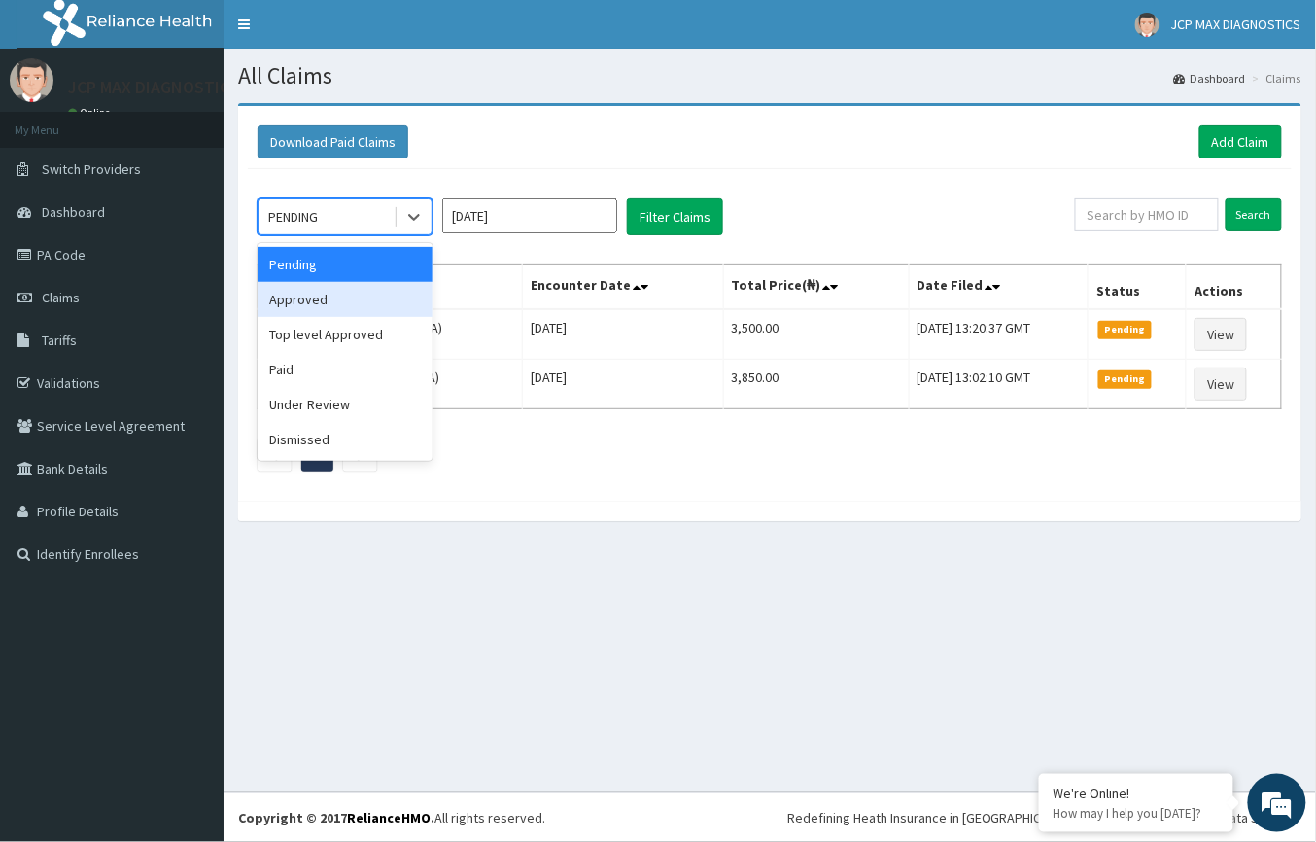
click at [311, 294] on div "Approved" at bounding box center [345, 299] width 175 height 35
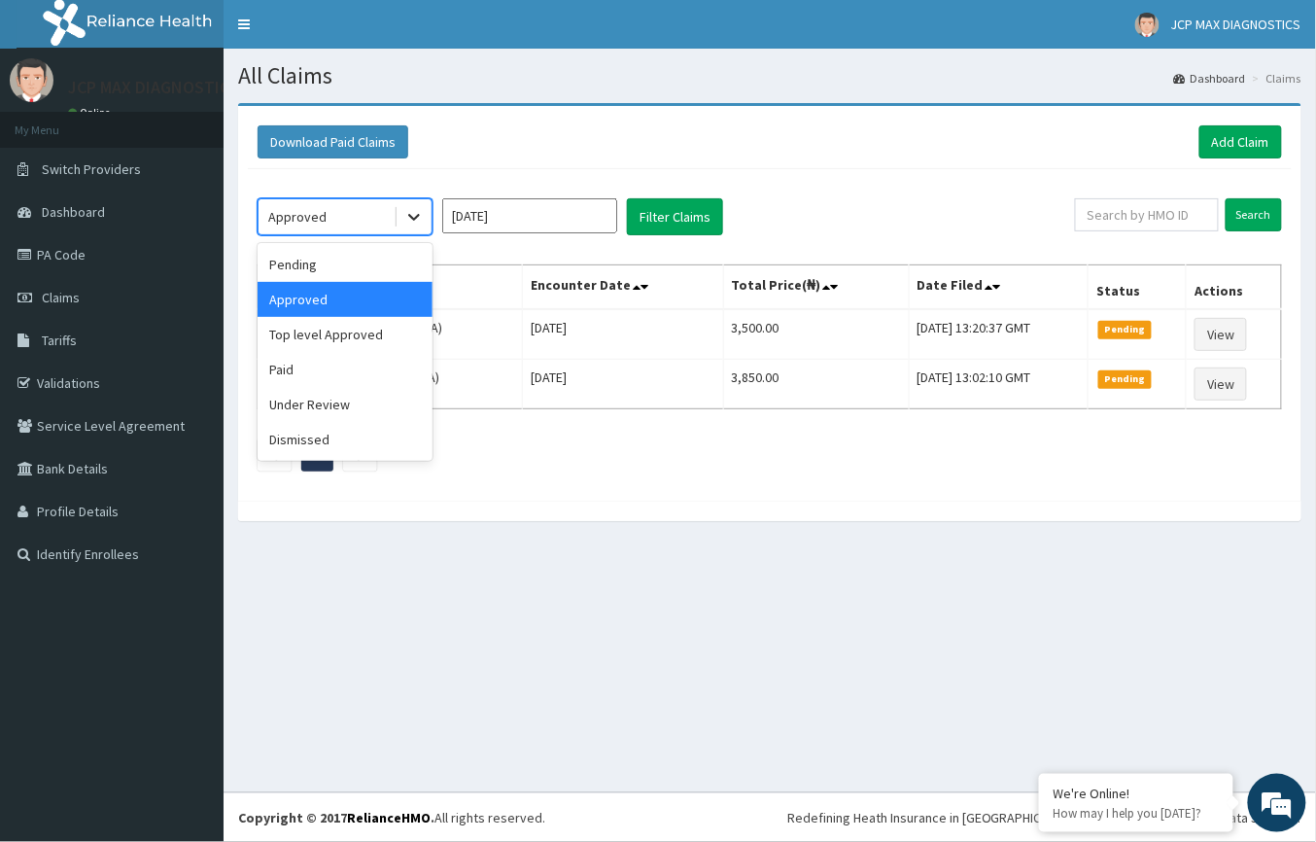
click at [413, 214] on icon at bounding box center [413, 216] width 19 height 19
click at [299, 270] on div "Pending" at bounding box center [345, 264] width 175 height 35
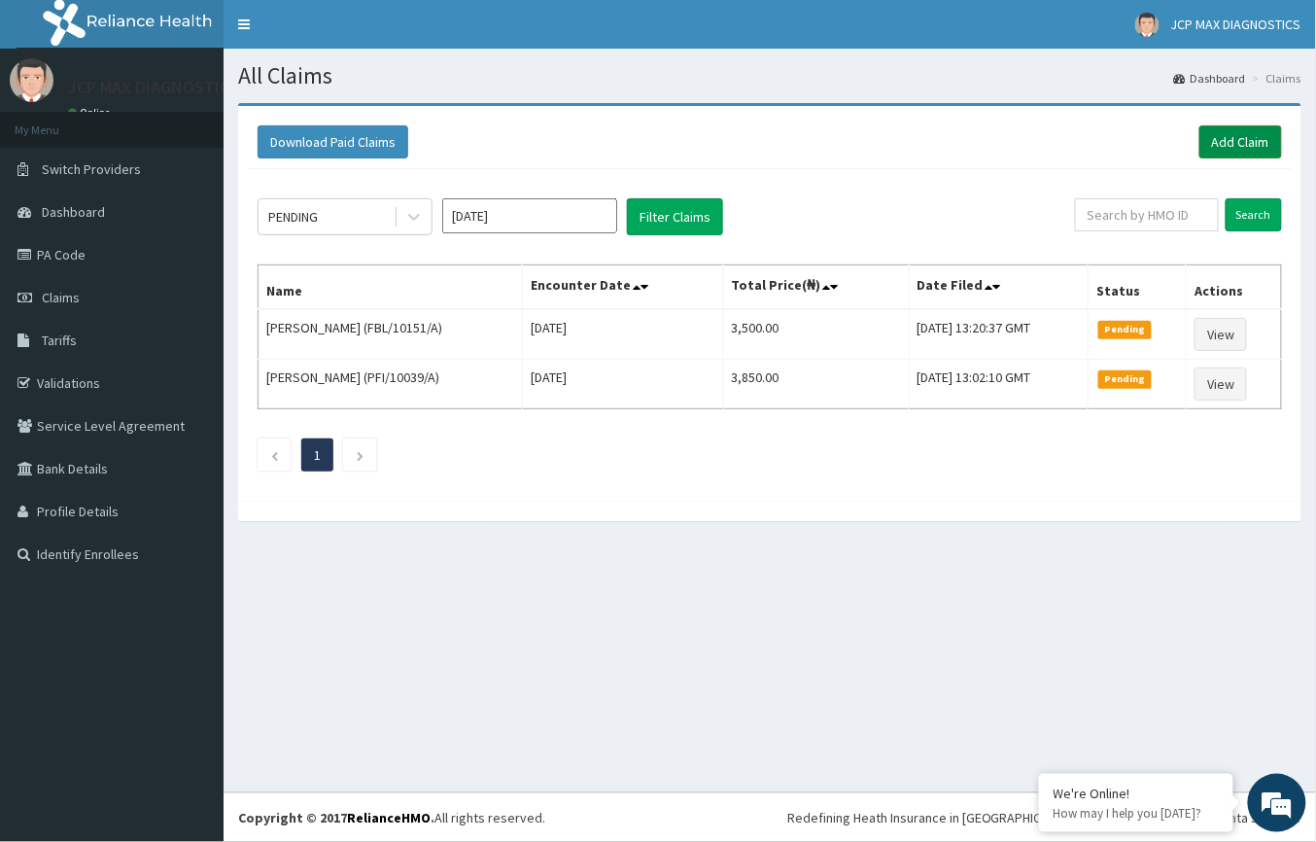
click at [1261, 132] on link "Add Claim" at bounding box center [1241, 141] width 83 height 33
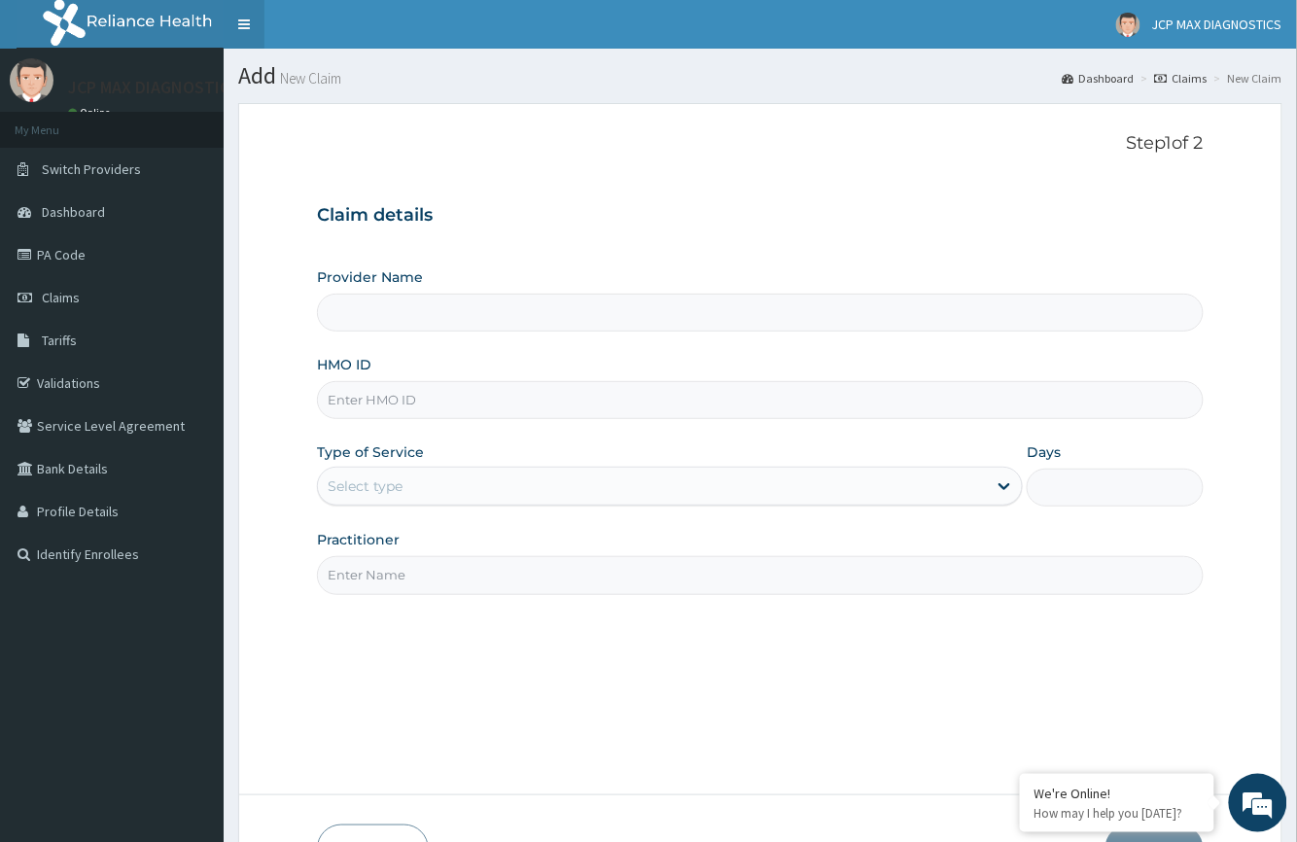
type input "JCP Max Diagnostics"
click at [351, 414] on input "HMO ID" at bounding box center [760, 400] width 886 height 38
paste input "GMT/10129/A"
type input "GMT/10129/A"
click at [360, 483] on div "Select type" at bounding box center [365, 485] width 75 height 19
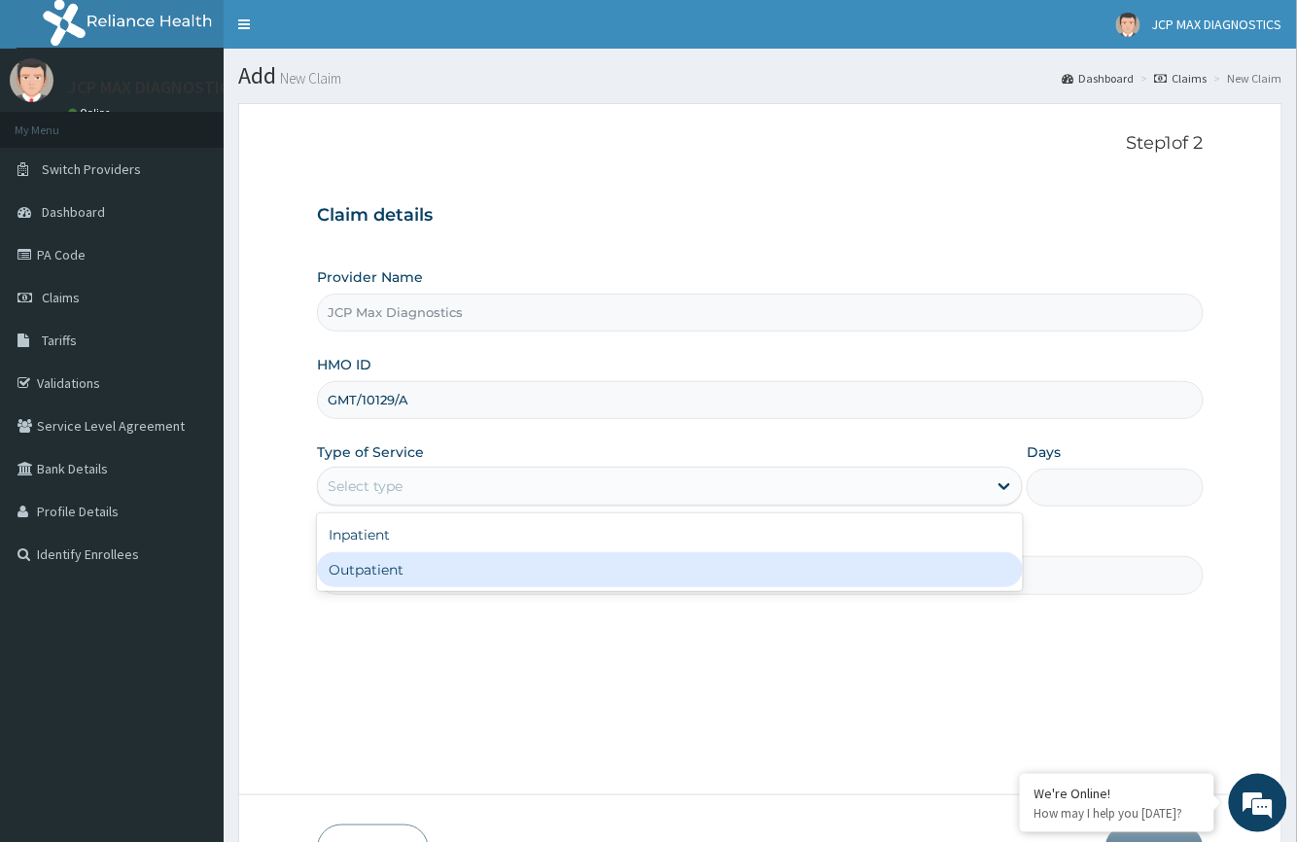
click at [413, 554] on div "Outpatient" at bounding box center [670, 569] width 706 height 35
type input "1"
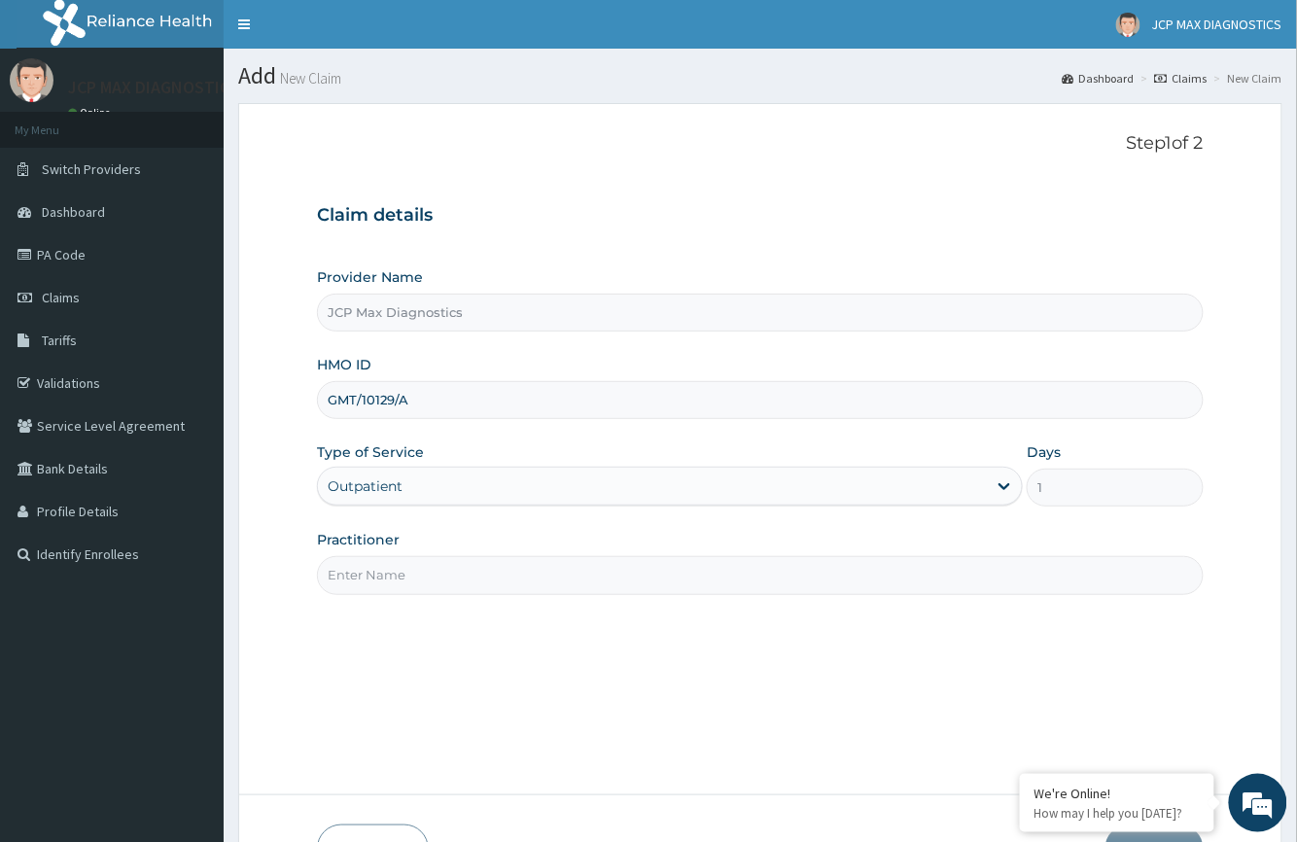
click at [355, 581] on input "Practitioner" at bounding box center [760, 575] width 886 height 38
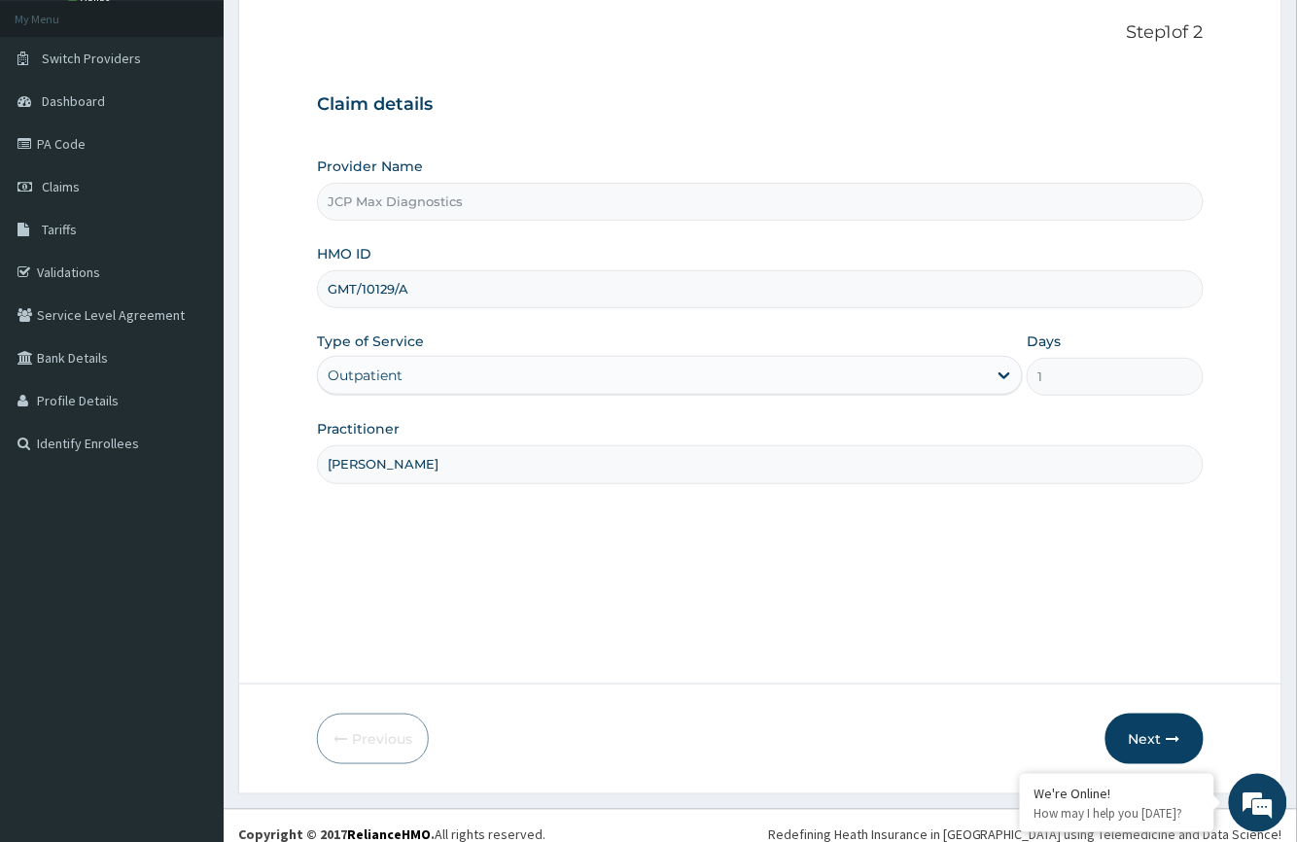
scroll to position [128, 0]
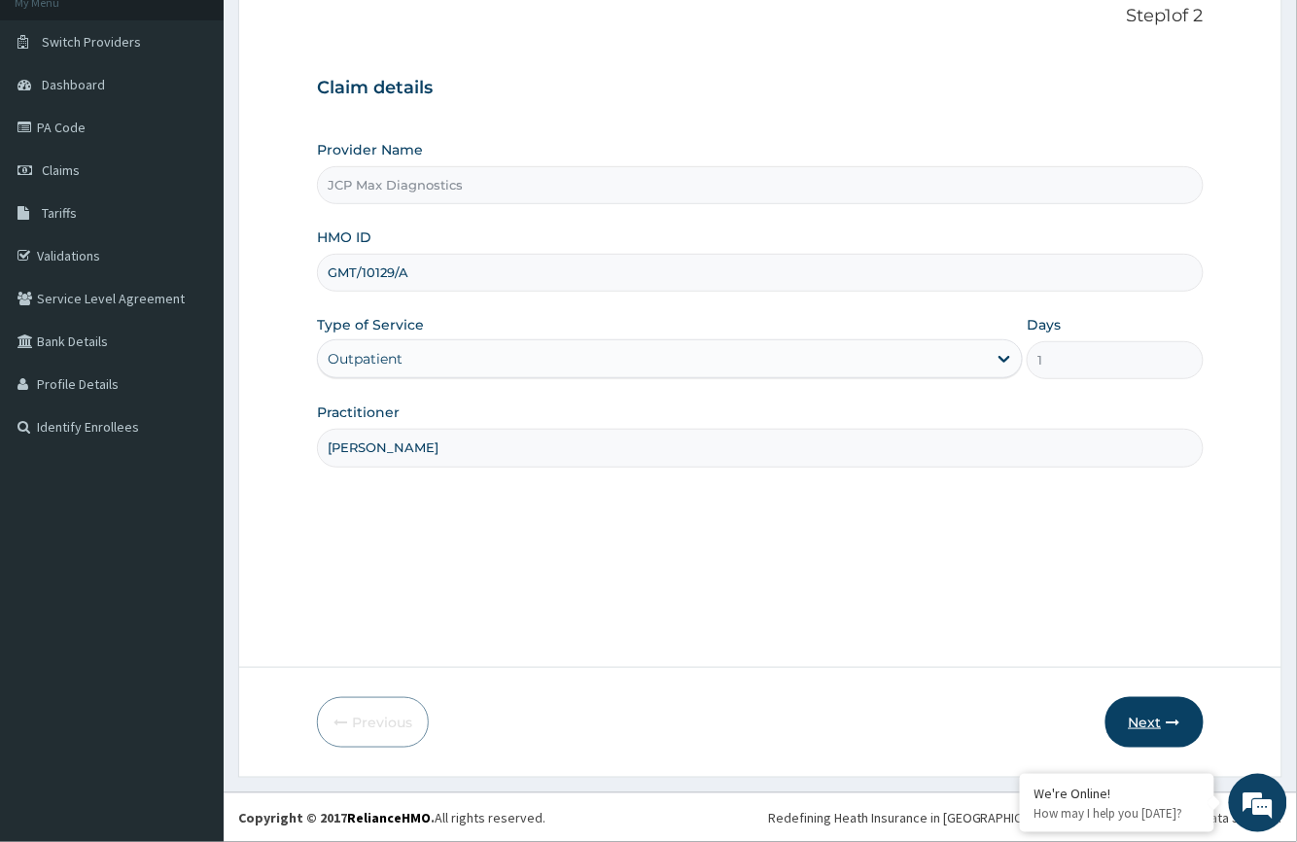
type input "DR OKAFOR"
click at [1135, 725] on button "Next" at bounding box center [1154, 722] width 98 height 51
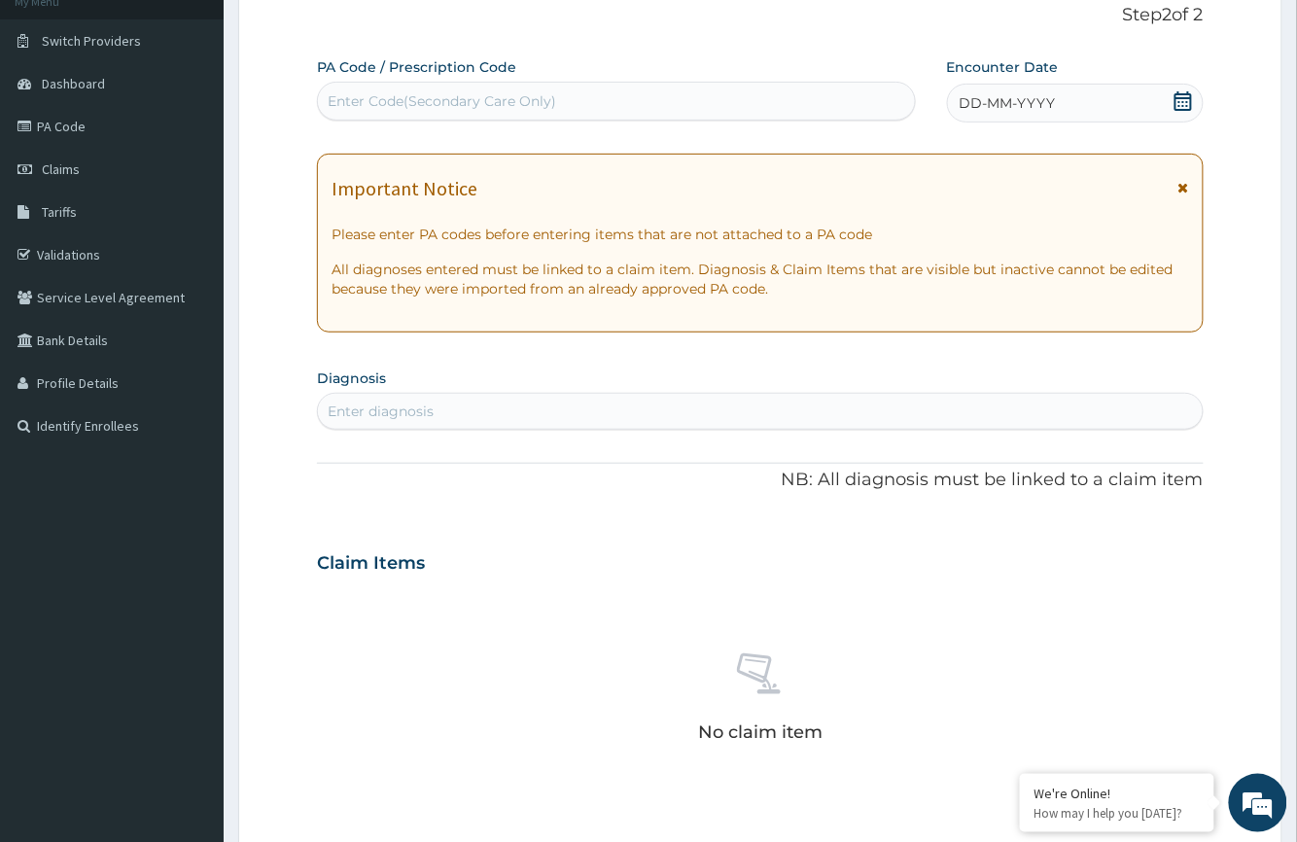
click at [401, 93] on div "Enter Code(Secondary Care Only)" at bounding box center [442, 100] width 228 height 19
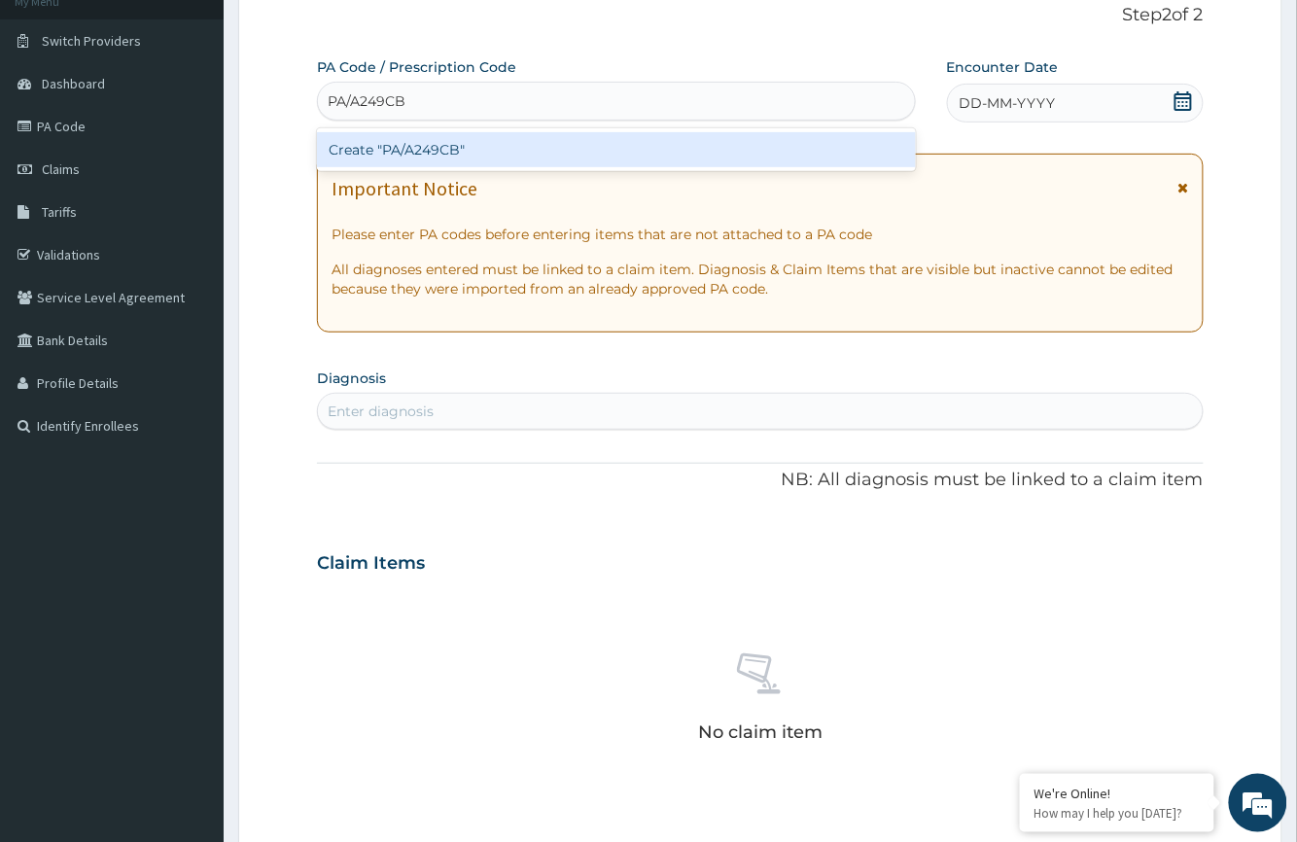
type input "PA/A249CB"
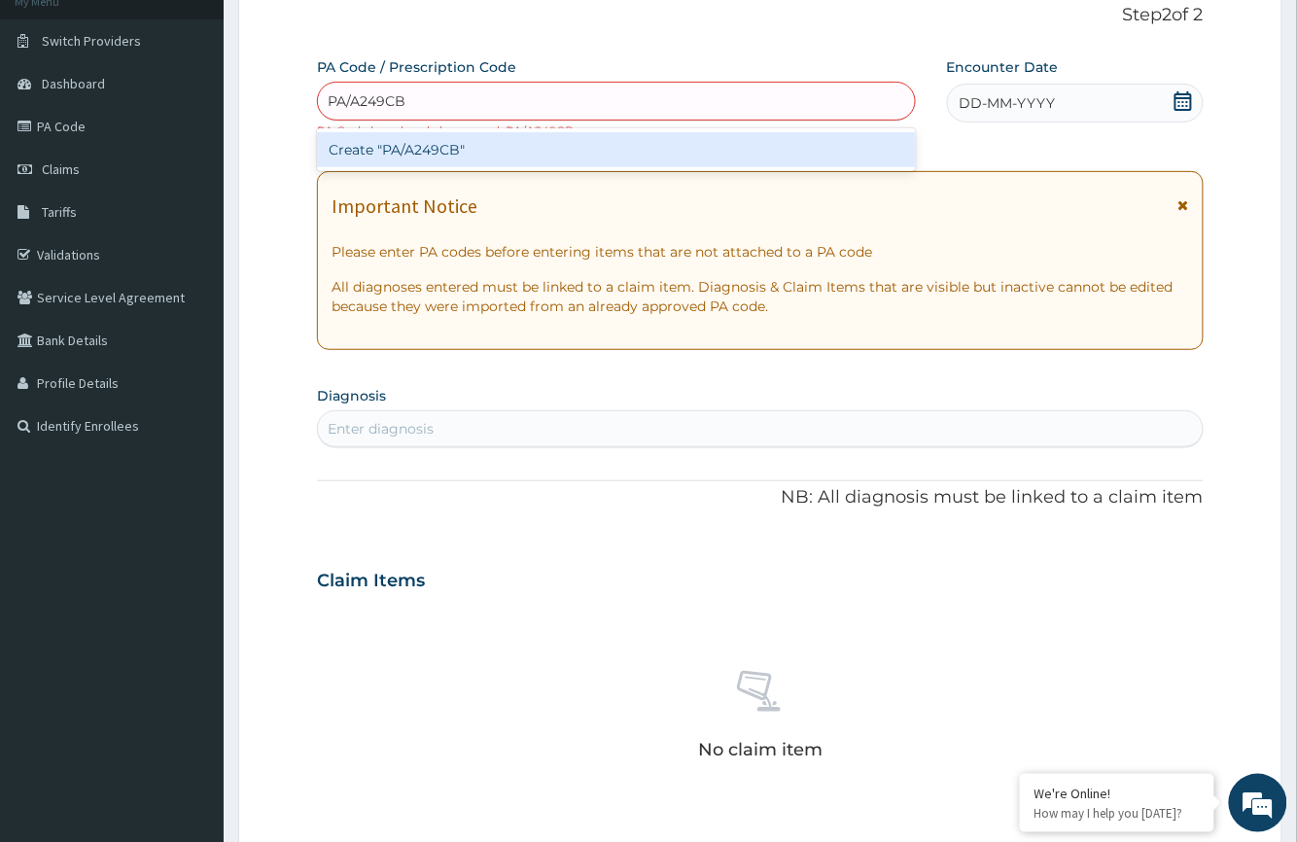
type input "PA/A249CB"
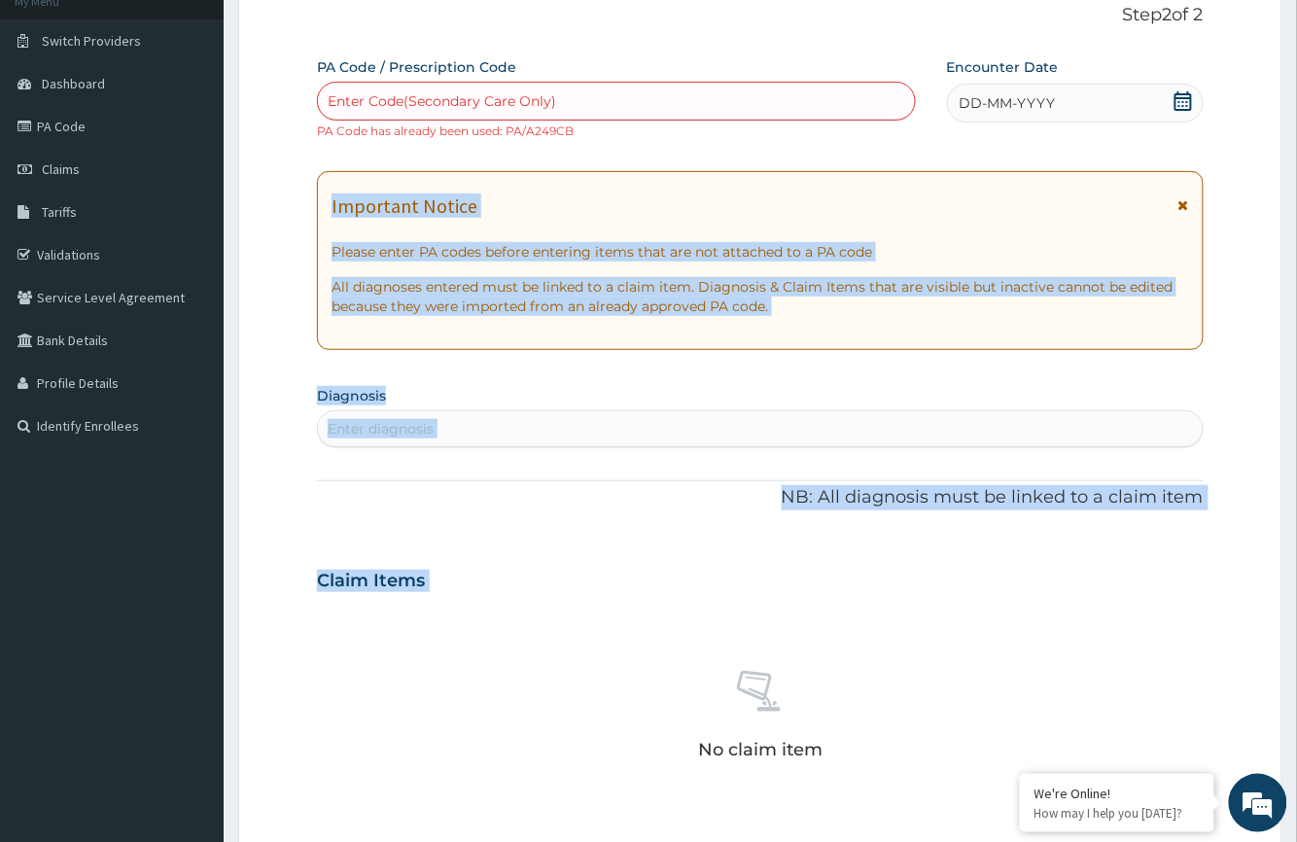
drag, startPoint x: 230, startPoint y: 211, endPoint x: 546, endPoint y: 622, distance: 518.6
click at [546, 622] on section "Step 2 of 2 PA Code / Prescription Code Enter Code(Secondary Care Only) PA Code…" at bounding box center [760, 597] width 1073 height 1275
click at [97, 173] on link "Claims" at bounding box center [112, 169] width 224 height 43
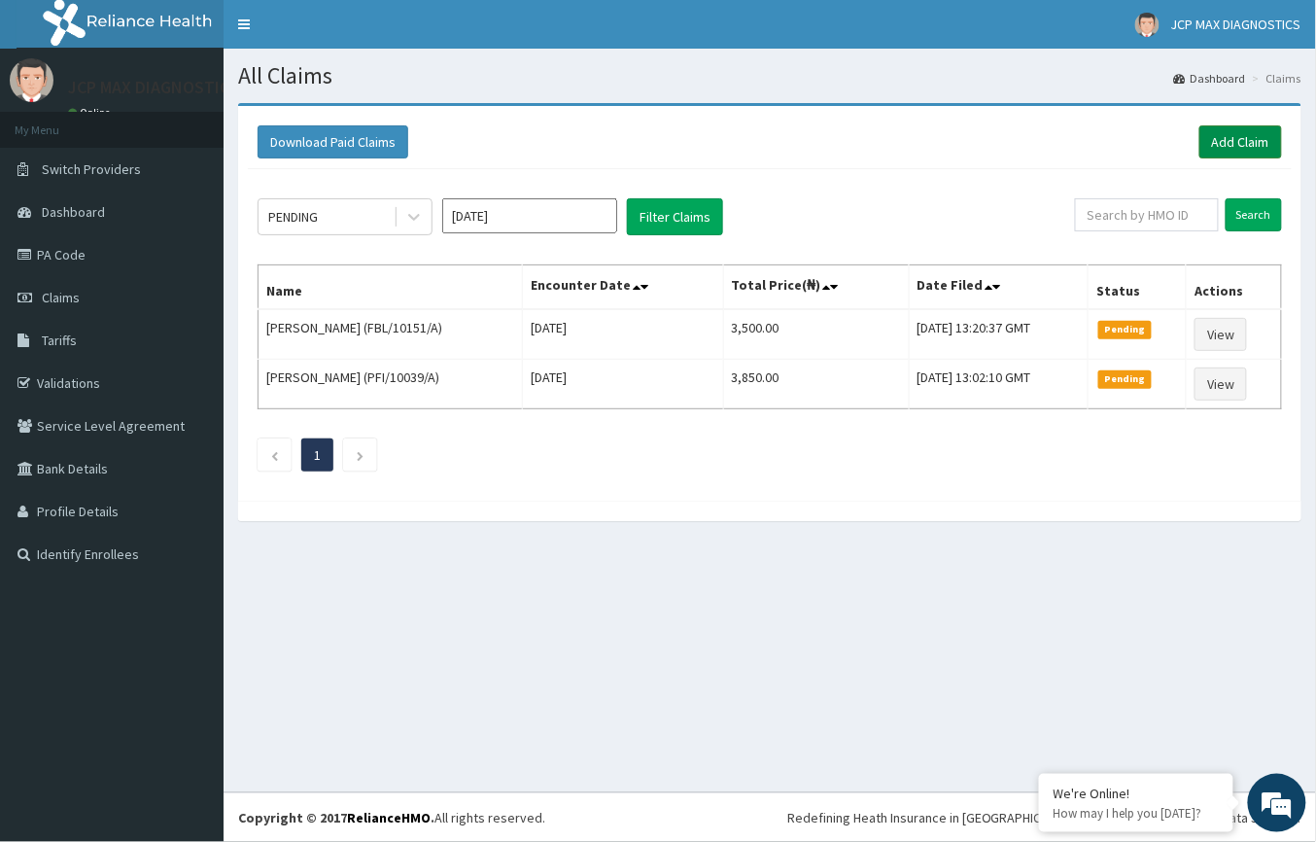
click at [1244, 145] on link "Add Claim" at bounding box center [1241, 141] width 83 height 33
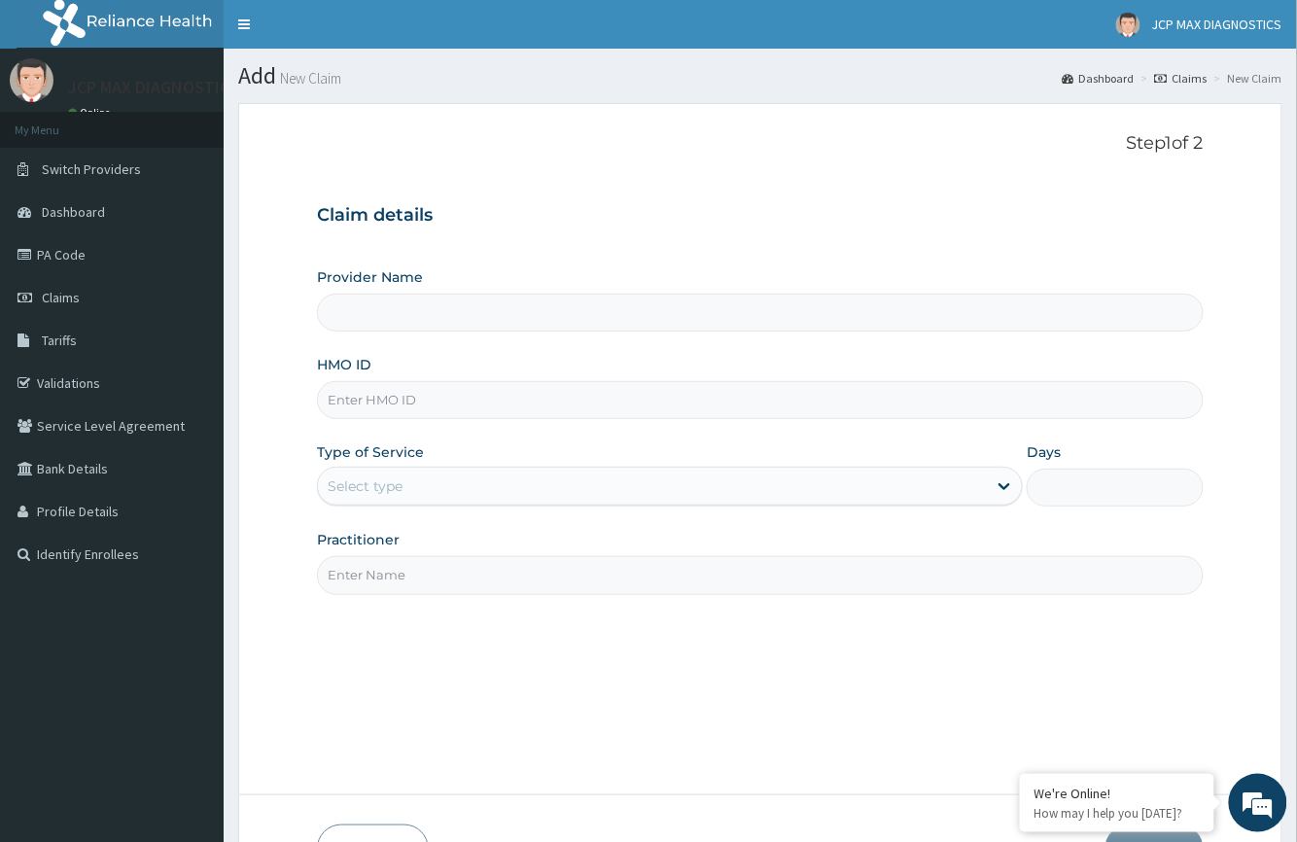
type input "JCP Max Diagnostics"
click at [348, 490] on div "Select type" at bounding box center [365, 485] width 75 height 19
drag, startPoint x: 348, startPoint y: 490, endPoint x: 332, endPoint y: 464, distance: 31.0
click at [332, 464] on div "Type of Service Select type" at bounding box center [670, 474] width 706 height 64
click at [362, 404] on input "HMO ID" at bounding box center [760, 400] width 886 height 38
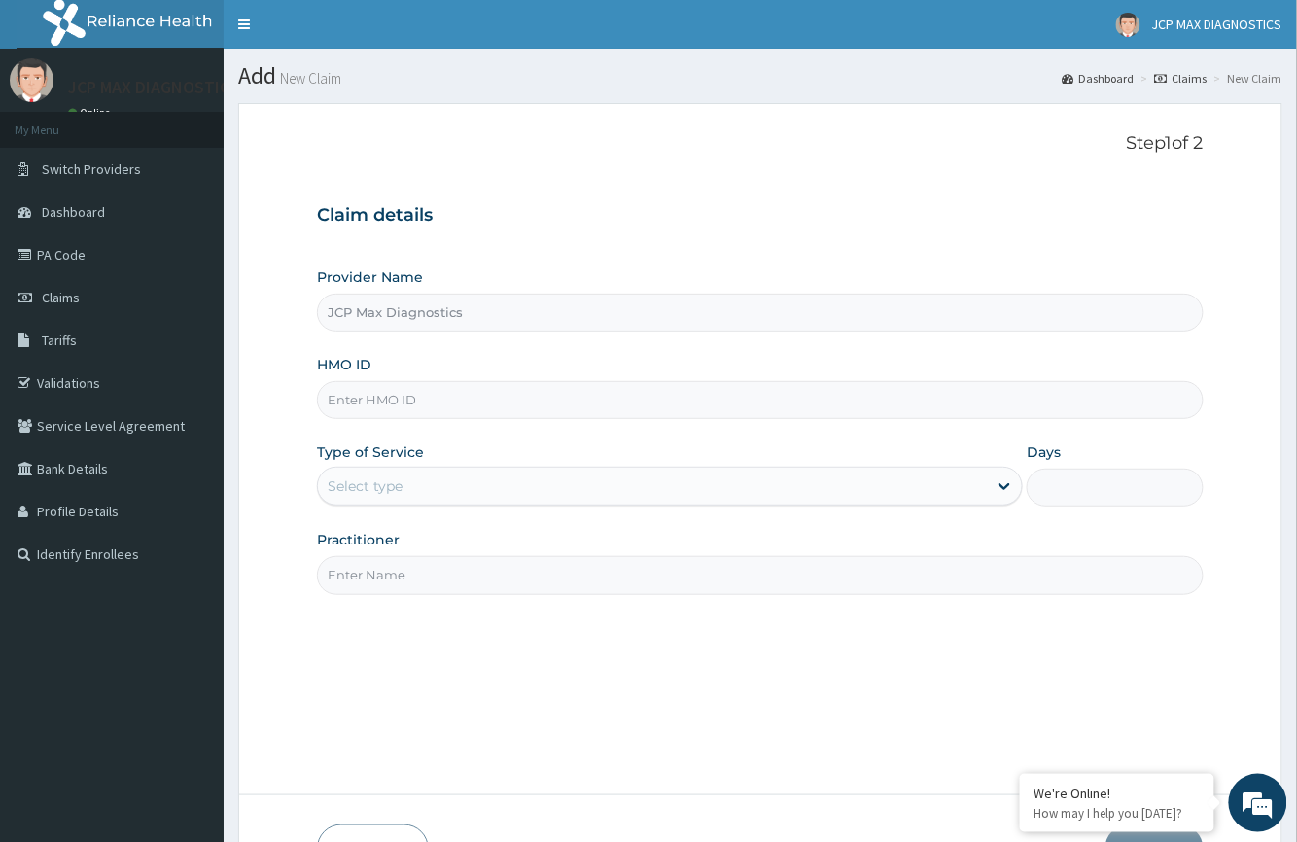
paste input "KSB/11375/A"
type input "KSB/11375/A"
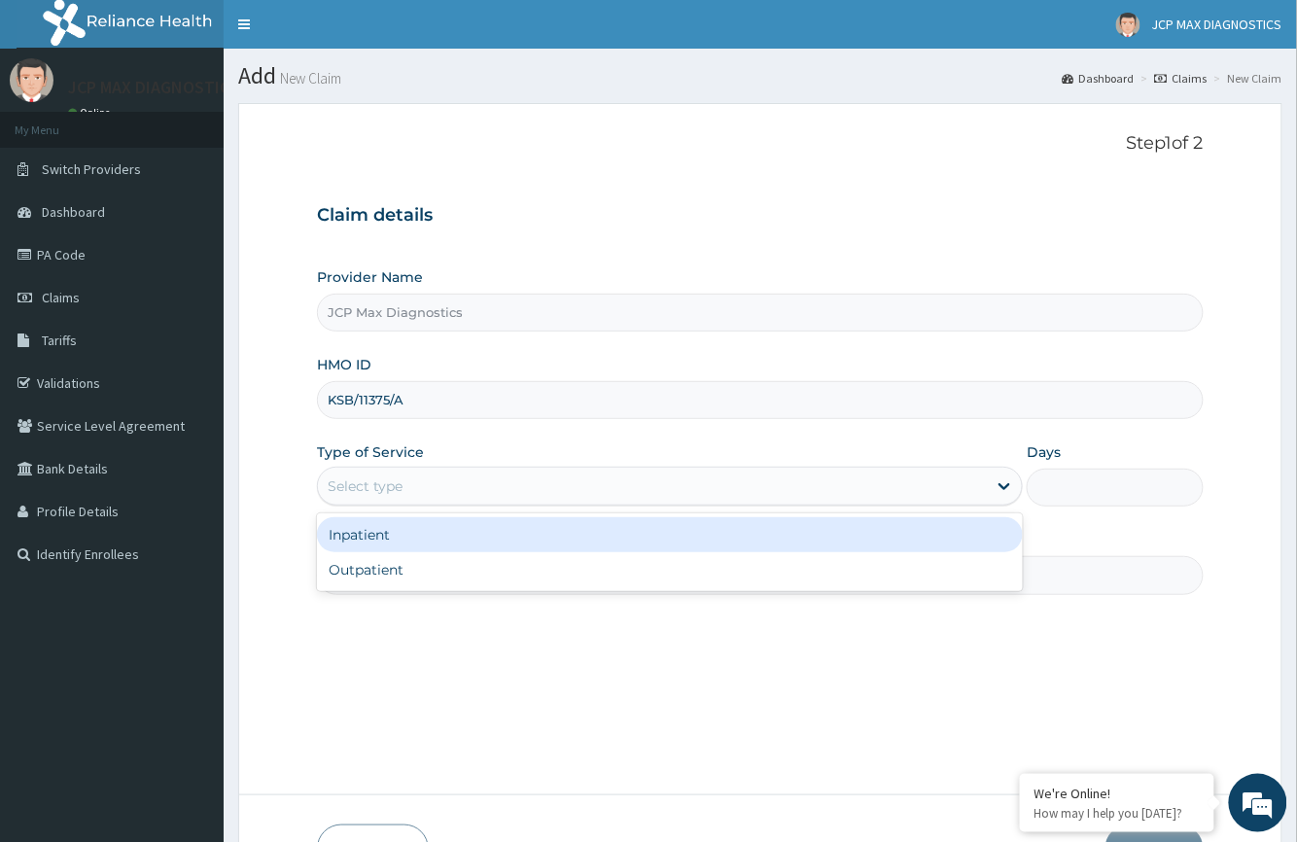
click at [397, 500] on div "Select type" at bounding box center [652, 486] width 669 height 31
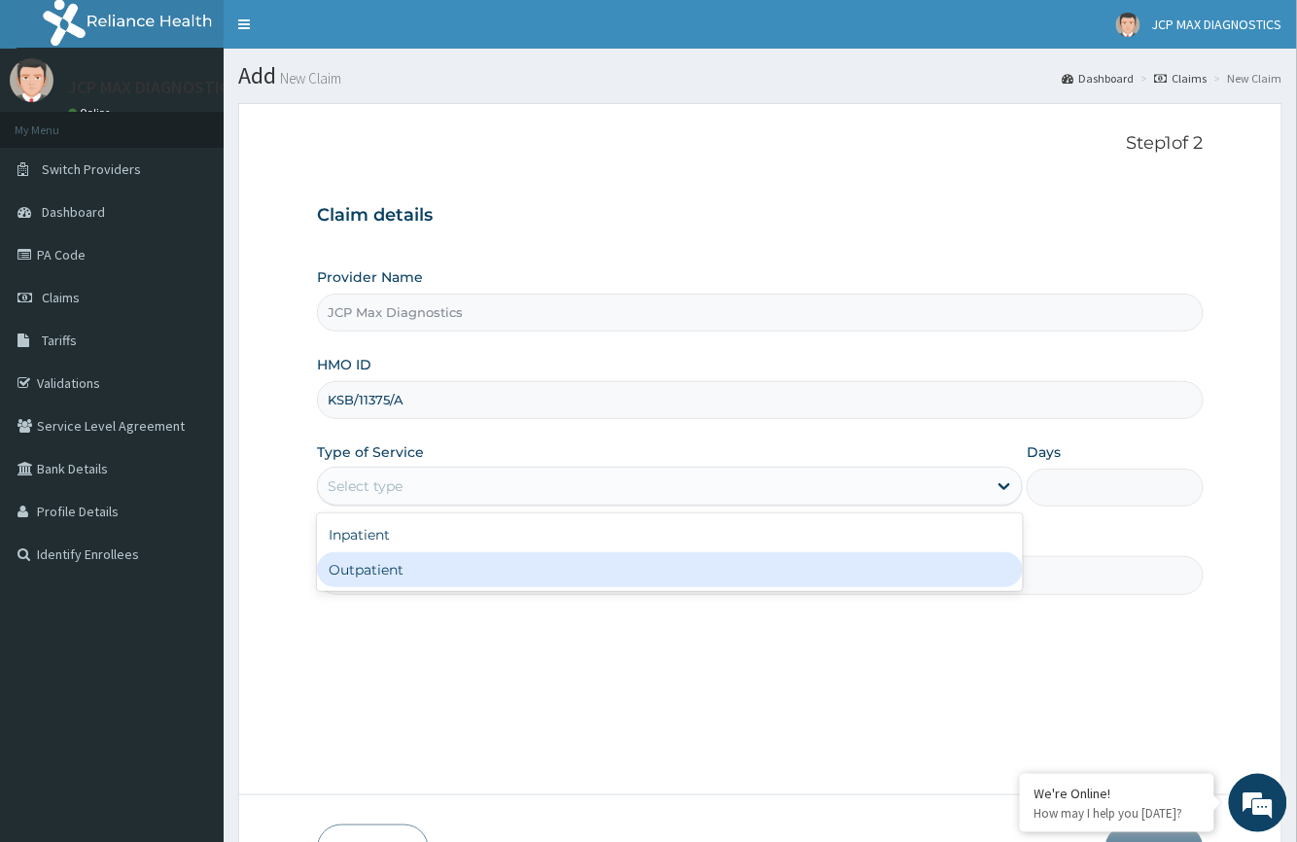
click at [383, 572] on div "Outpatient" at bounding box center [670, 569] width 706 height 35
type input "1"
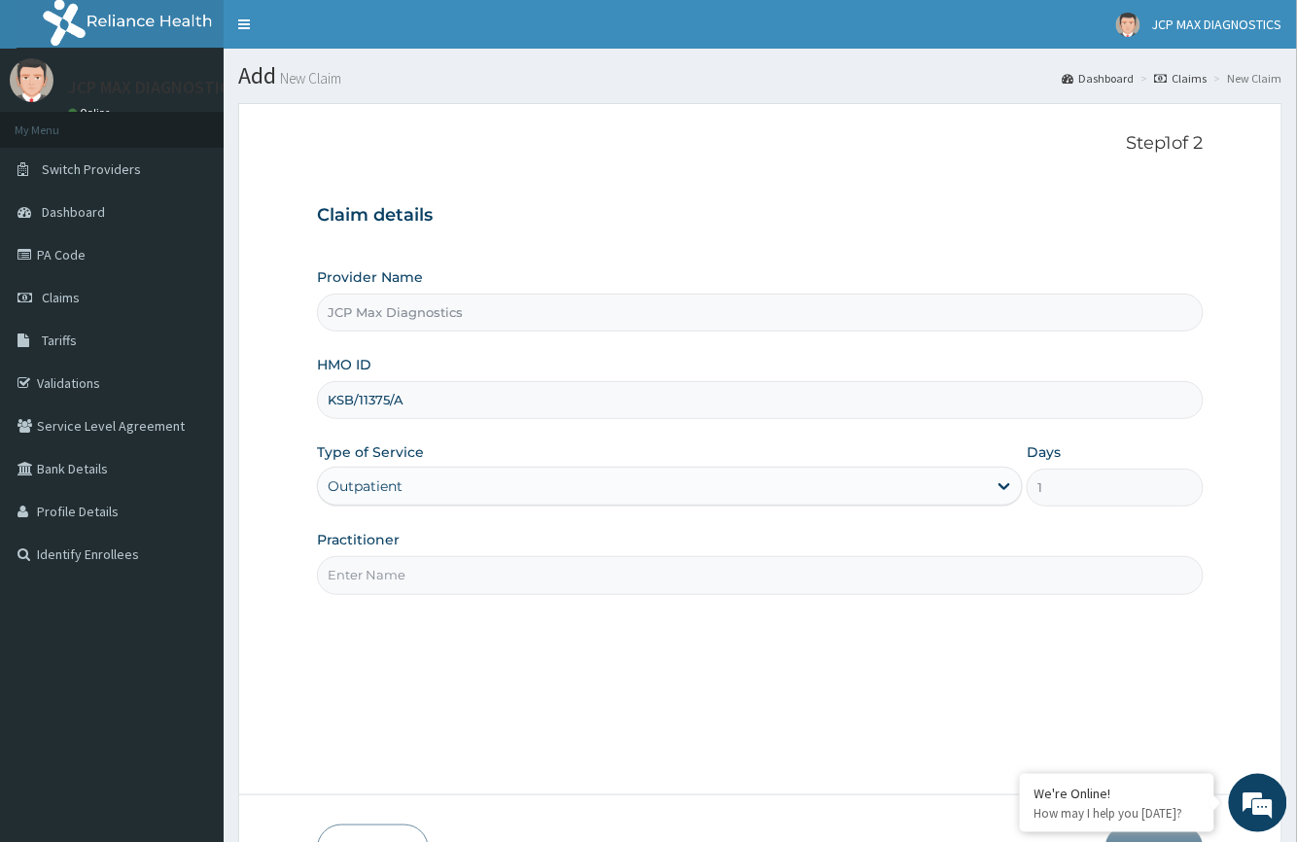
click at [377, 585] on input "Practitioner" at bounding box center [760, 575] width 886 height 38
type input "DR OKAFOR"
click at [64, 294] on span "Claims" at bounding box center [61, 297] width 38 height 17
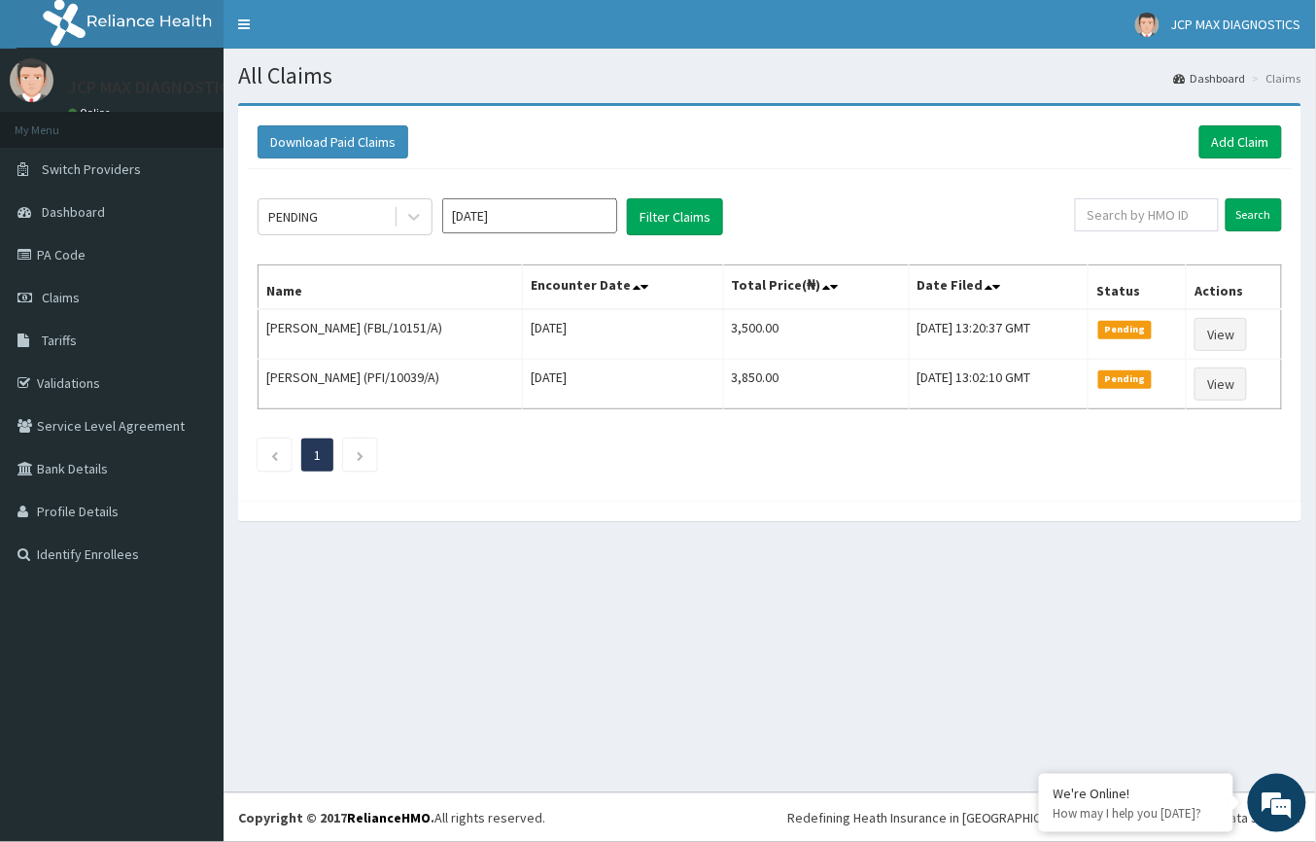
click at [499, 214] on input "[DATE]" at bounding box center [529, 215] width 175 height 35
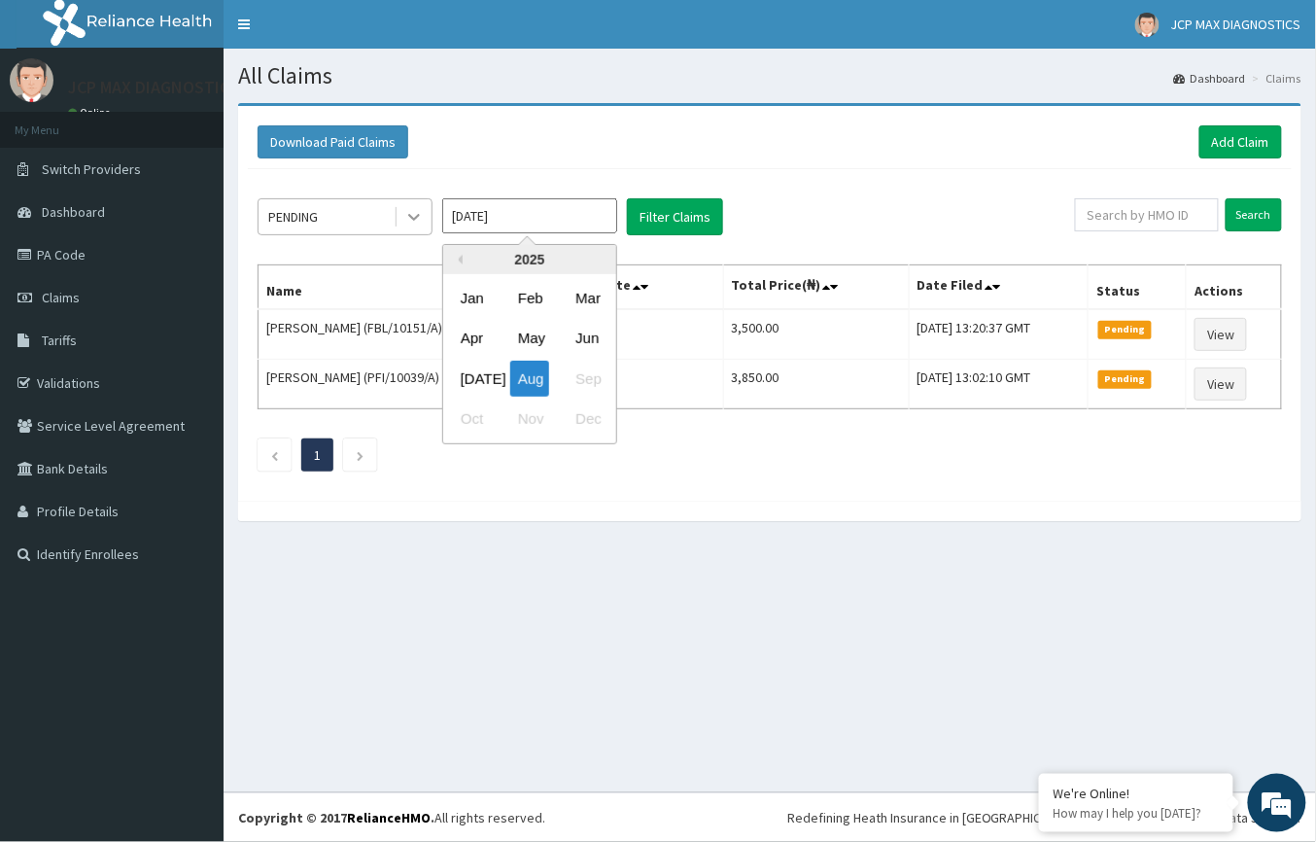
click at [420, 224] on icon at bounding box center [413, 216] width 19 height 19
click at [558, 220] on input "[DATE]" at bounding box center [529, 215] width 175 height 35
click at [596, 373] on div "Jul Aug Sep" at bounding box center [529, 379] width 173 height 40
click at [475, 382] on div "Jul" at bounding box center [472, 379] width 39 height 36
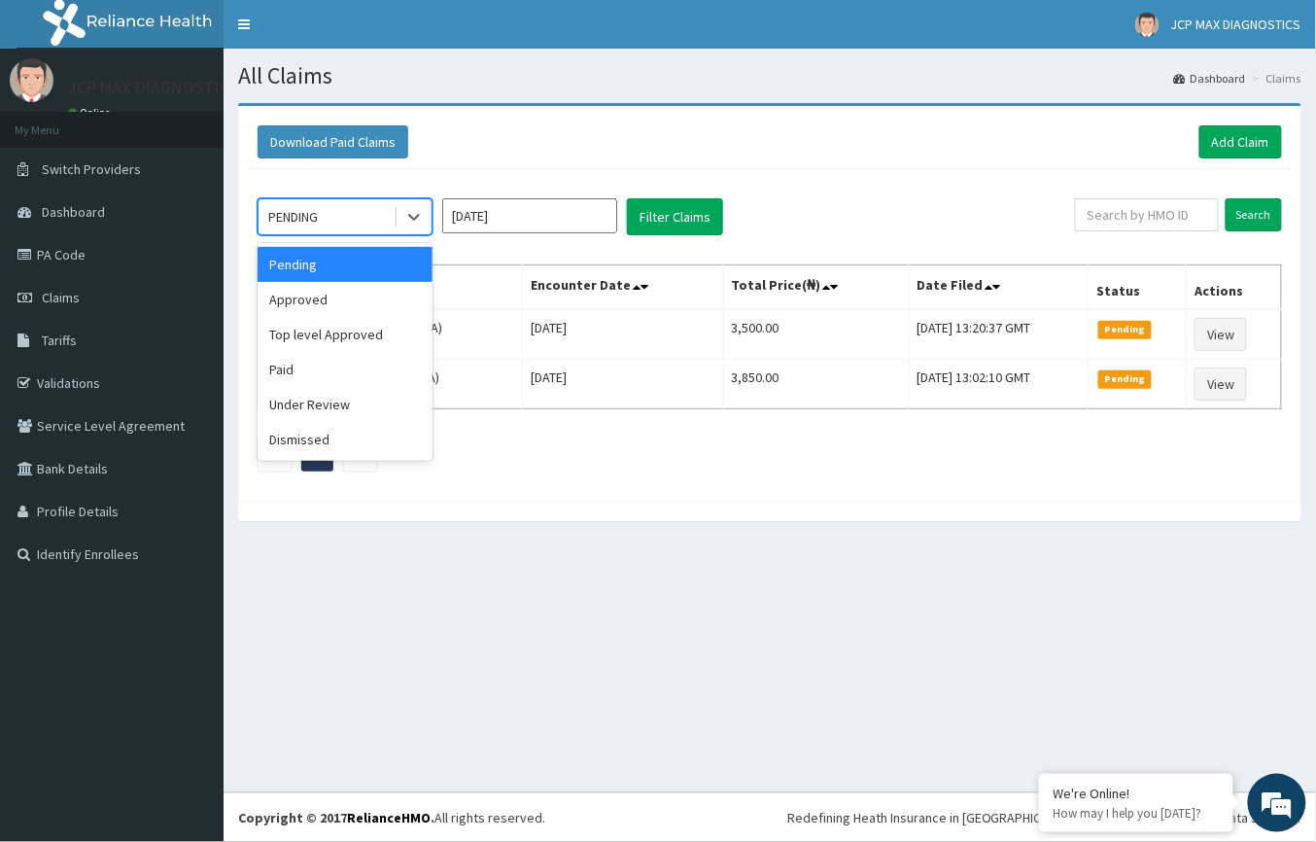
click at [340, 204] on div "PENDING" at bounding box center [326, 216] width 135 height 31
click at [300, 313] on div "Approved" at bounding box center [345, 299] width 175 height 35
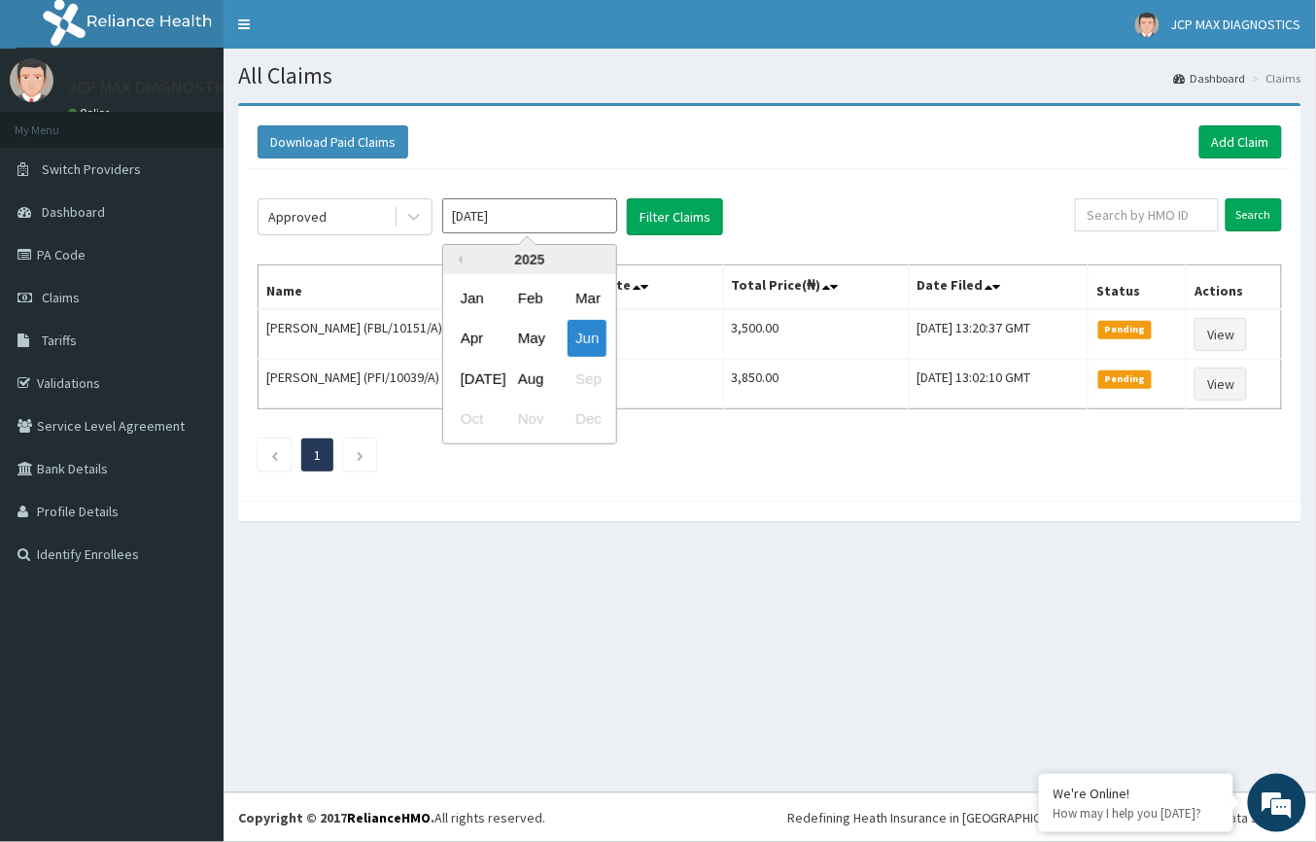
click at [519, 227] on input "Jun 2025" at bounding box center [529, 215] width 175 height 35
click at [534, 364] on div "Aug" at bounding box center [529, 379] width 39 height 36
type input "Jul 2025"
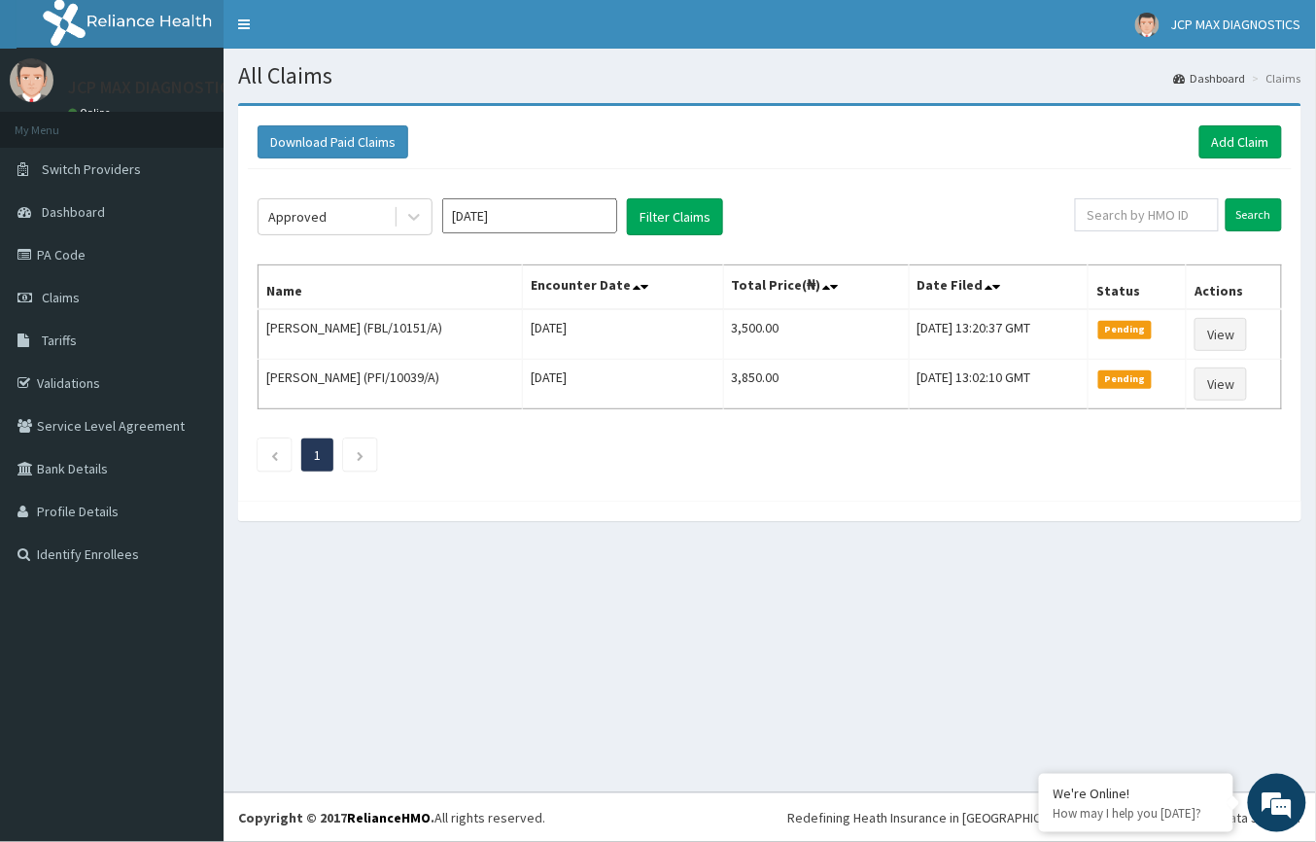
click at [545, 226] on input "Jul 2025" at bounding box center [529, 215] width 175 height 35
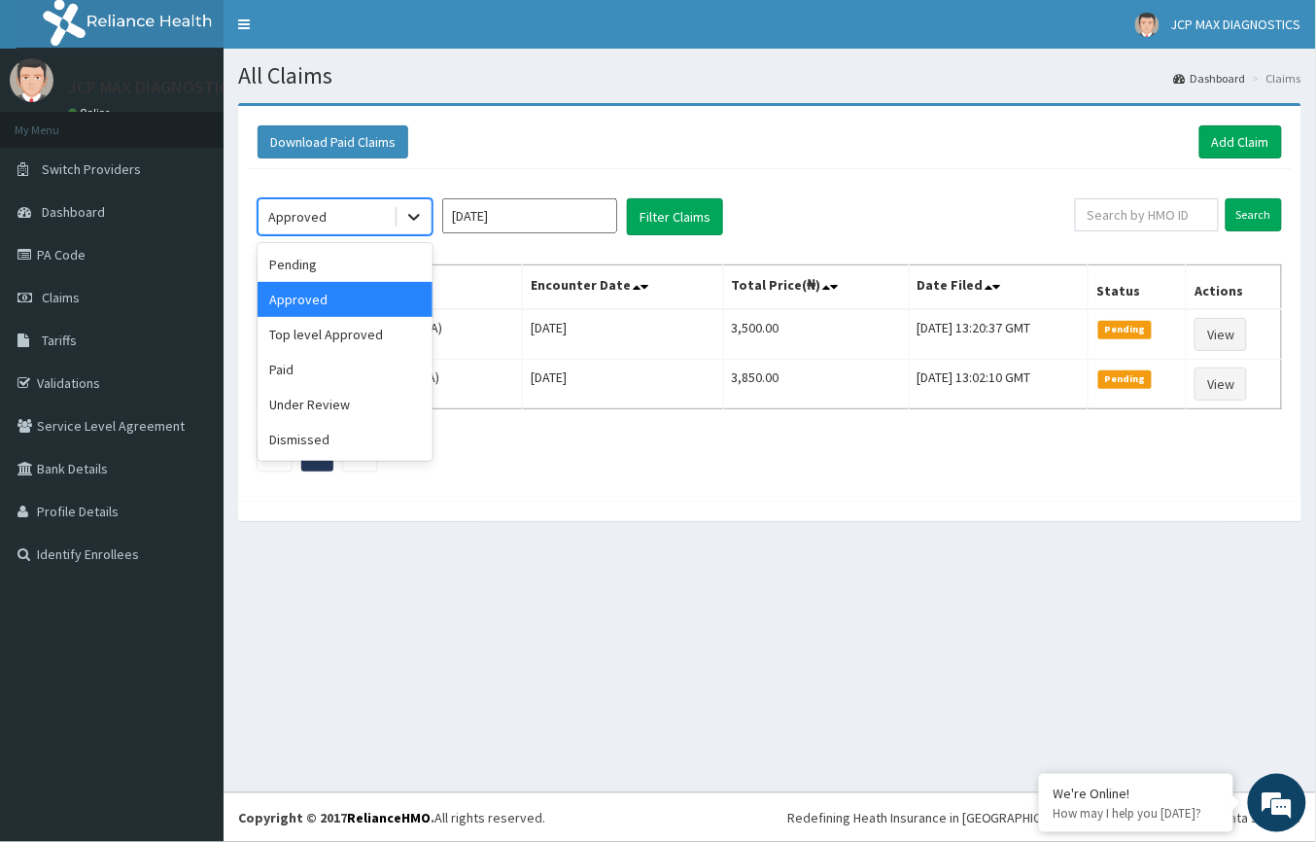
click at [420, 219] on icon at bounding box center [413, 216] width 19 height 19
click at [332, 264] on div "Pending" at bounding box center [345, 264] width 175 height 35
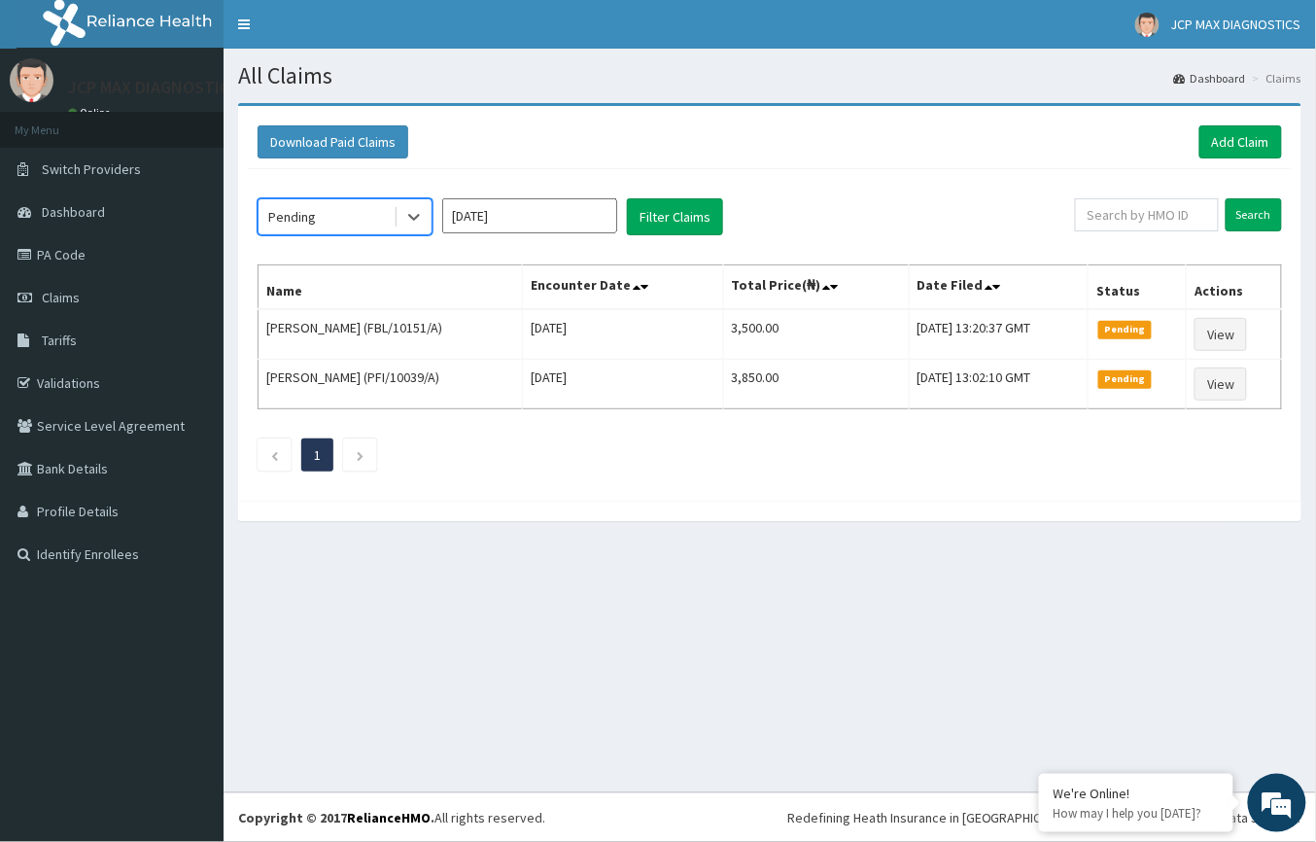
click at [537, 203] on input "Jul 2025" at bounding box center [529, 215] width 175 height 35
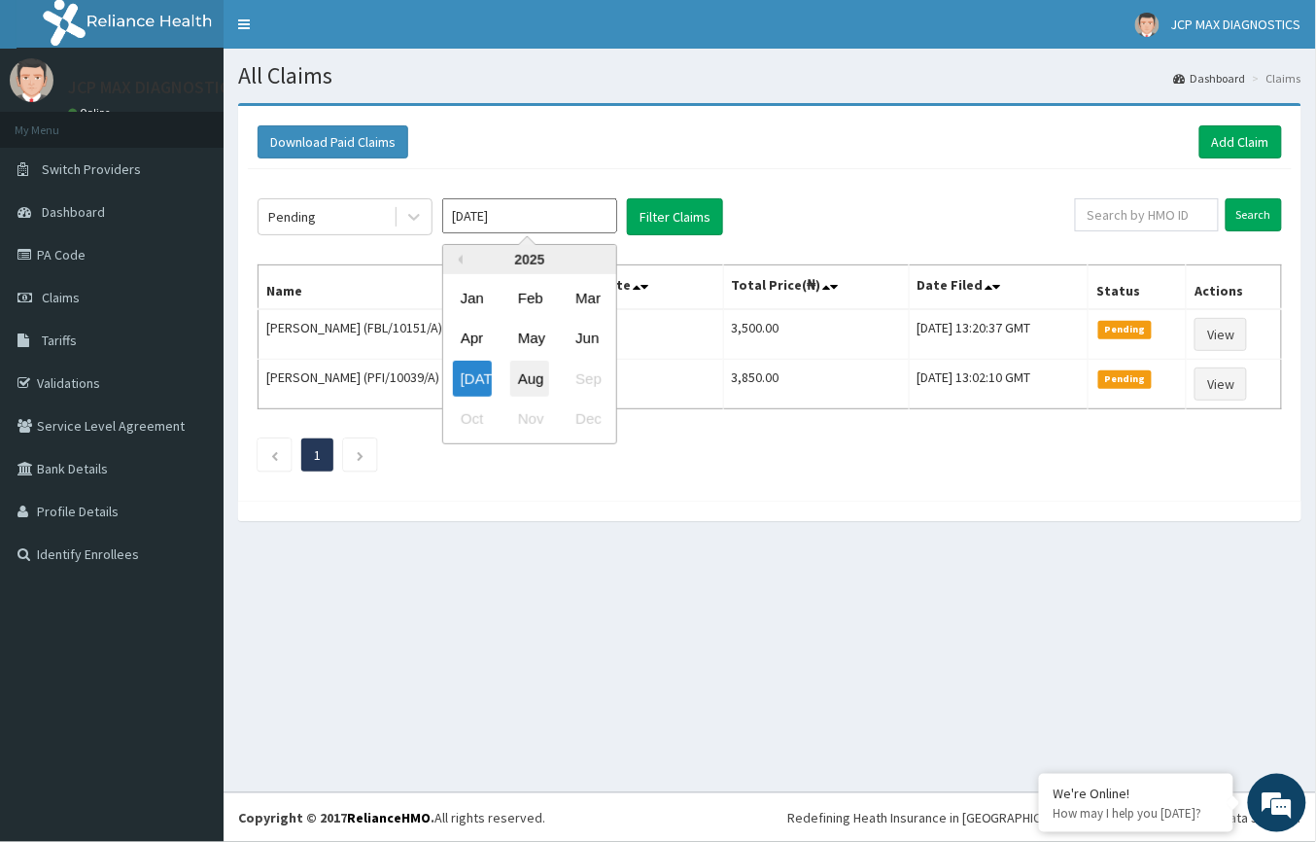
click at [538, 364] on div "Aug" at bounding box center [529, 379] width 39 height 36
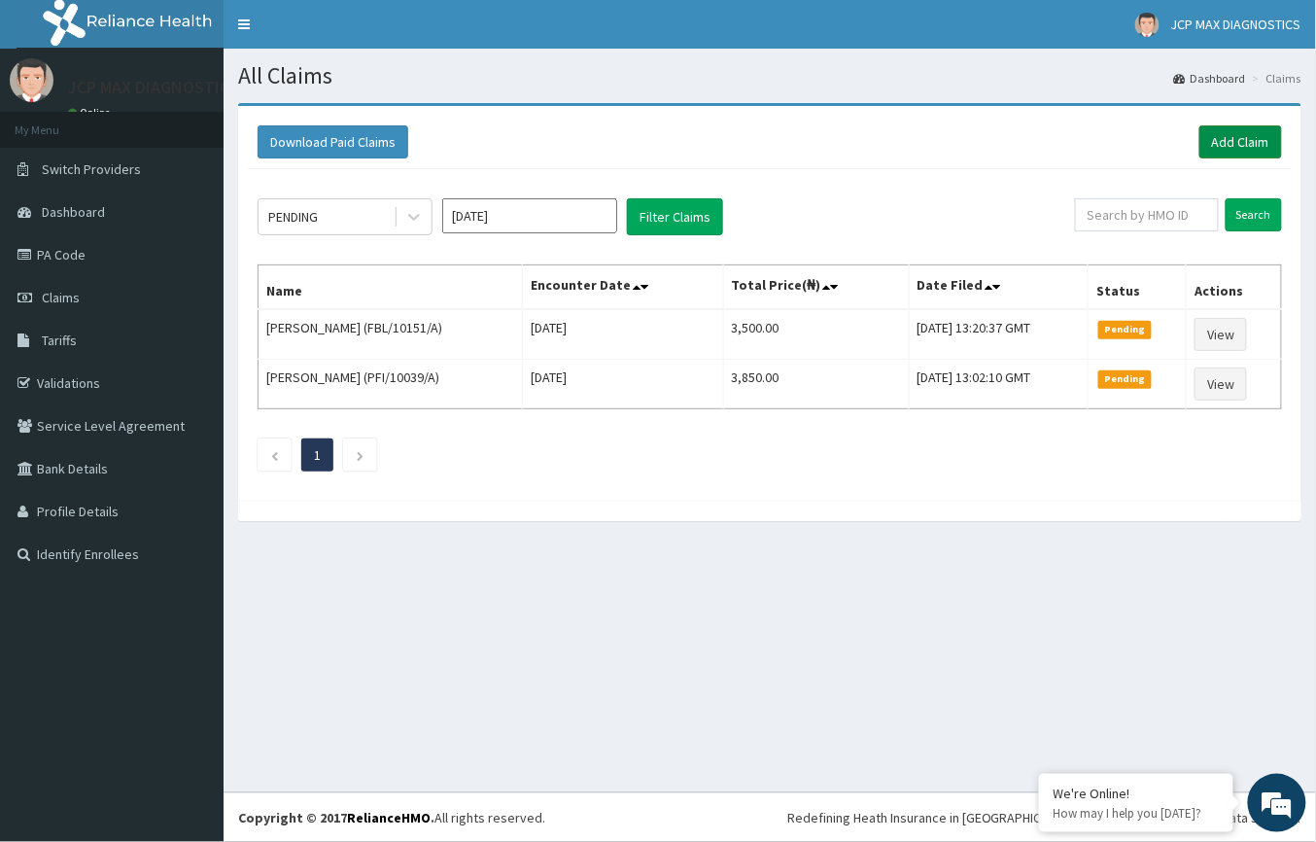
click at [1231, 146] on link "Add Claim" at bounding box center [1241, 141] width 83 height 33
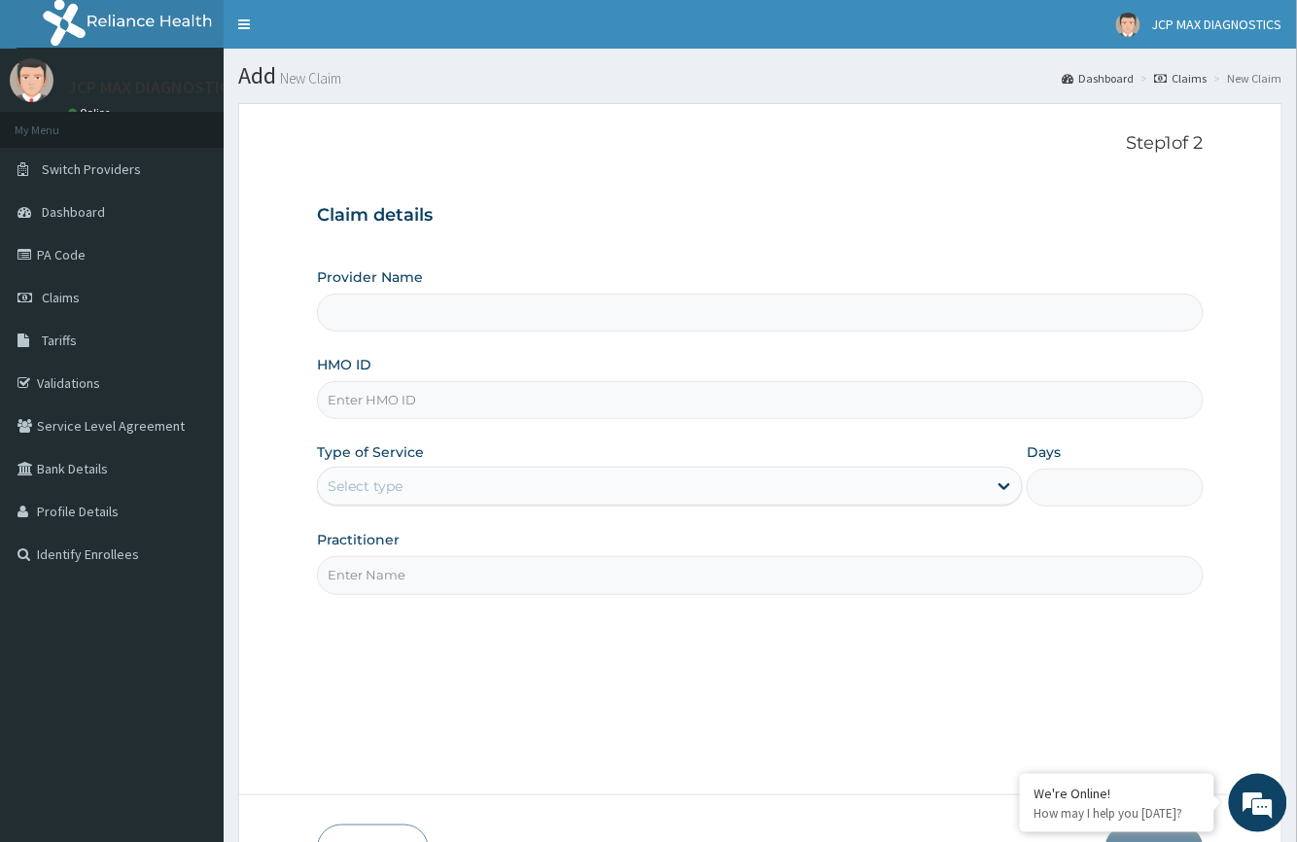
click at [433, 414] on input "HMO ID" at bounding box center [760, 400] width 886 height 38
paste input "KSB/11375/A"
type input "KSB/11375/A"
click at [428, 301] on input "Provider Name" at bounding box center [760, 313] width 886 height 38
type input "JCP Max Diagnostics"
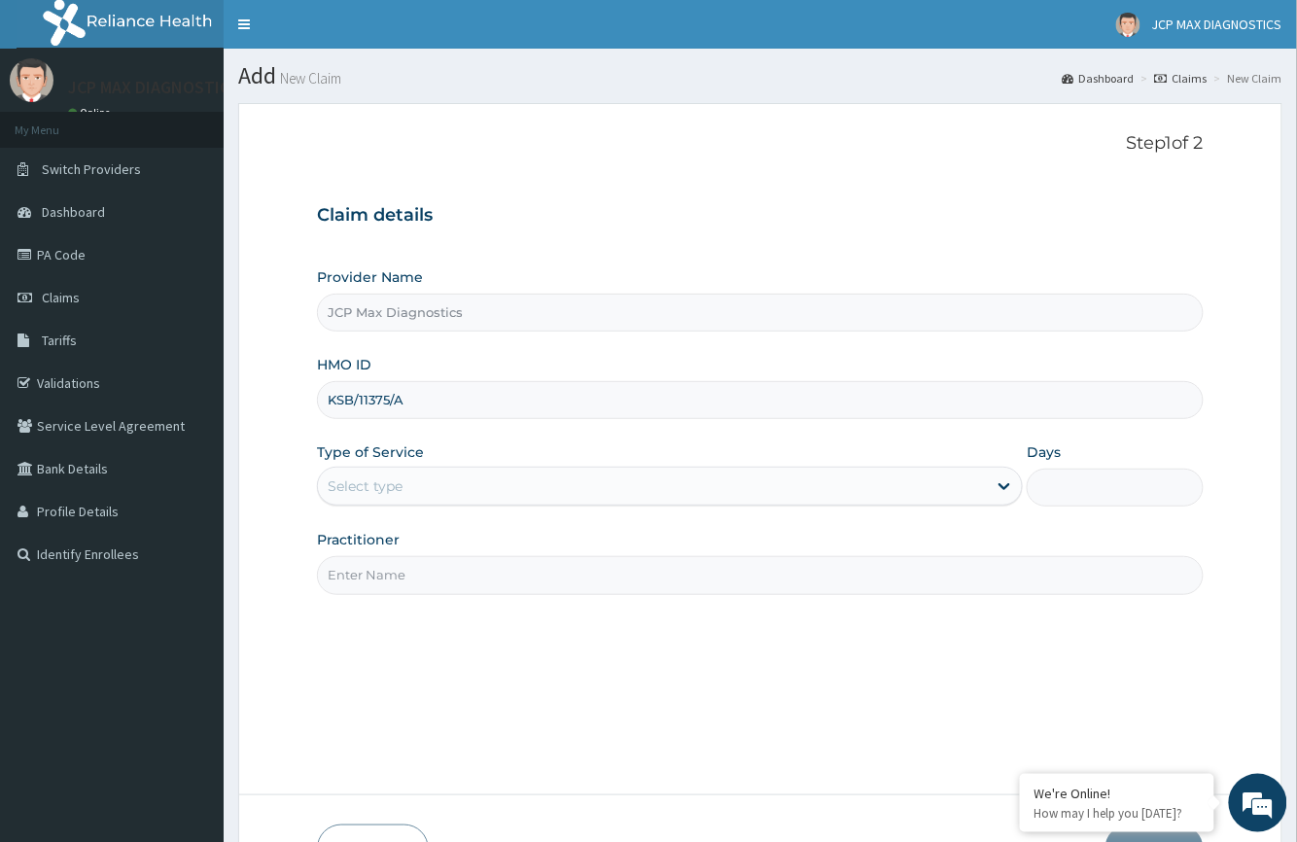
click at [436, 335] on div "Provider Name JCP Max Diagnostics HMO ID KSB/11375/A Type of Service Select typ…" at bounding box center [760, 430] width 886 height 327
click at [386, 492] on div "Select type" at bounding box center [365, 485] width 75 height 19
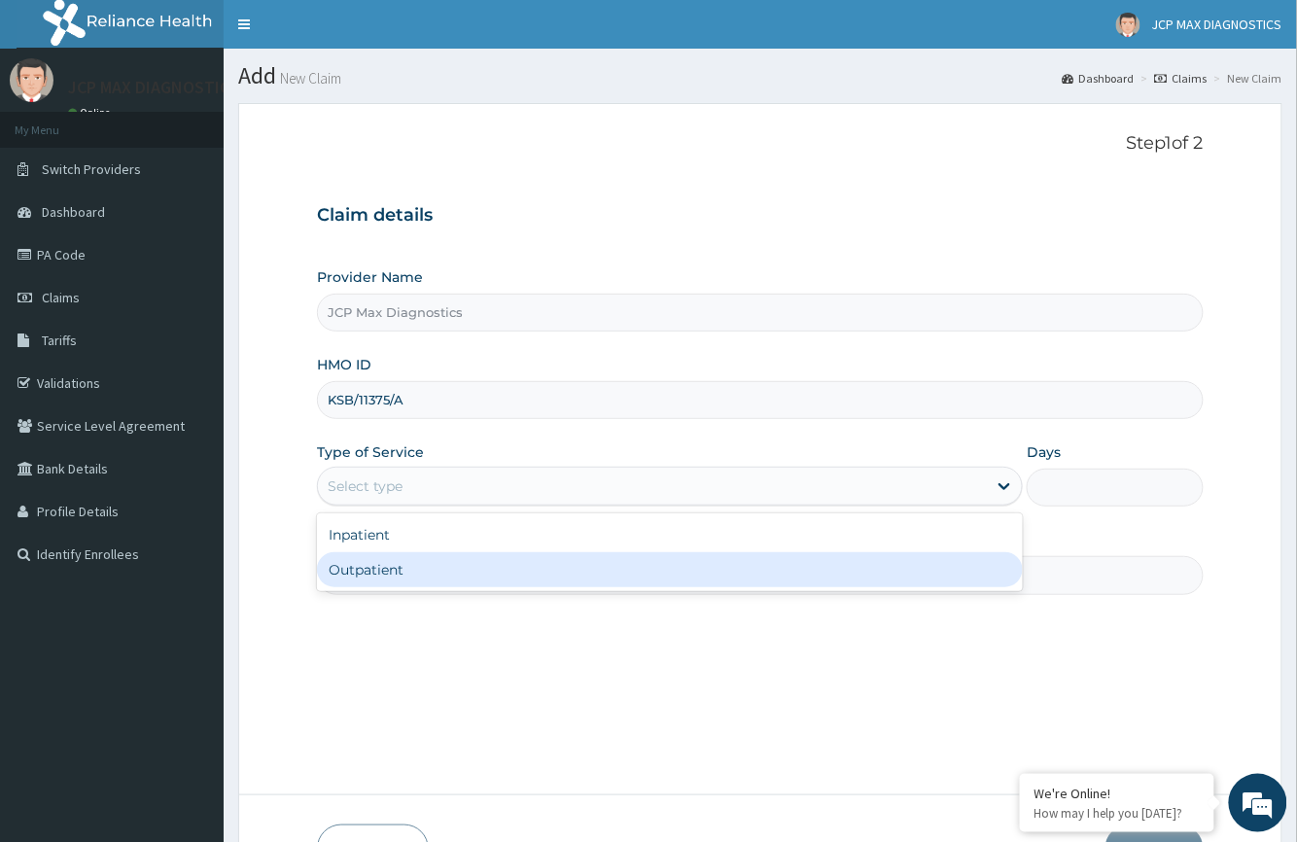
click at [389, 577] on div "Outpatient" at bounding box center [670, 569] width 706 height 35
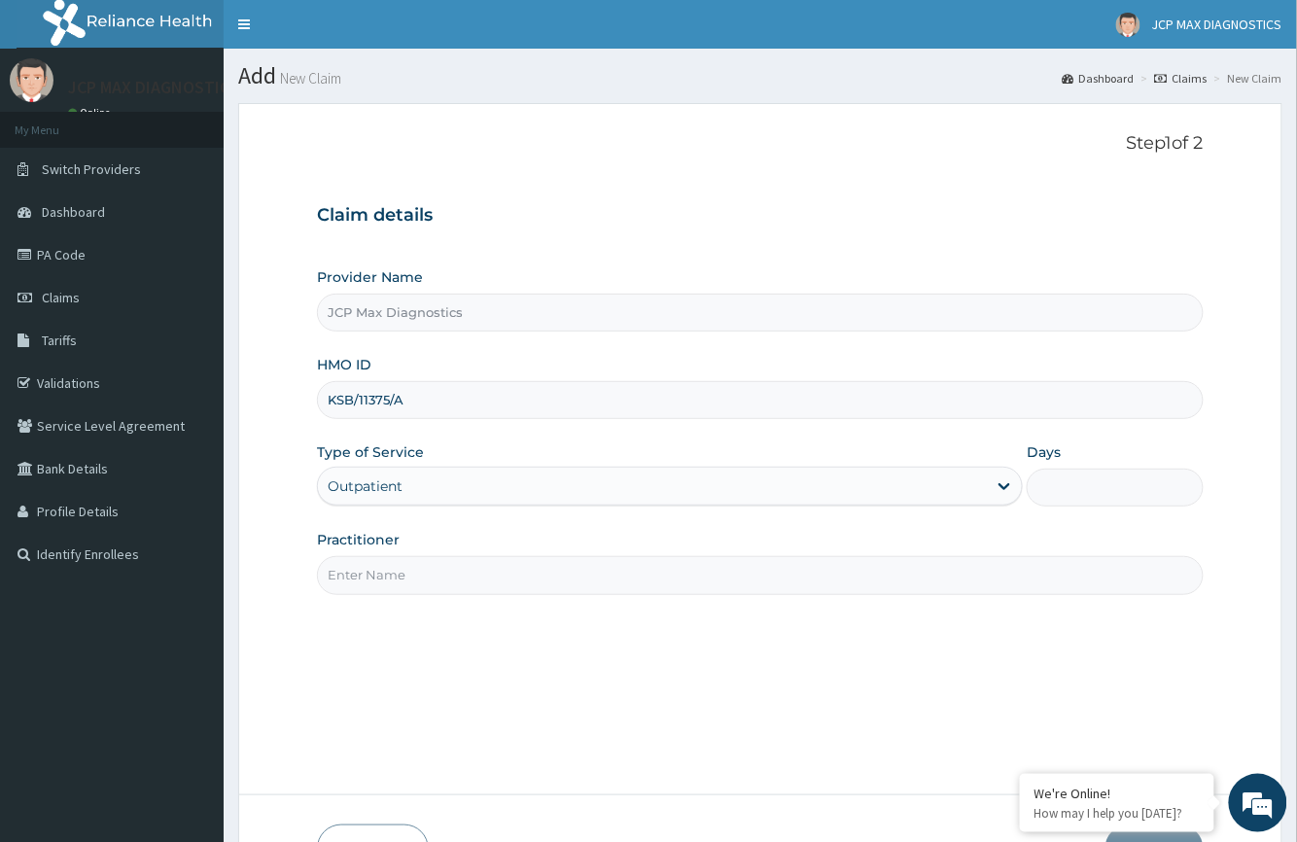
type input "1"
click at [389, 574] on input "Practitioner" at bounding box center [760, 575] width 886 height 38
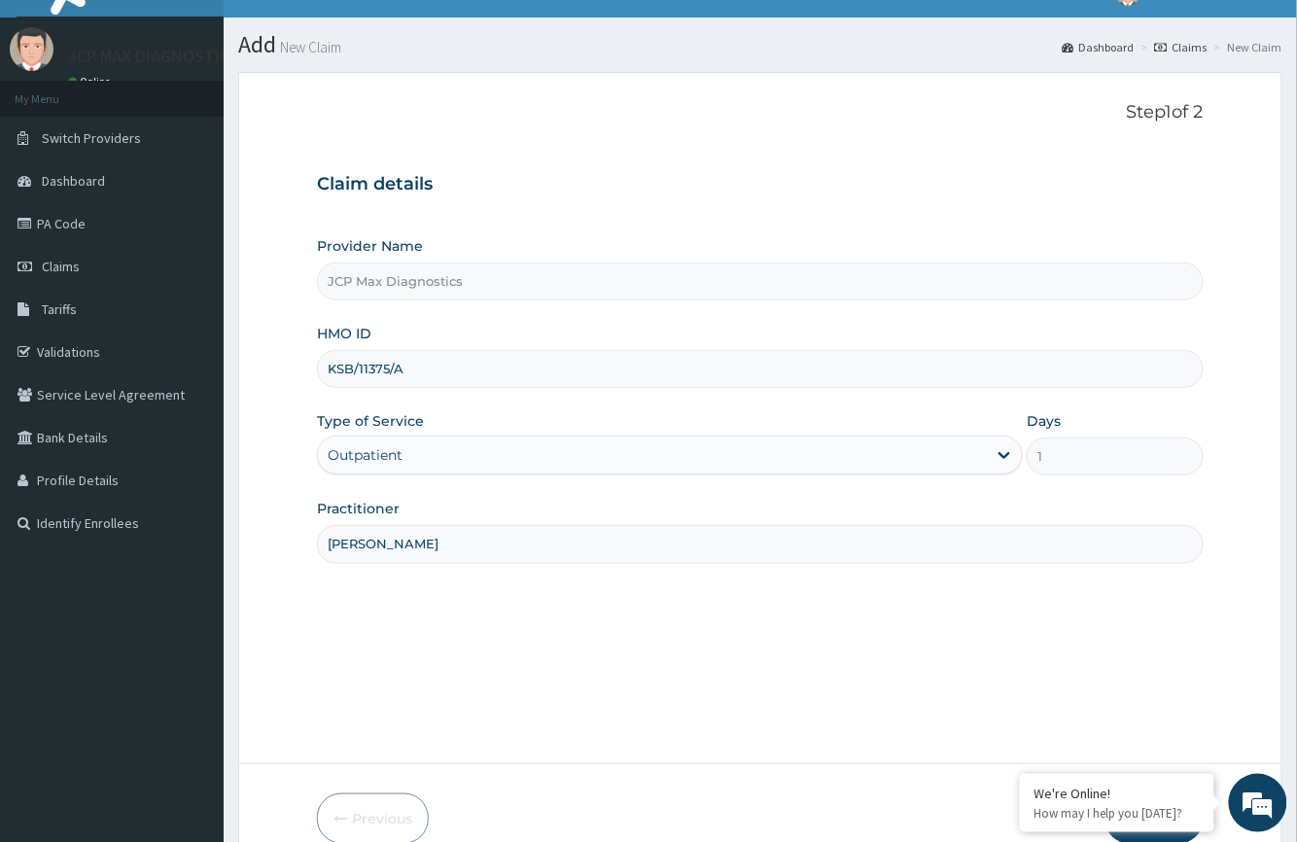
scroll to position [128, 0]
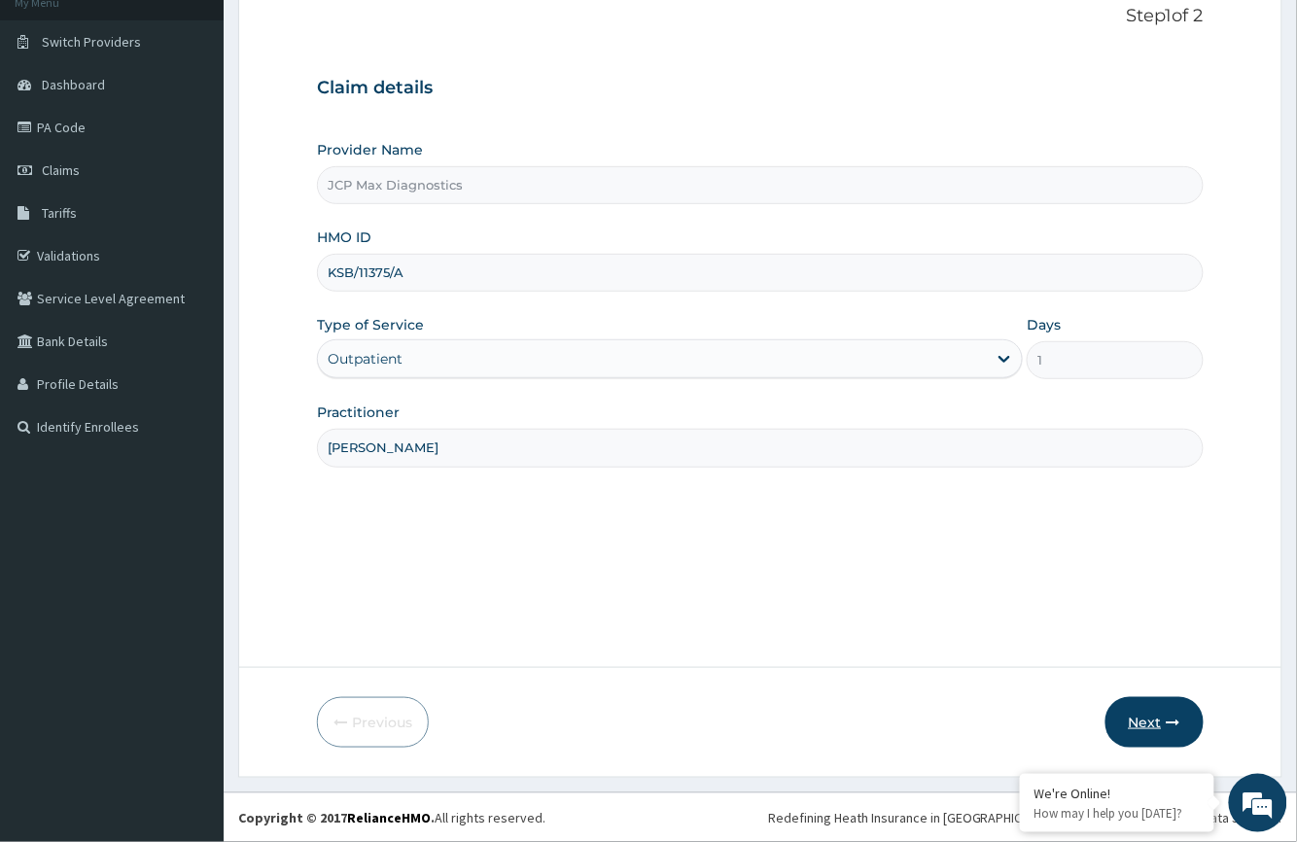
type input "DR OKAFOR"
click at [1130, 725] on button "Next" at bounding box center [1154, 722] width 98 height 51
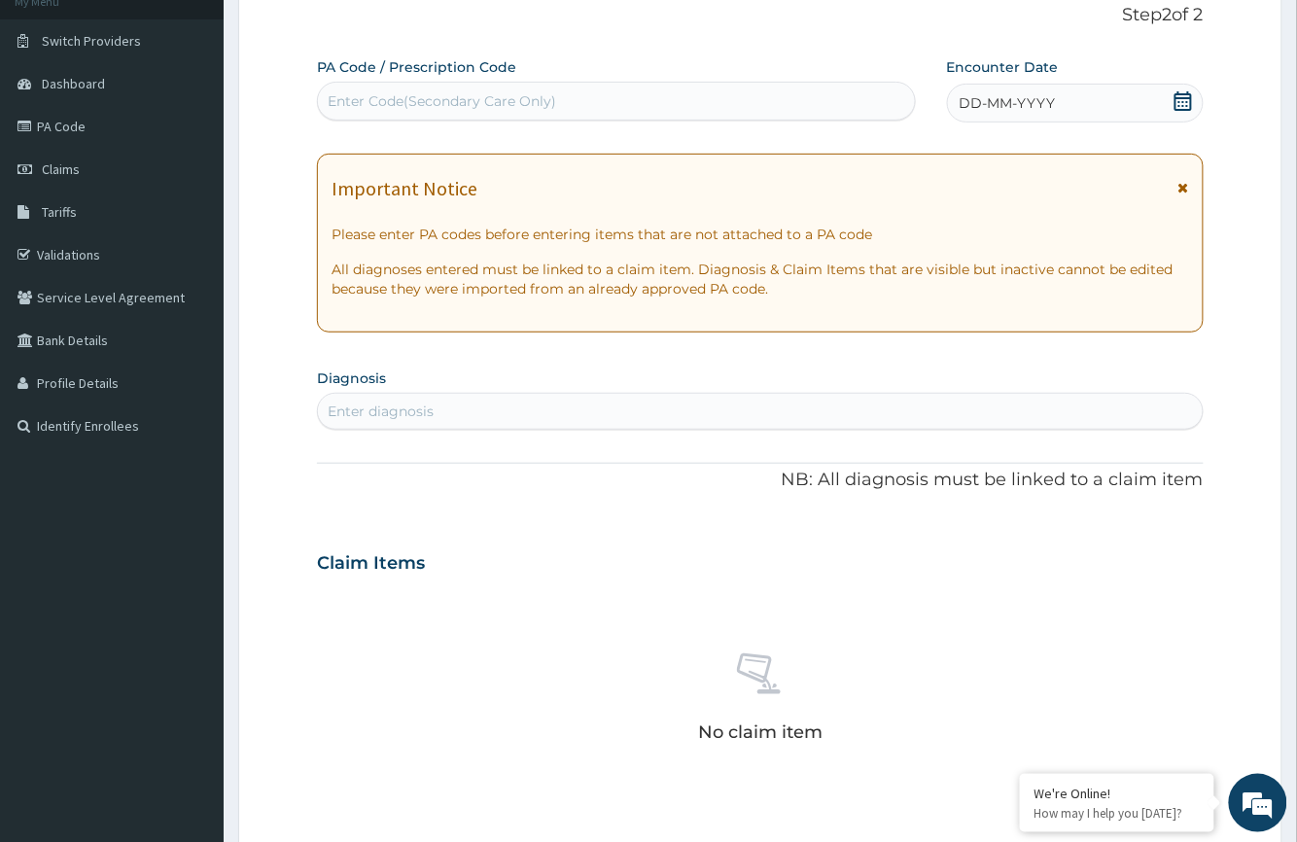
click at [480, 111] on div "Enter Code(Secondary Care Only)" at bounding box center [616, 101] width 596 height 31
type input "PA/902DC7"
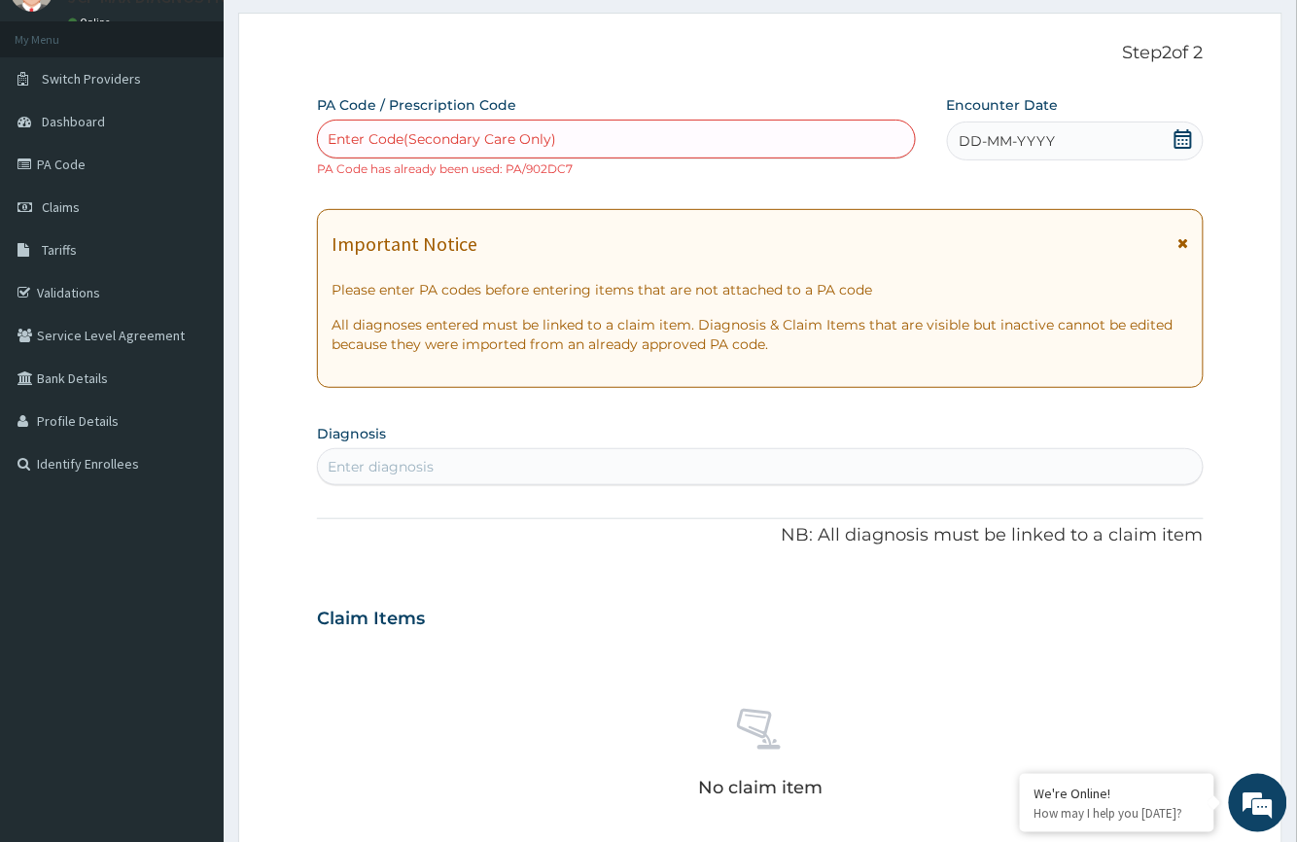
scroll to position [0, 0]
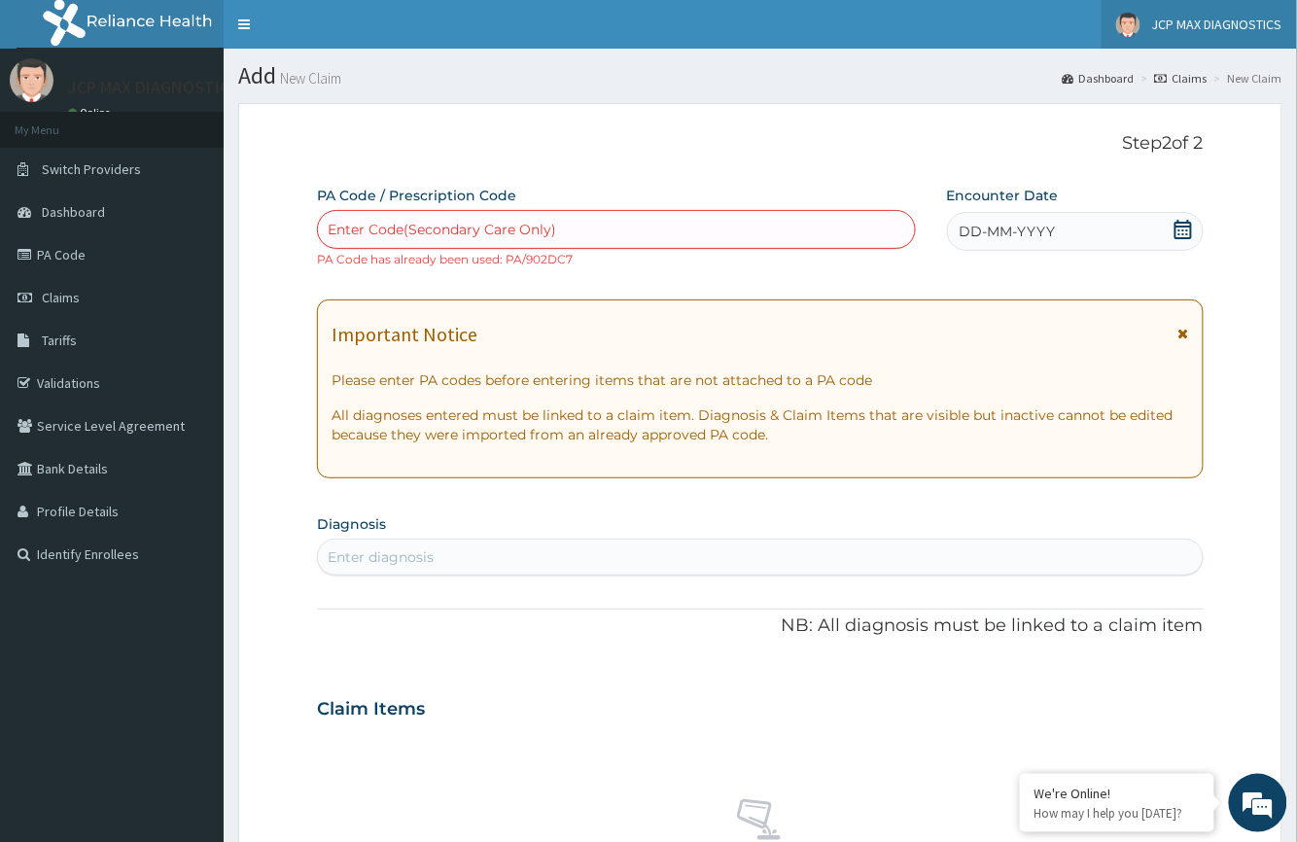
click at [1231, 20] on span "JCP MAX DIAGNOSTICS" at bounding box center [1217, 24] width 130 height 17
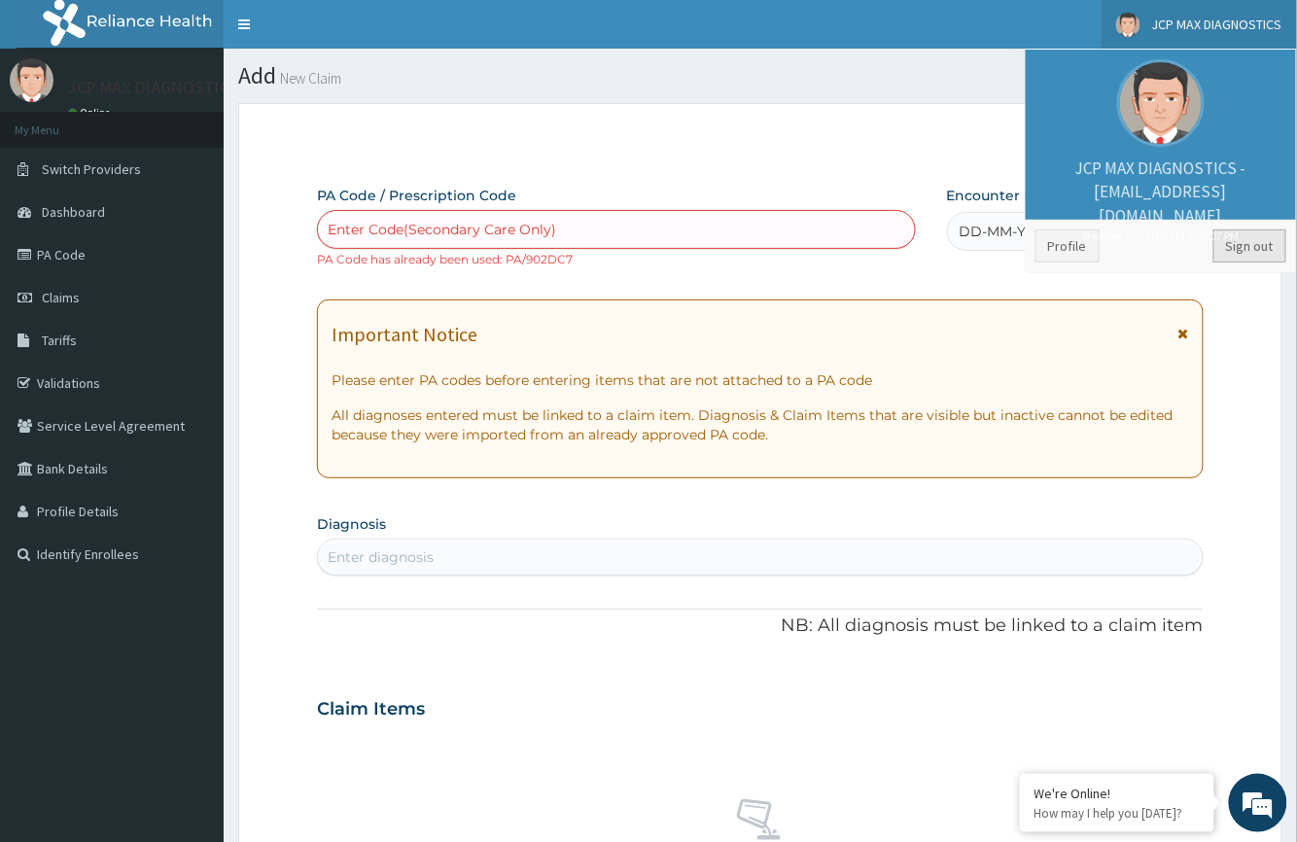
click at [1249, 253] on link "Sign out" at bounding box center [1249, 245] width 73 height 33
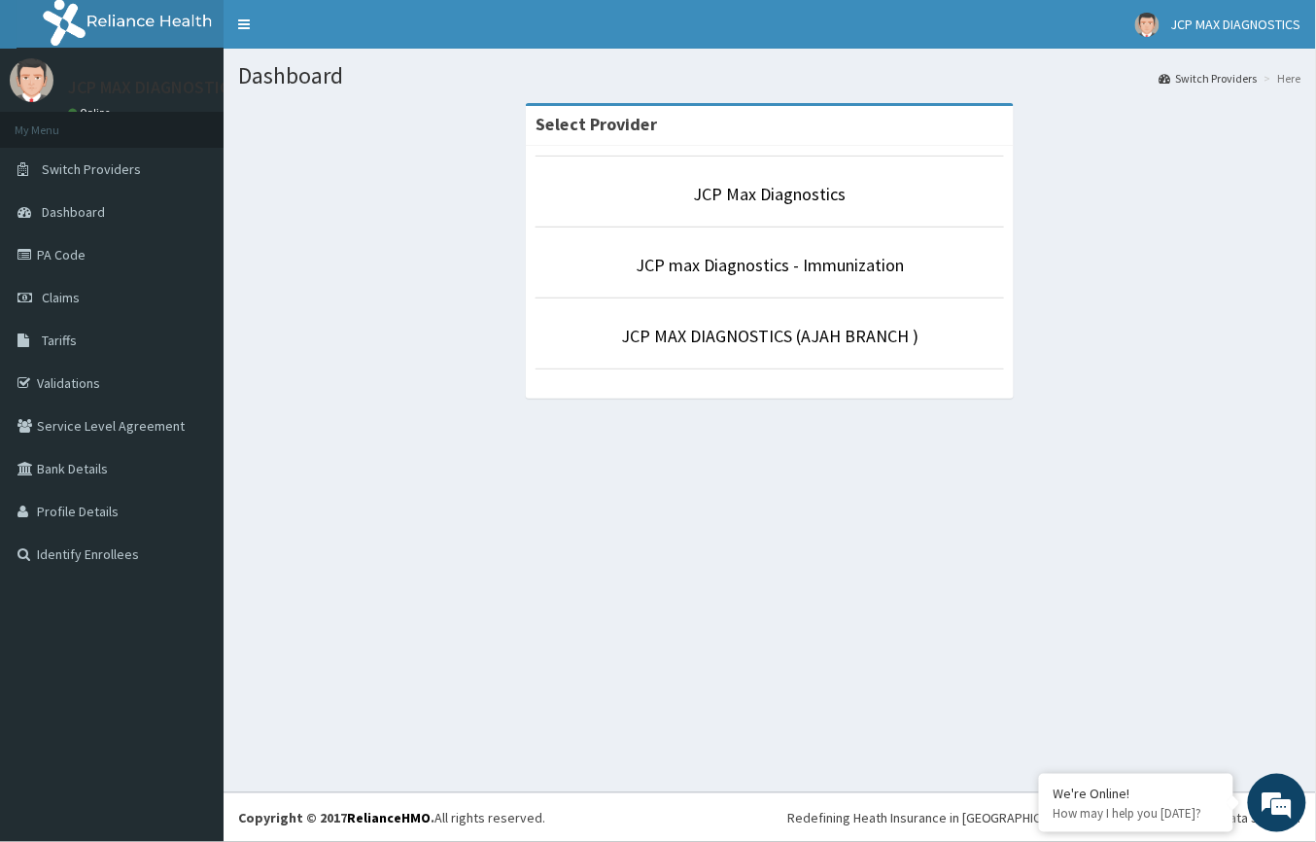
click at [859, 194] on p "JCP Max Diagnostics" at bounding box center [770, 194] width 469 height 25
click at [739, 188] on link "JCP Max Diagnostics" at bounding box center [770, 194] width 153 height 22
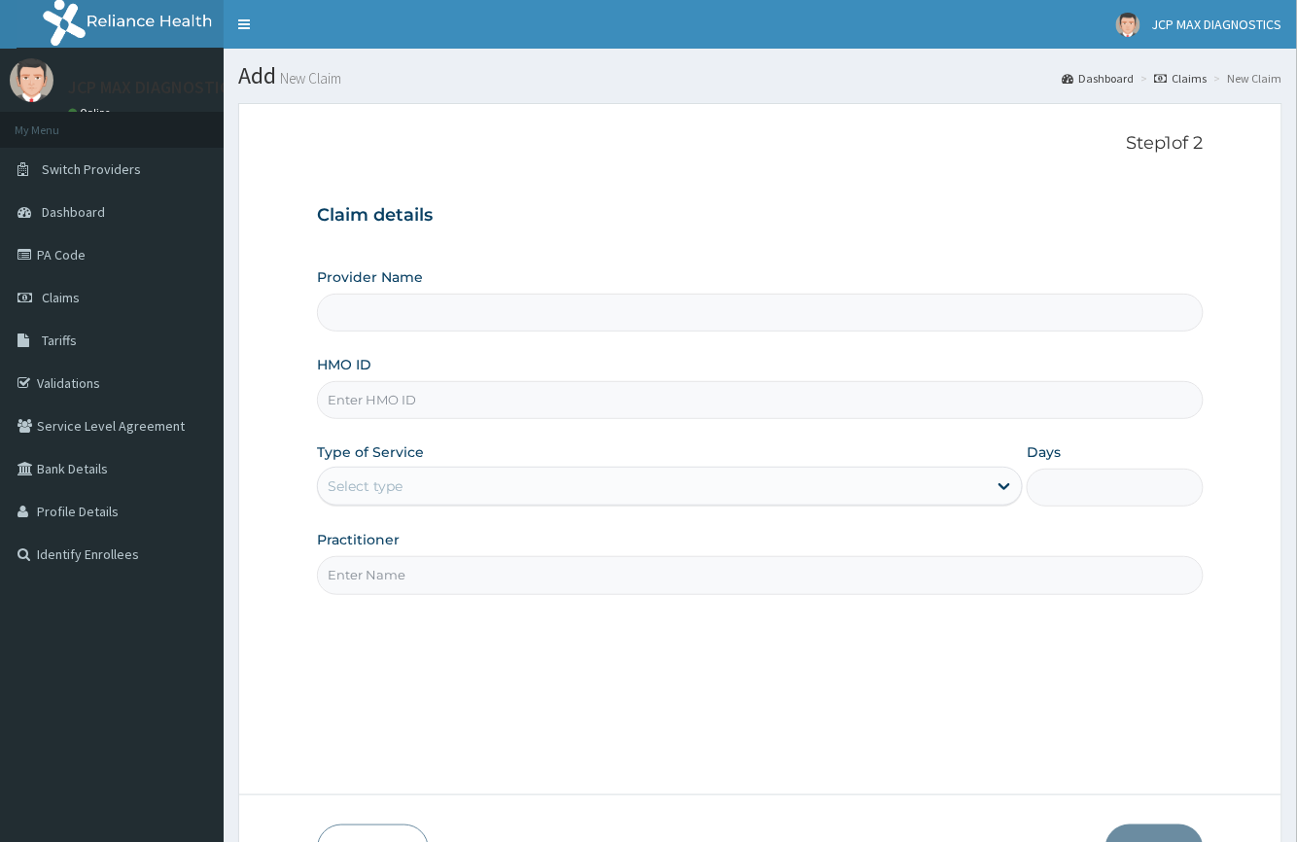
click at [62, 289] on span "Claims" at bounding box center [61, 297] width 38 height 17
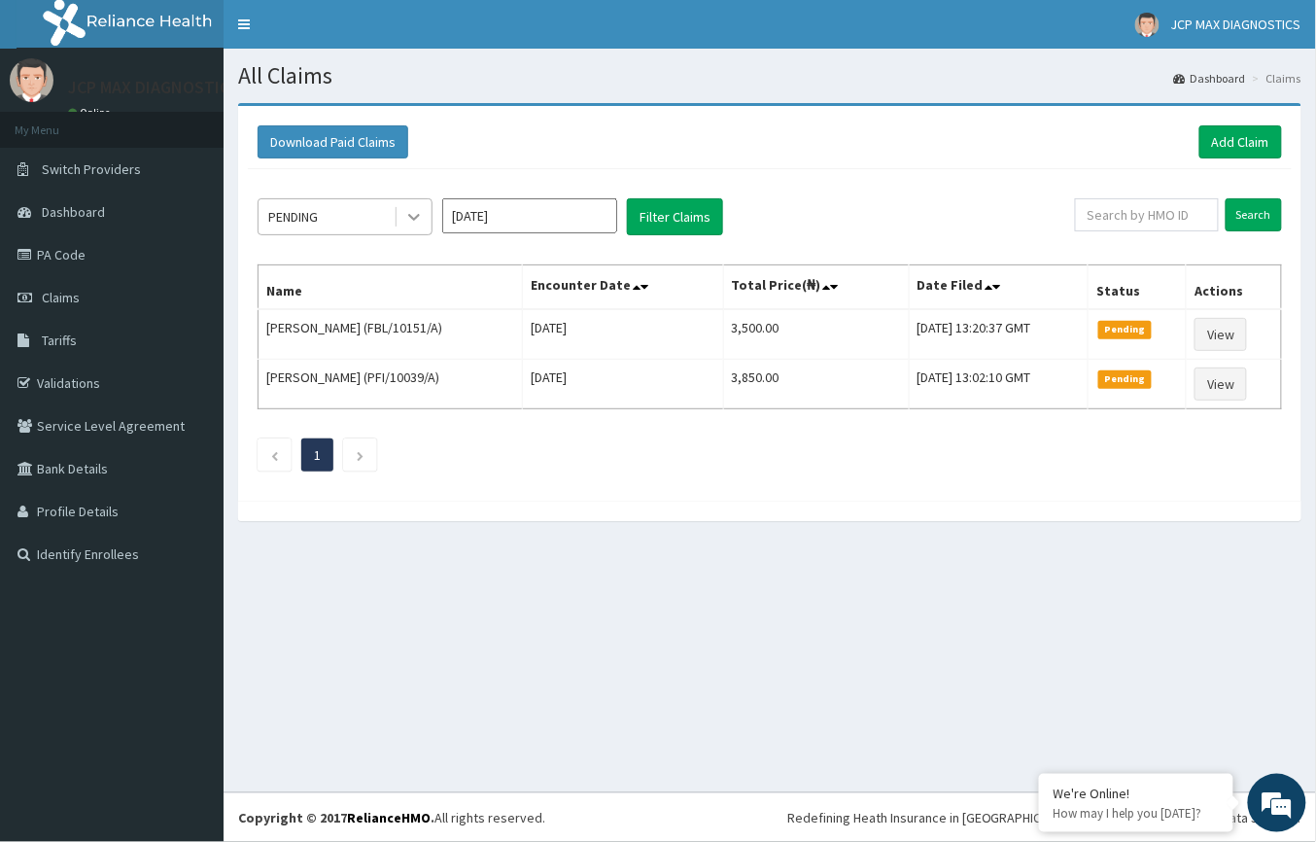
click at [414, 215] on icon at bounding box center [413, 216] width 19 height 19
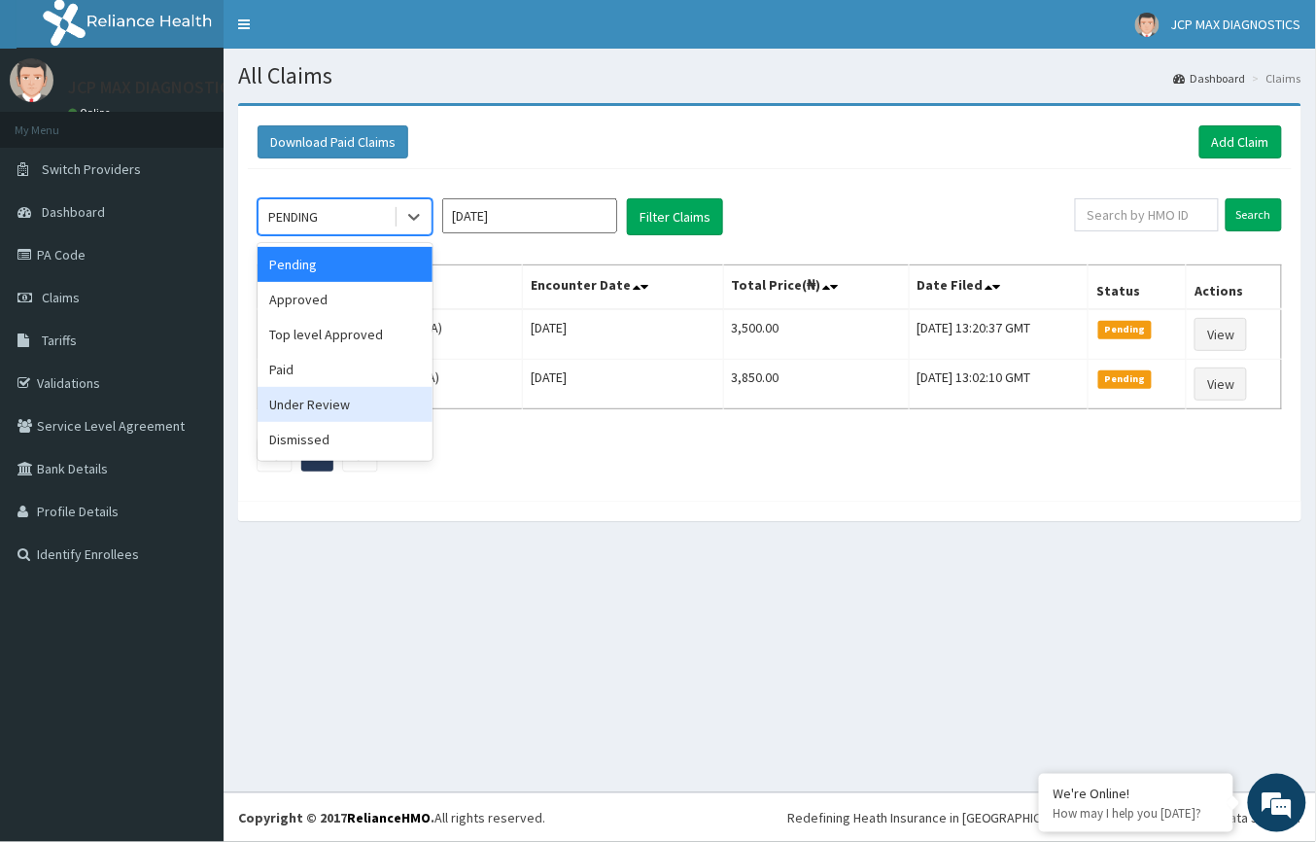
click at [347, 402] on div "Under Review" at bounding box center [345, 404] width 175 height 35
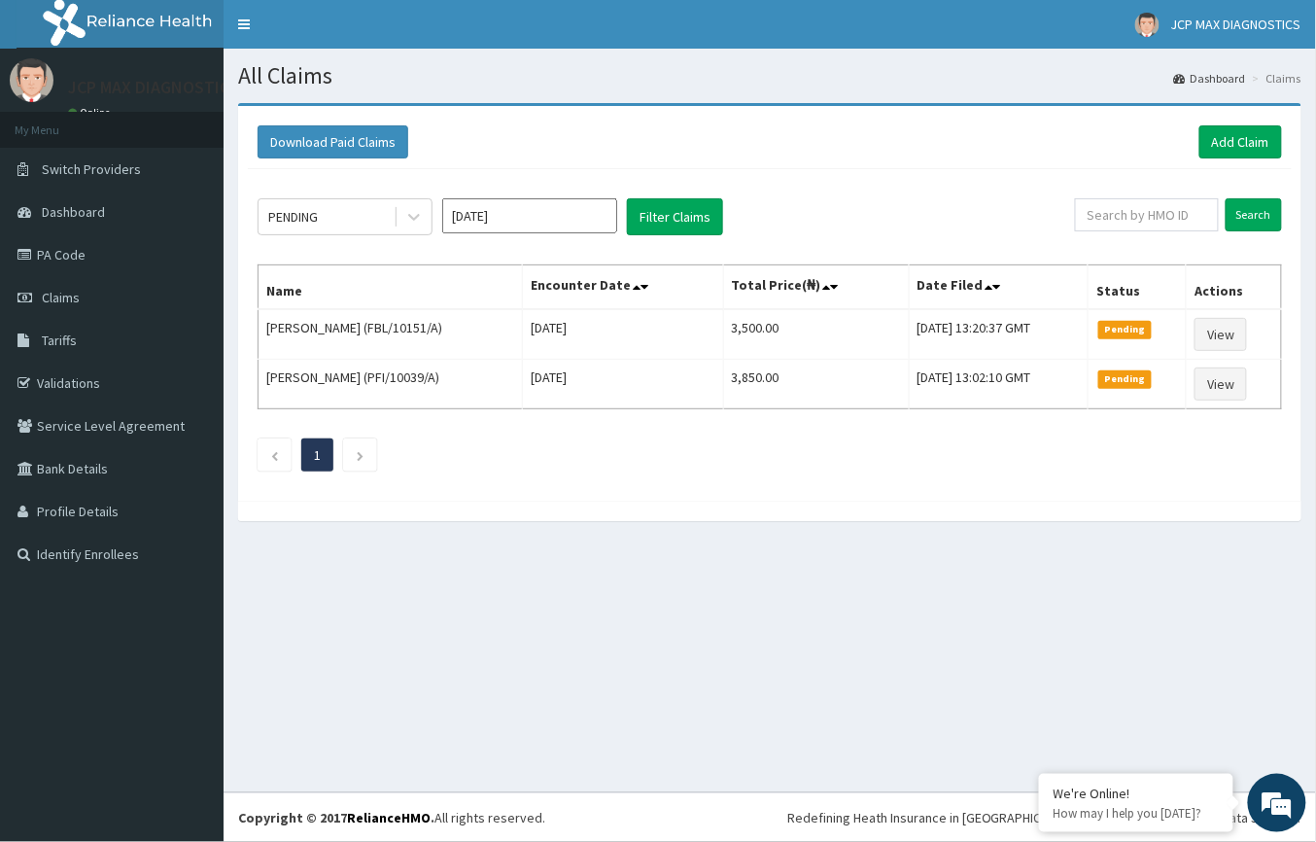
click at [1121, 293] on th "Status" at bounding box center [1138, 287] width 98 height 45
paste input "KSB/11375/A"
type input "KSB/11375/A"
click at [1249, 222] on input "Search" at bounding box center [1254, 214] width 56 height 33
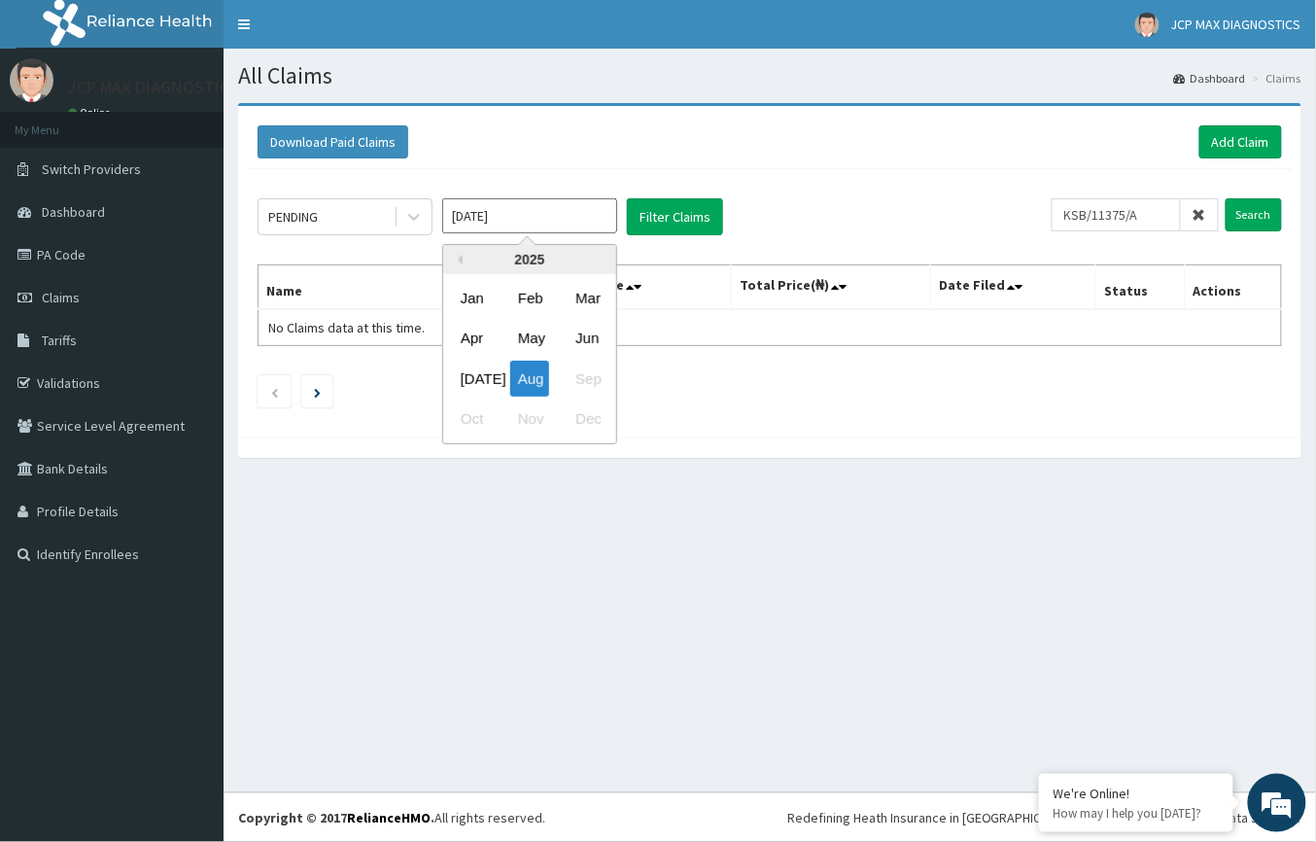
scroll to position [0, 0]
drag, startPoint x: 519, startPoint y: 220, endPoint x: 452, endPoint y: 381, distance: 174.8
click at [453, 381] on div "[DATE]" at bounding box center [472, 379] width 39 height 36
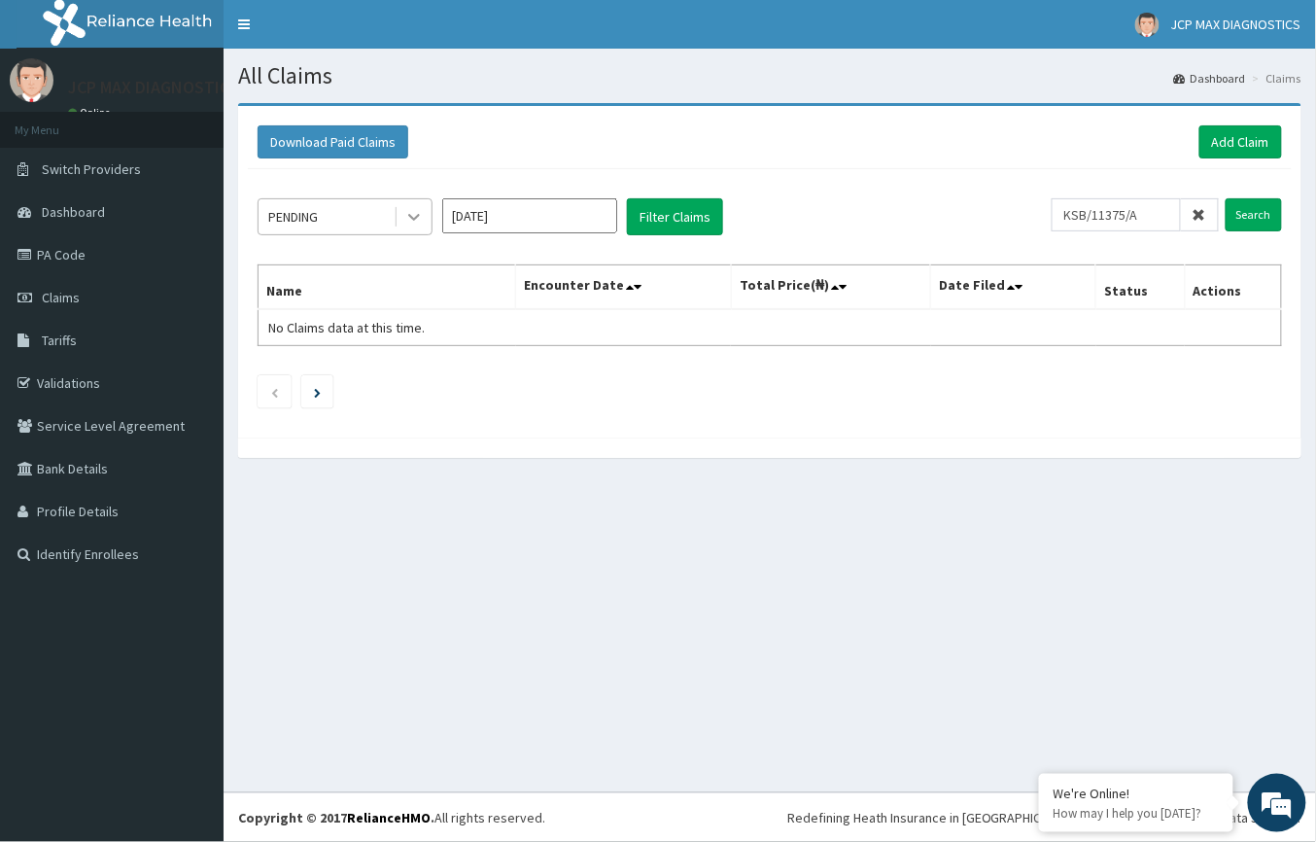
click at [418, 212] on icon at bounding box center [413, 216] width 19 height 19
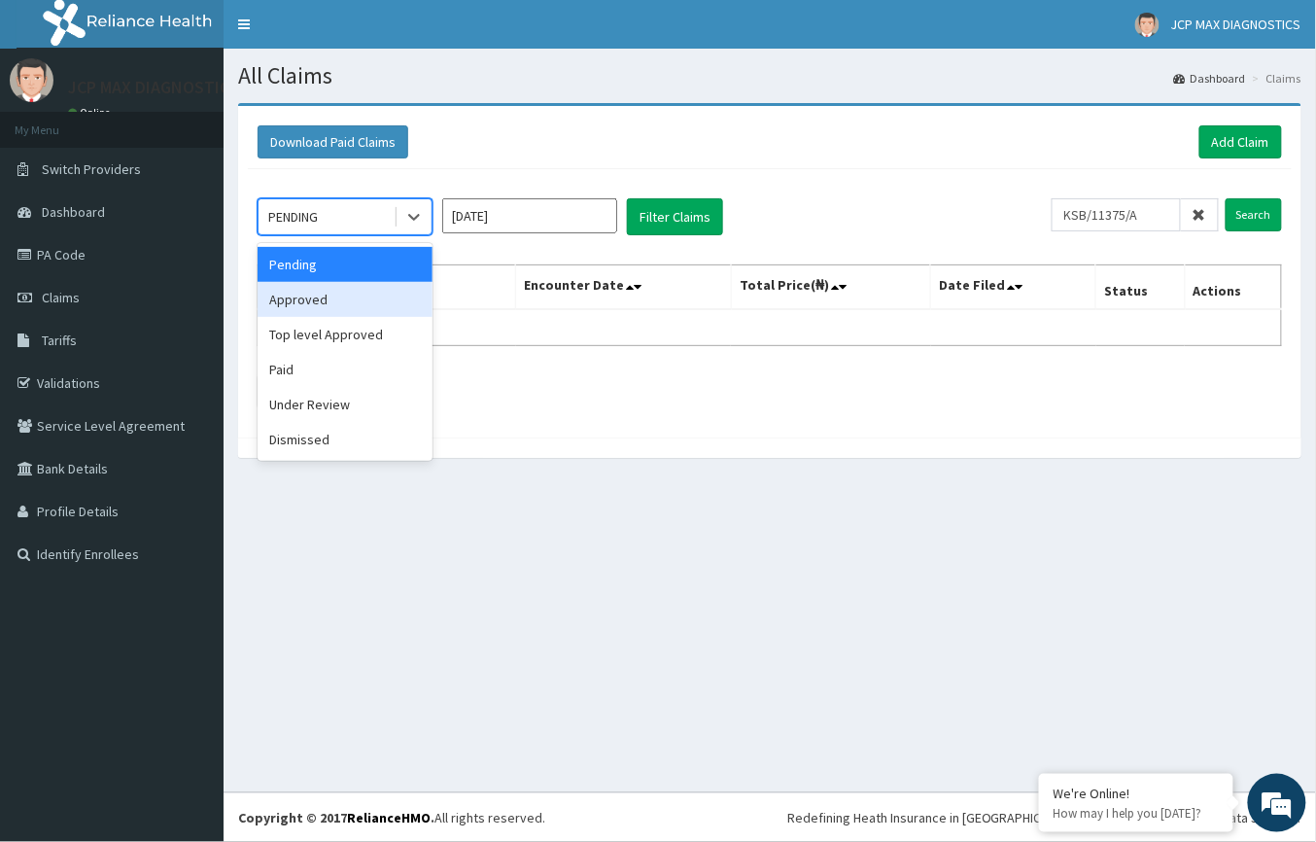
click at [332, 307] on div "Approved" at bounding box center [345, 299] width 175 height 35
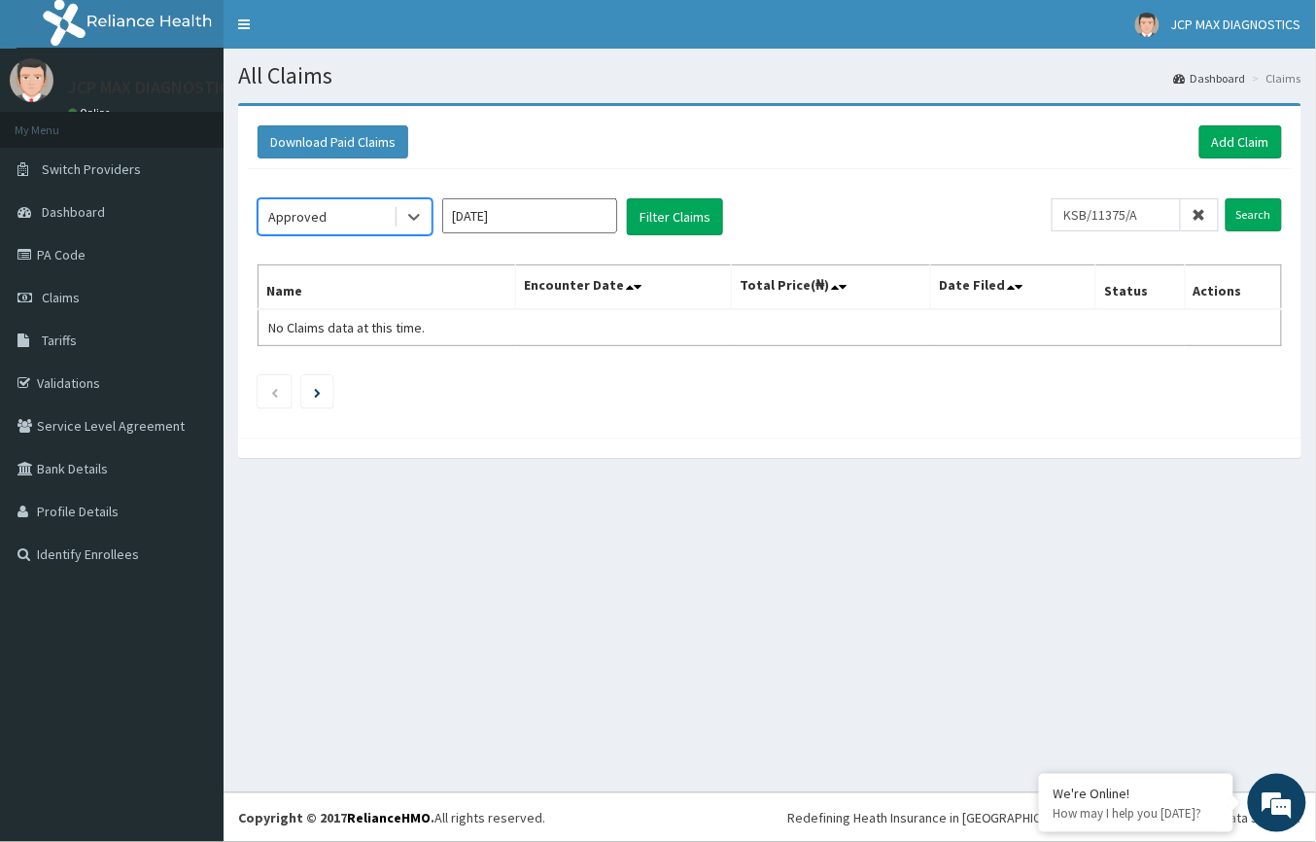
click at [548, 224] on input "[DATE]" at bounding box center [529, 215] width 175 height 35
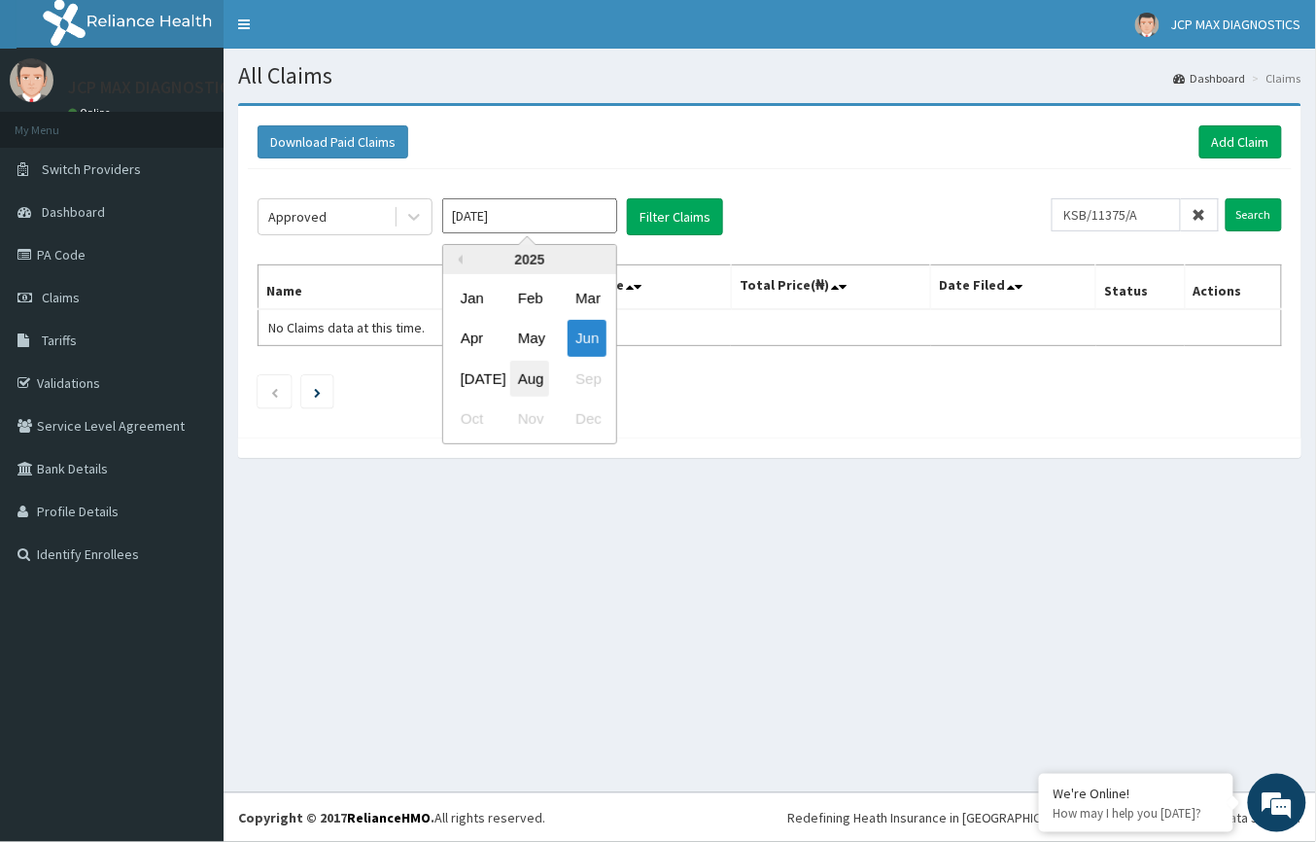
click at [538, 366] on div "Aug" at bounding box center [529, 379] width 39 height 36
type input "[DATE]"
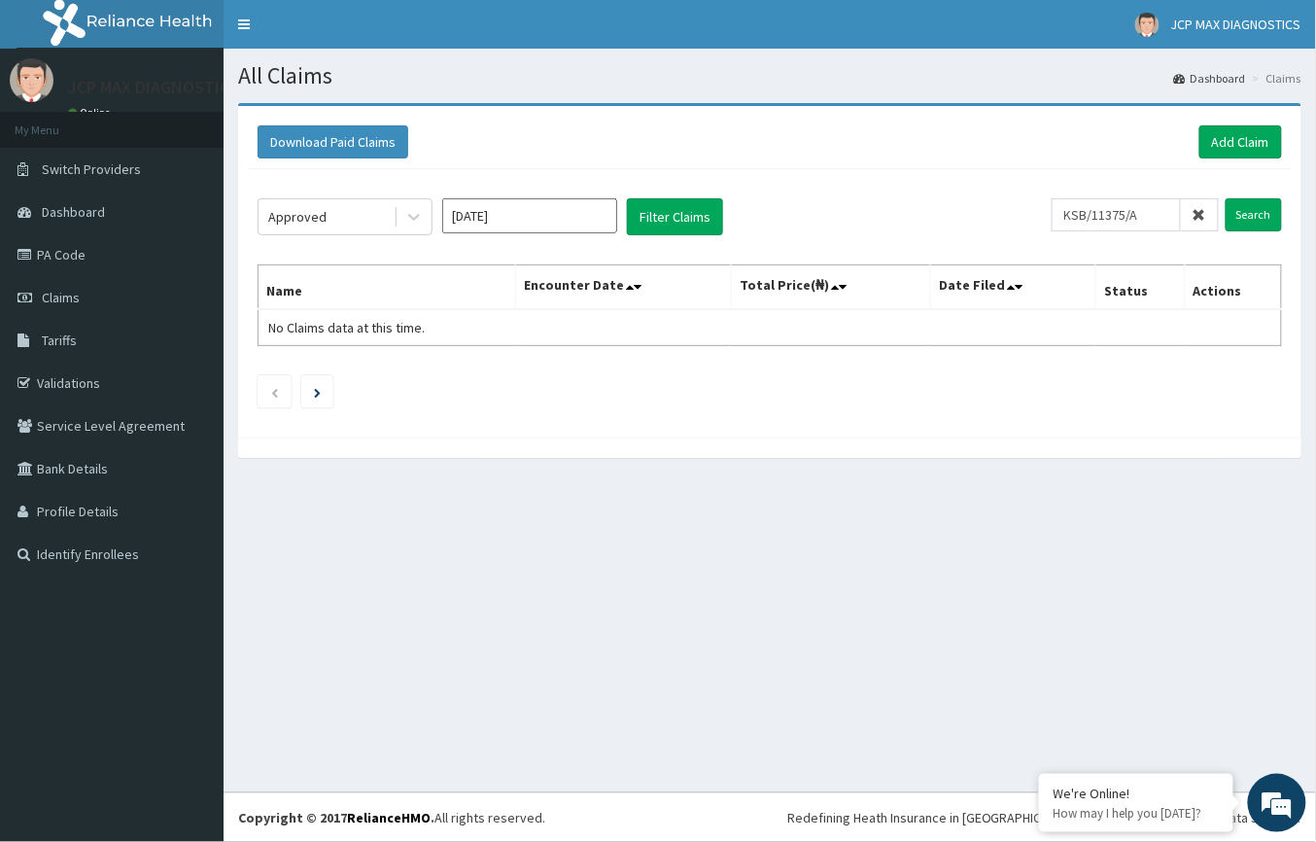
click at [515, 218] on input "[DATE]" at bounding box center [529, 215] width 175 height 35
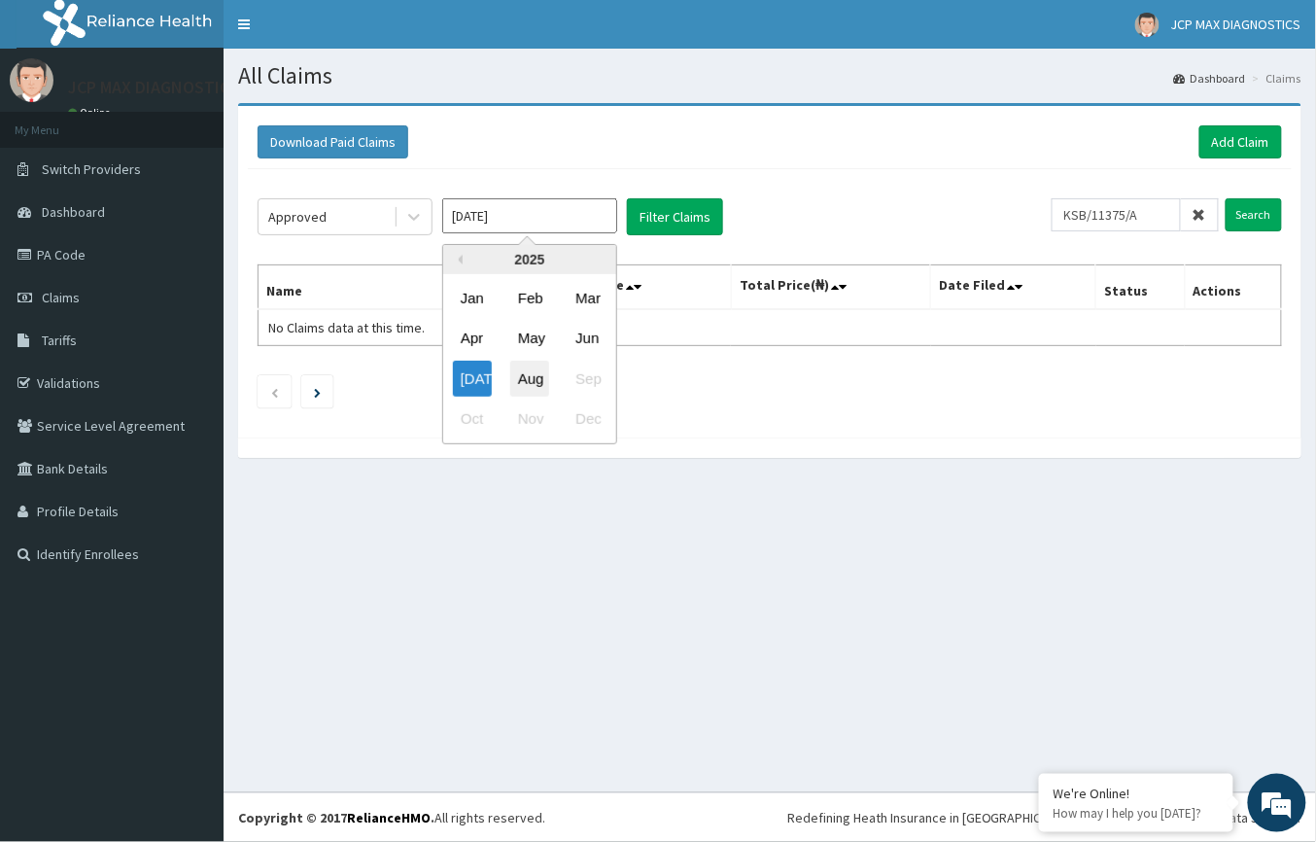
click at [523, 386] on div "Aug" at bounding box center [529, 379] width 39 height 36
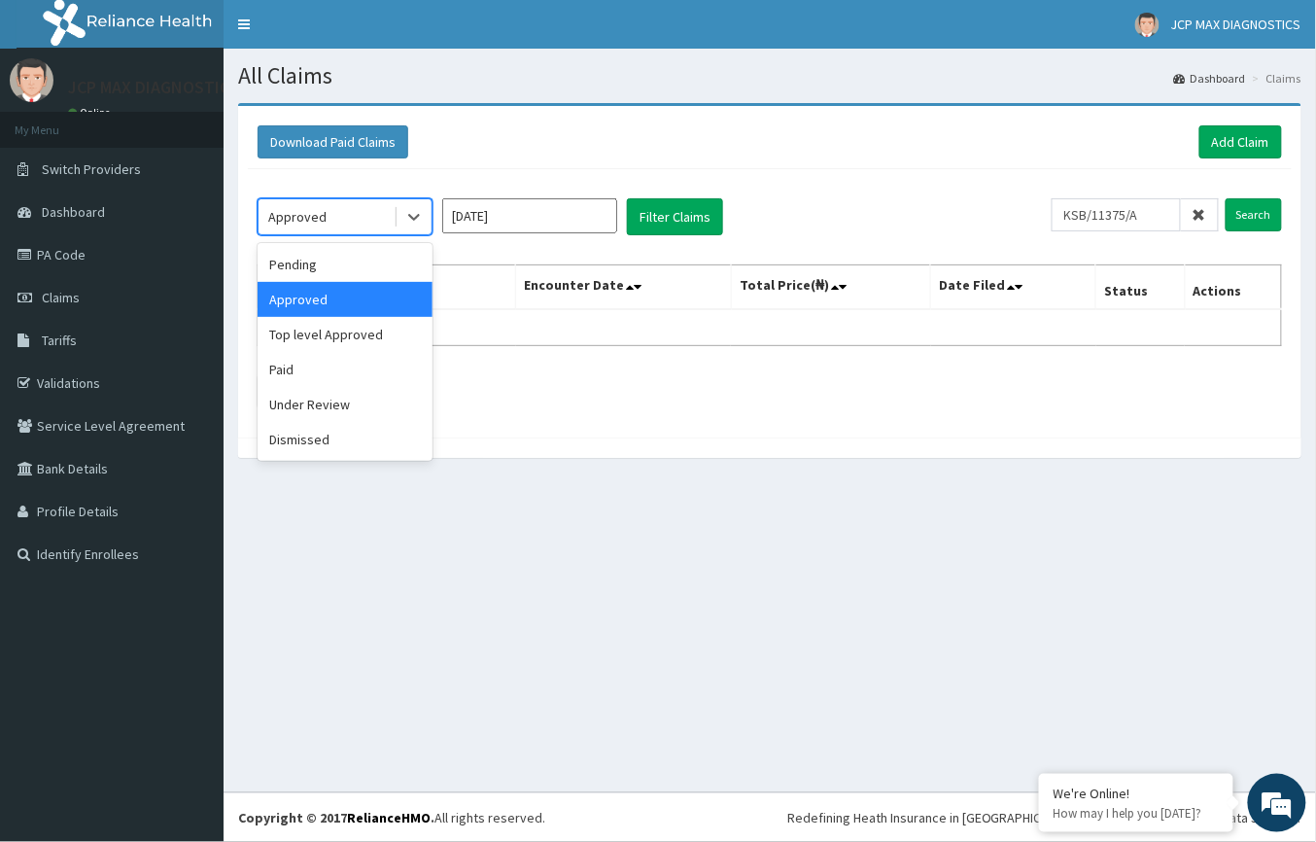
click at [390, 211] on div "Approved" at bounding box center [326, 216] width 135 height 31
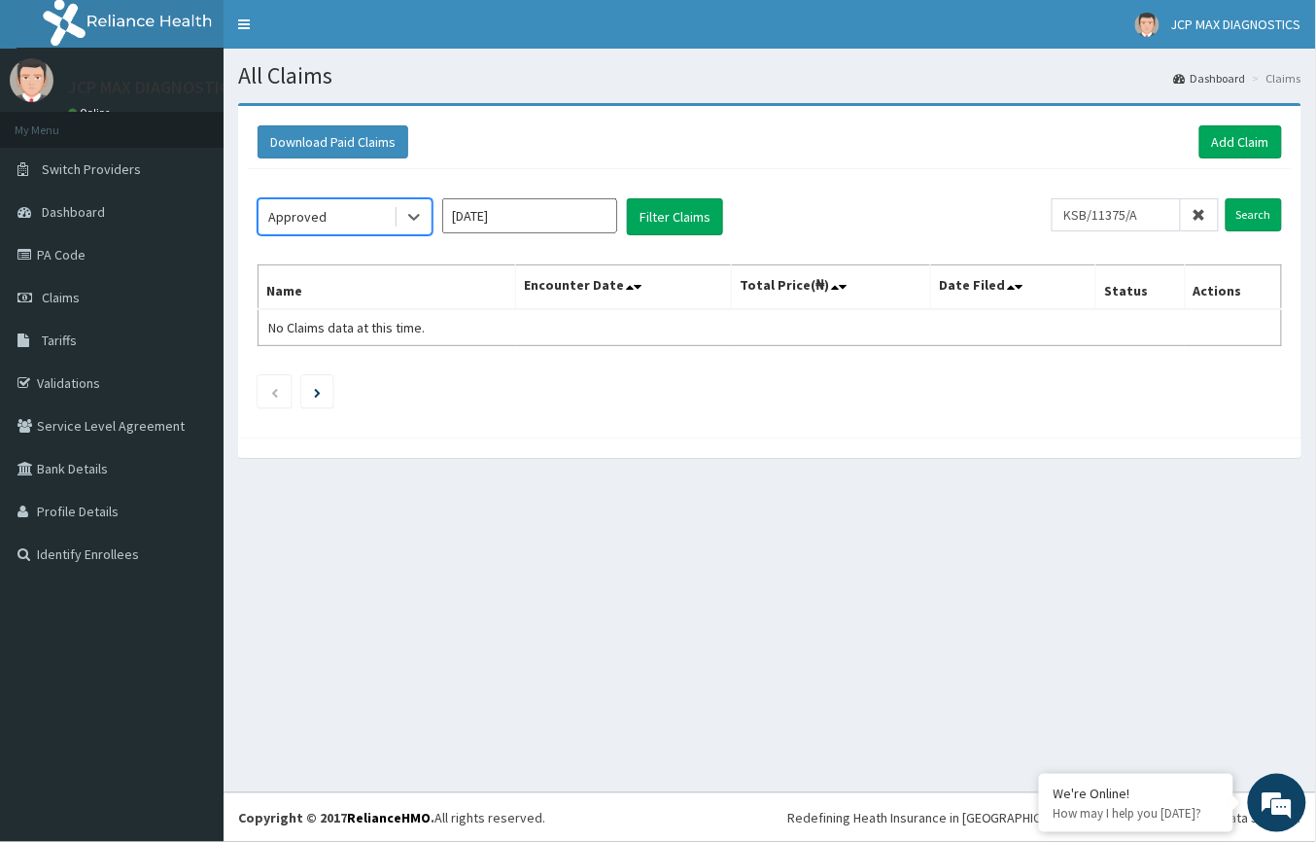
click at [580, 203] on input "[DATE]" at bounding box center [529, 215] width 175 height 35
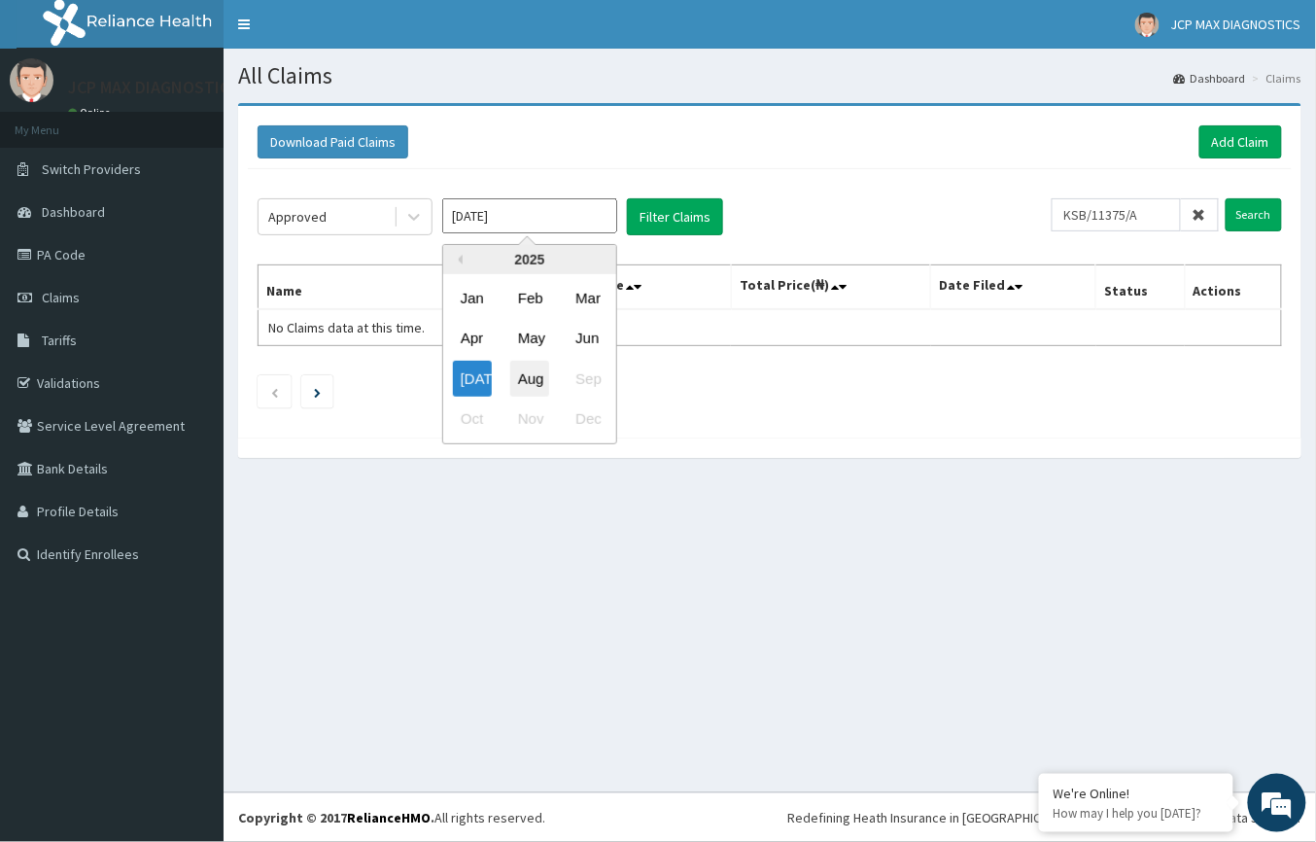
click at [519, 375] on div "Aug" at bounding box center [529, 379] width 39 height 36
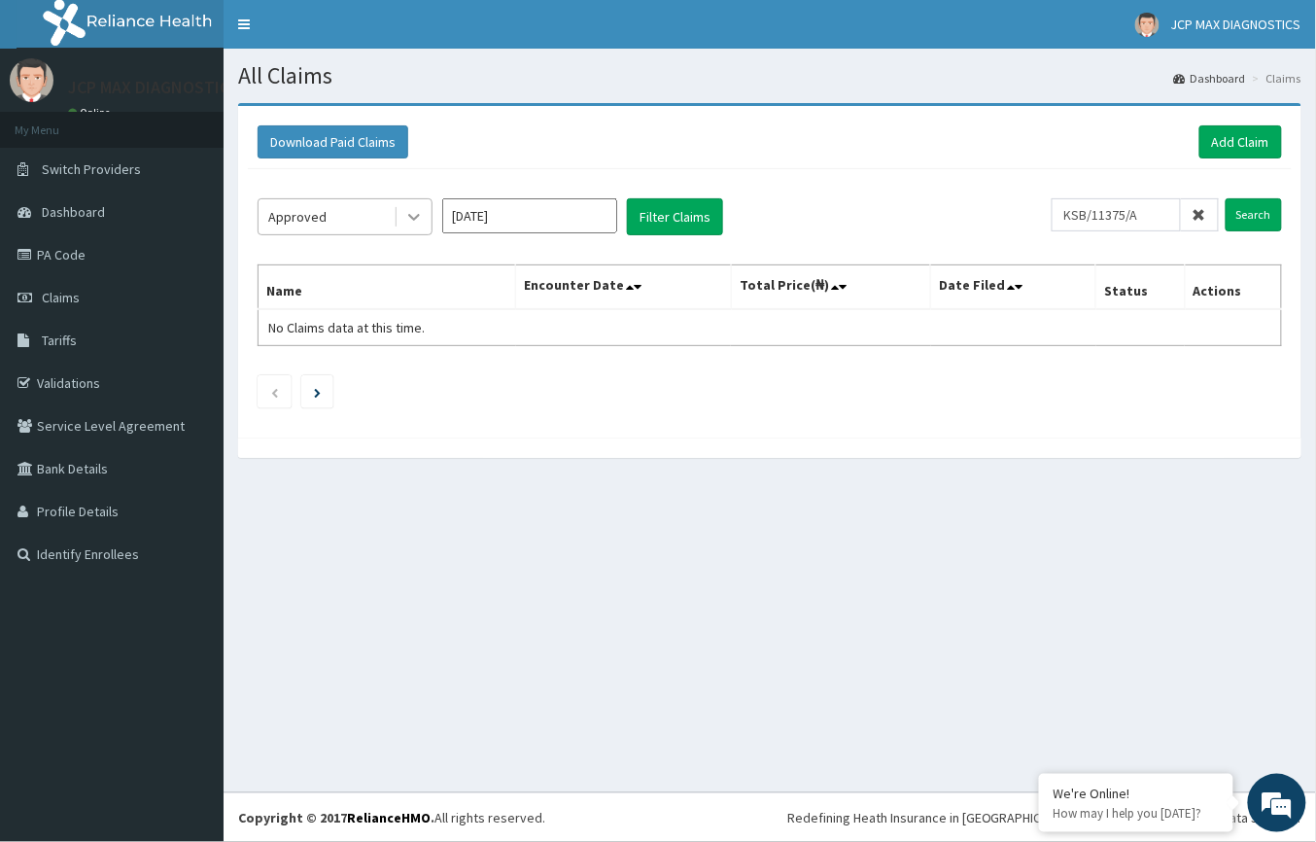
click at [406, 214] on icon at bounding box center [413, 216] width 19 height 19
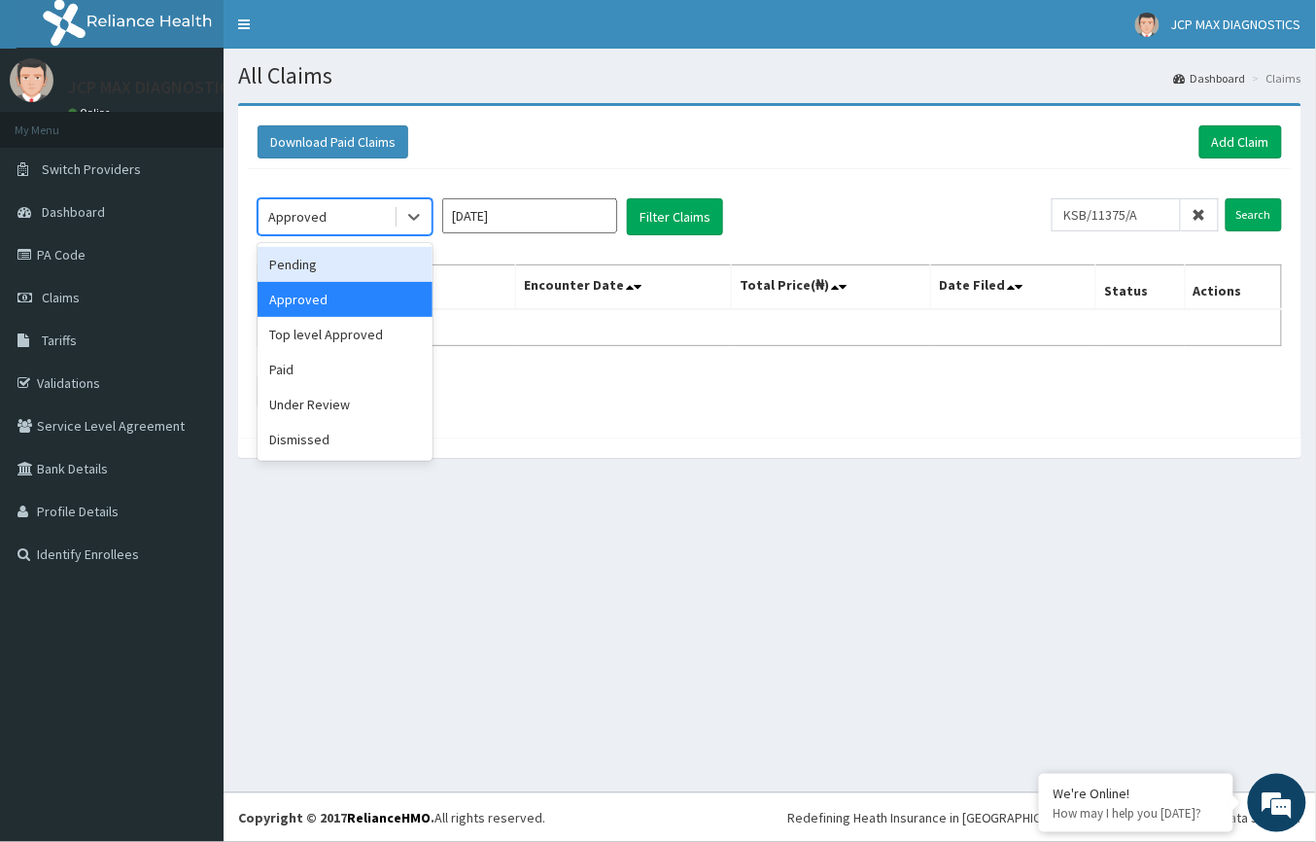
click at [389, 257] on div "Pending" at bounding box center [345, 264] width 175 height 35
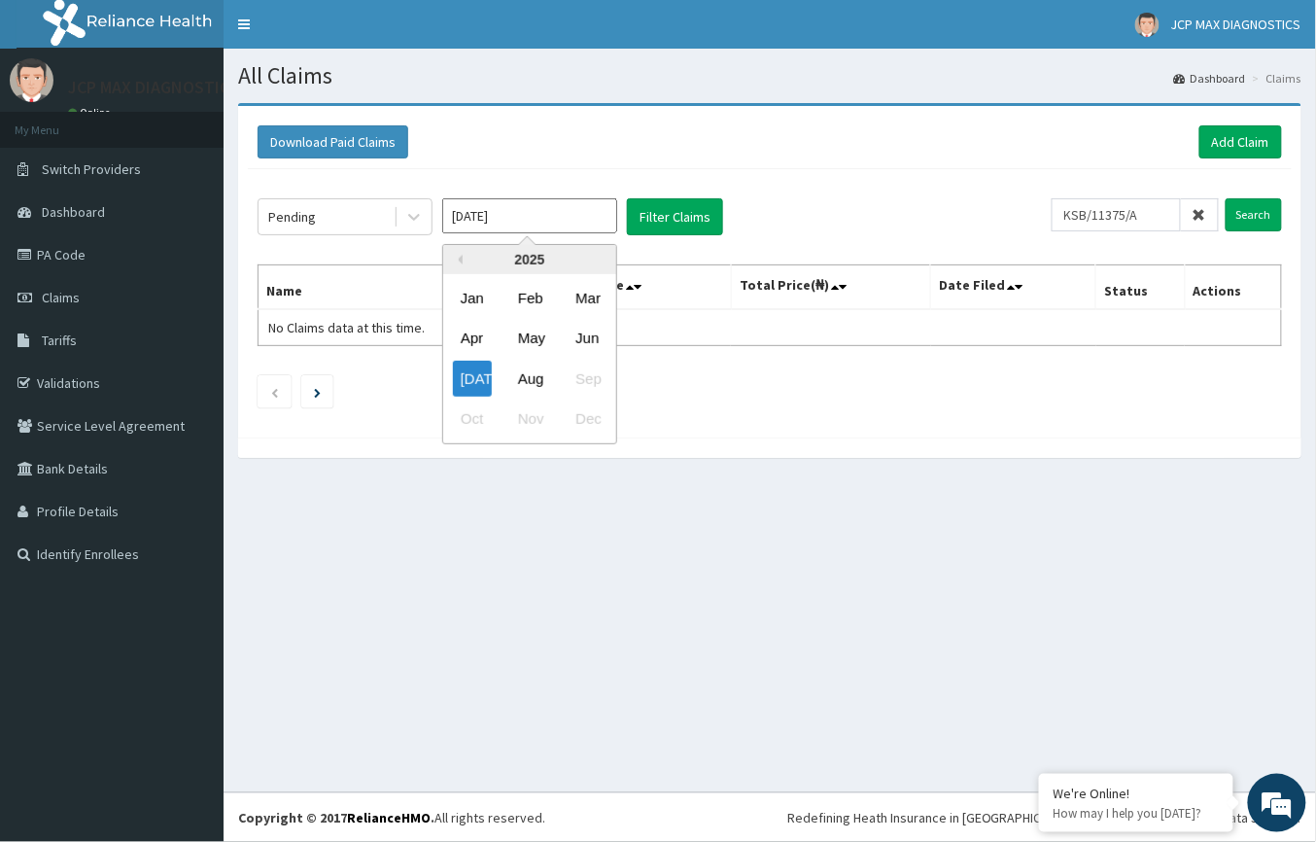
click at [584, 206] on input "Jul 2025" at bounding box center [529, 215] width 175 height 35
click at [531, 378] on div "Aug" at bounding box center [529, 379] width 39 height 36
click at [511, 223] on input "Jul 2025" at bounding box center [529, 215] width 175 height 35
click at [465, 262] on div "2025" at bounding box center [529, 259] width 173 height 29
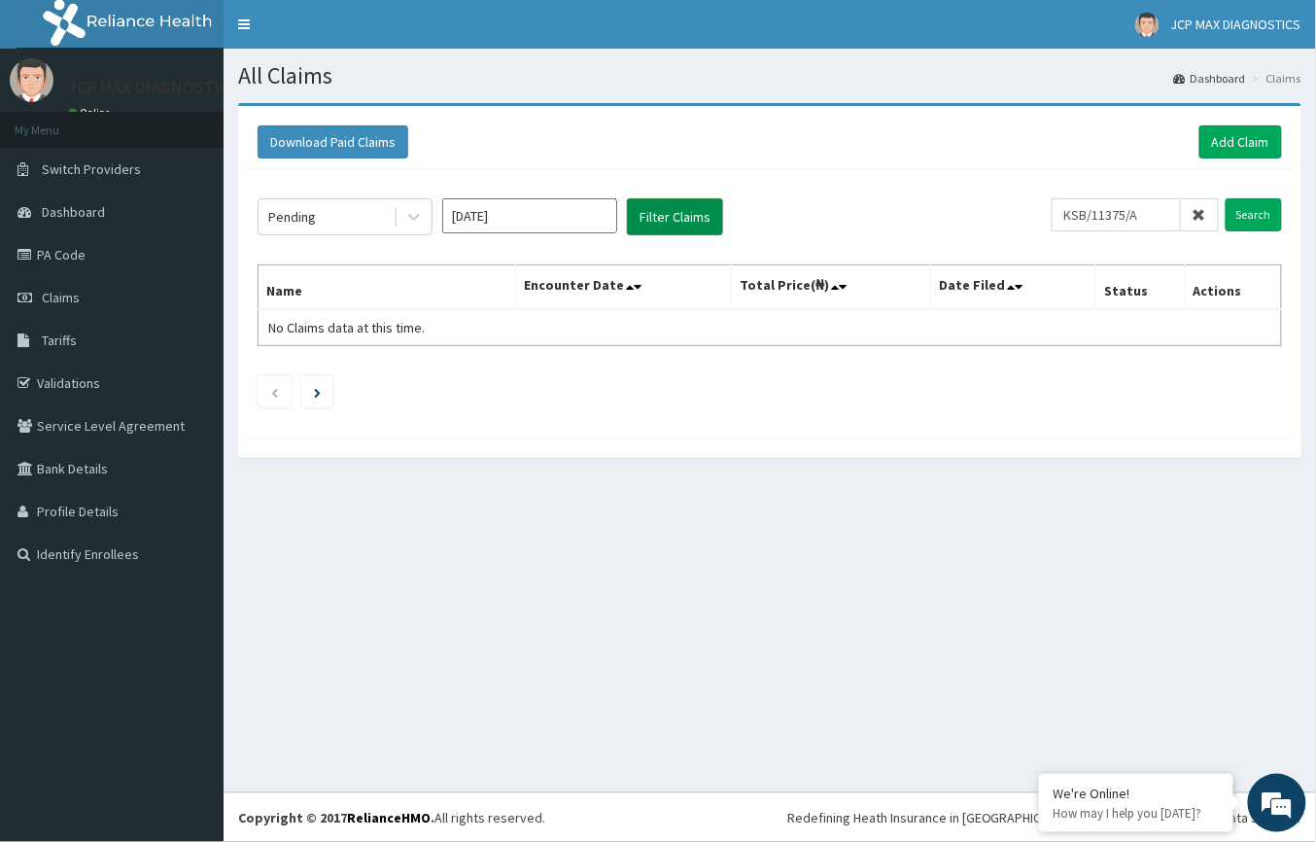
click at [713, 207] on button "Filter Claims" at bounding box center [675, 216] width 96 height 37
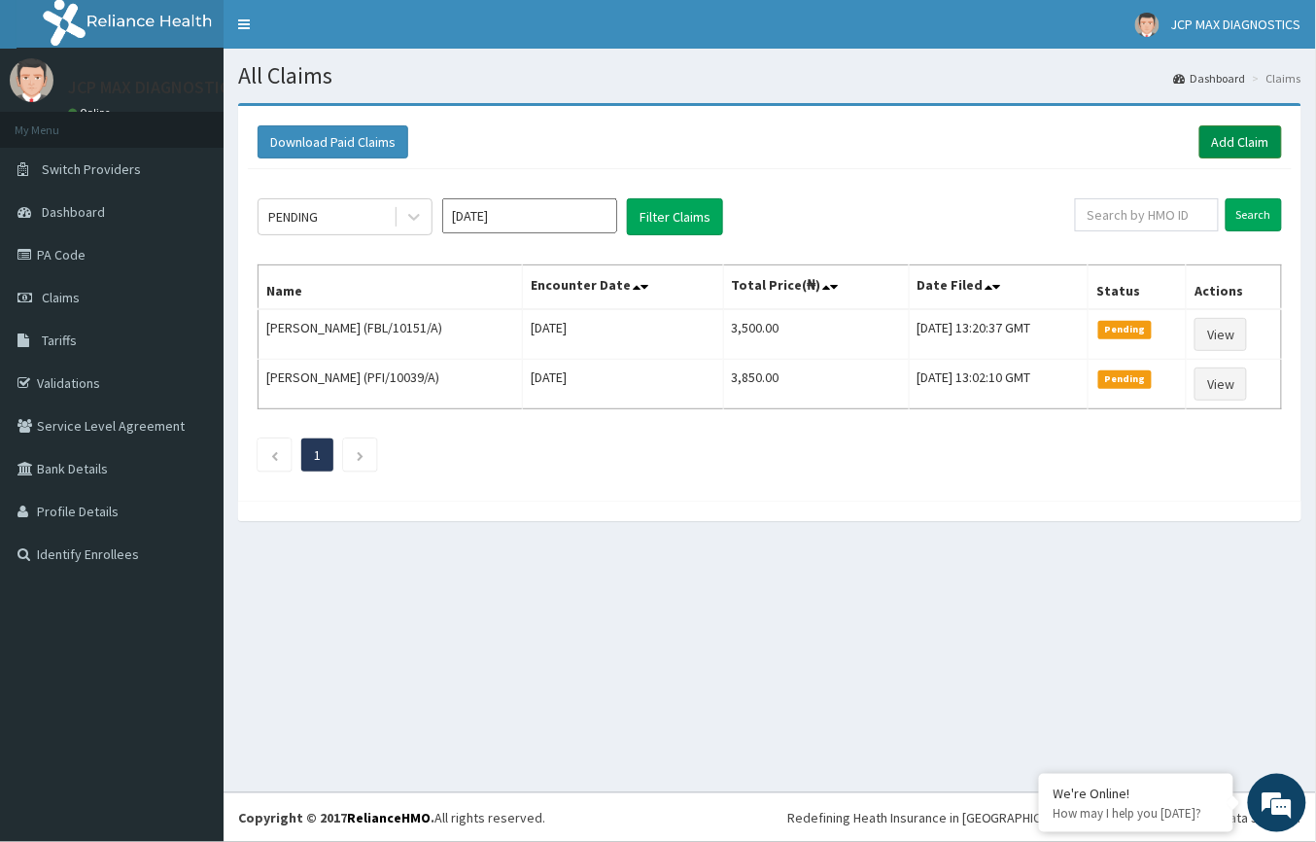
click at [1214, 145] on link "Add Claim" at bounding box center [1241, 141] width 83 height 33
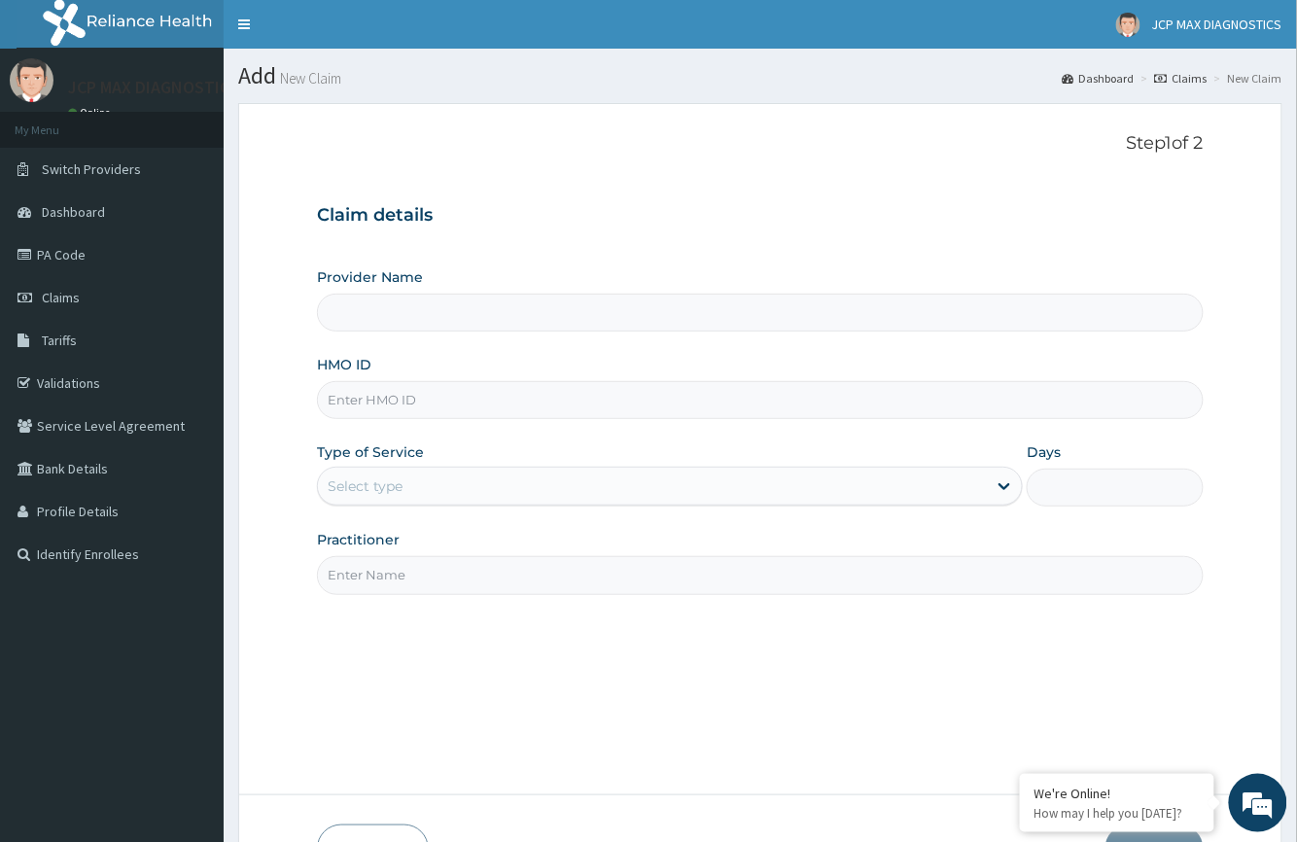
click at [573, 307] on input "Provider Name" at bounding box center [760, 313] width 886 height 38
click at [502, 398] on input "HMO ID" at bounding box center [760, 400] width 886 height 38
click at [495, 417] on input "HMO ID" at bounding box center [760, 400] width 886 height 38
type input "JCP Max Diagnostics"
paste input "CWP/10124/A"
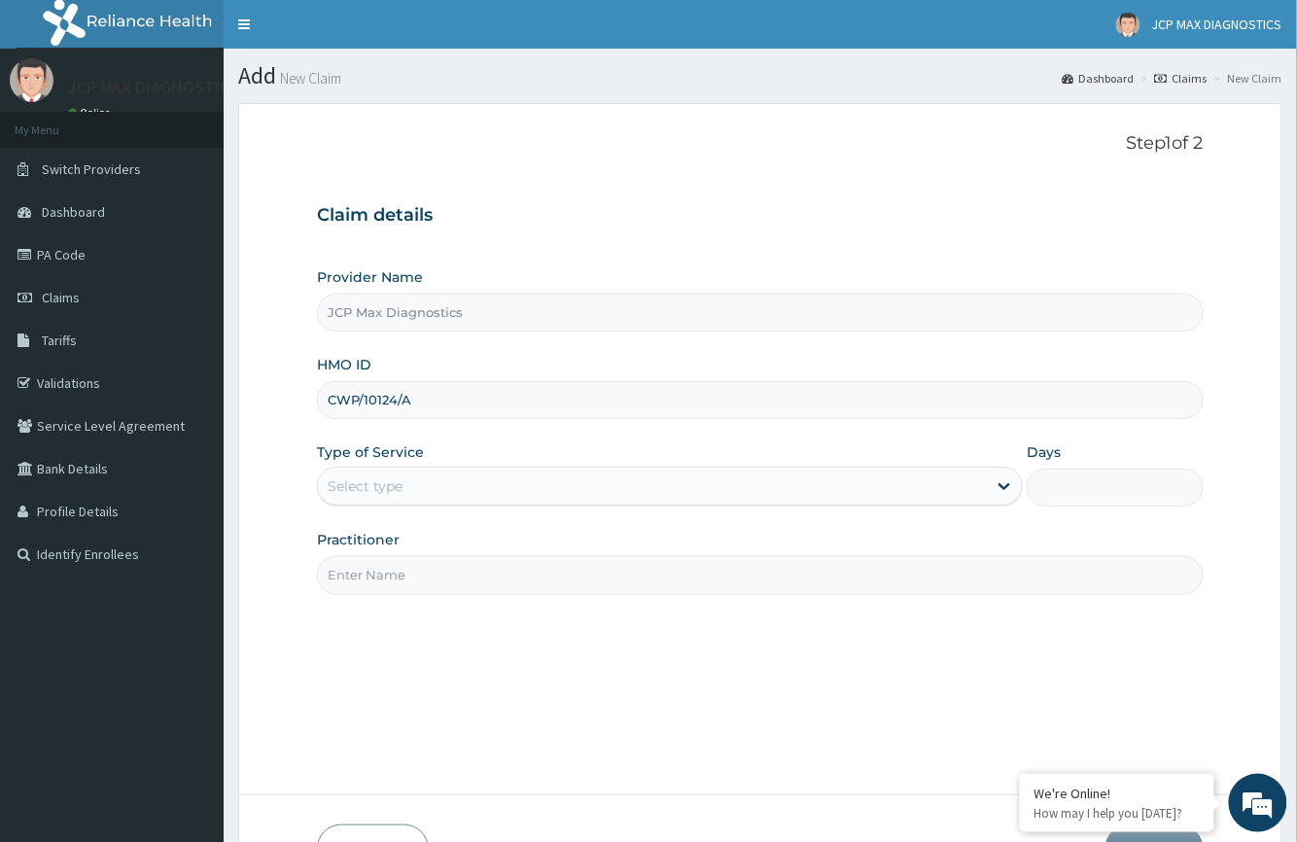
type input "CWP/10124/A"
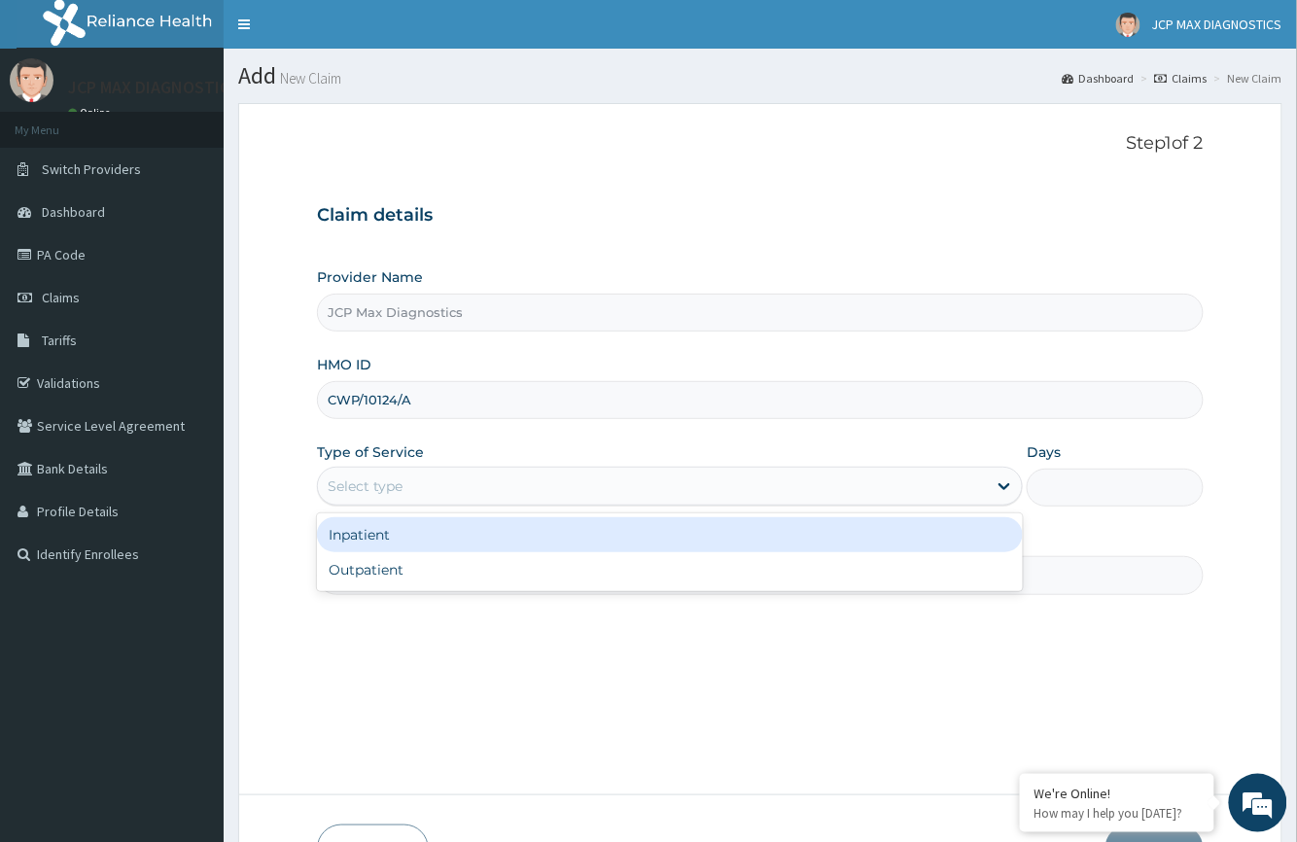
click at [472, 490] on div "Select type" at bounding box center [652, 486] width 669 height 31
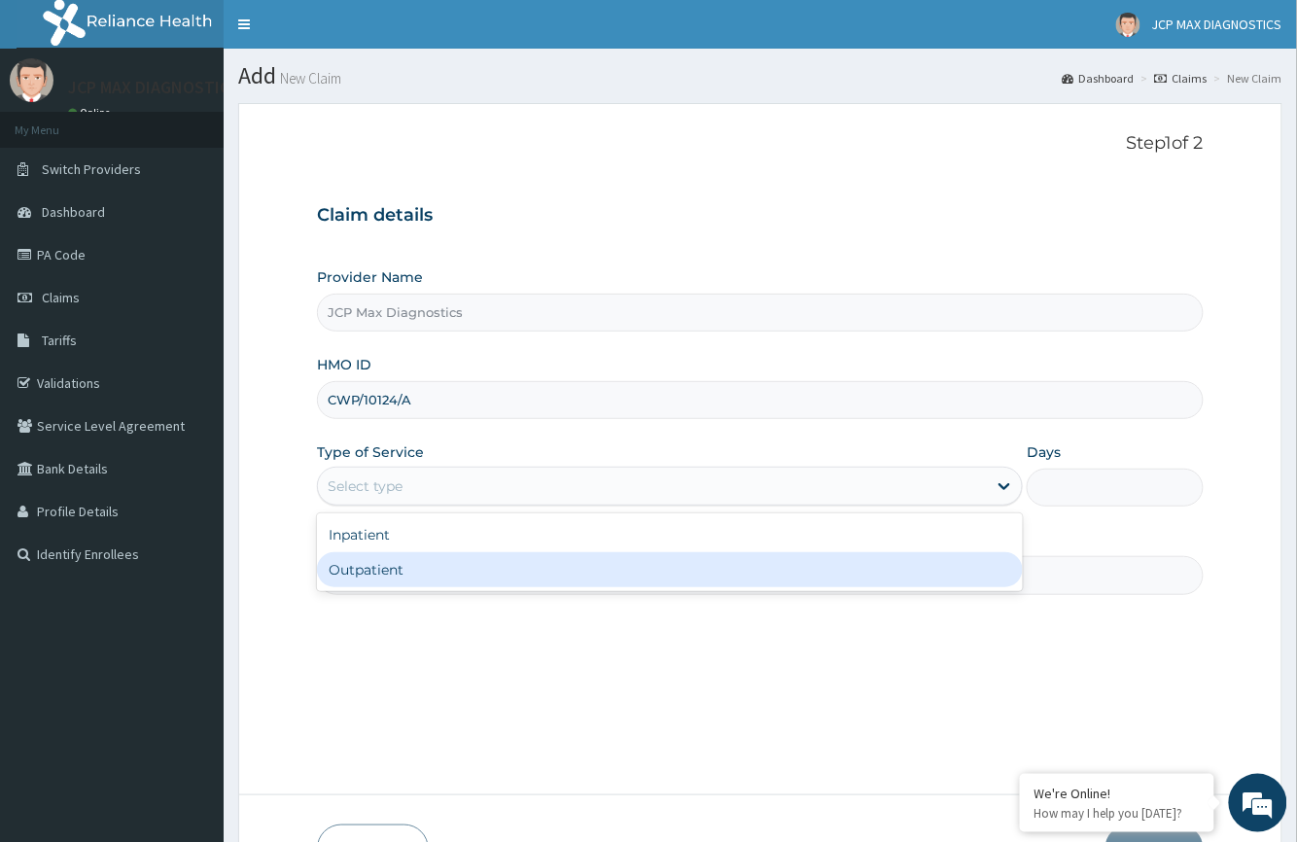
click at [448, 579] on div "Outpatient" at bounding box center [670, 569] width 706 height 35
type input "1"
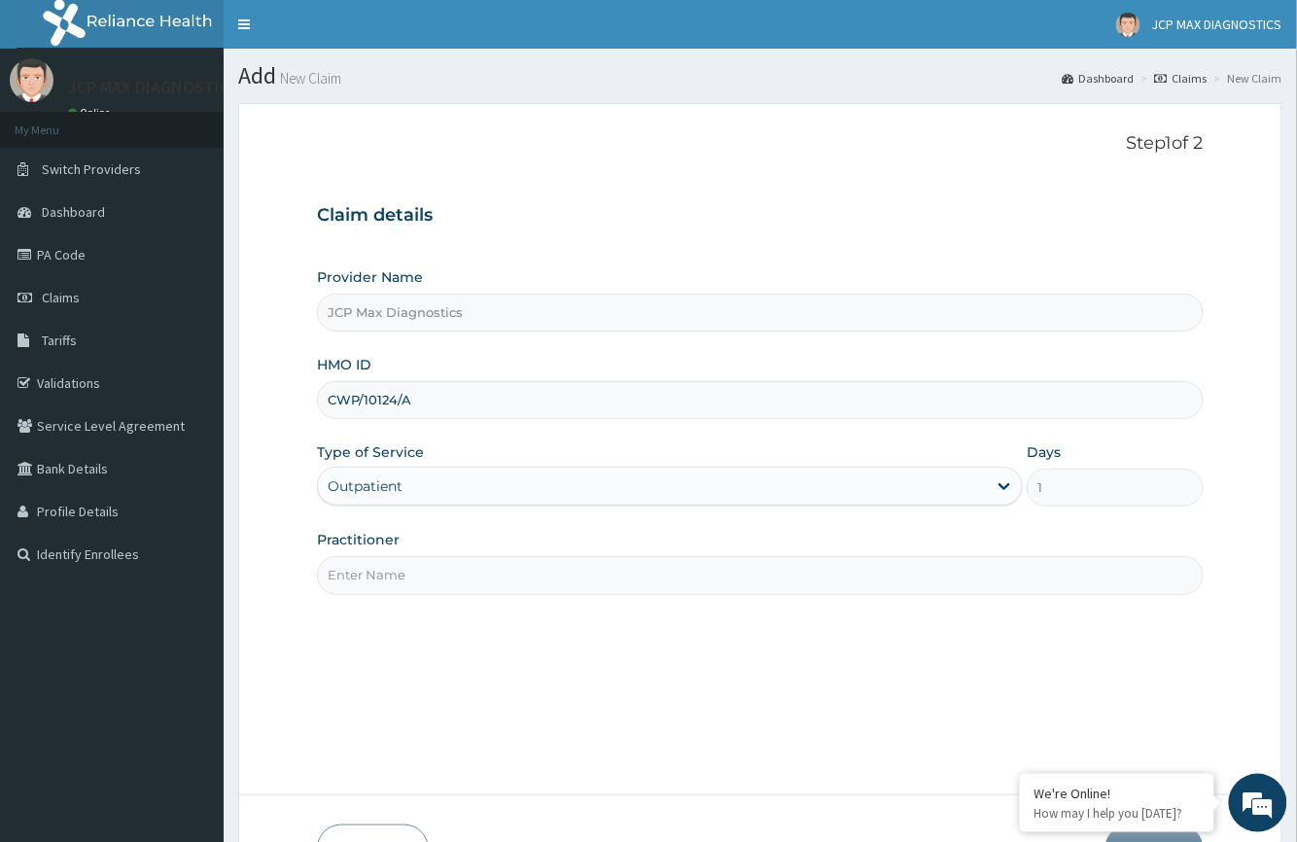
click at [445, 579] on input "Practitioner" at bounding box center [760, 575] width 886 height 38
type input "P"
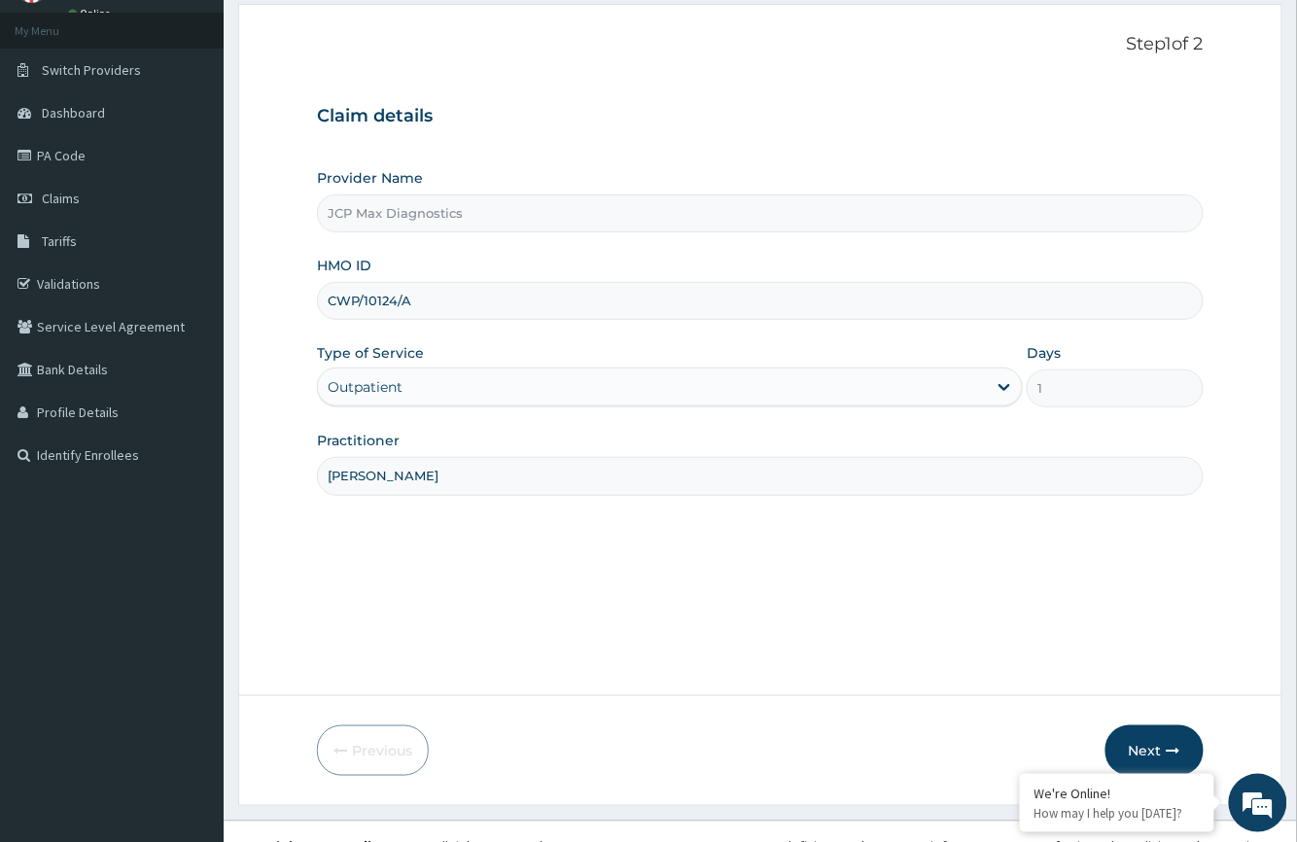
scroll to position [128, 0]
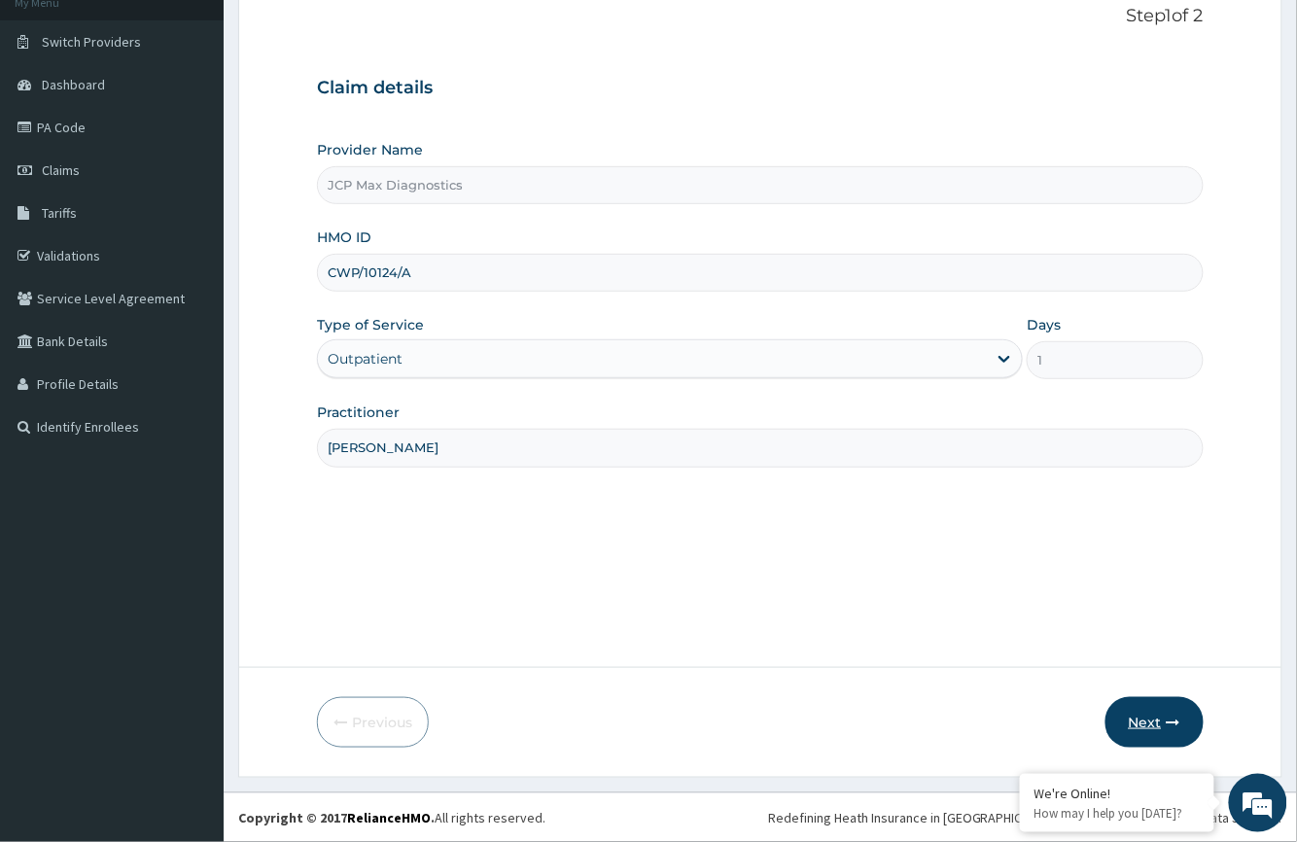
type input "[PERSON_NAME]"
click at [1153, 713] on button "Next" at bounding box center [1154, 722] width 98 height 51
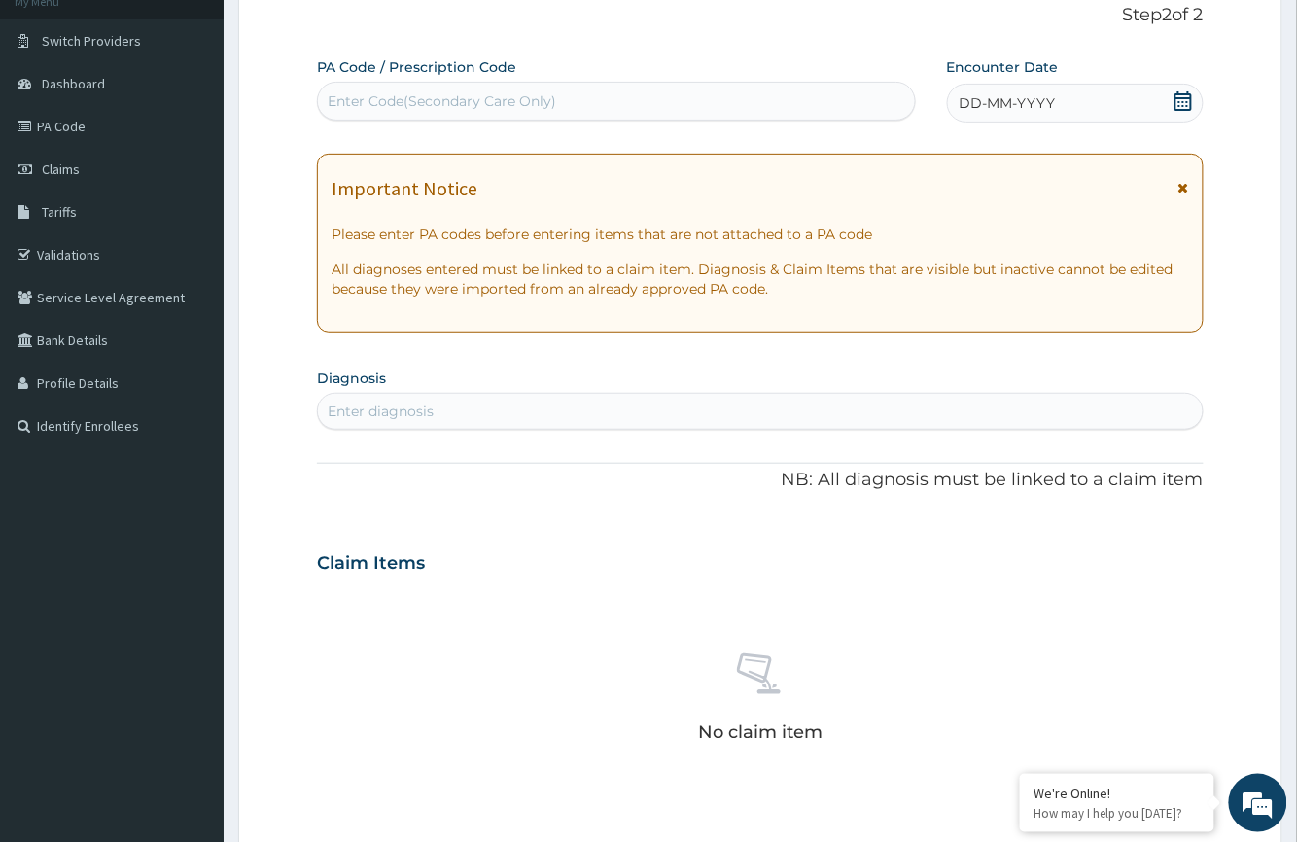
click at [622, 95] on div "Enter Code(Secondary Care Only)" at bounding box center [616, 101] width 596 height 31
type input "PA/18C527"
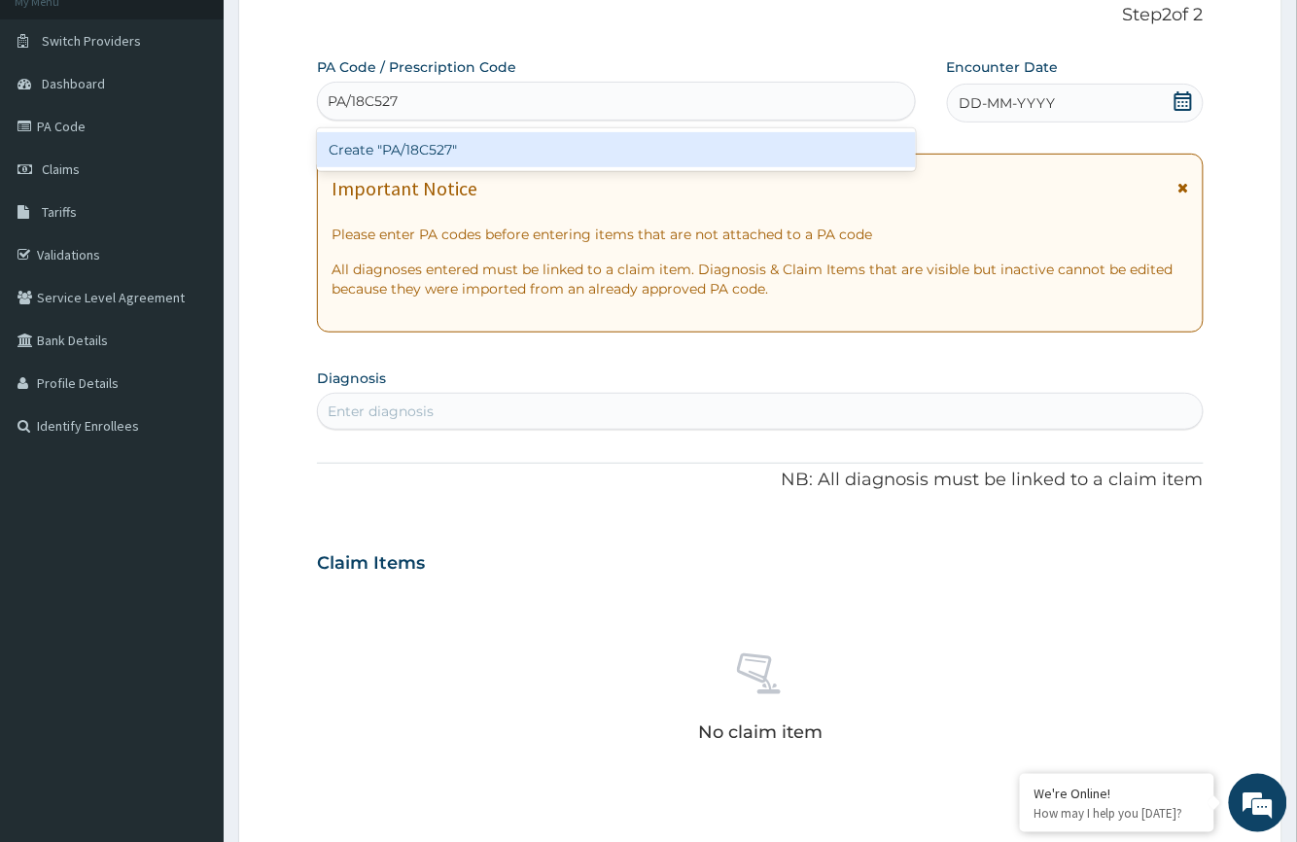
click at [640, 149] on div "Create "PA/18C527"" at bounding box center [616, 149] width 598 height 35
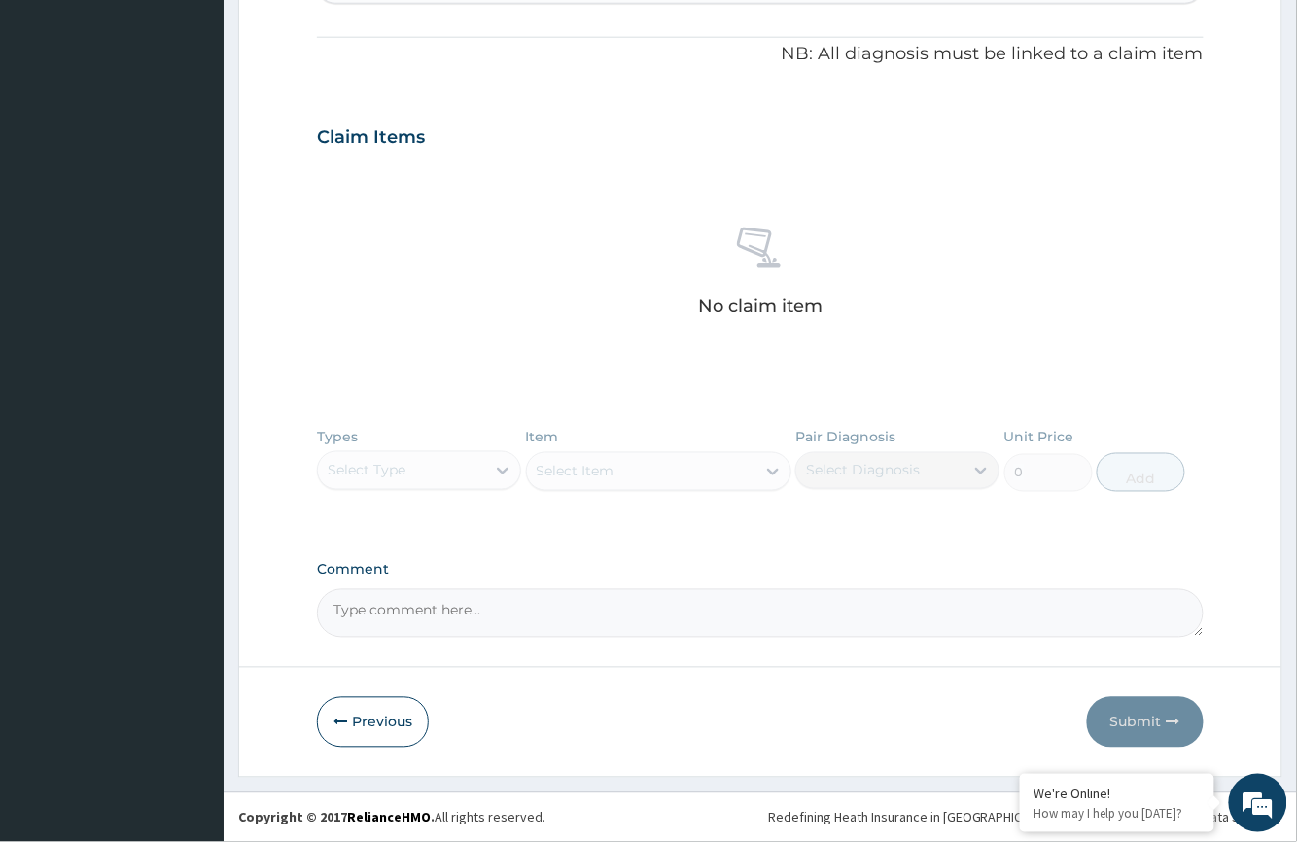
scroll to position [0, 0]
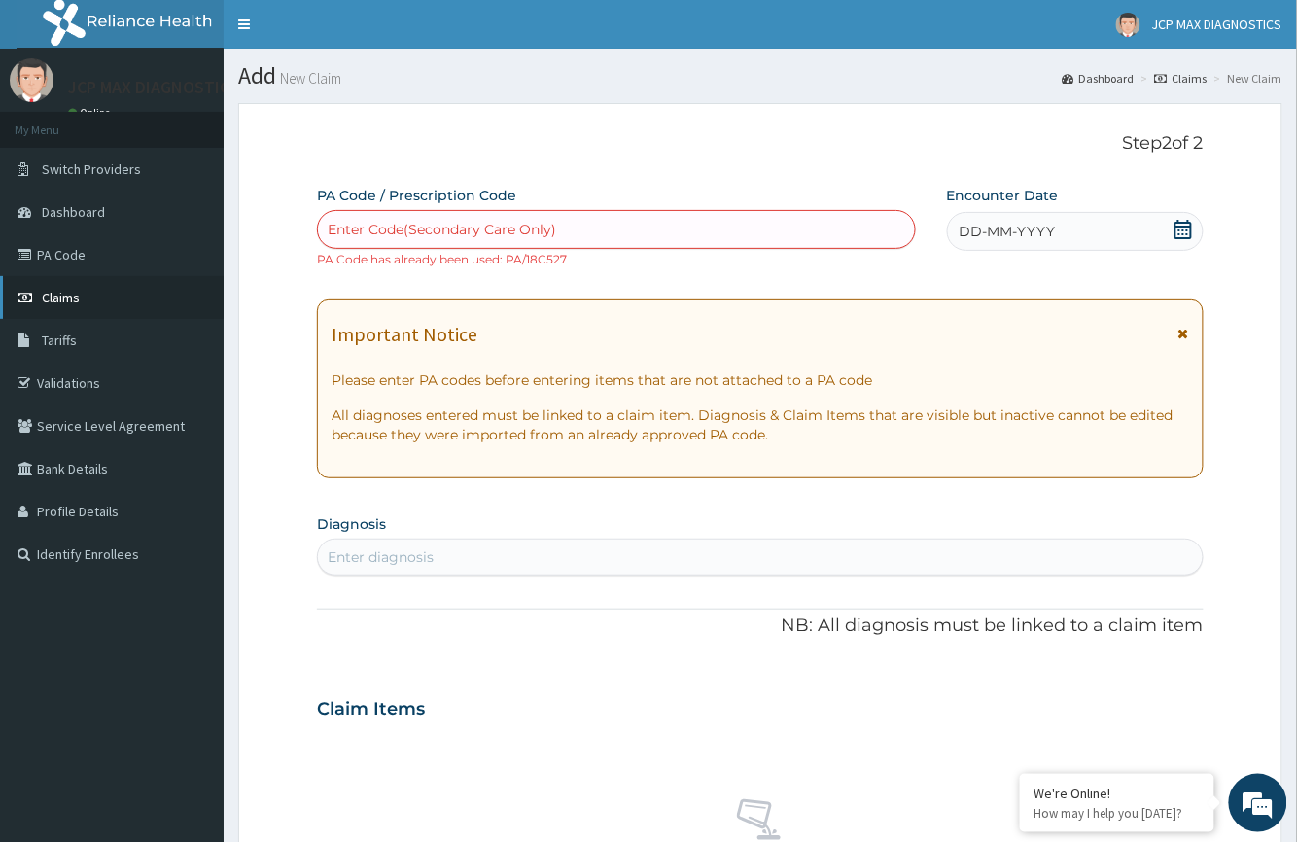
click at [37, 304] on link "Claims" at bounding box center [112, 297] width 224 height 43
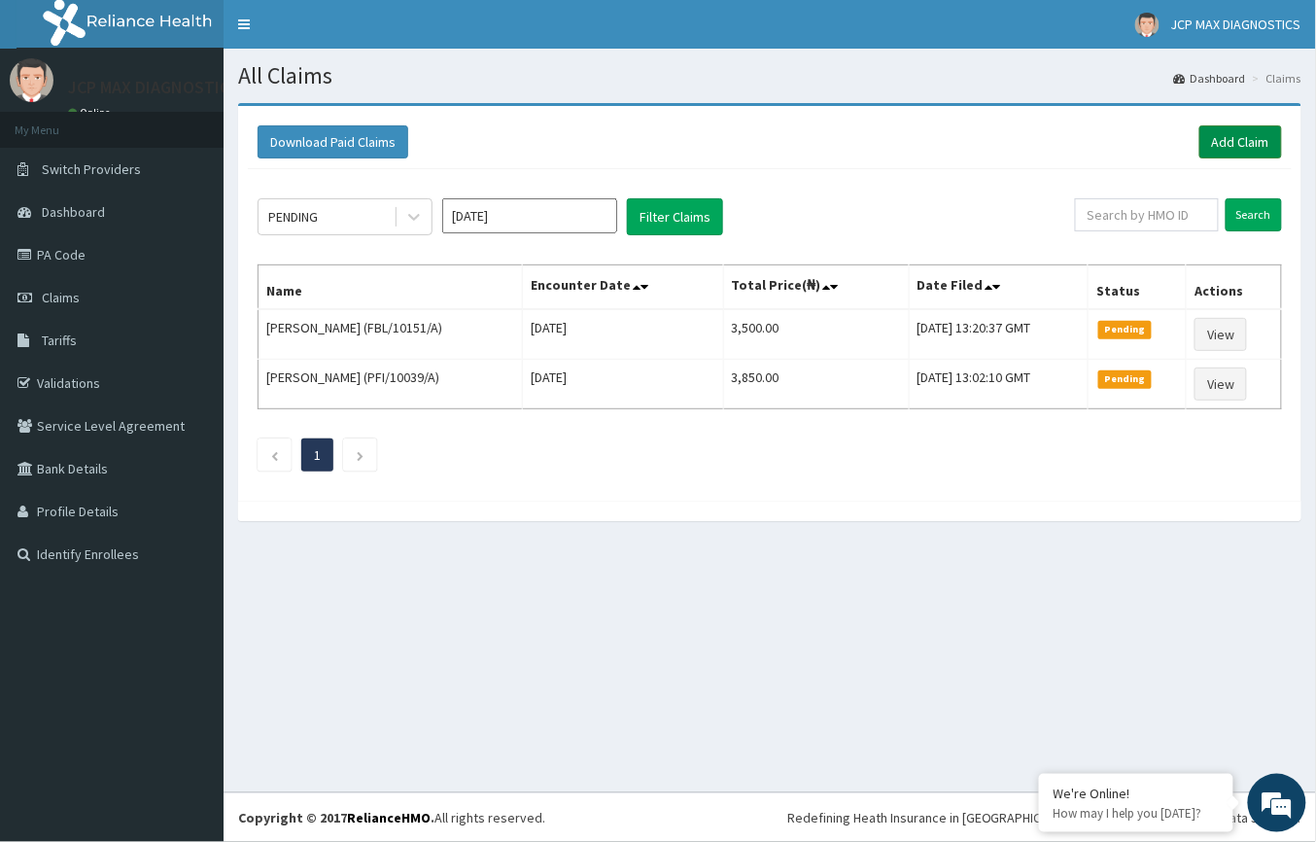
click at [1215, 141] on link "Add Claim" at bounding box center [1241, 141] width 83 height 33
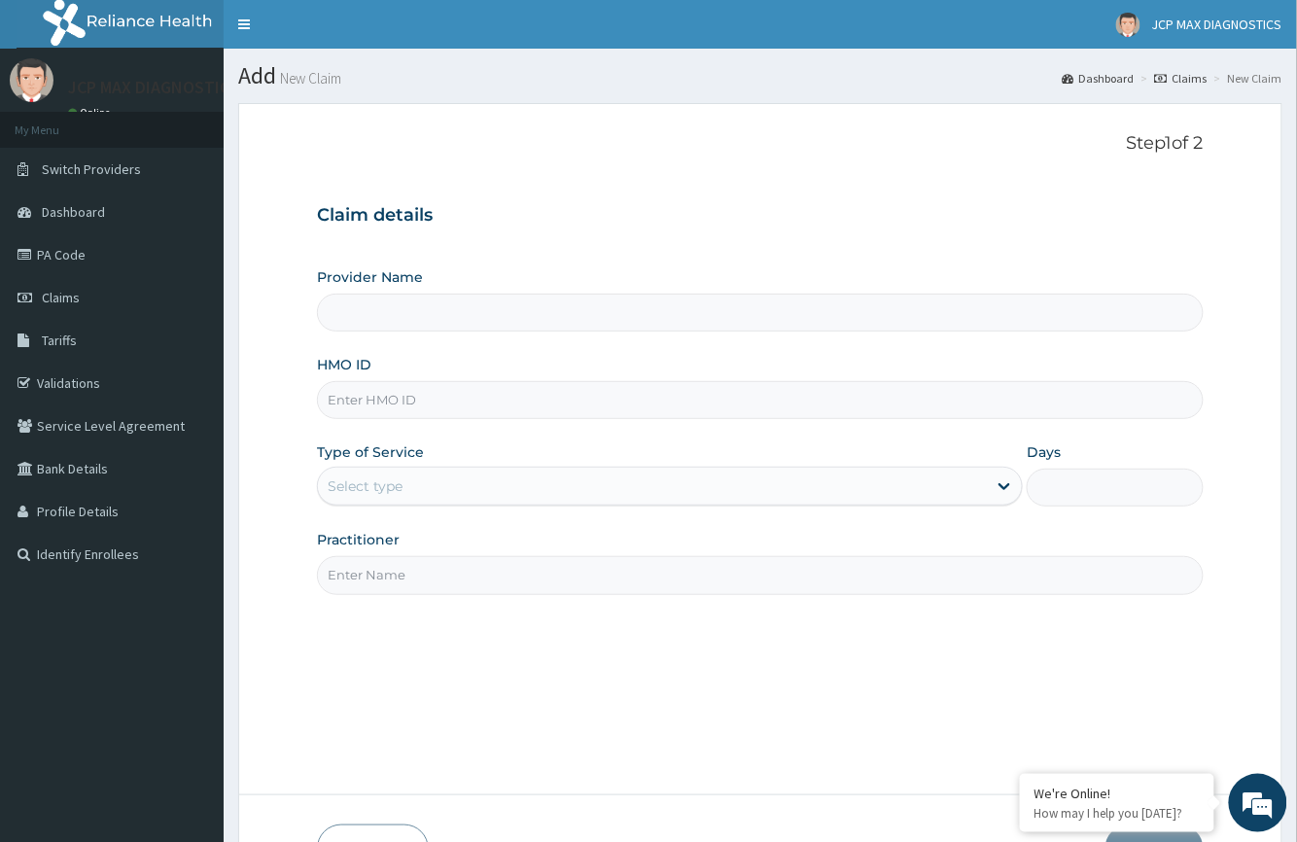
click at [359, 412] on input "HMO ID" at bounding box center [760, 400] width 886 height 38
type input "JCP Max Diagnostics"
paste input "GSV/11850/A"
type input "GSV/11850/A"
click at [408, 495] on div "Select type" at bounding box center [652, 486] width 669 height 31
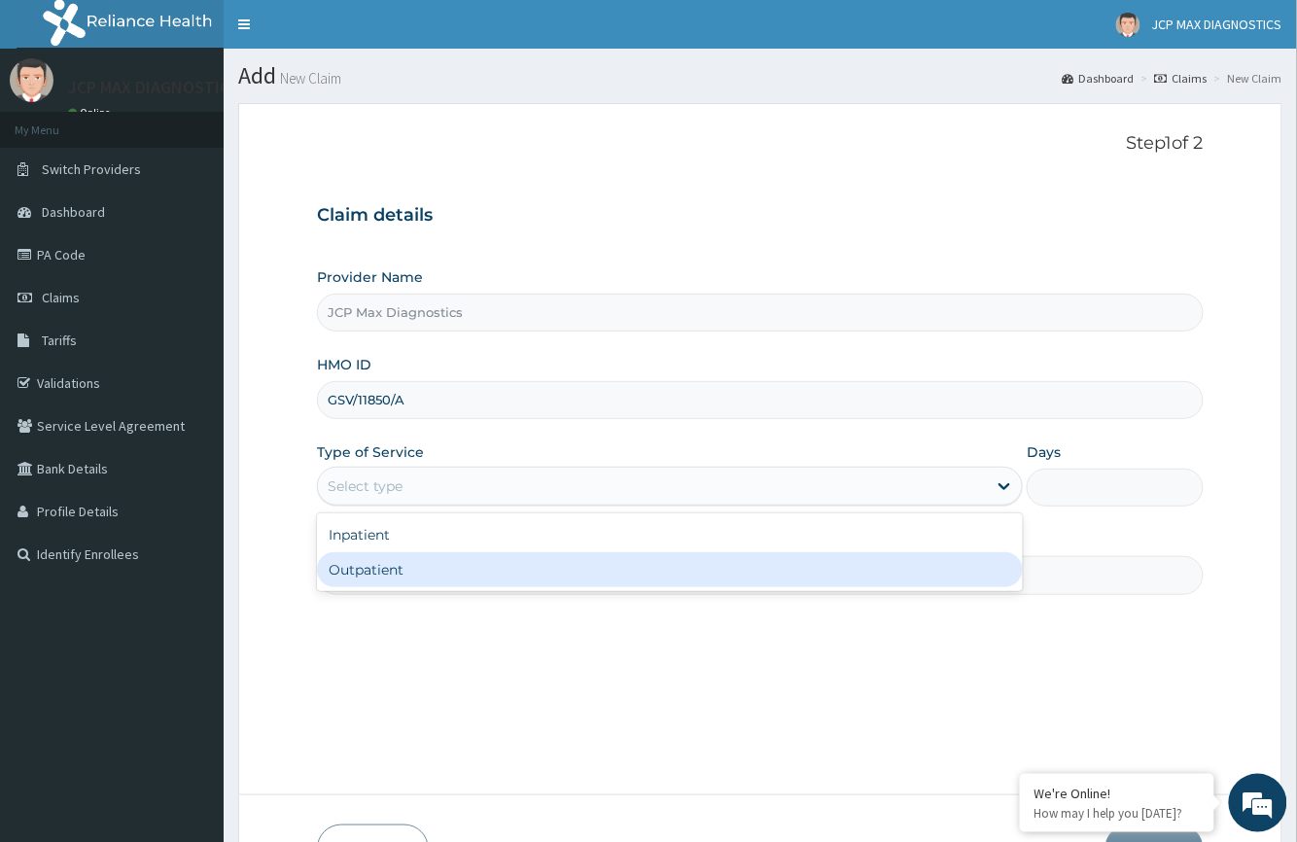
click at [393, 566] on div "Outpatient" at bounding box center [670, 569] width 706 height 35
type input "1"
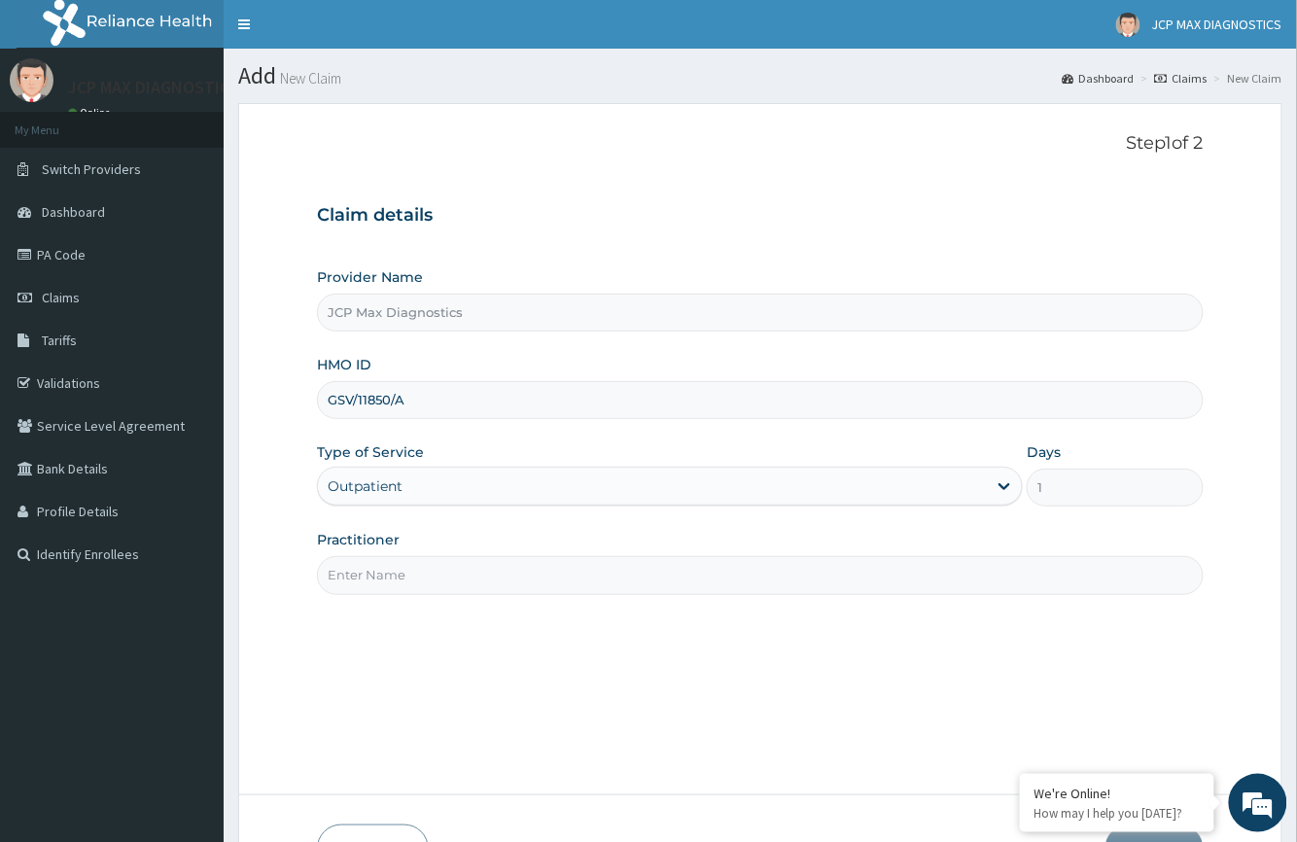
click at [389, 557] on div "Practitioner" at bounding box center [760, 562] width 886 height 64
click at [412, 589] on input "Practitioner" at bounding box center [760, 575] width 886 height 38
type input "DR OKAFO5"
drag, startPoint x: 328, startPoint y: 576, endPoint x: 428, endPoint y: 569, distance: 100.4
click at [428, 569] on input "DR OKAFO5" at bounding box center [760, 575] width 886 height 38
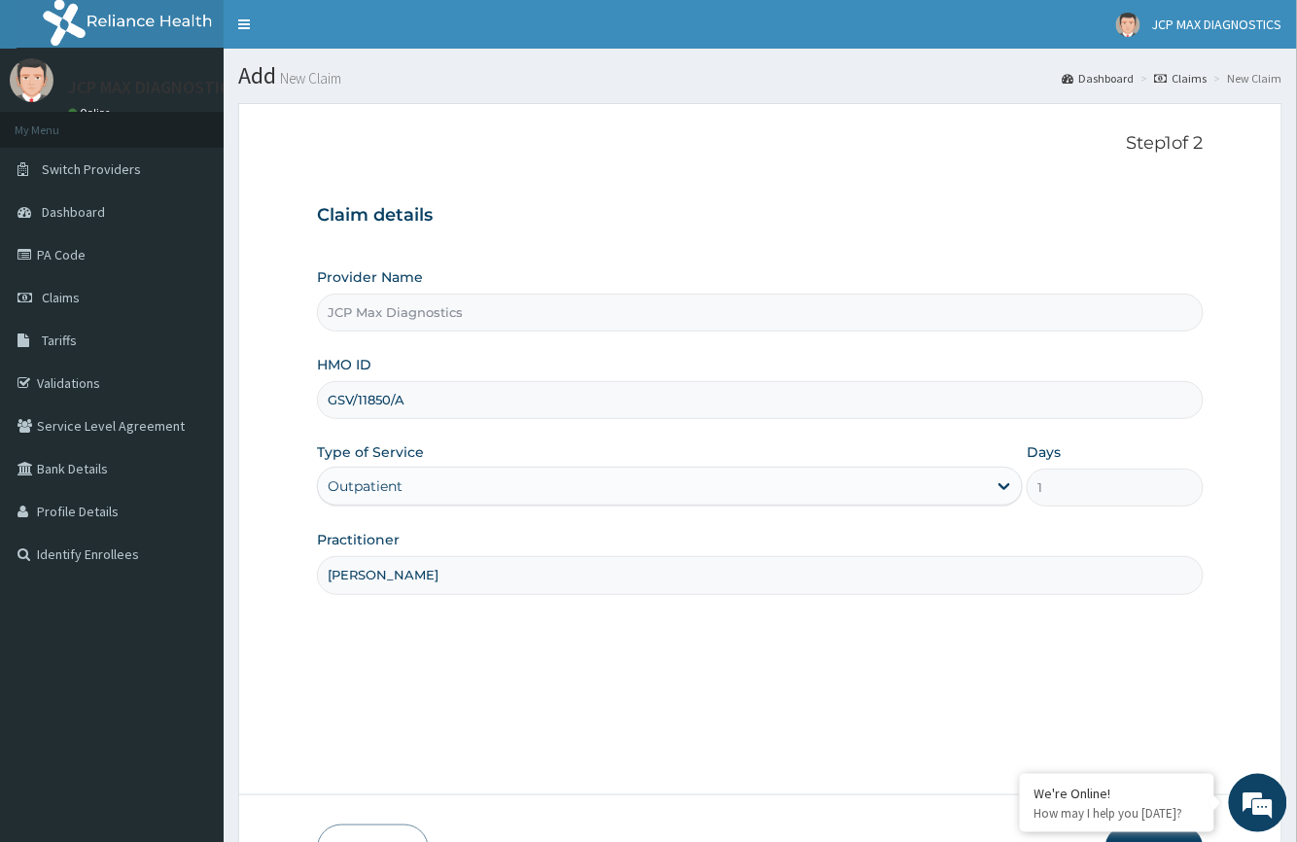
scroll to position [128, 0]
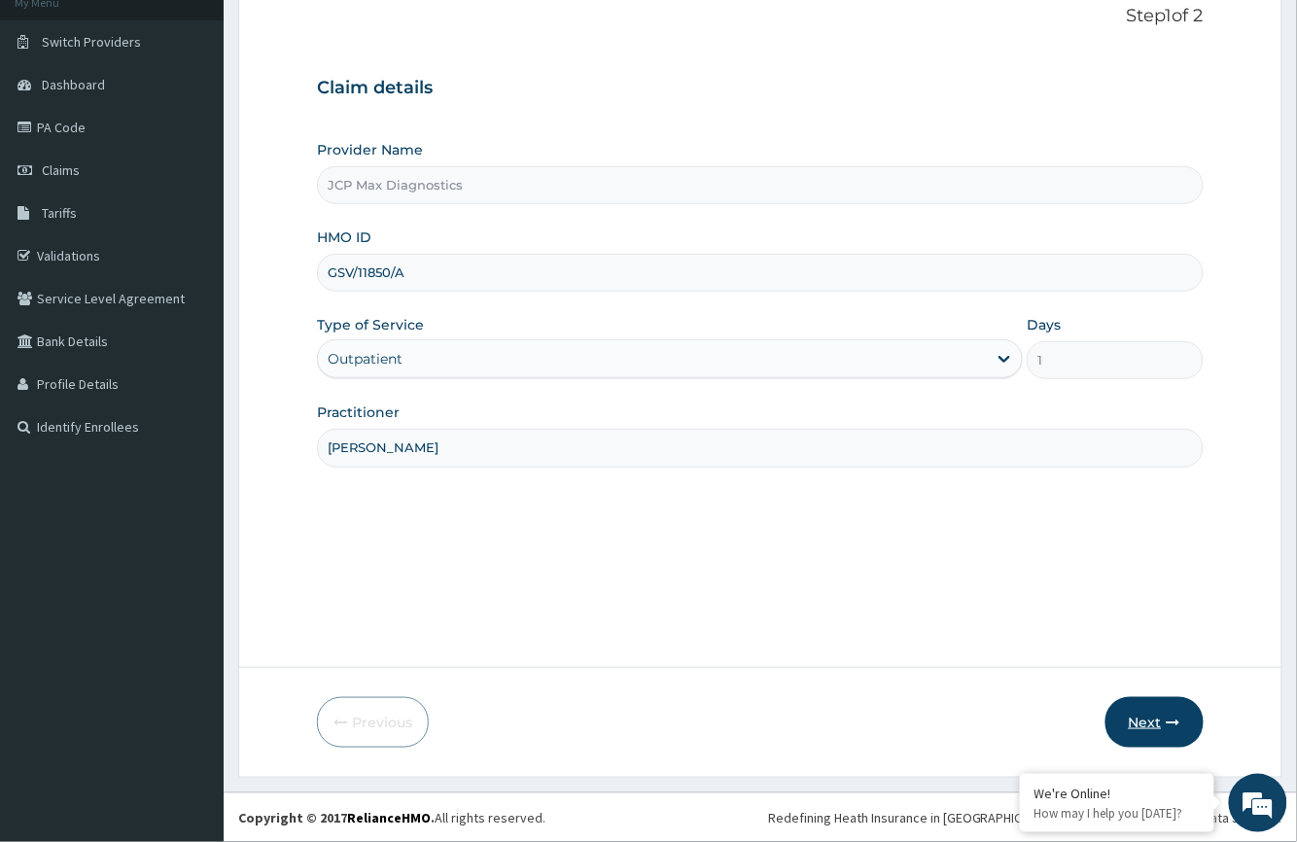
type input "DR OKAFOR"
click at [1151, 729] on button "Next" at bounding box center [1154, 722] width 98 height 51
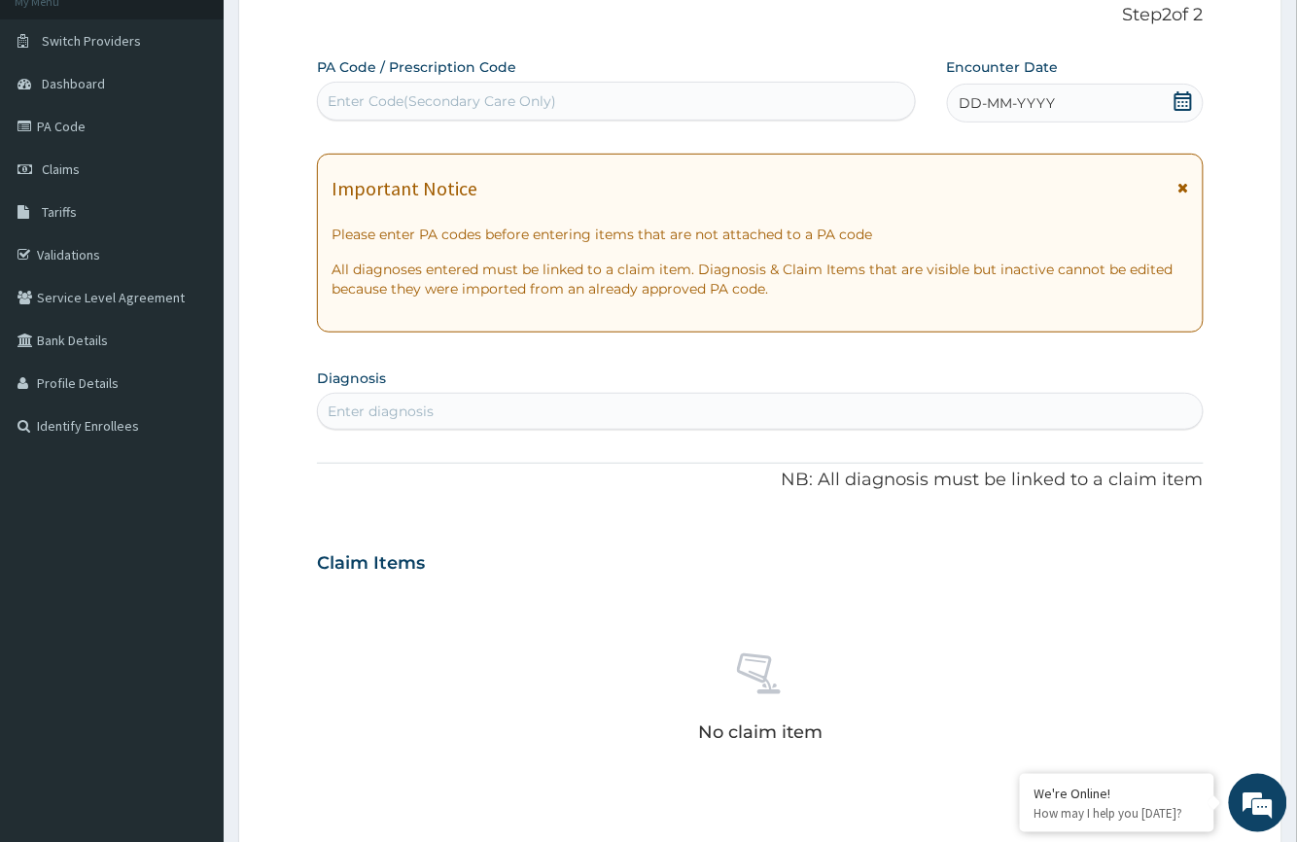
click at [346, 87] on div "Enter Code(Secondary Care Only)" at bounding box center [616, 101] width 596 height 31
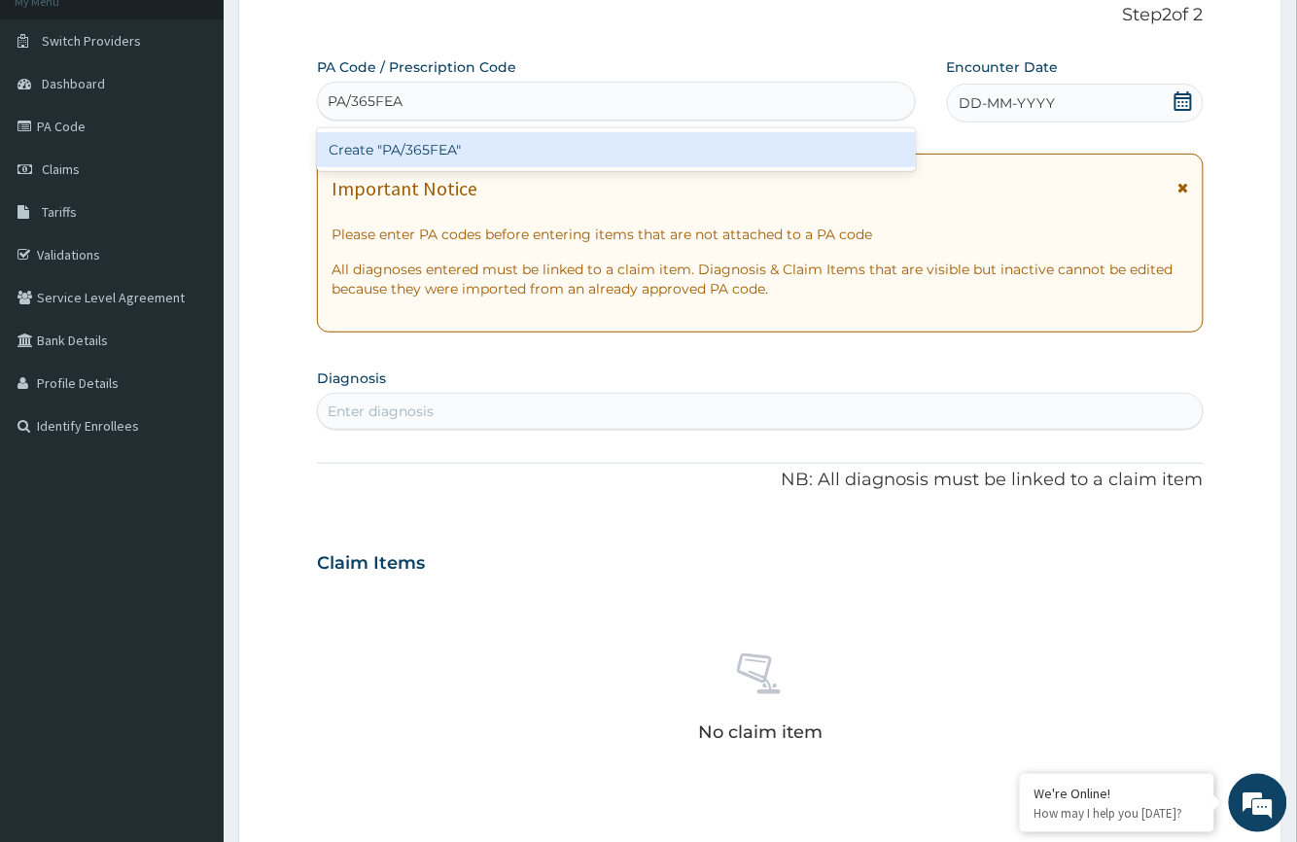
type input "PA/365FEA"
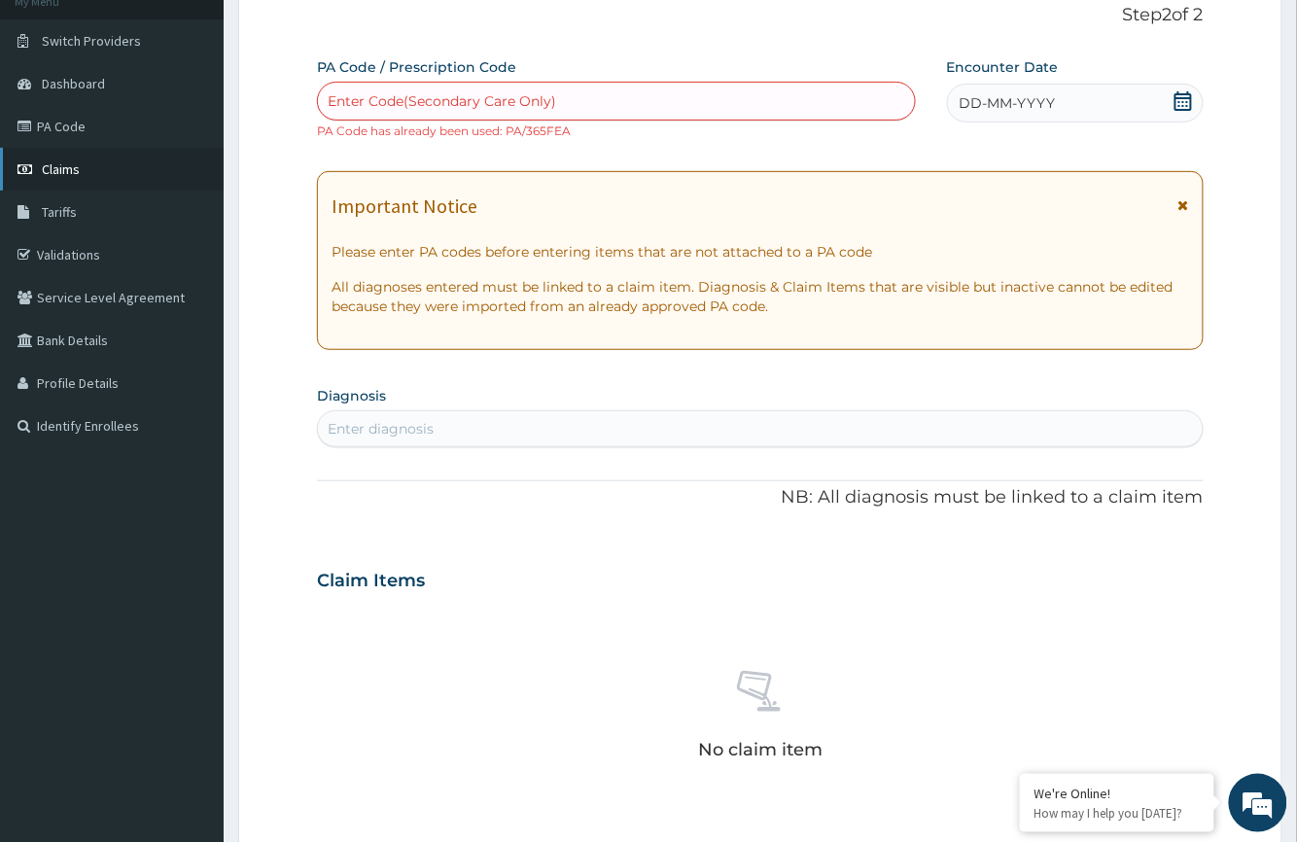
click at [47, 160] on span "Claims" at bounding box center [61, 168] width 38 height 17
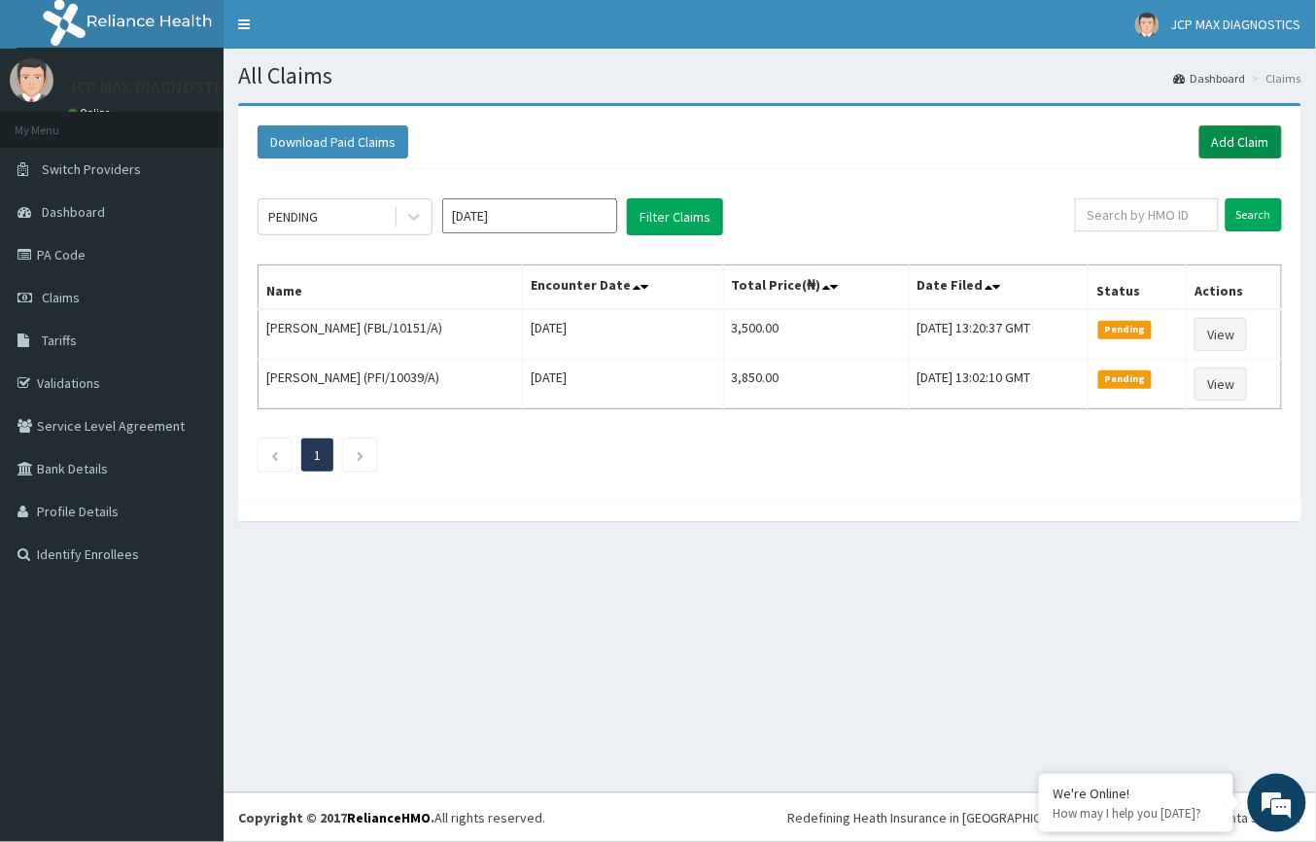
click at [1254, 146] on link "Add Claim" at bounding box center [1241, 141] width 83 height 33
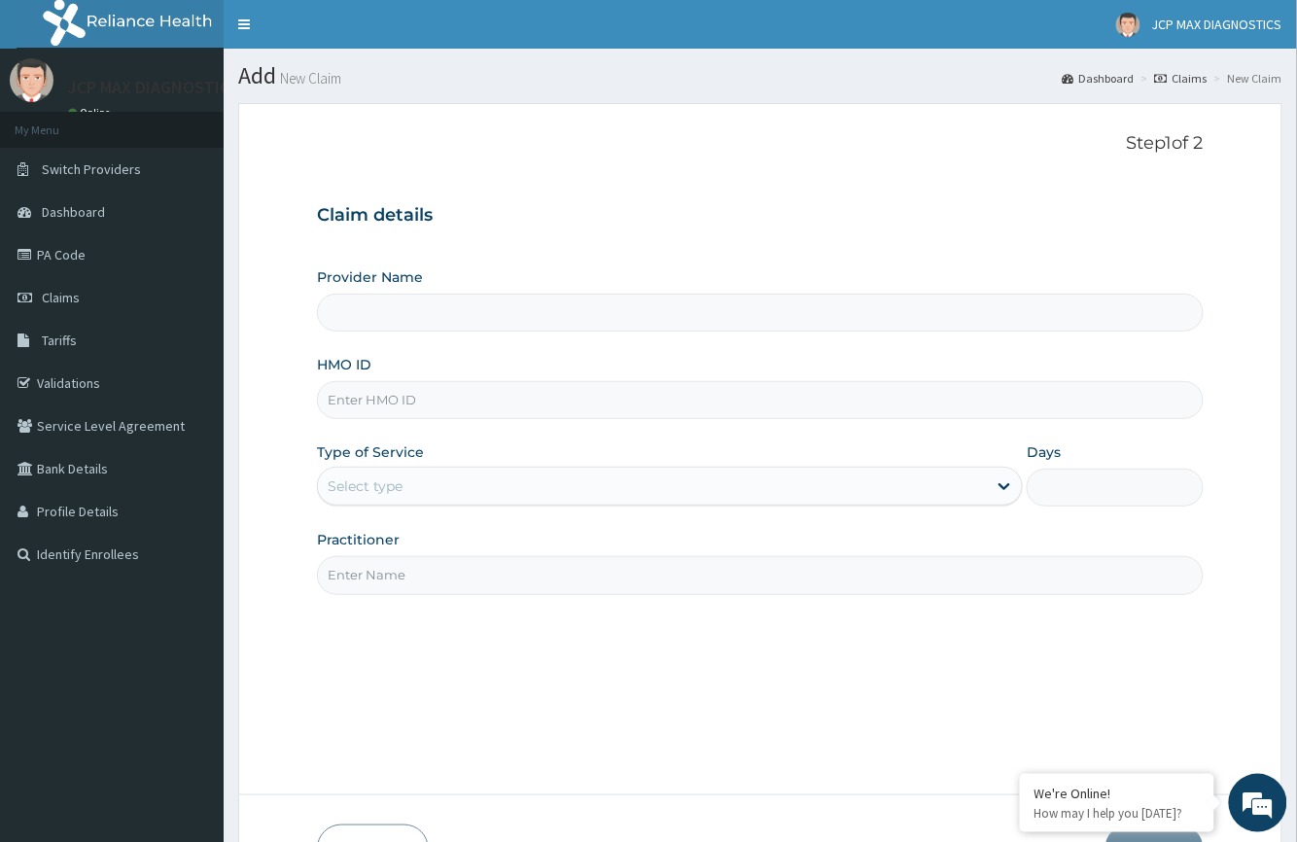
click at [339, 409] on input "HMO ID" at bounding box center [760, 400] width 886 height 38
paste input "LSA/10026/A"
type input "LSA/10026/A"
type input "JCP Max Diagnostics"
type input "LSA/10026/A"
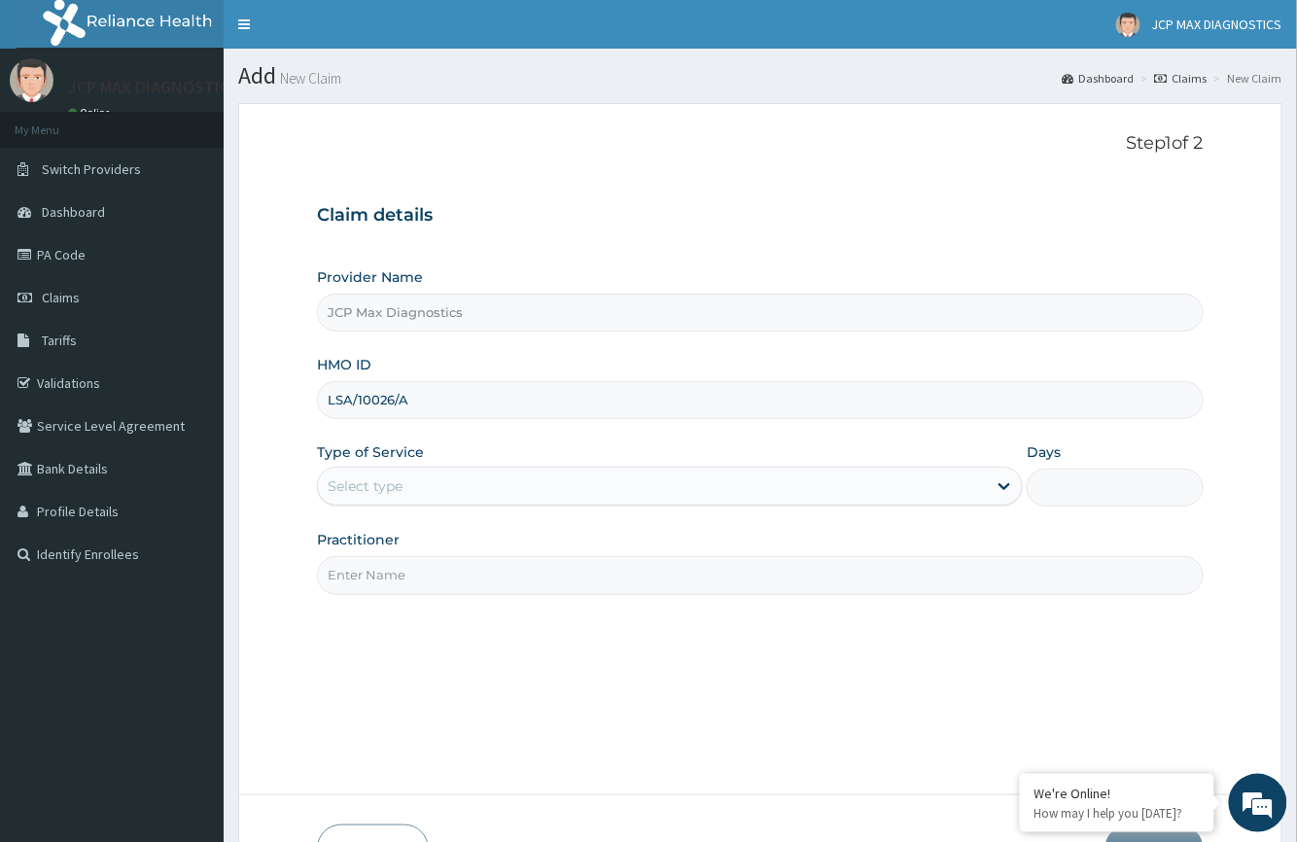
click at [379, 476] on div "Select type" at bounding box center [652, 486] width 669 height 31
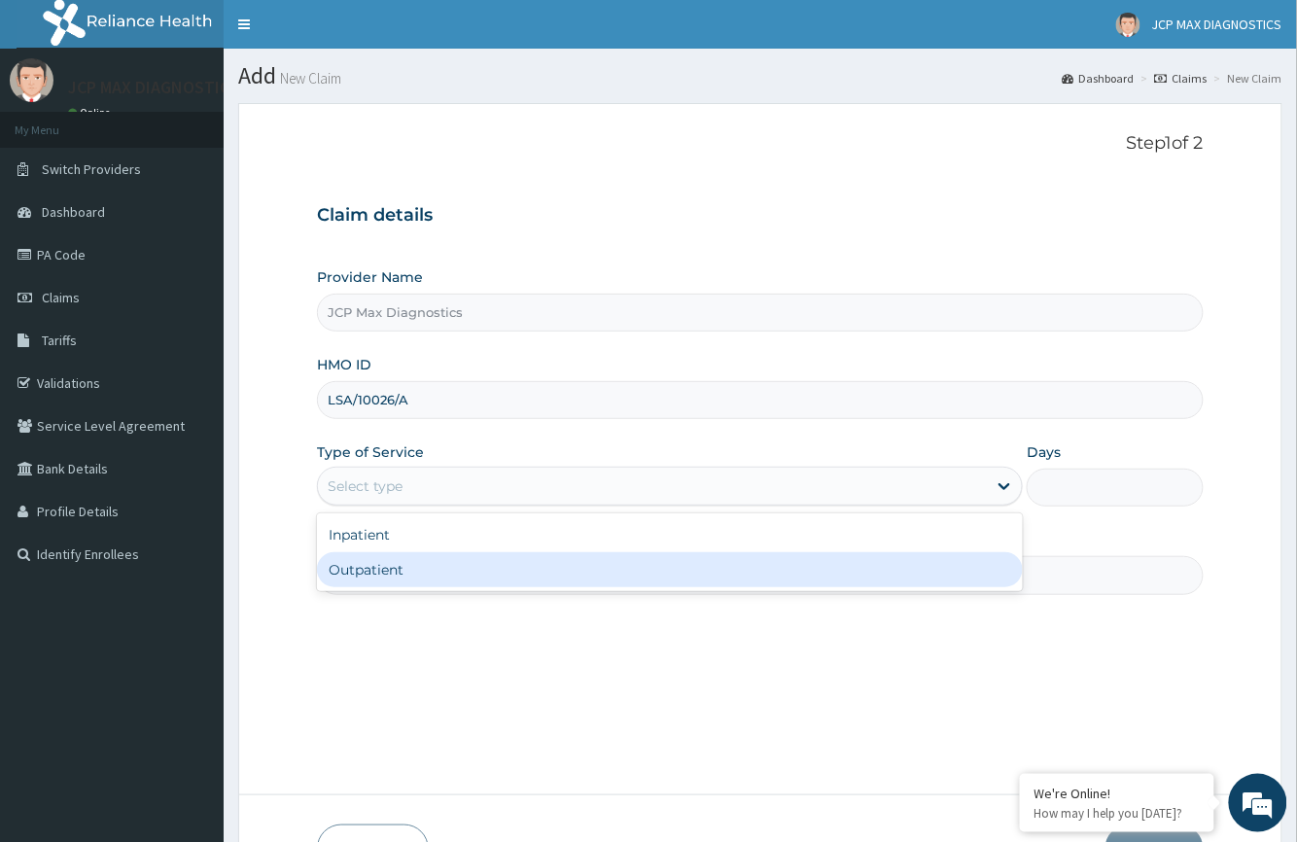
click at [385, 570] on div "Outpatient" at bounding box center [670, 569] width 706 height 35
type input "1"
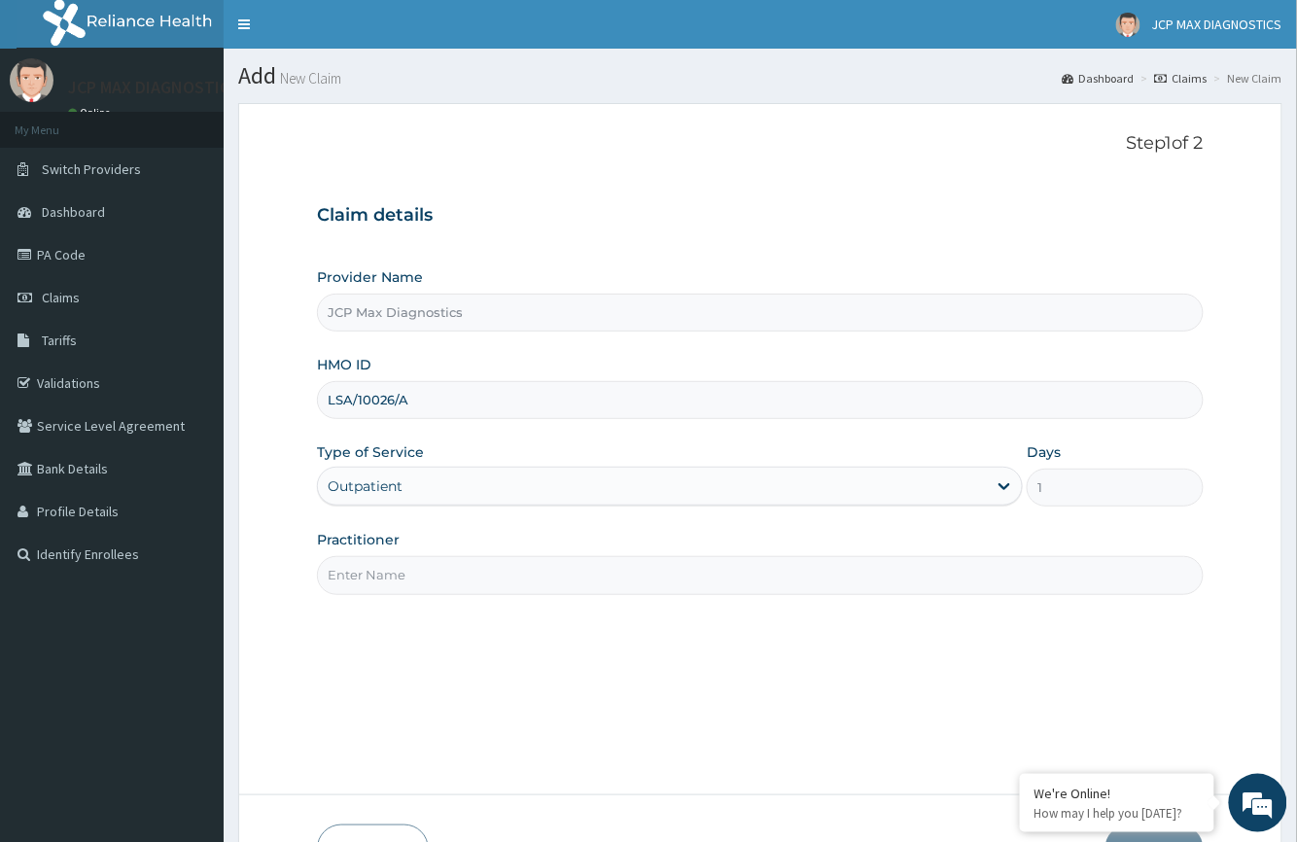
click at [364, 576] on input "Practitioner" at bounding box center [760, 575] width 886 height 38
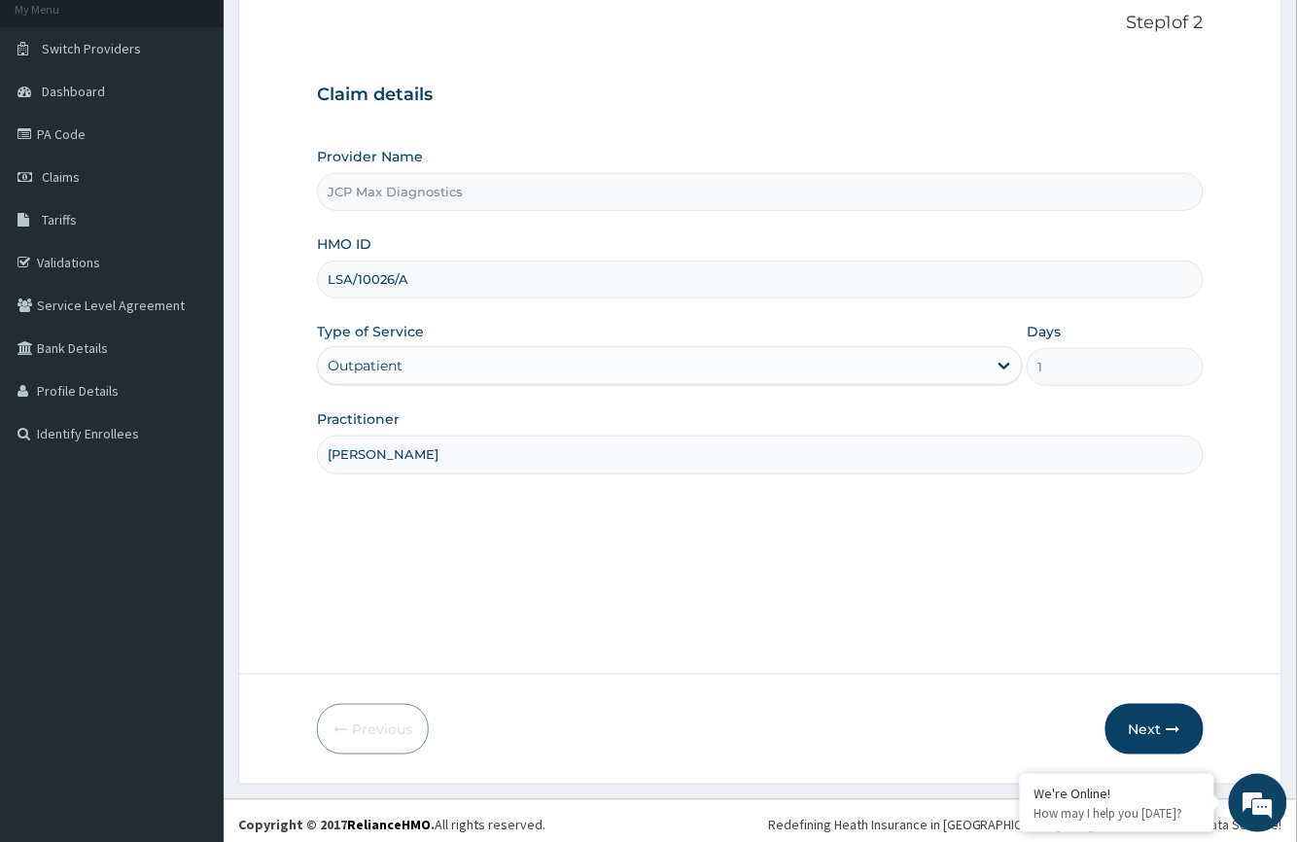
scroll to position [128, 0]
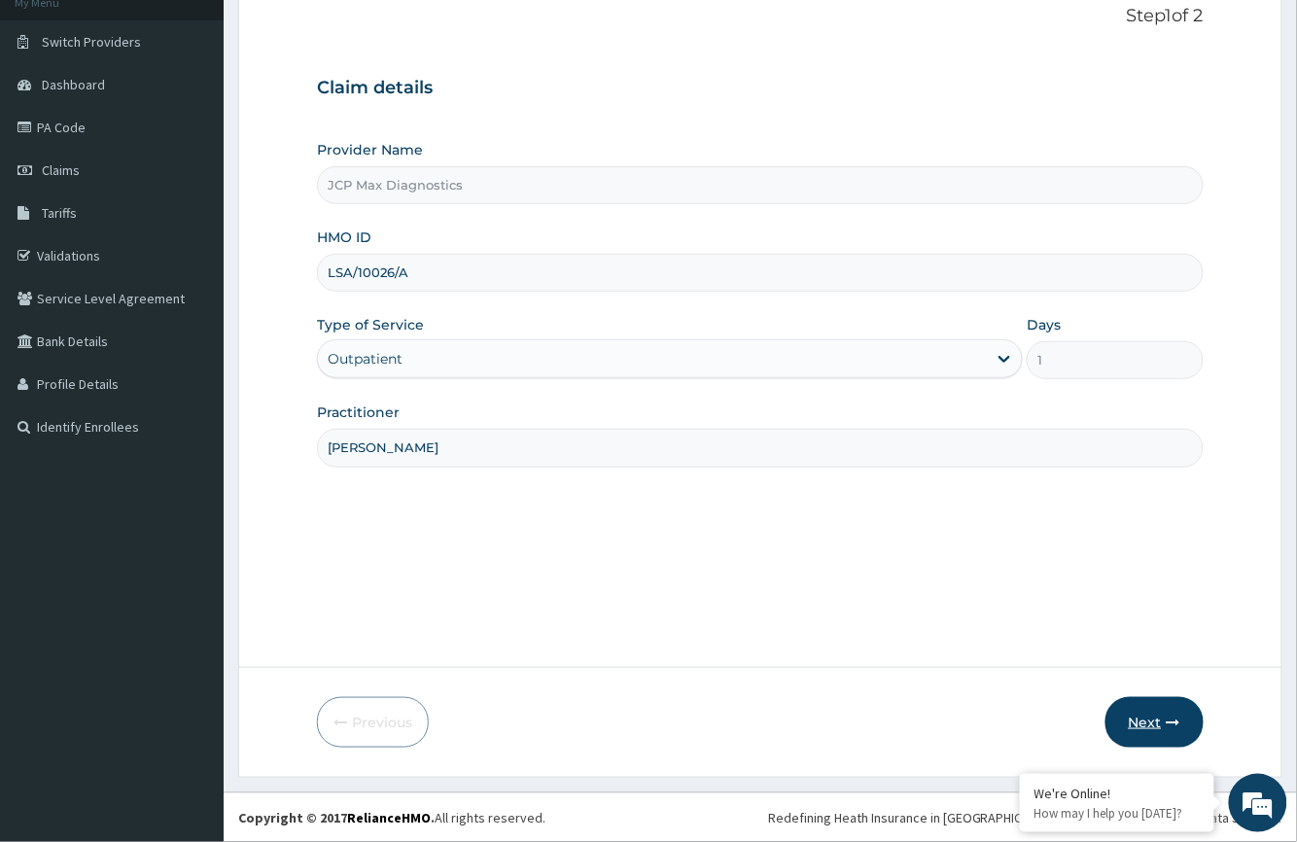
type input "[PERSON_NAME]"
click at [1168, 736] on button "Next" at bounding box center [1154, 722] width 98 height 51
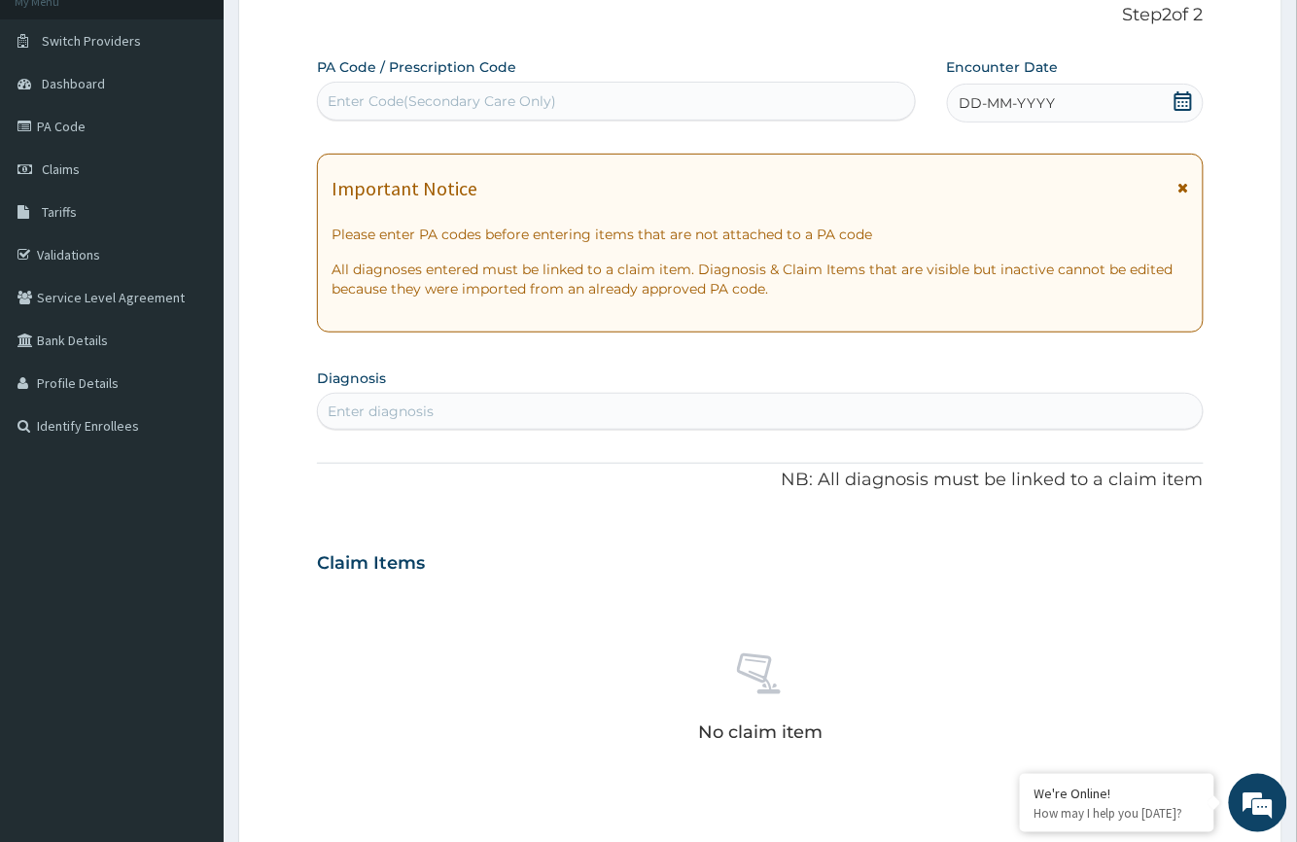
click at [364, 103] on div "Enter Code(Secondary Care Only)" at bounding box center [442, 100] width 228 height 19
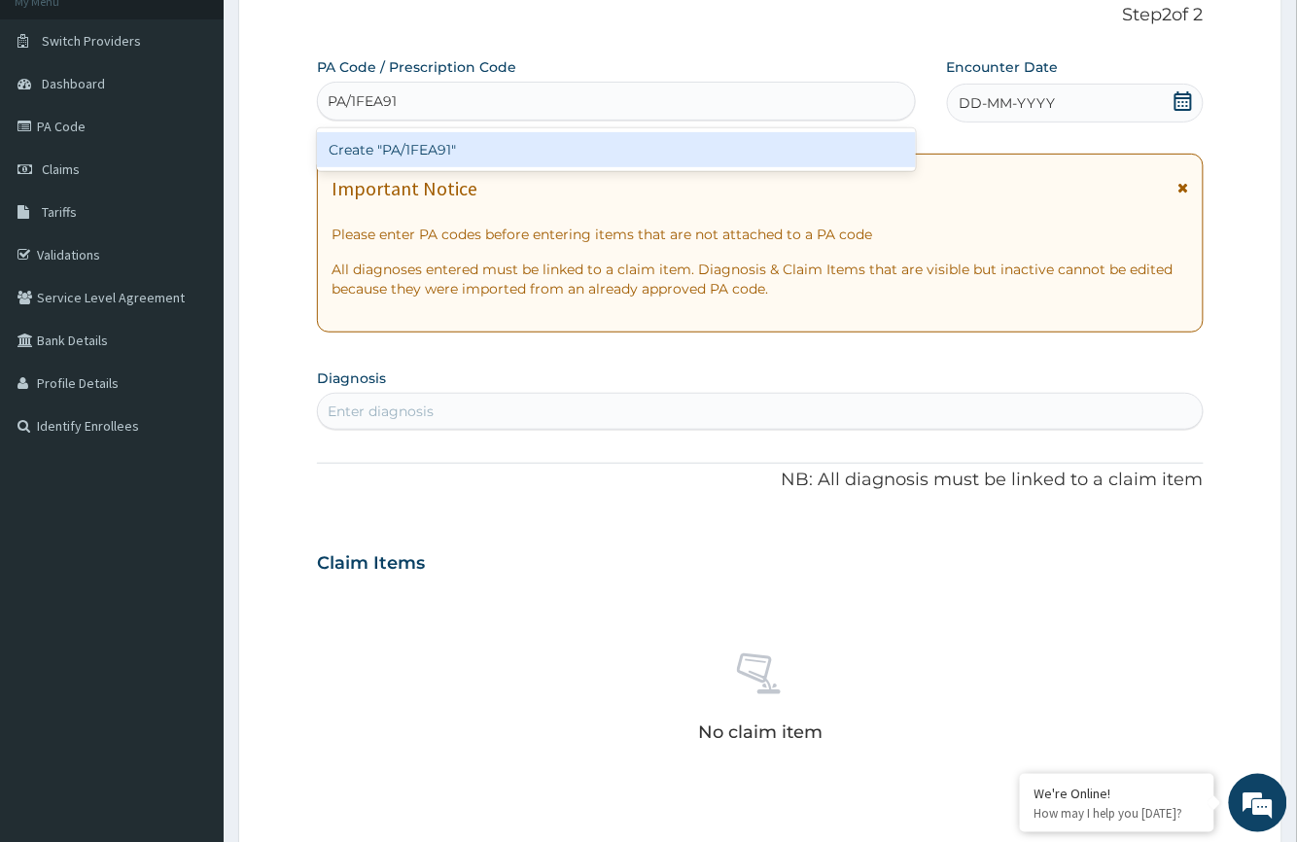
type input "PA/1FEA91"
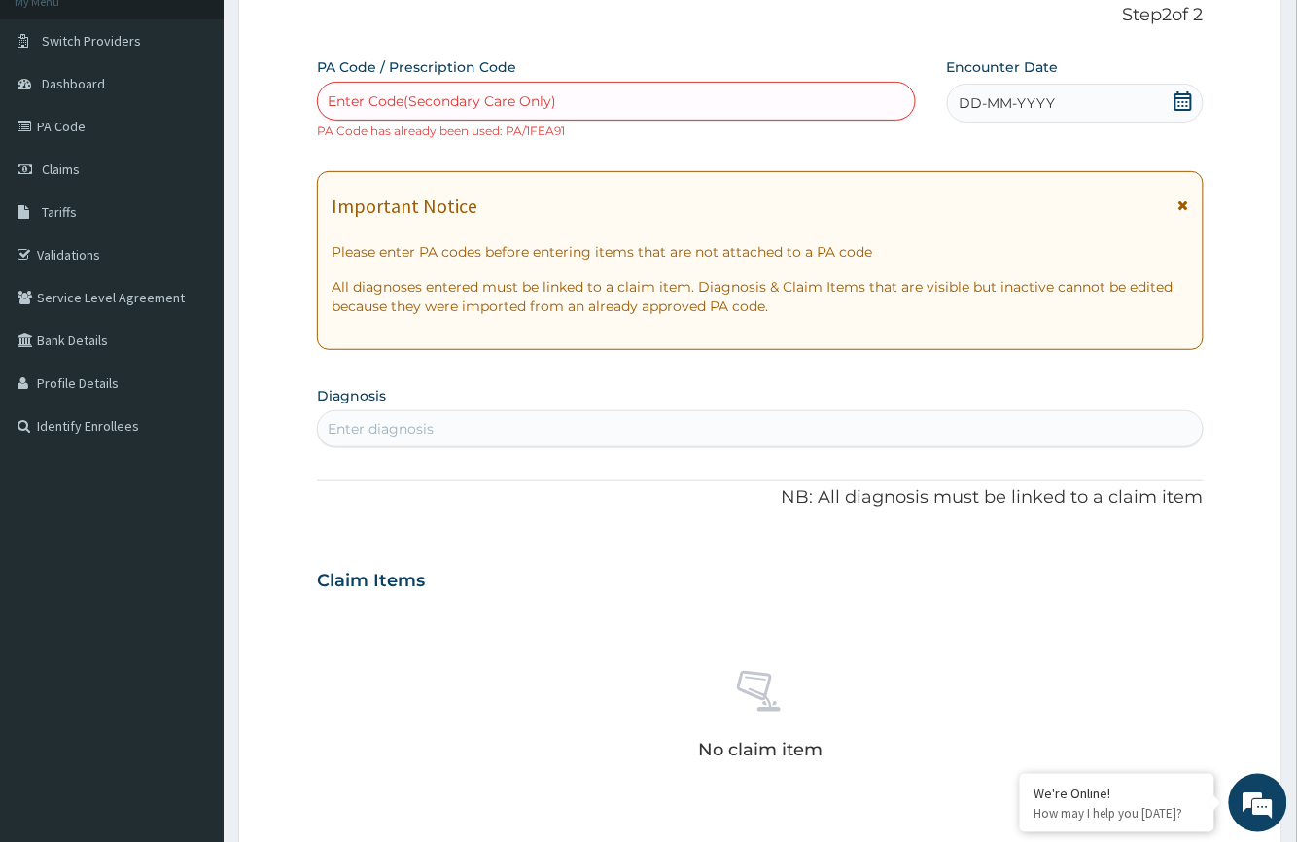
click at [584, 107] on div "Enter Code(Secondary Care Only)" at bounding box center [616, 101] width 596 height 31
click at [522, 129] on small "PA Code has already been used: PA/1FEA91" at bounding box center [441, 130] width 248 height 15
drag, startPoint x: 522, startPoint y: 129, endPoint x: 499, endPoint y: 146, distance: 28.6
click at [499, 146] on div "PA Code / Prescription Code Enter Code(Secondary Care Only) PA Code has already…" at bounding box center [760, 569] width 886 height 1024
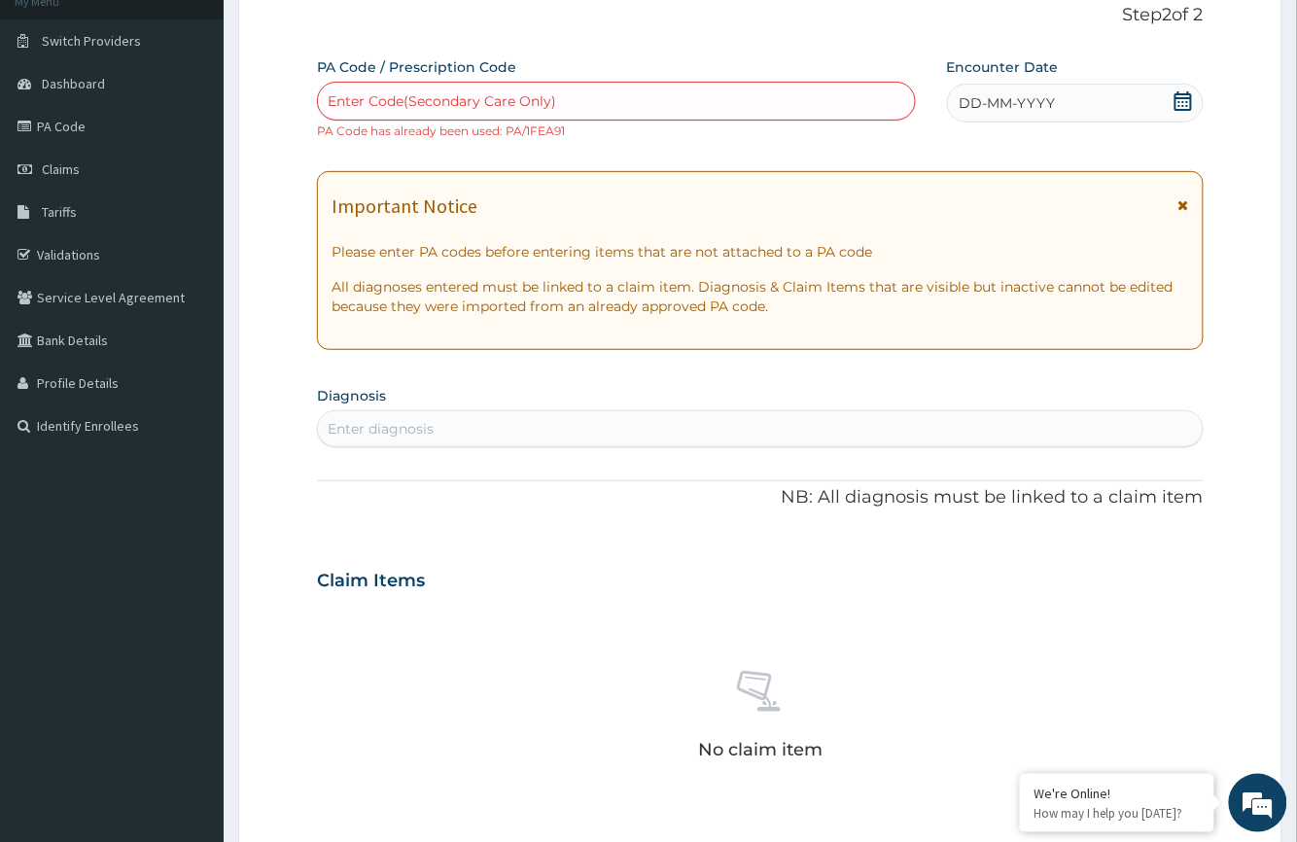
click at [507, 126] on small "PA Code has already been used: PA/1FEA91" at bounding box center [441, 130] width 248 height 15
drag, startPoint x: 504, startPoint y: 132, endPoint x: 573, endPoint y: 132, distance: 69.0
click at [573, 132] on div "Enter Code(Secondary Care Only) PA Code has already been used: PA/1FEA91" at bounding box center [616, 111] width 598 height 58
copy small "PA/1FEA91"
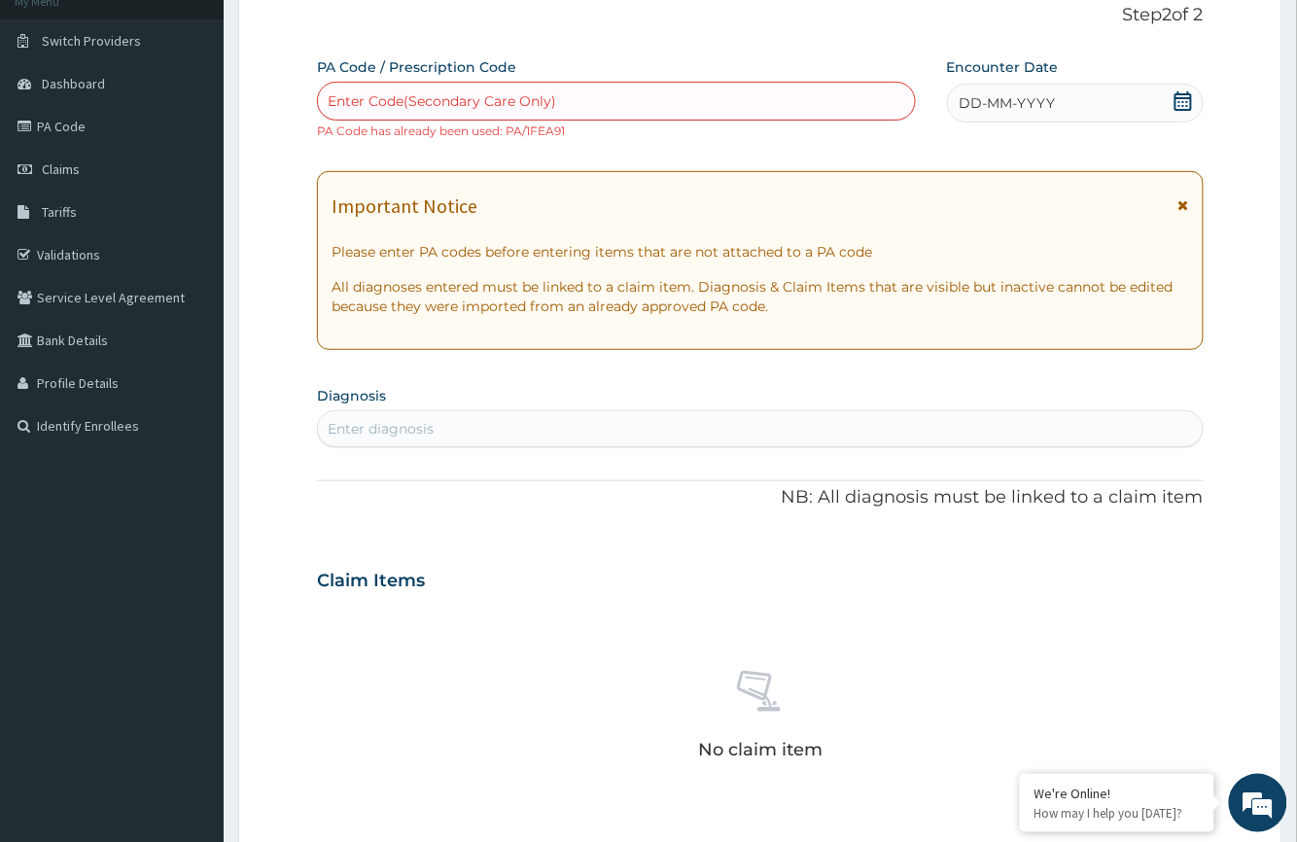
click at [358, 90] on div "Enter Code(Secondary Care Only)" at bounding box center [616, 101] width 596 height 31
drag, startPoint x: 358, startPoint y: 90, endPoint x: 313, endPoint y: 661, distance: 572.4
click at [313, 661] on form "Step 2 of 2 PA Code / Prescription Code Enter Code(Secondary Care Only) PA Code…" at bounding box center [760, 598] width 1044 height 1246
click at [447, 94] on div "Enter Code(Secondary Care Only)" at bounding box center [442, 100] width 228 height 19
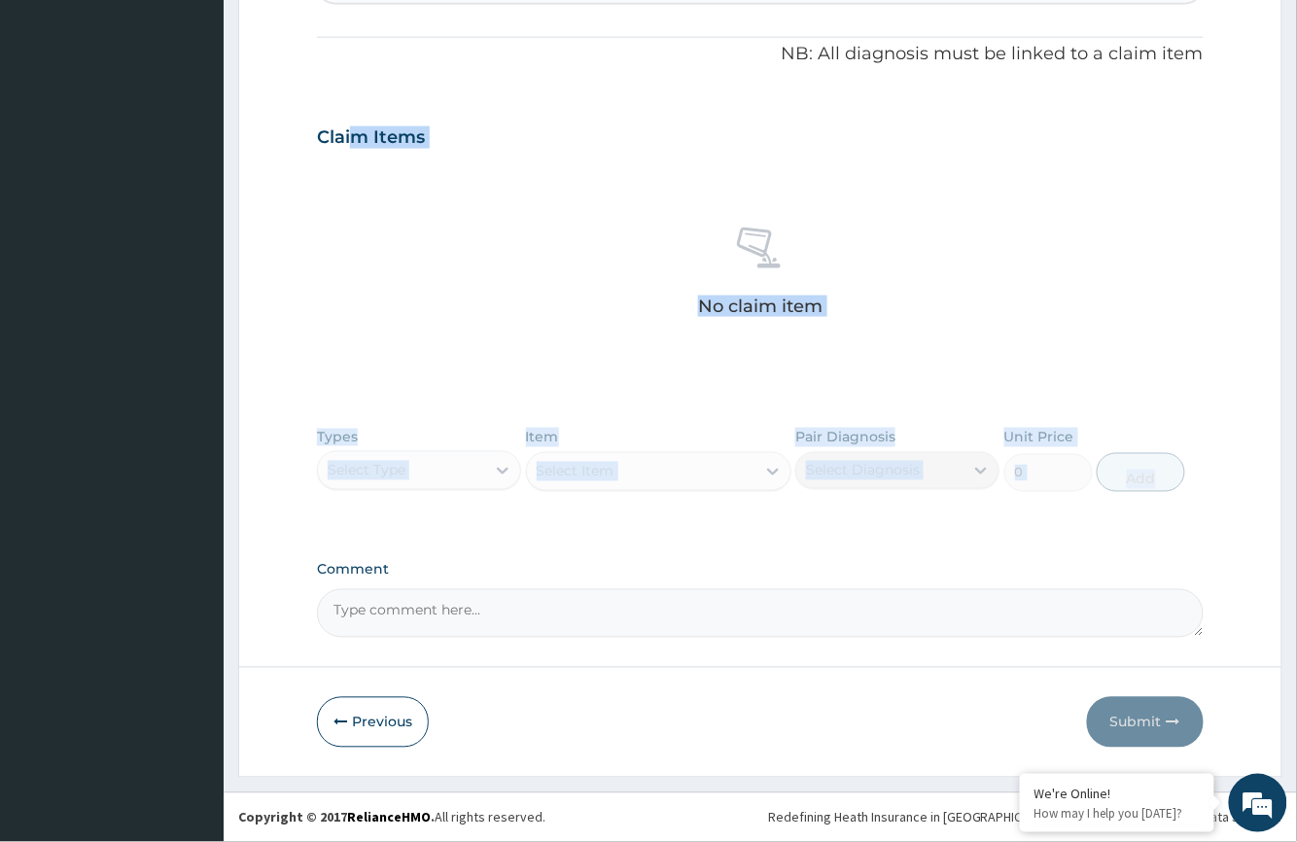
drag, startPoint x: 447, startPoint y: 94, endPoint x: 1307, endPoint y: 430, distance: 922.5
click at [1296, 430] on html "R EL Toggle navigation JCP MAX DIAGNOSTICS JCP MAX DIAGNOSTICS - [EMAIL_ADDRESS…" at bounding box center [648, 135] width 1297 height 1414
drag, startPoint x: 1307, startPoint y: 430, endPoint x: 1260, endPoint y: 509, distance: 92.4
click at [1260, 509] on form "Step 2 of 2 PA Code / Prescription Code Enter Code(Secondary Care Only) PA Code…" at bounding box center [760, 154] width 1044 height 1246
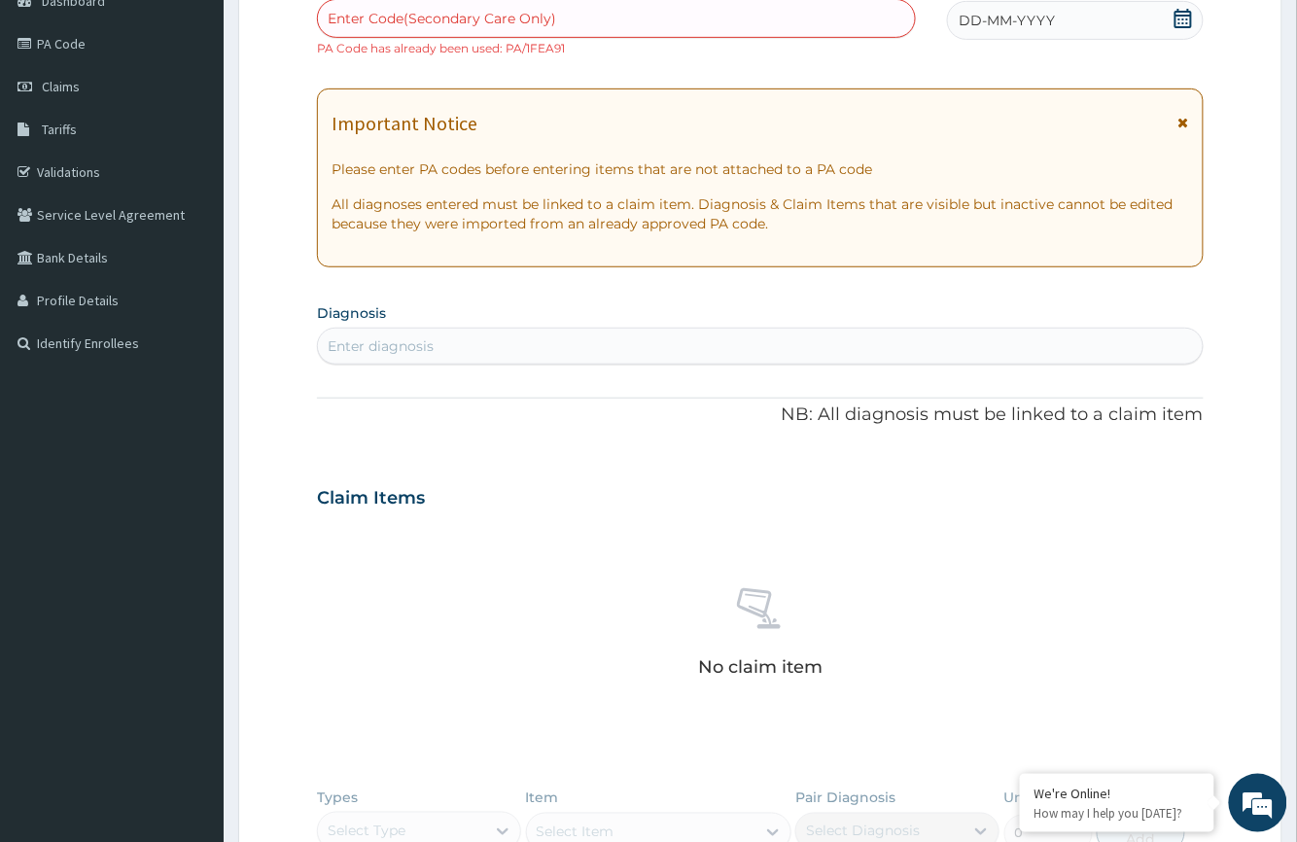
scroll to position [204, 0]
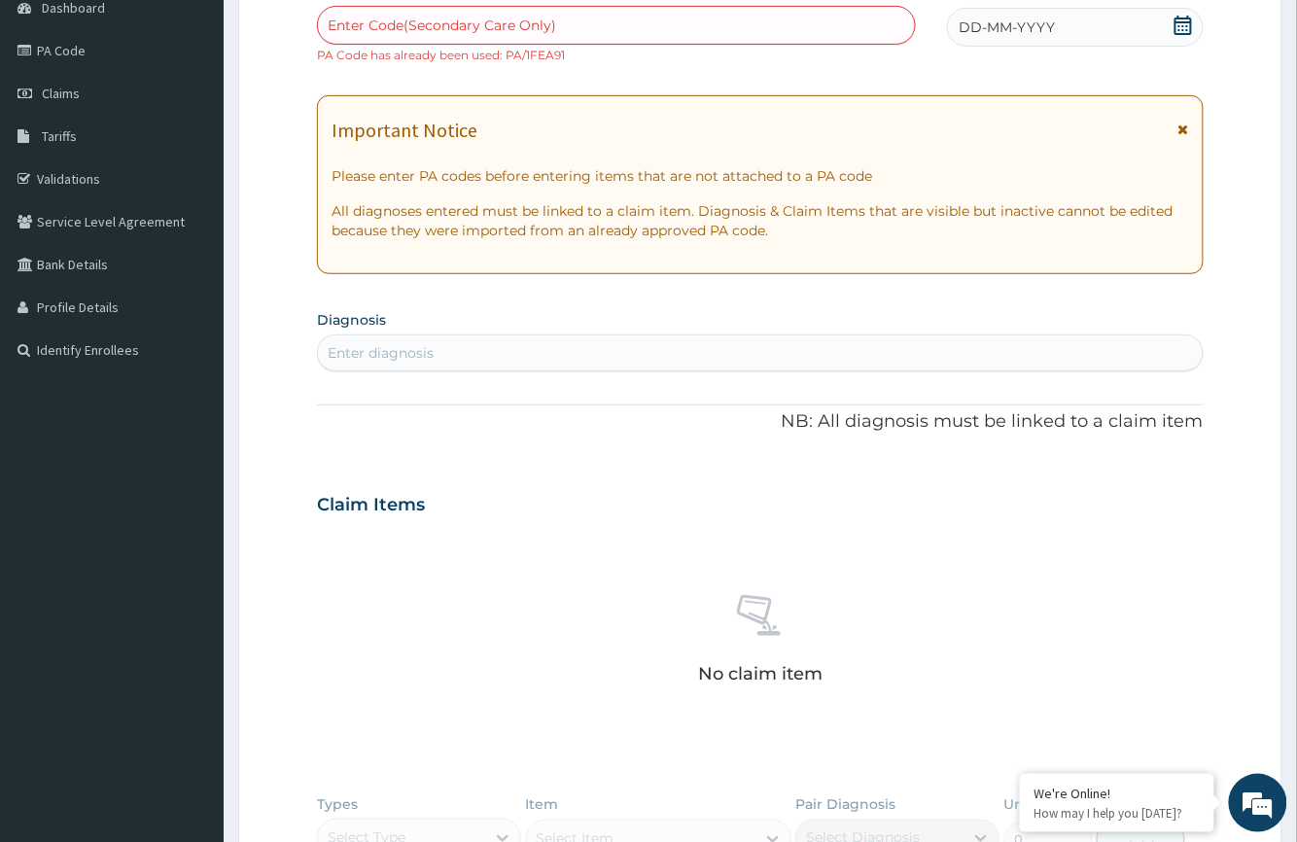
click at [644, 32] on div "Enter Code(Secondary Care Only)" at bounding box center [616, 25] width 596 height 31
type input "PA/1FEA91"
